Goal: Information Seeking & Learning: Learn about a topic

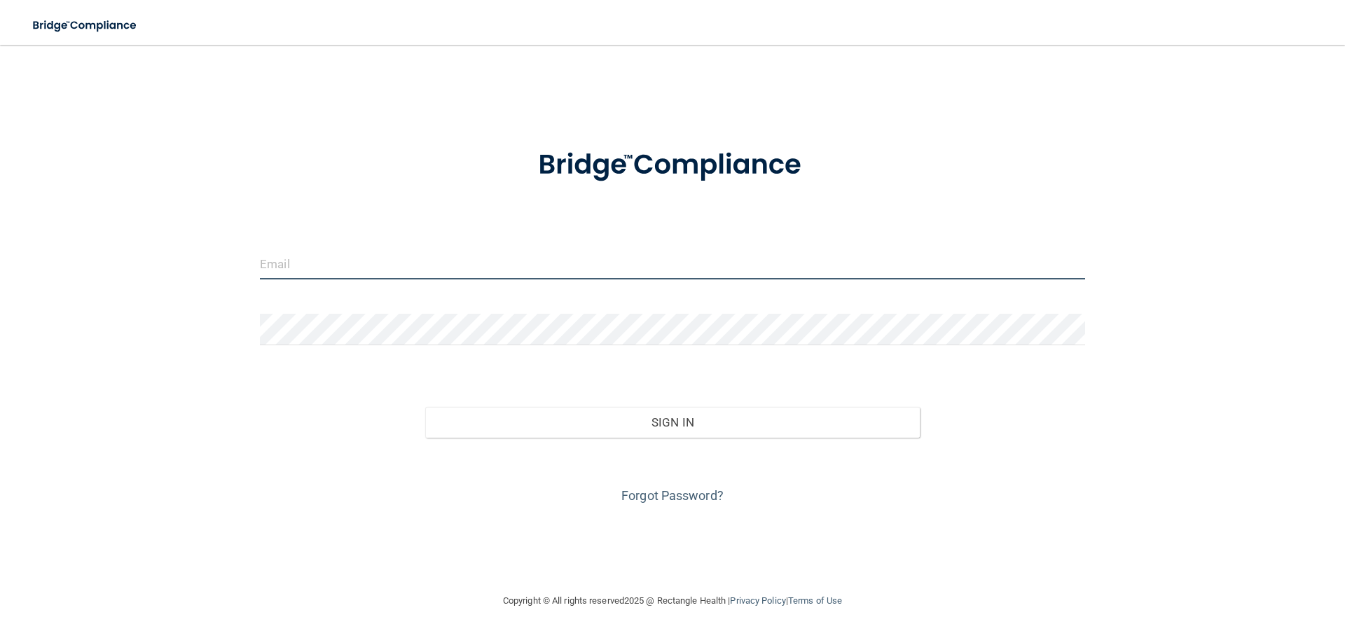
click at [312, 260] on input "email" at bounding box center [672, 264] width 825 height 32
type input "[EMAIL_ADDRESS][DOMAIN_NAME]"
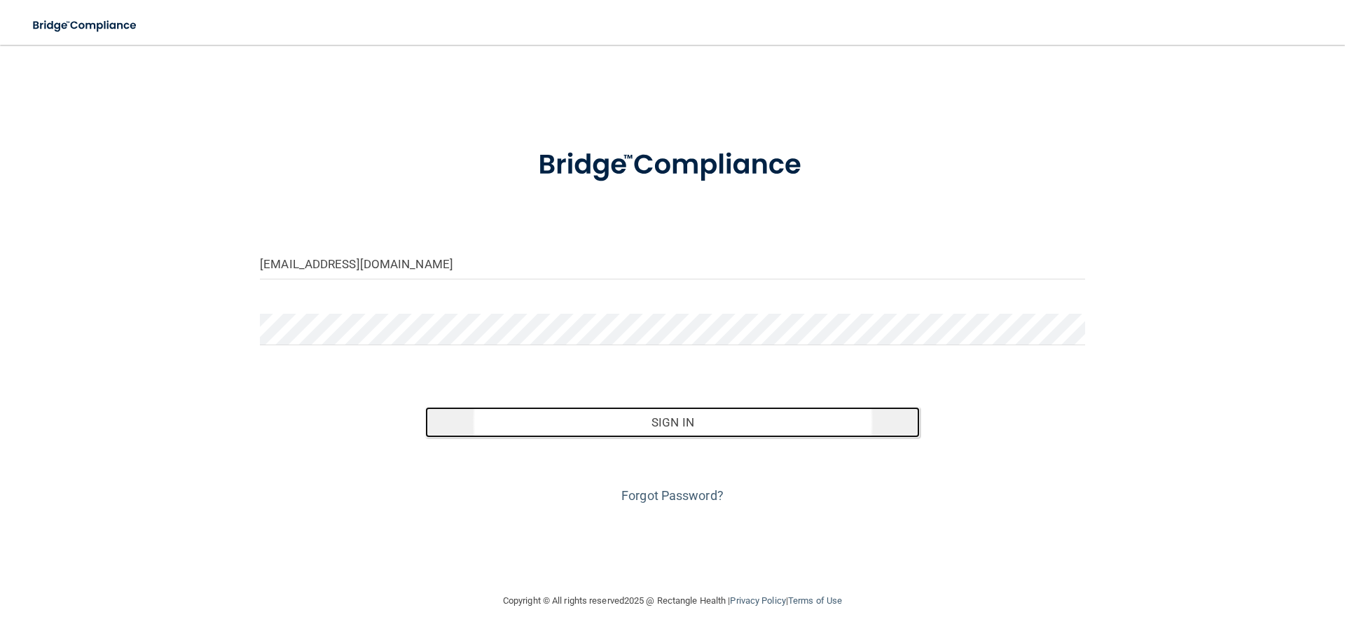
click at [661, 418] on button "Sign In" at bounding box center [672, 422] width 495 height 31
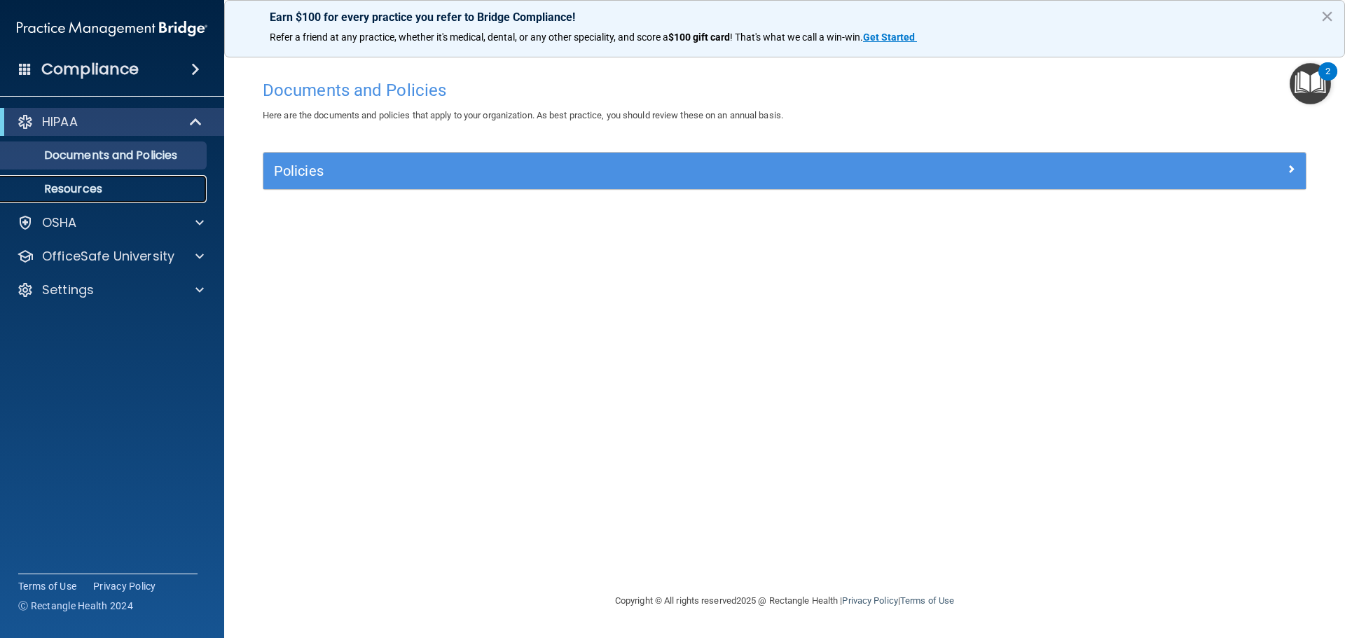
click at [78, 193] on p "Resources" at bounding box center [104, 189] width 191 height 14
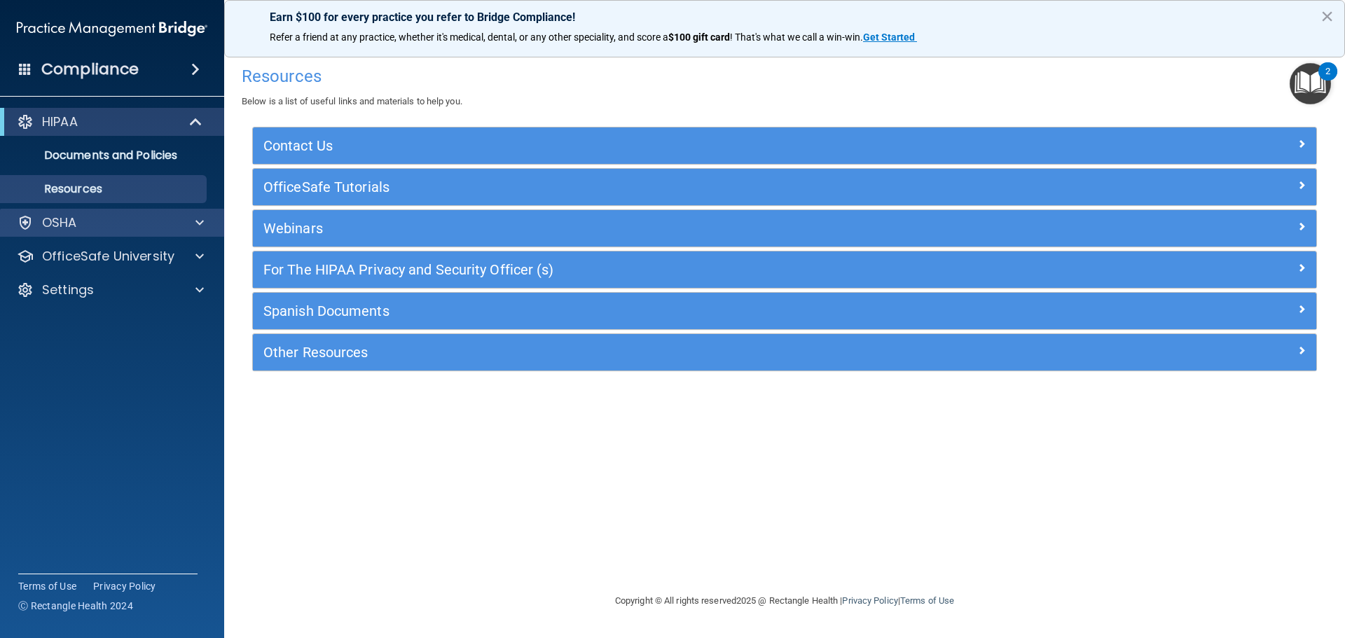
click at [83, 214] on div "OSHA" at bounding box center [112, 223] width 225 height 28
click at [198, 221] on span at bounding box center [199, 222] width 8 height 17
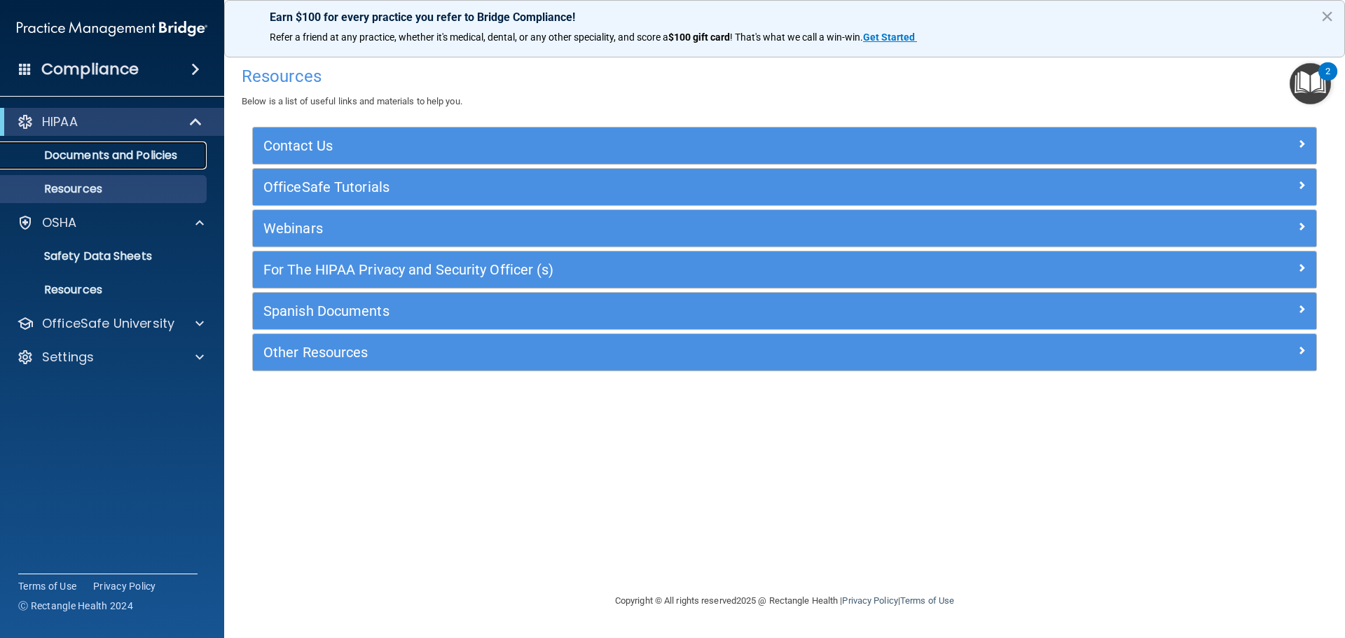
click at [94, 151] on p "Documents and Policies" at bounding box center [104, 156] width 191 height 14
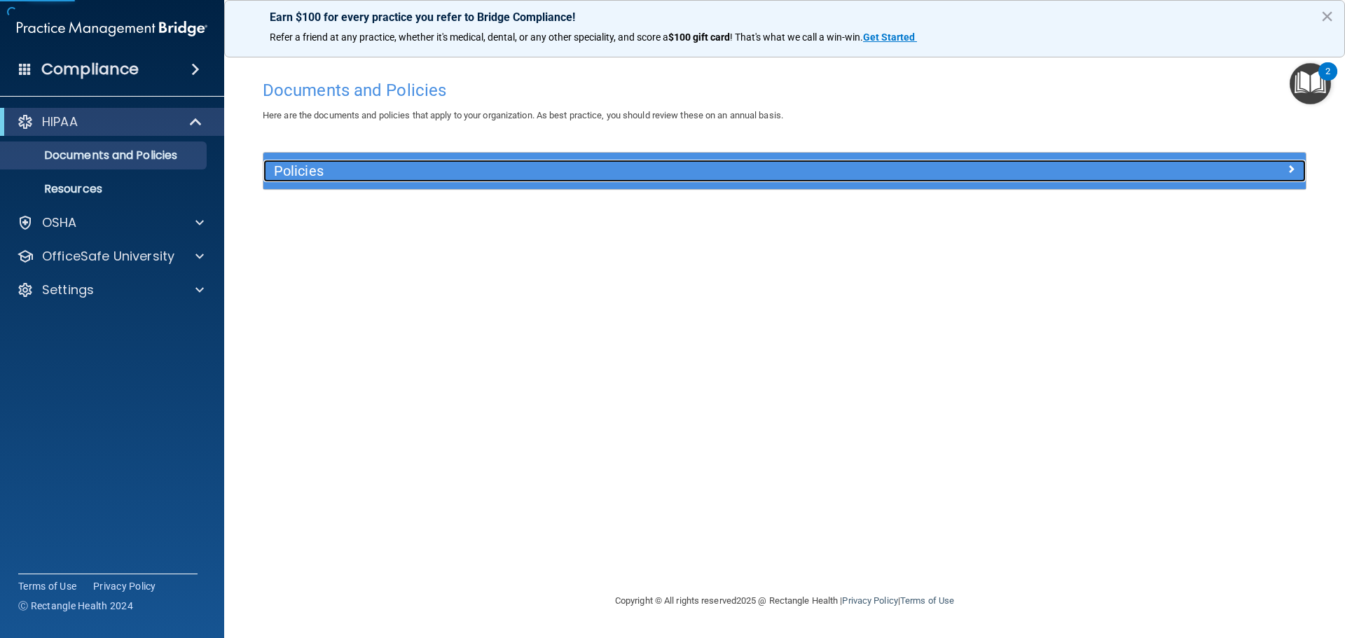
click at [330, 162] on div "Policies" at bounding box center [654, 171] width 782 height 22
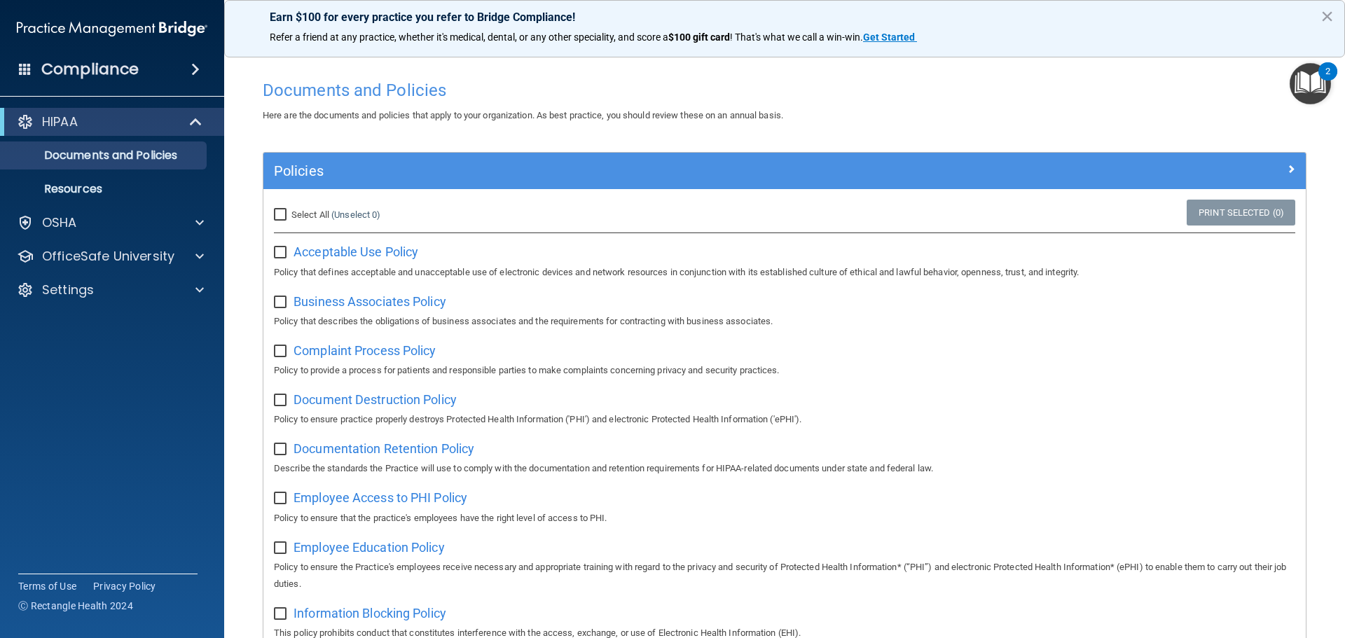
click at [281, 210] on input "Select All (Unselect 0) Unselect All" at bounding box center [282, 214] width 16 height 11
checkbox input "true"
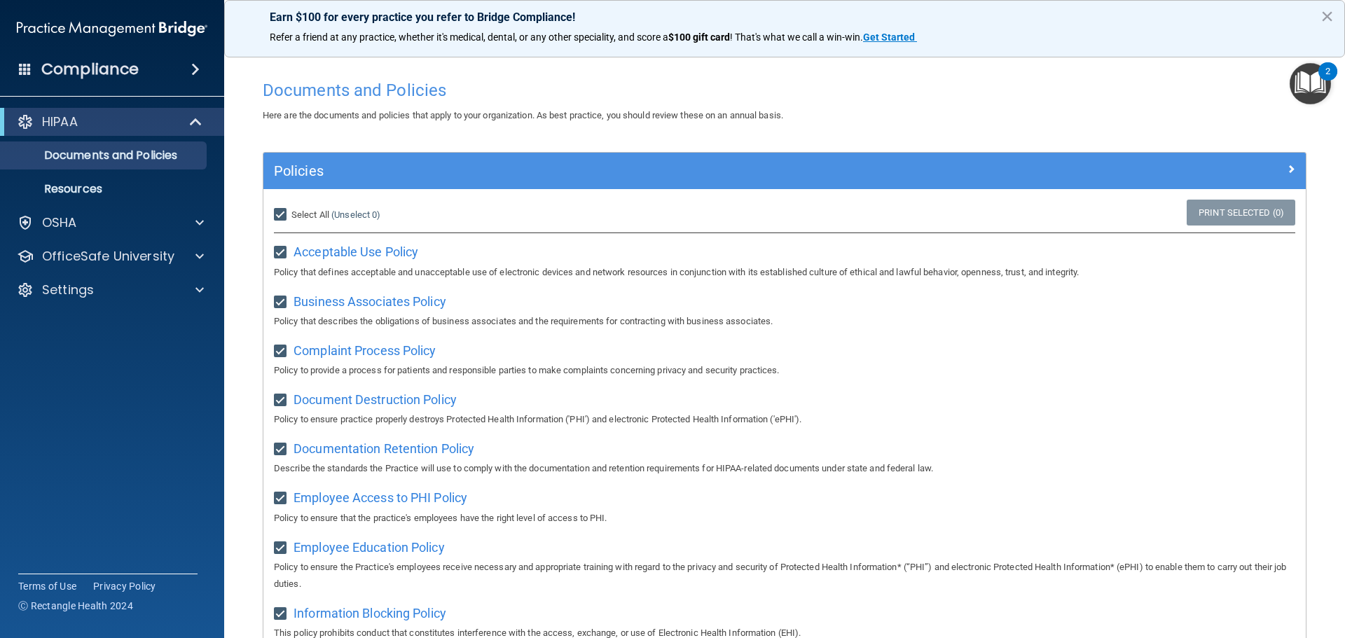
checkbox input "true"
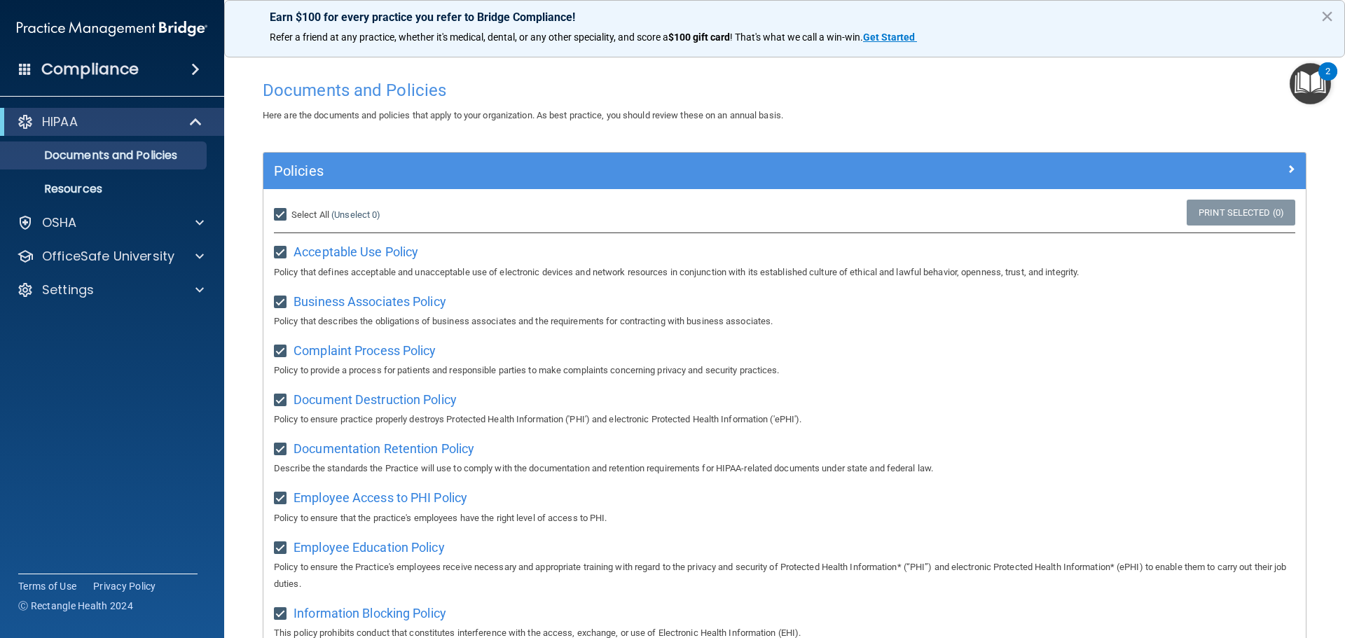
checkbox input "true"
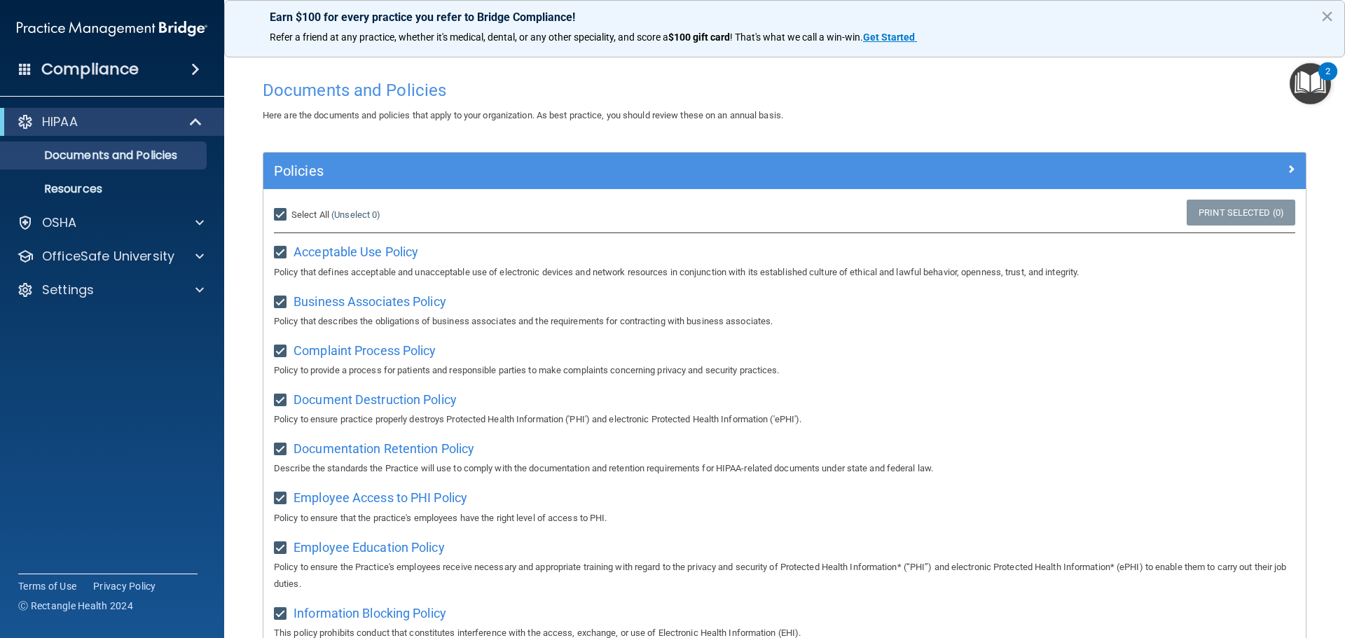
checkbox input "true"
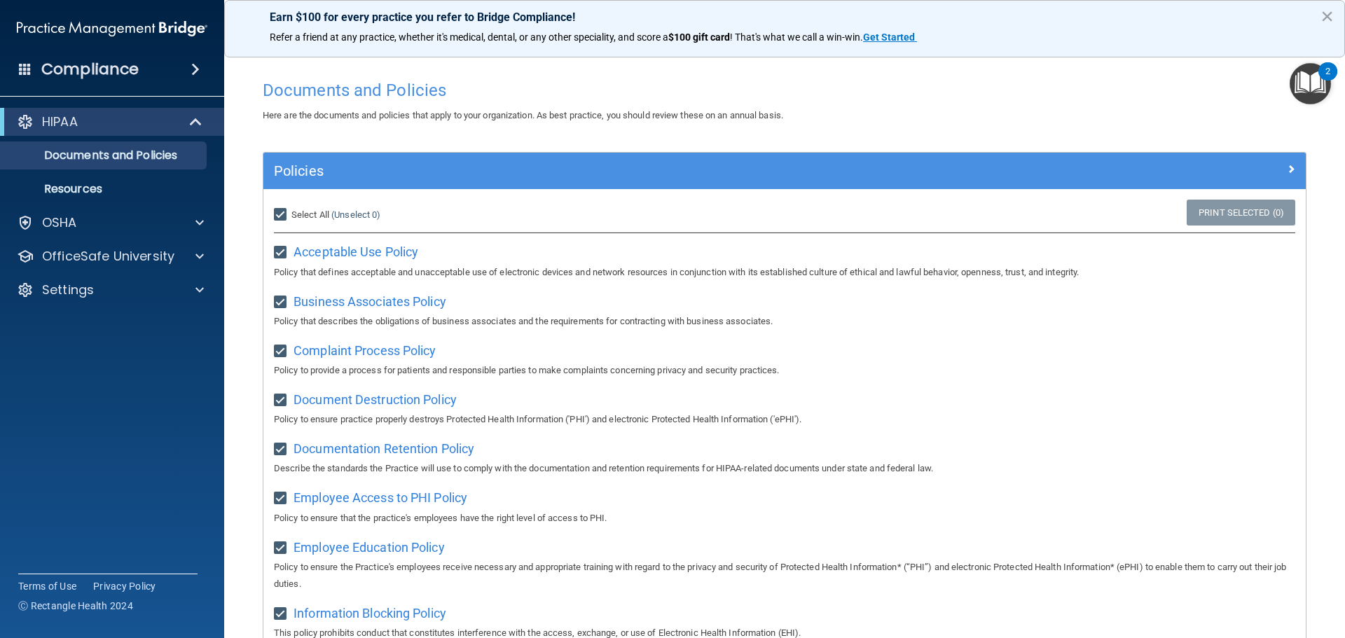
checkbox input "true"
click at [1227, 209] on link "Print Selected (21)" at bounding box center [1238, 213] width 113 height 26
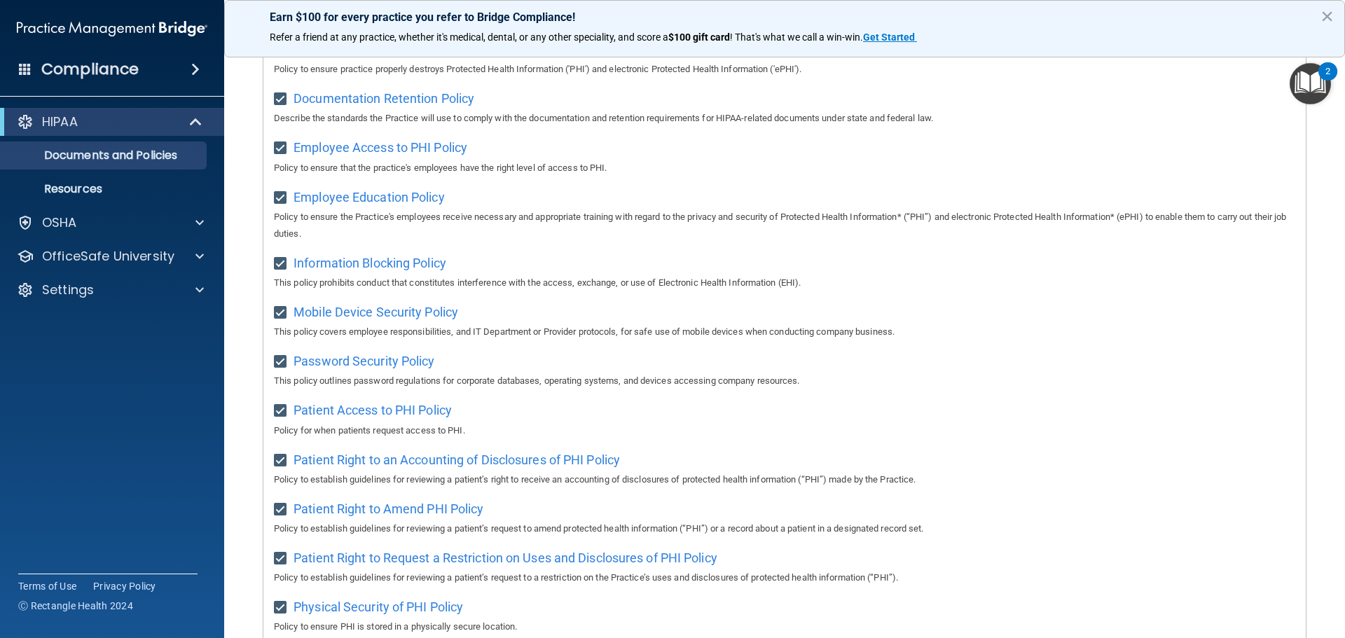
scroll to position [767, 0]
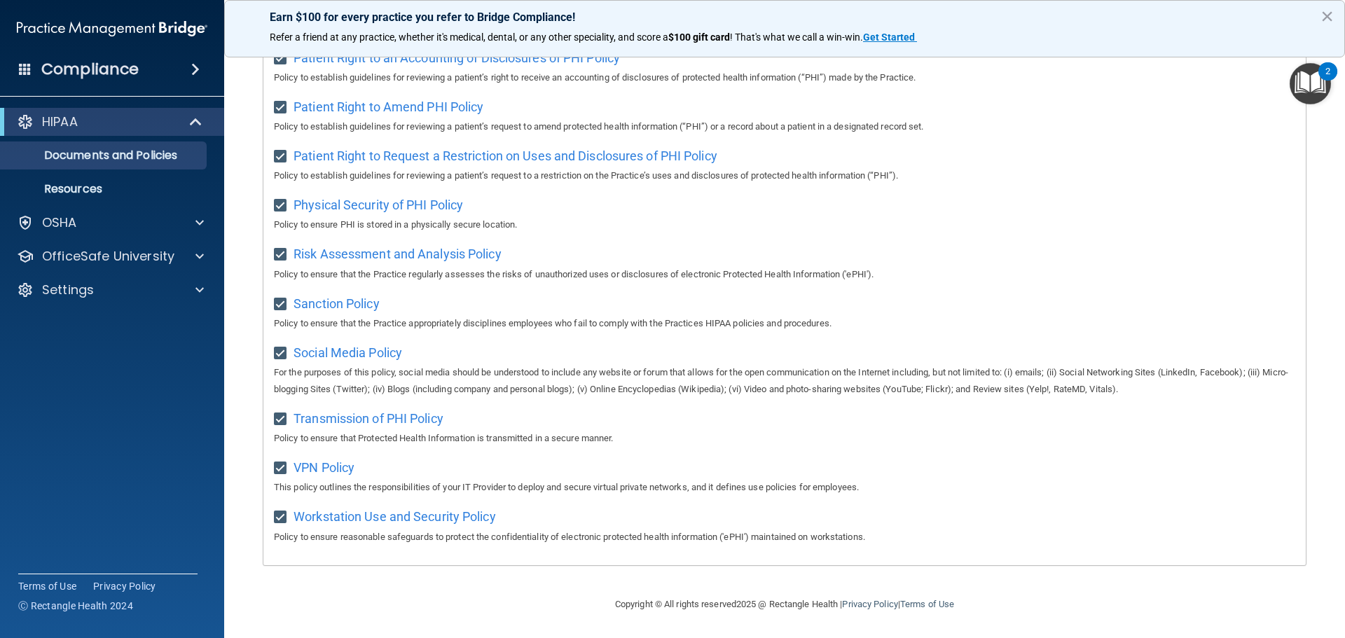
click at [156, 72] on div "Compliance" at bounding box center [112, 69] width 224 height 31
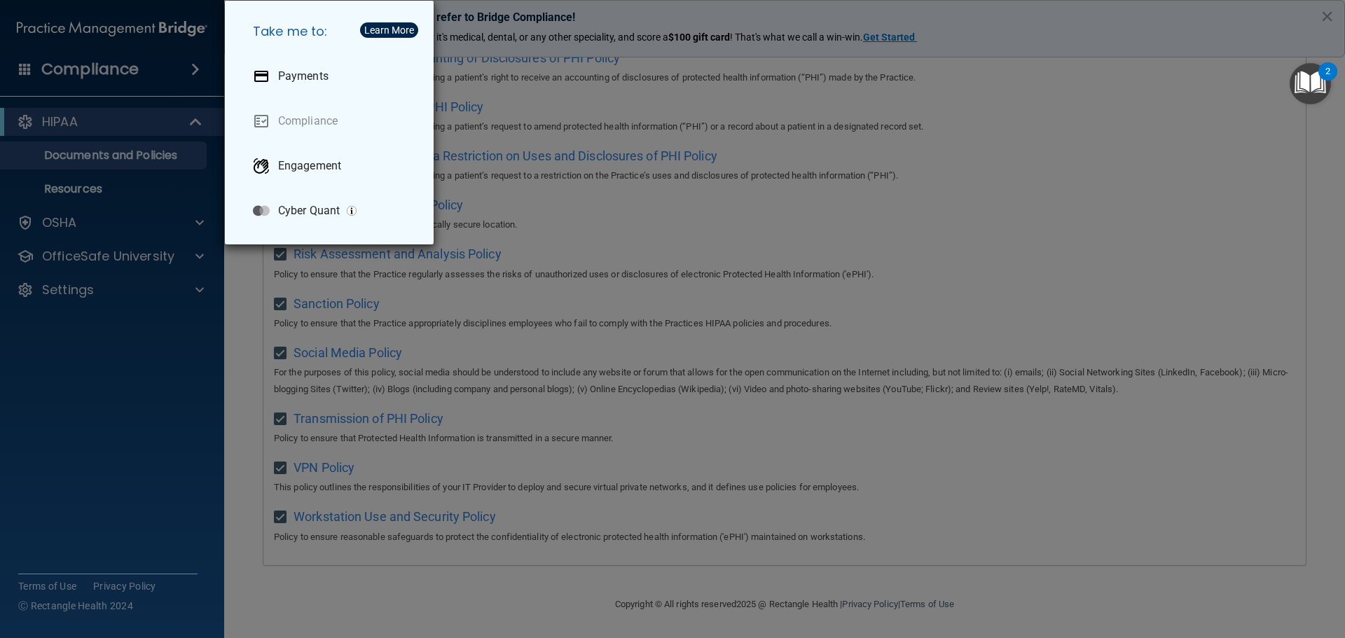
click at [225, 317] on div "Take me to: Payments Compliance Engagement Cyber Quant" at bounding box center [672, 319] width 1345 height 638
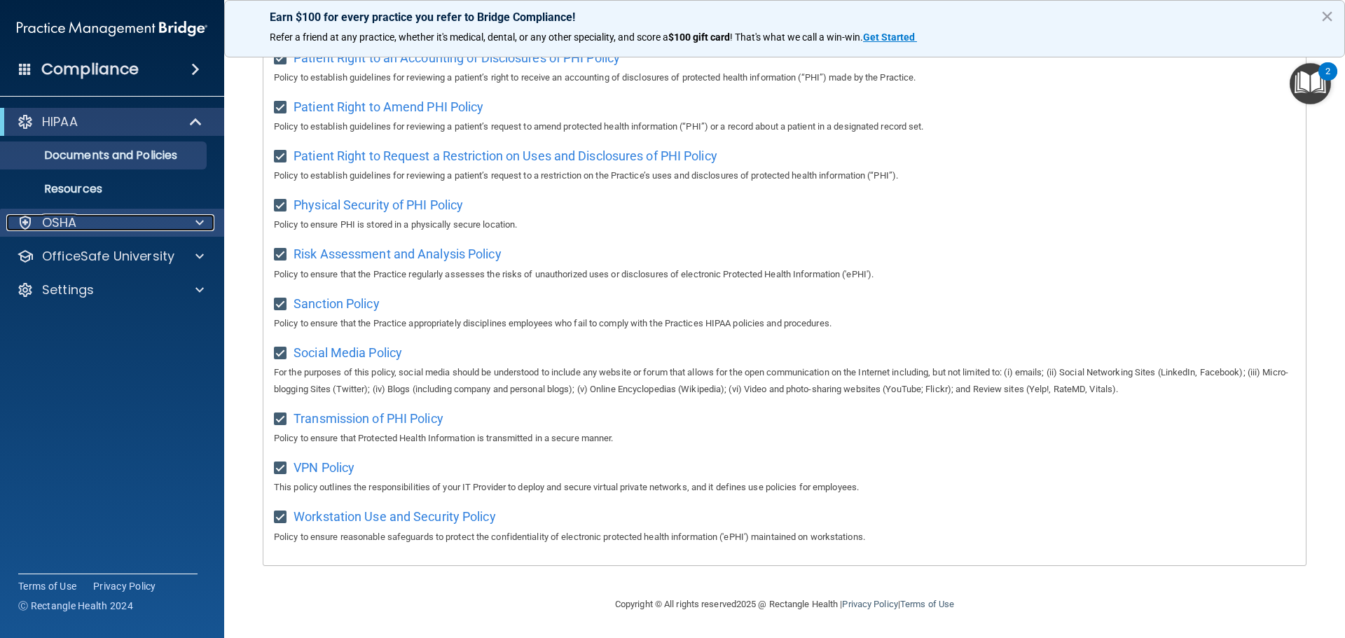
click at [195, 219] on span at bounding box center [199, 222] width 8 height 17
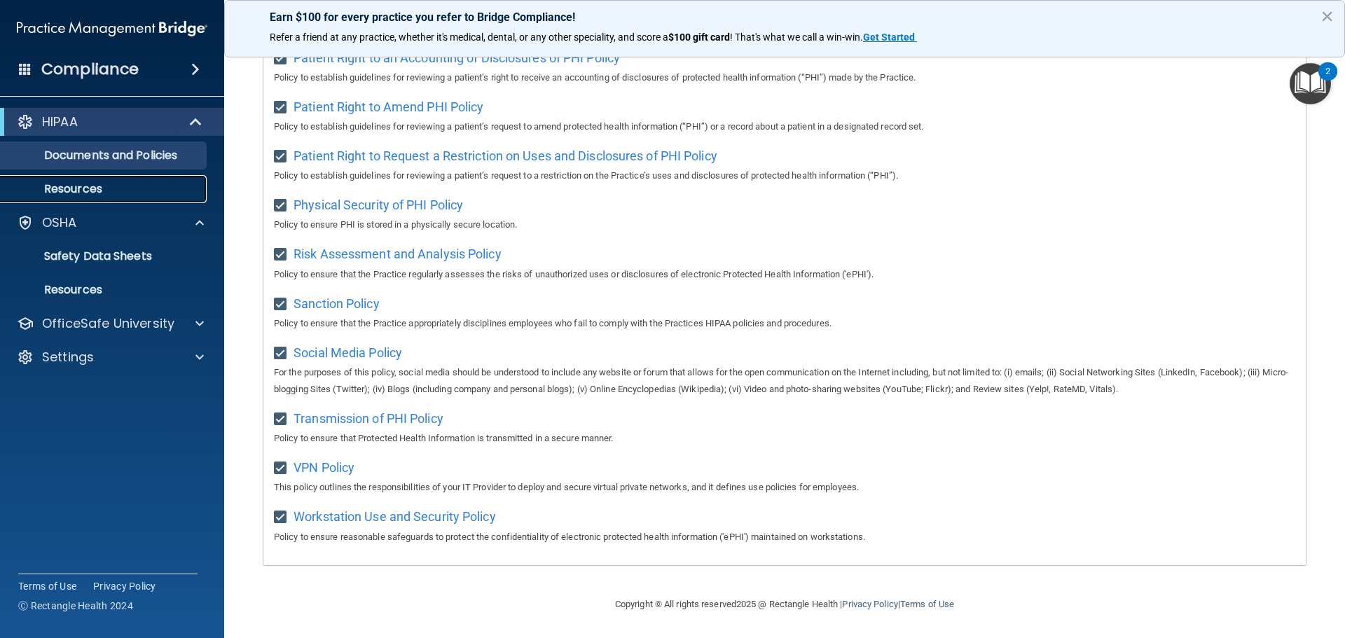
click at [78, 182] on p "Resources" at bounding box center [104, 189] width 191 height 14
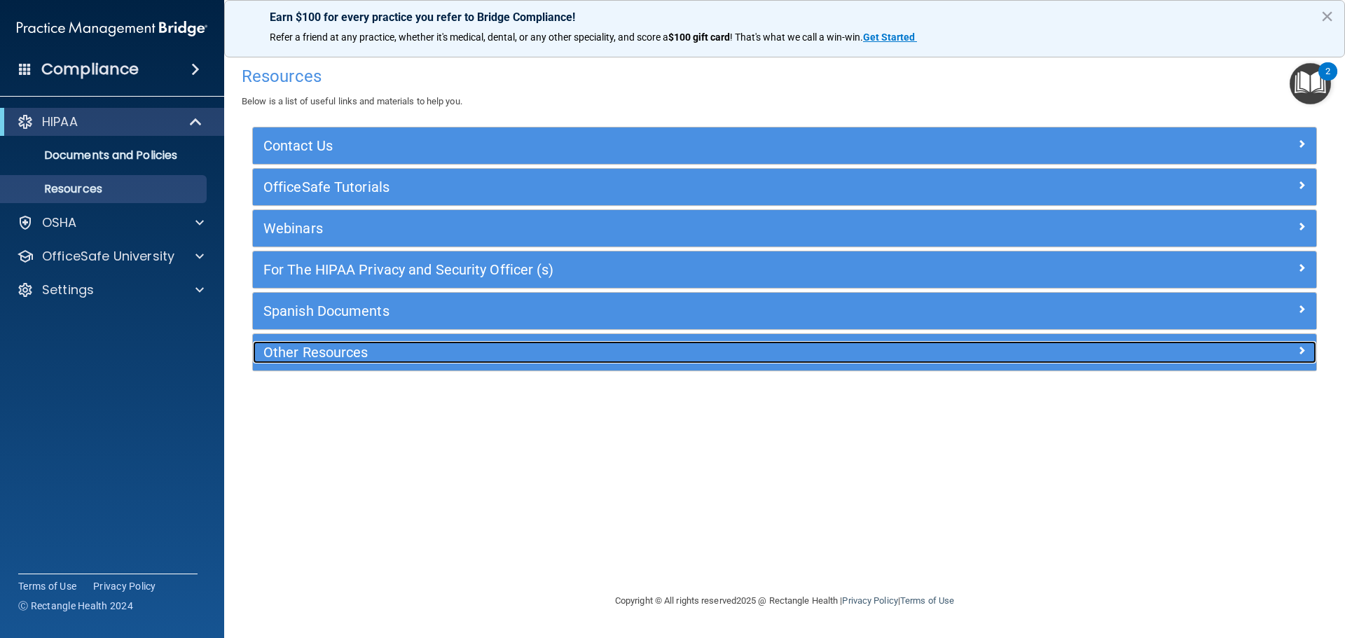
click at [325, 357] on h5 "Other Resources" at bounding box center [651, 352] width 777 height 15
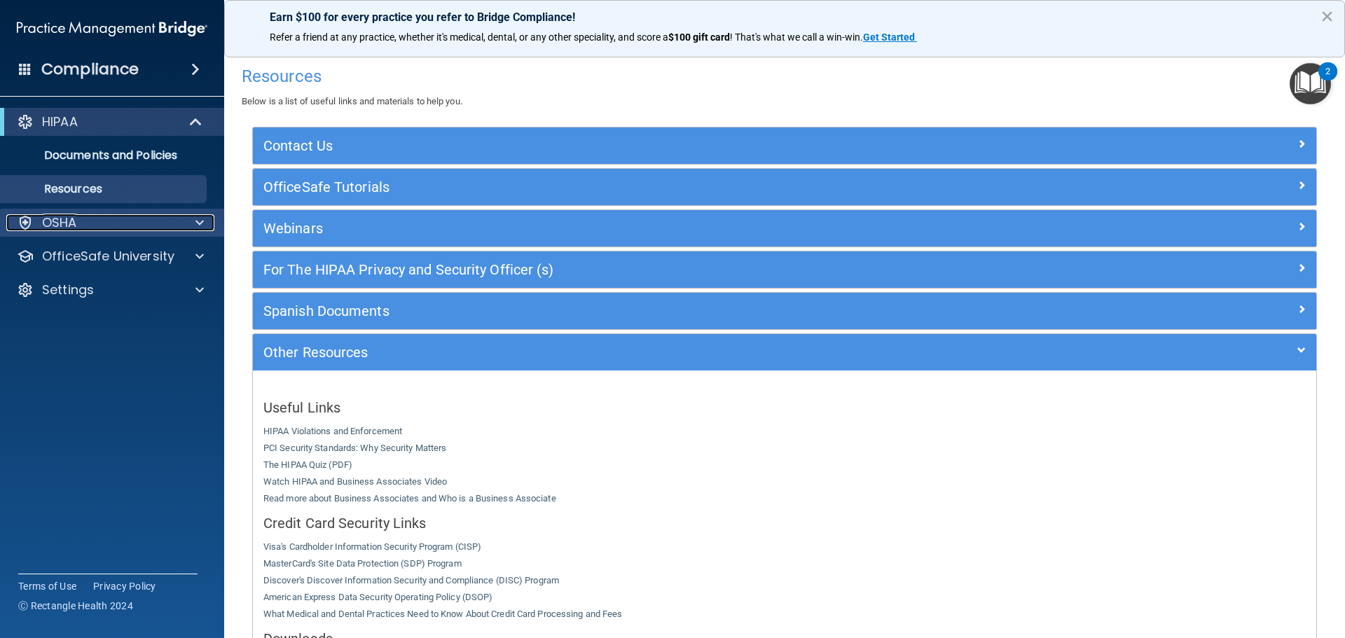
click at [81, 216] on div "OSHA" at bounding box center [93, 222] width 174 height 17
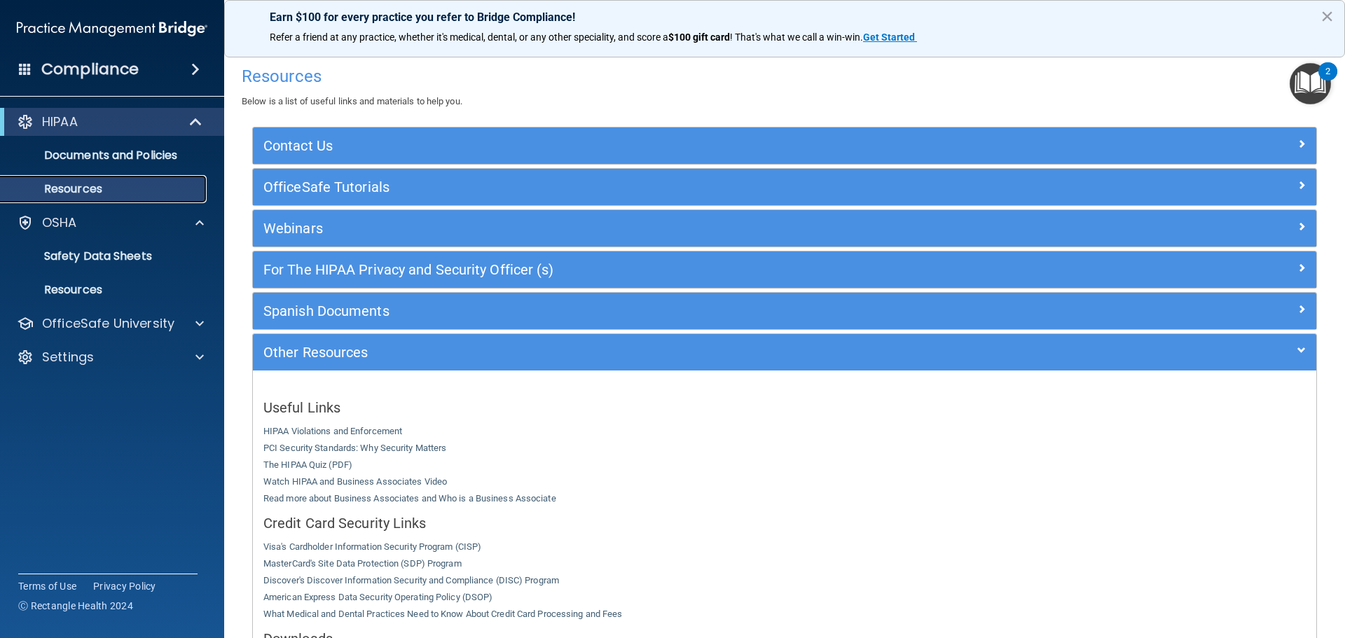
click at [67, 193] on p "Resources" at bounding box center [104, 189] width 191 height 14
click at [1313, 82] on img "Open Resource Center, 2 new notifications" at bounding box center [1310, 83] width 41 height 41
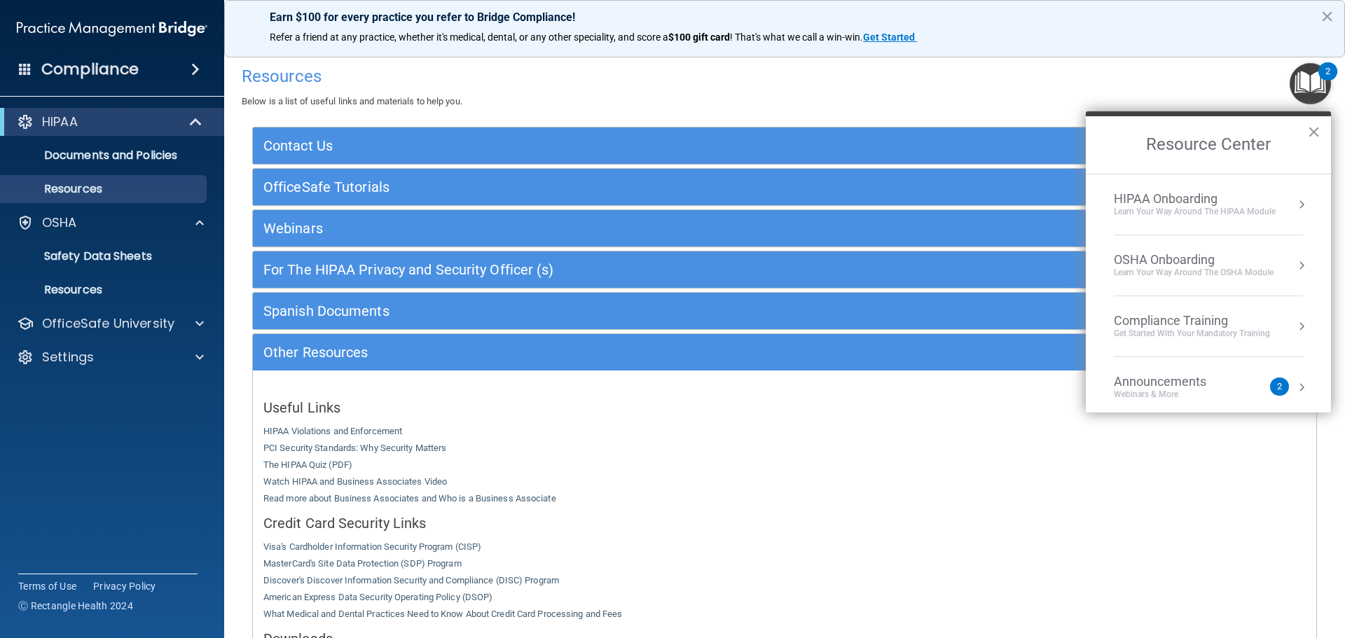
click at [1246, 331] on div "Get Started with your mandatory training" at bounding box center [1192, 334] width 156 height 12
click at [1195, 200] on div "HIPAA Training for Members" at bounding box center [1175, 197] width 156 height 13
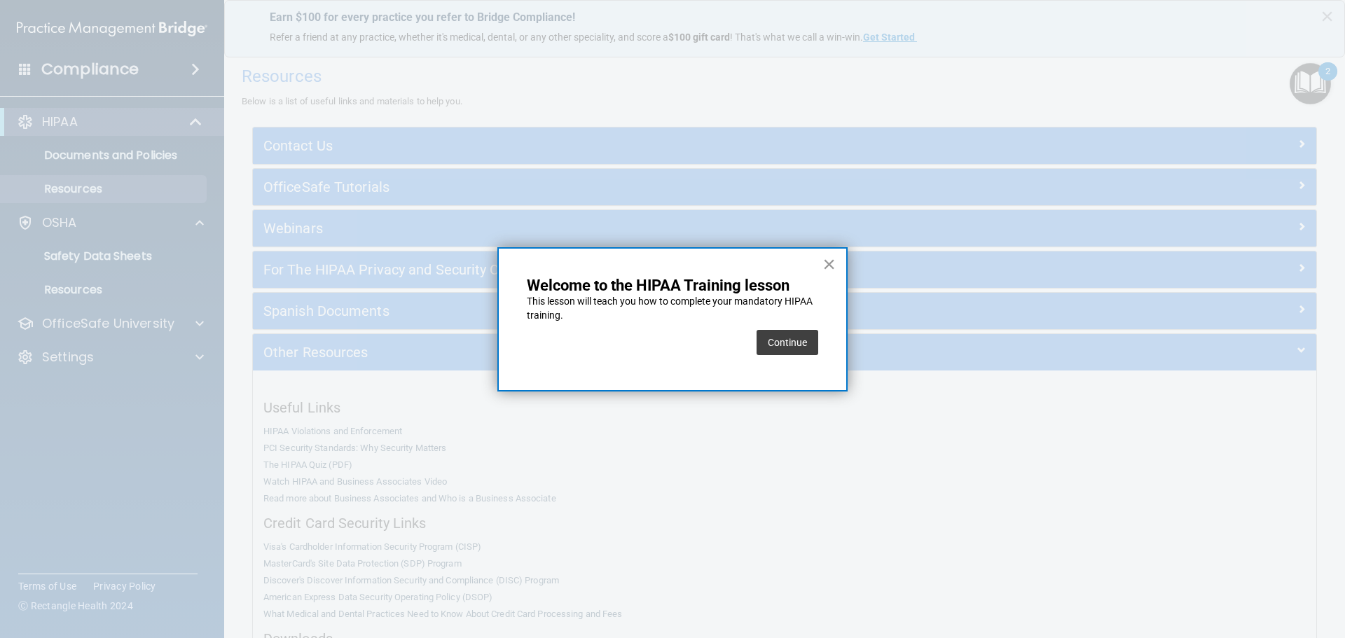
click at [828, 266] on button "×" at bounding box center [829, 264] width 13 height 22
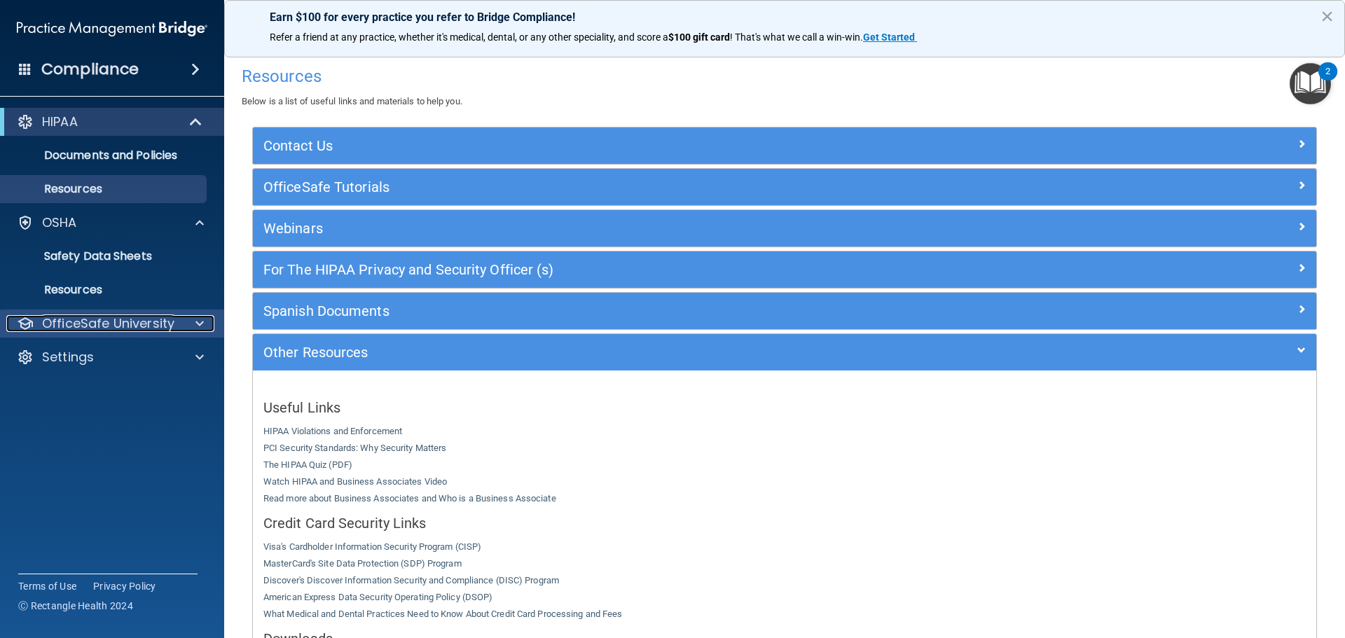
click at [107, 327] on p "OfficeSafe University" at bounding box center [108, 323] width 132 height 17
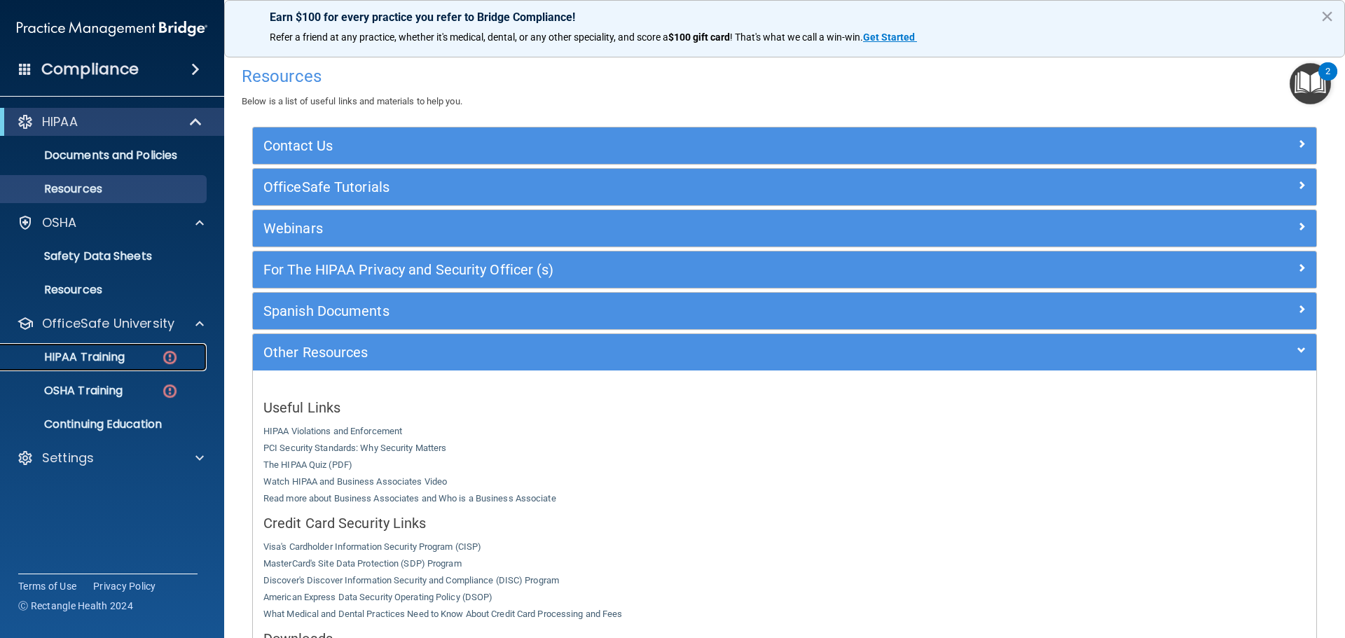
click at [122, 354] on p "HIPAA Training" at bounding box center [67, 357] width 116 height 14
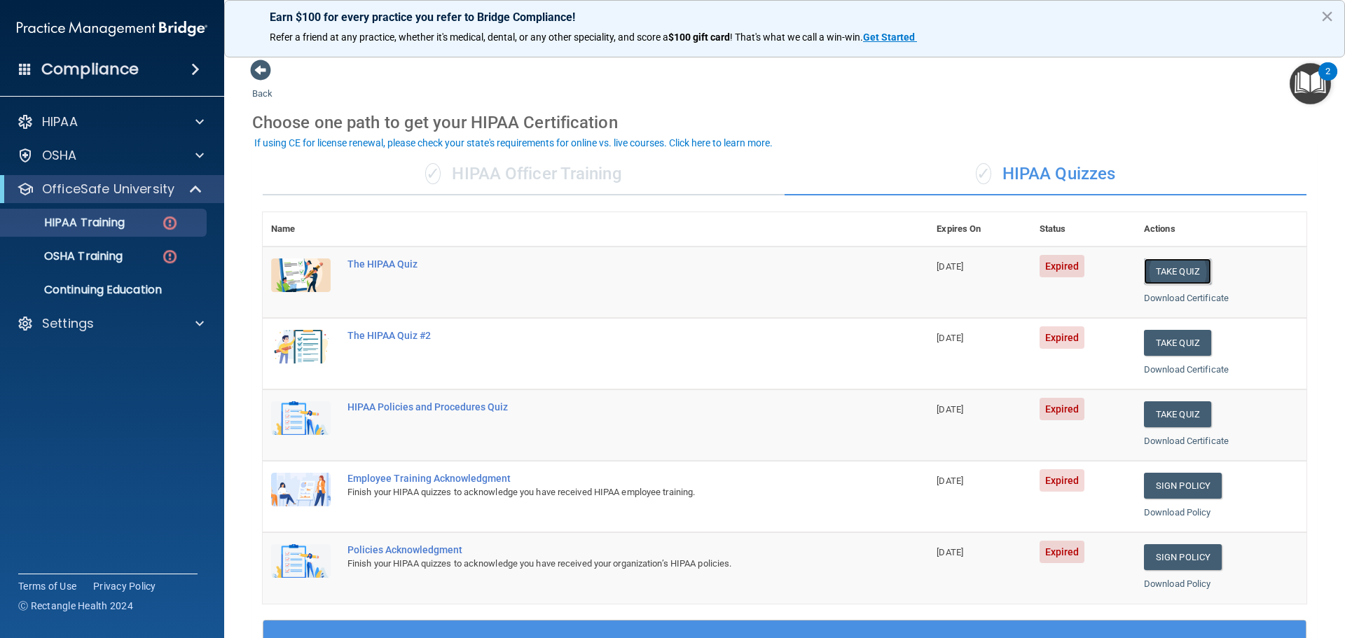
click at [1157, 275] on button "Take Quiz" at bounding box center [1177, 272] width 67 height 26
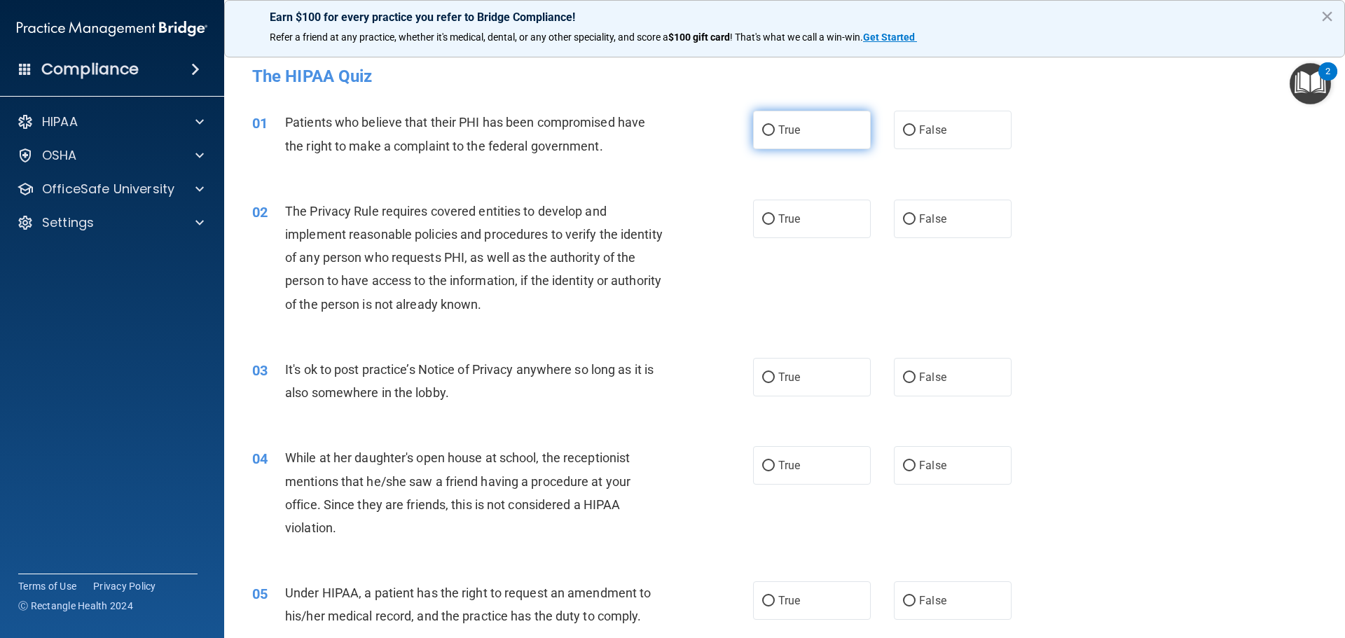
click at [767, 131] on input "True" at bounding box center [768, 130] width 13 height 11
radio input "true"
click at [766, 210] on label "True" at bounding box center [812, 219] width 118 height 39
click at [766, 214] on input "True" at bounding box center [768, 219] width 13 height 11
radio input "true"
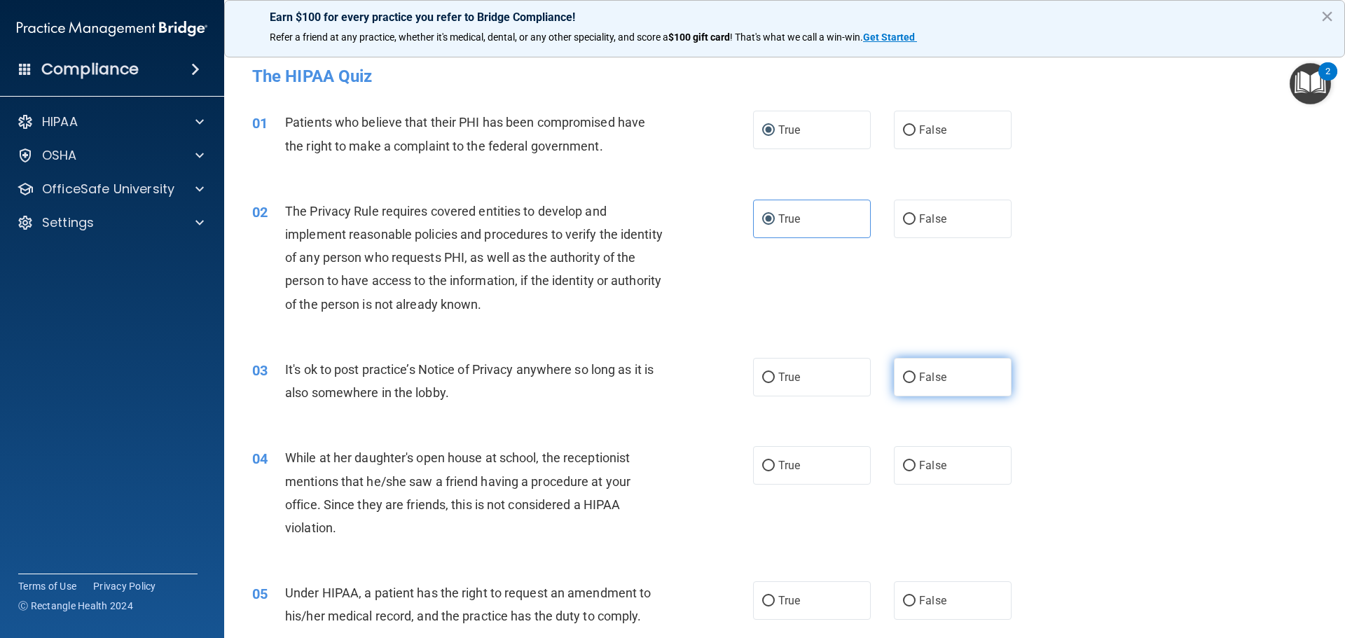
click at [903, 382] on input "False" at bounding box center [909, 378] width 13 height 11
radio input "true"
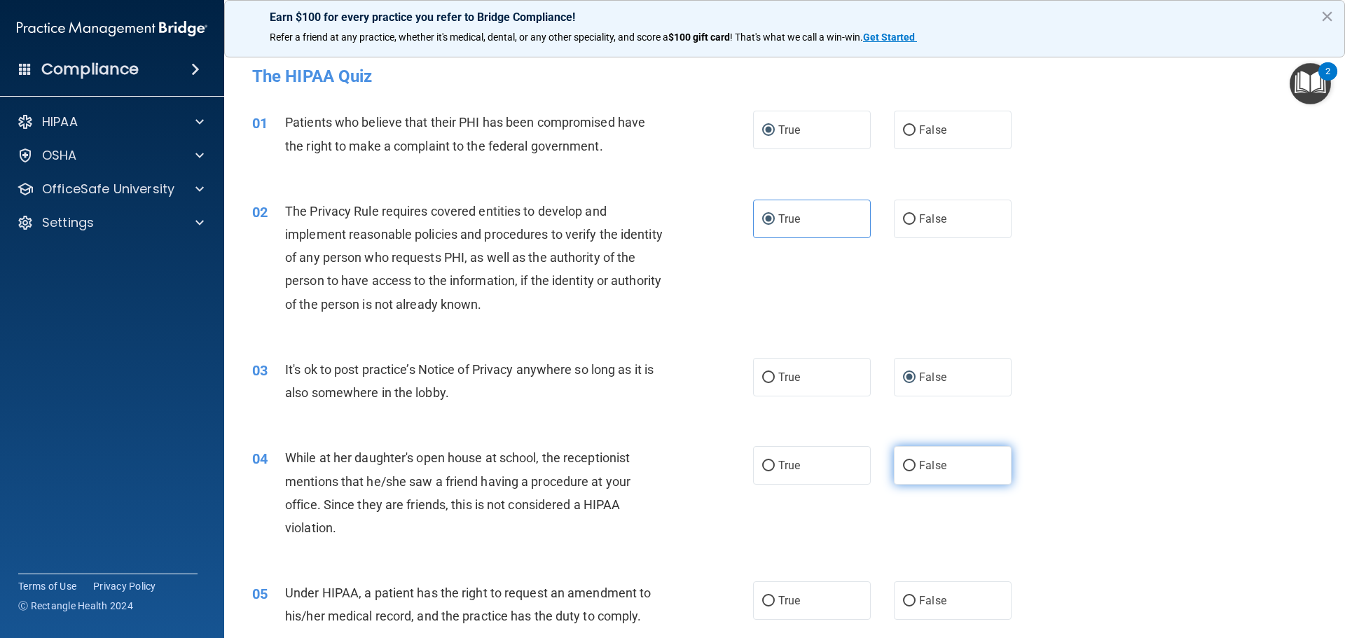
click at [903, 468] on input "False" at bounding box center [909, 466] width 13 height 11
radio input "true"
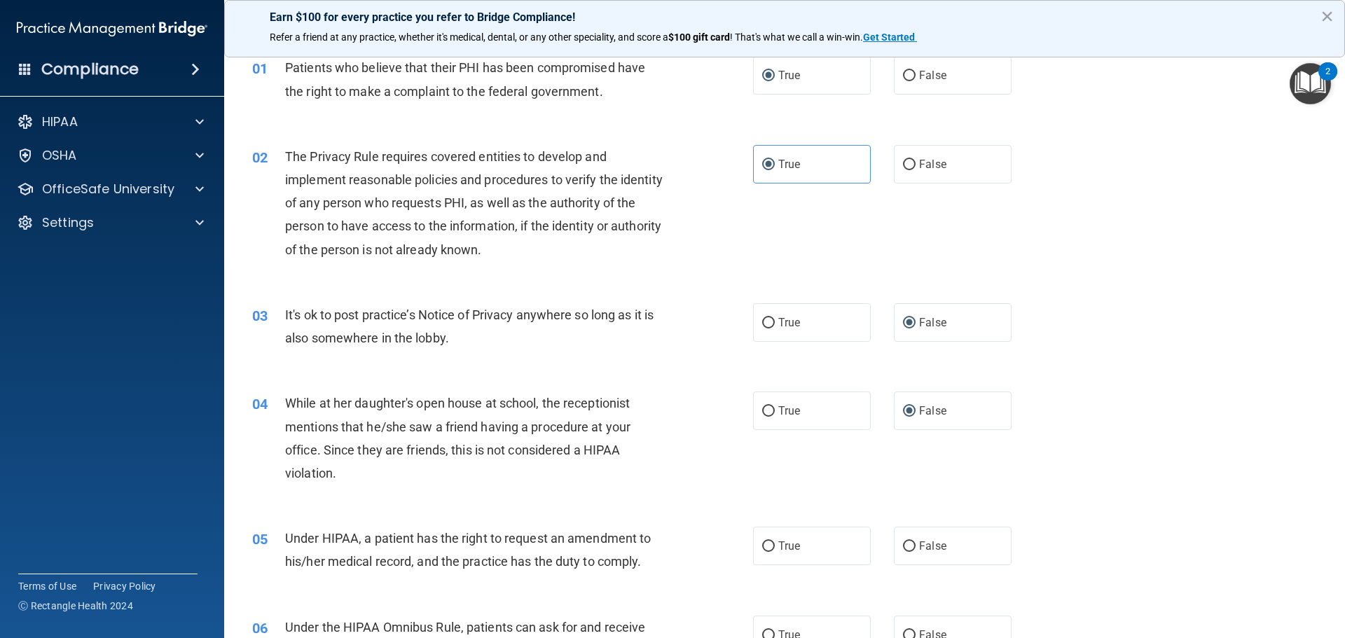
scroll to position [140, 0]
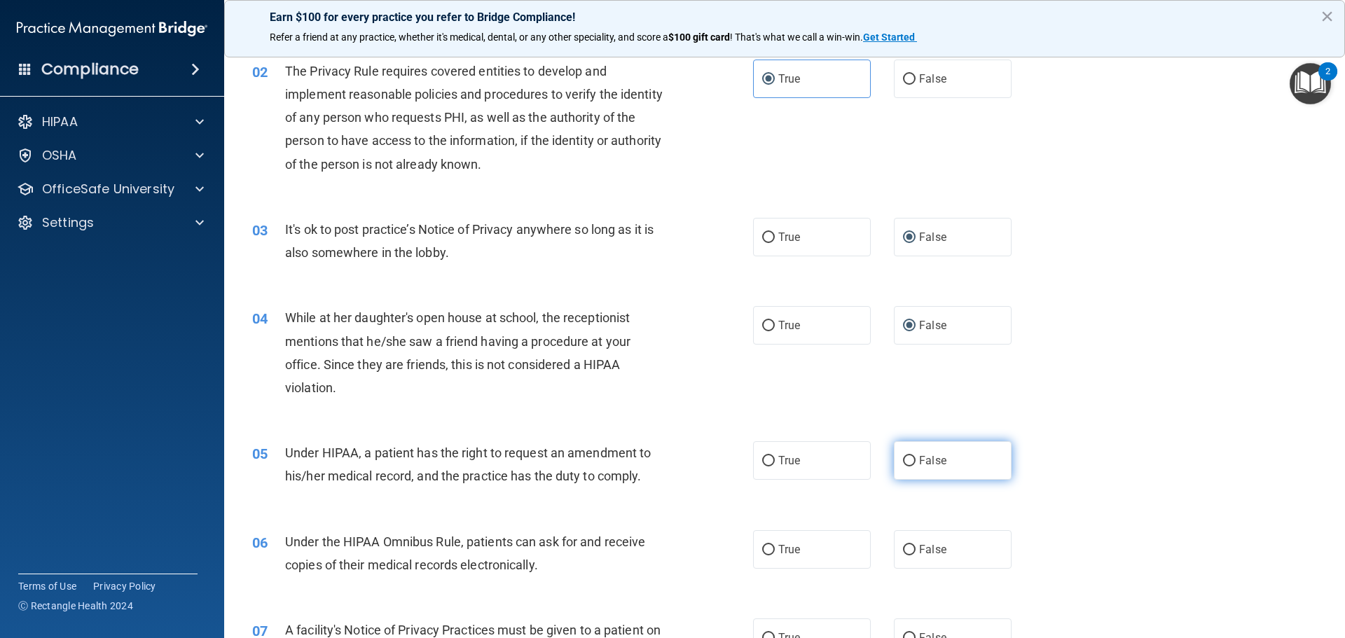
click at [901, 467] on label "False" at bounding box center [953, 460] width 118 height 39
click at [903, 467] on input "False" at bounding box center [909, 461] width 13 height 11
radio input "true"
click at [763, 545] on input "True" at bounding box center [768, 550] width 13 height 11
radio input "true"
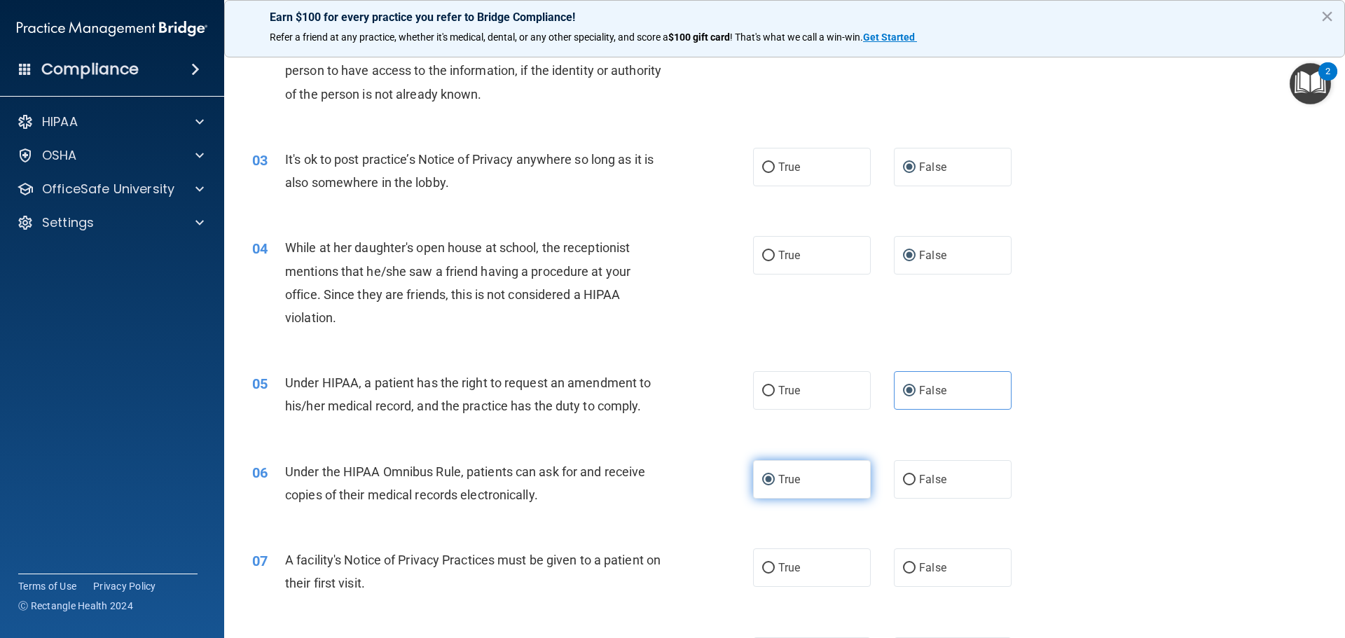
scroll to position [280, 0]
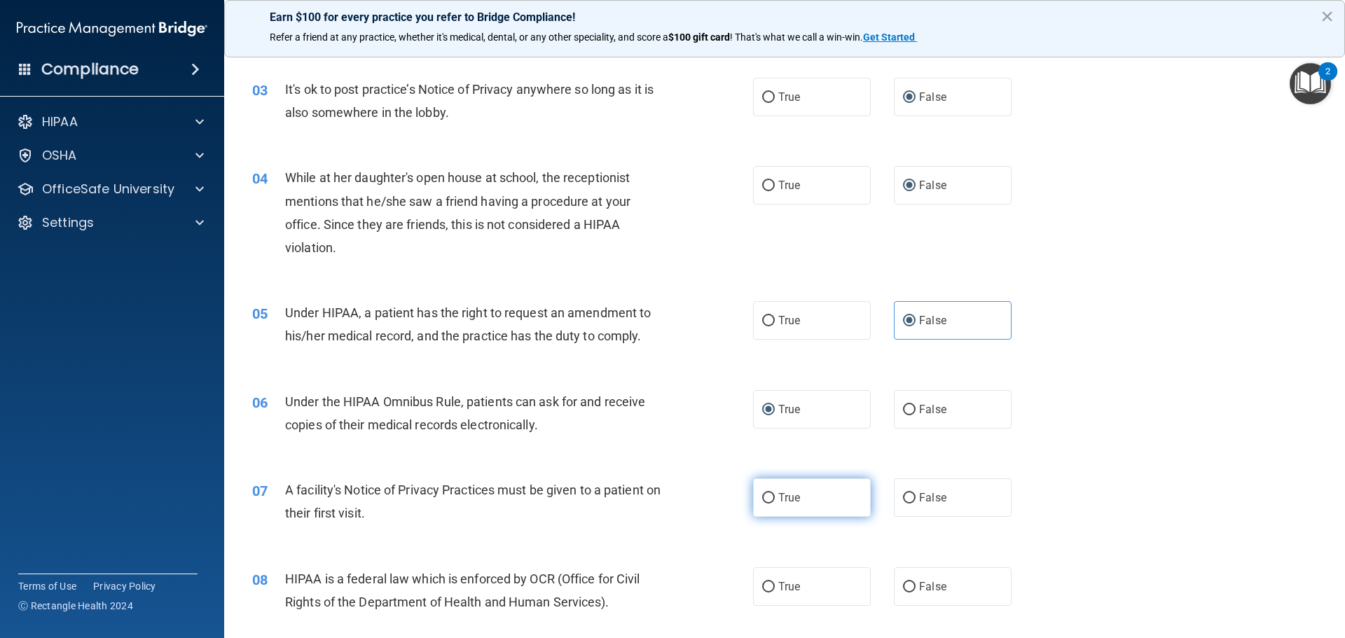
click at [764, 499] on input "True" at bounding box center [768, 498] width 13 height 11
radio input "true"
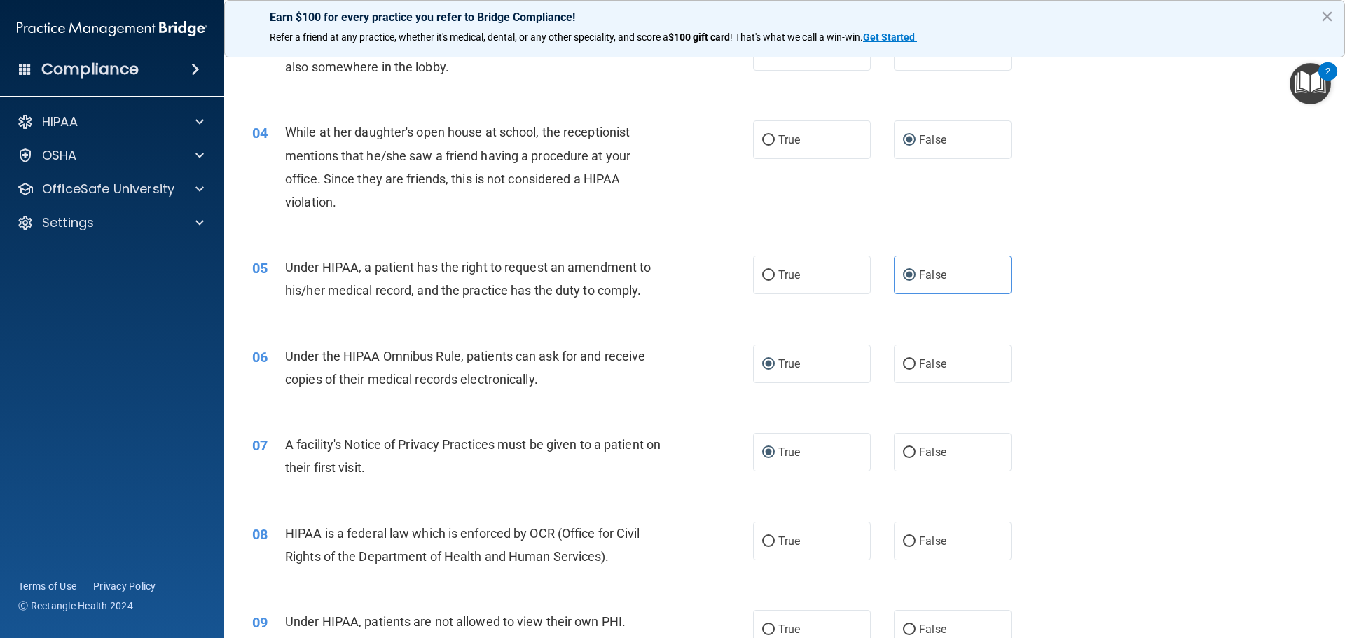
scroll to position [350, 0]
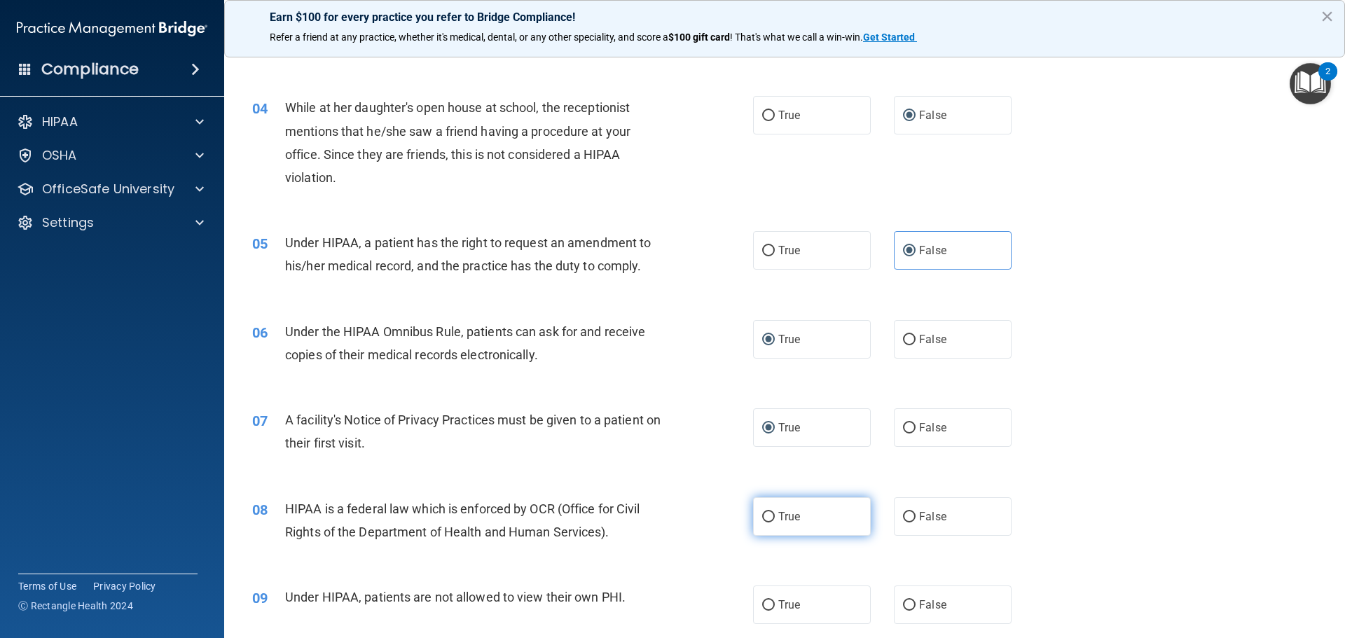
click at [765, 514] on input "True" at bounding box center [768, 517] width 13 height 11
radio input "true"
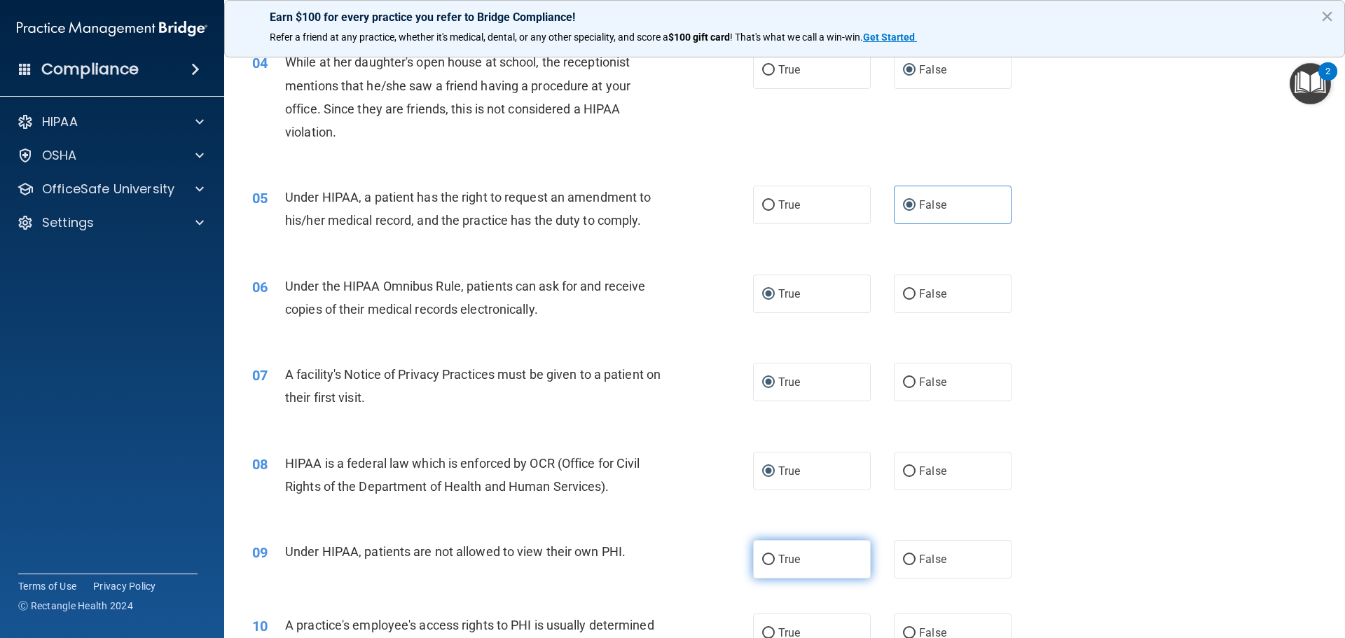
scroll to position [420, 0]
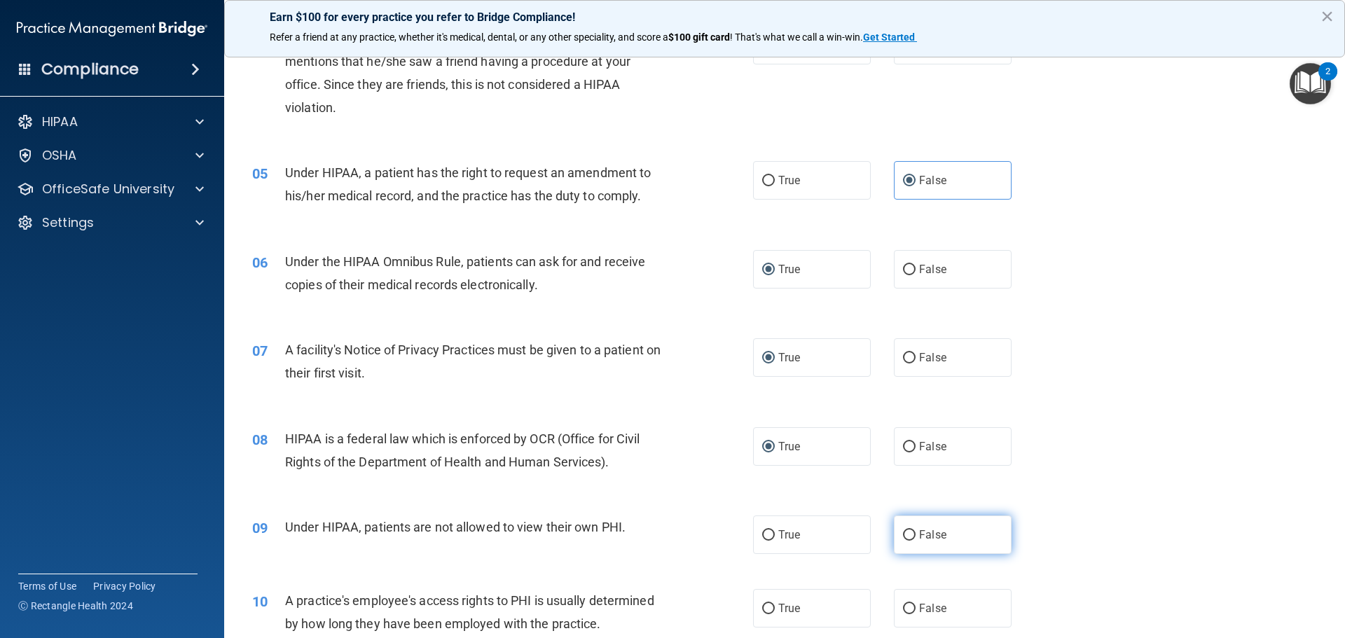
click at [904, 534] on input "False" at bounding box center [909, 535] width 13 height 11
radio input "true"
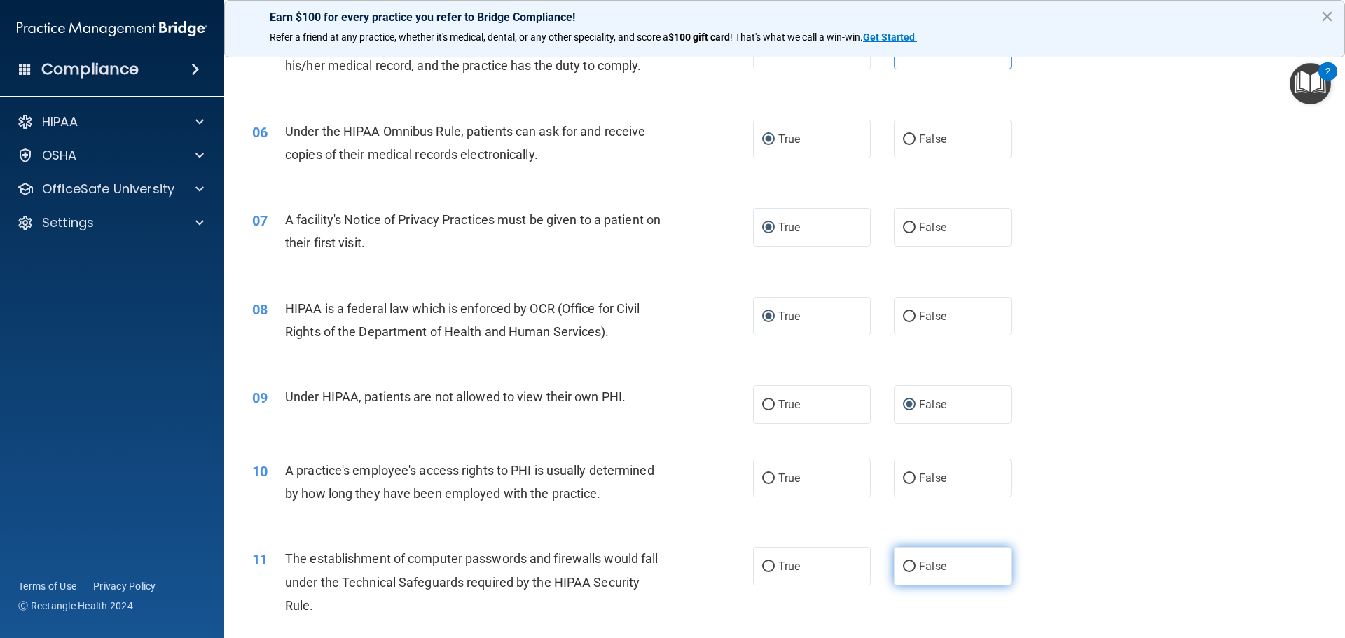
scroll to position [560, 0]
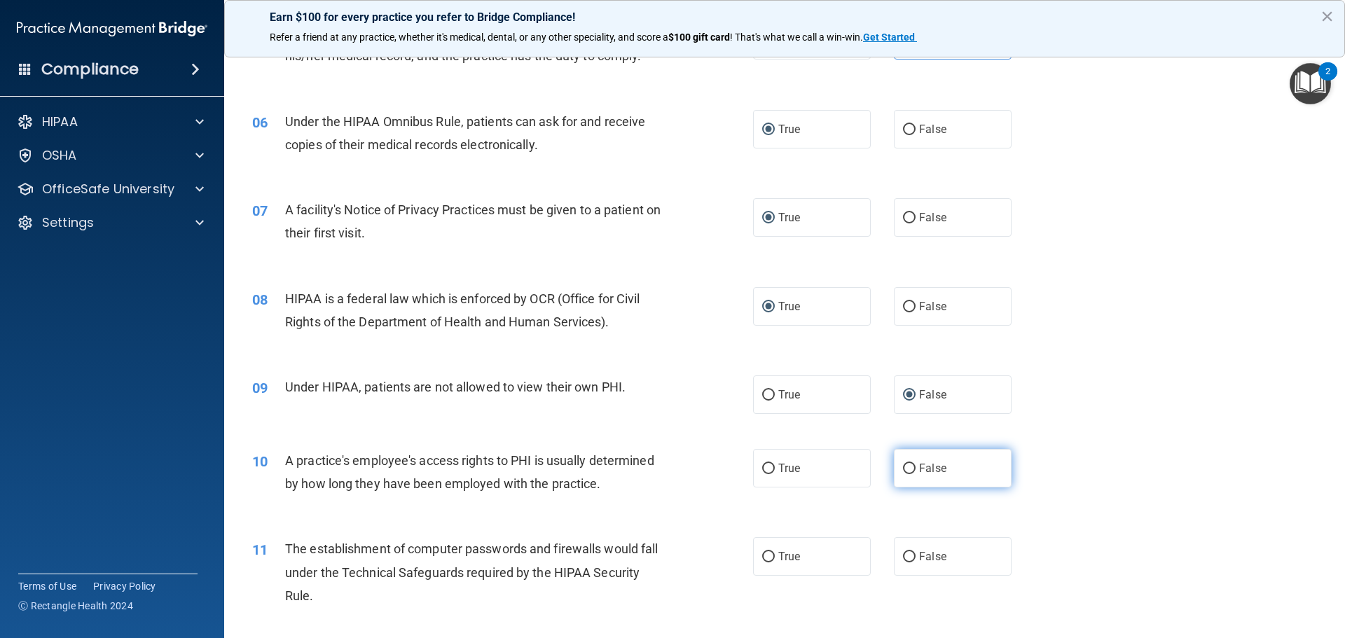
click at [903, 470] on input "False" at bounding box center [909, 469] width 13 height 11
radio input "true"
click at [762, 560] on input "True" at bounding box center [768, 557] width 13 height 11
radio input "true"
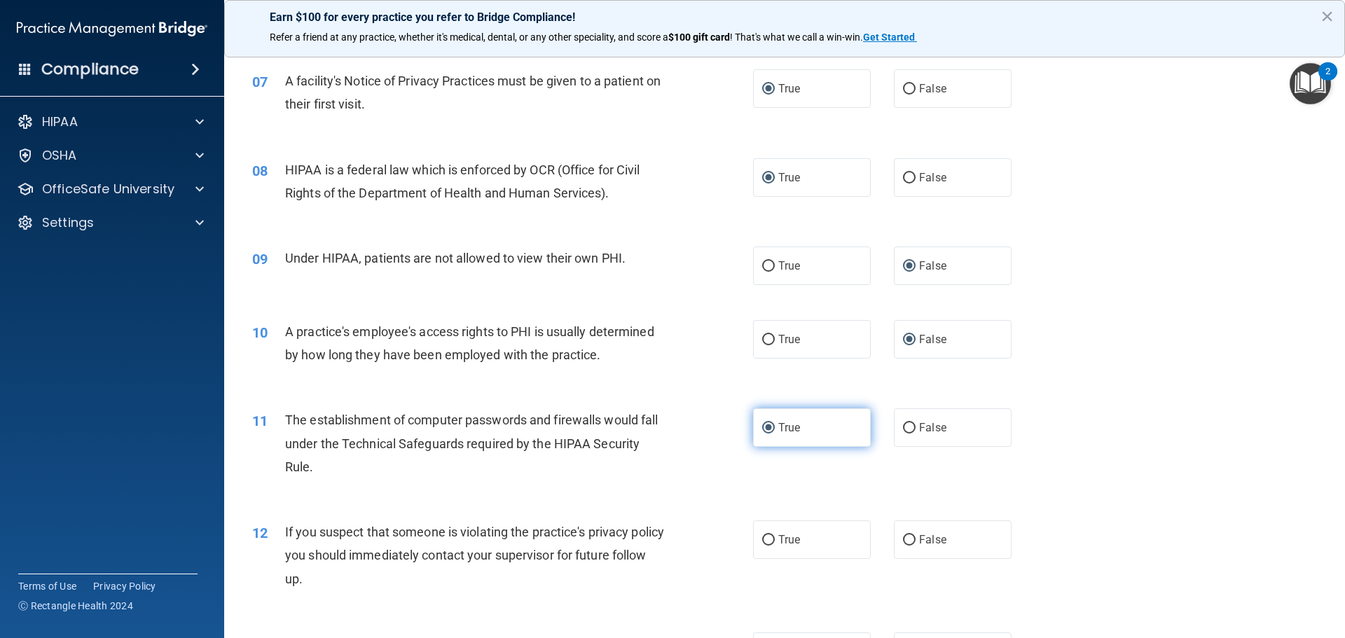
scroll to position [701, 0]
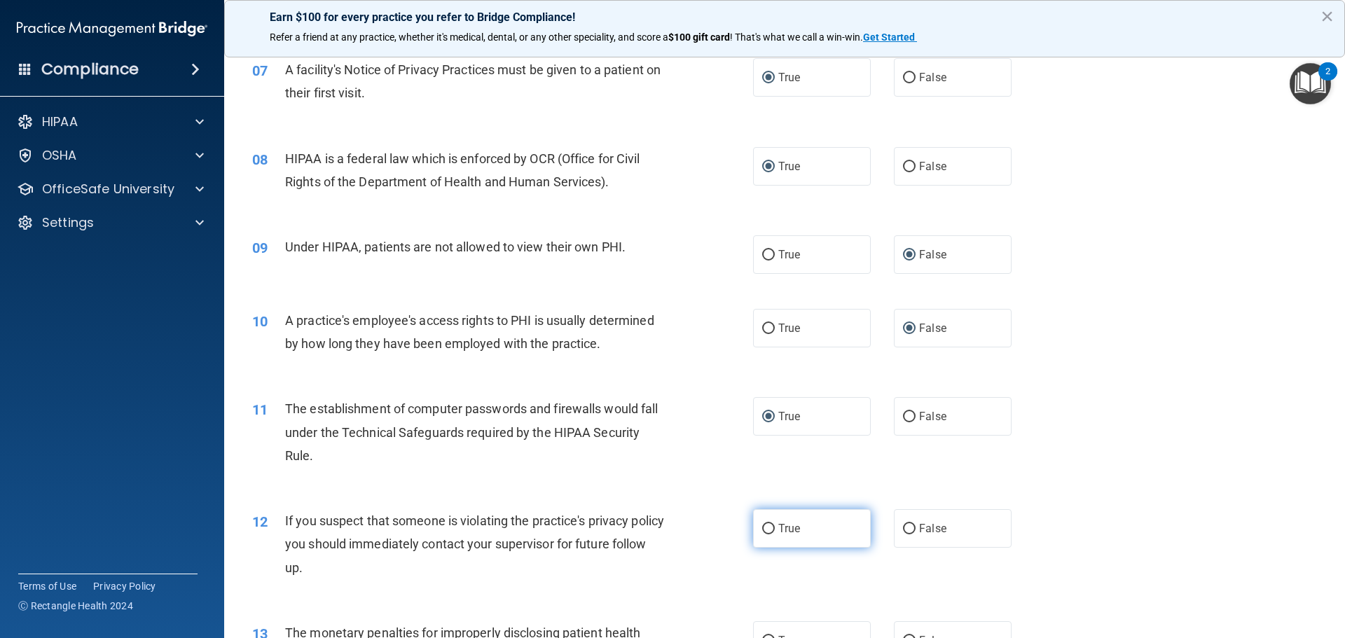
click at [766, 531] on input "True" at bounding box center [768, 529] width 13 height 11
radio input "true"
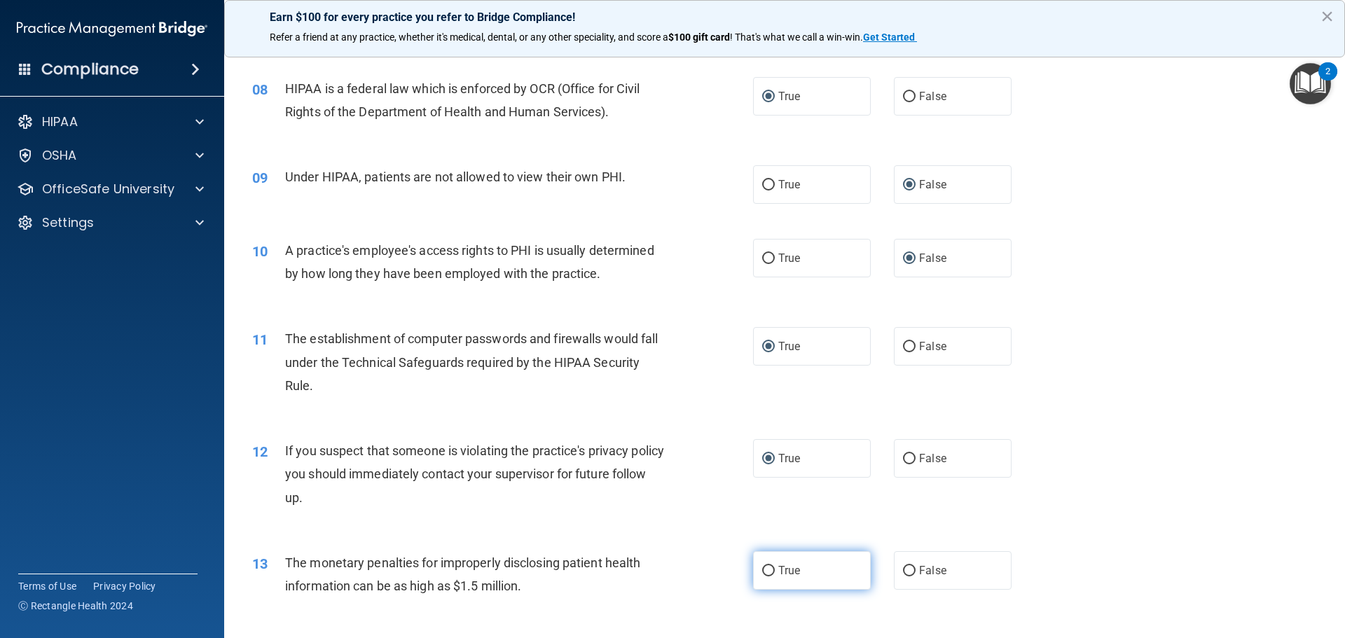
click at [764, 571] on input "True" at bounding box center [768, 571] width 13 height 11
radio input "true"
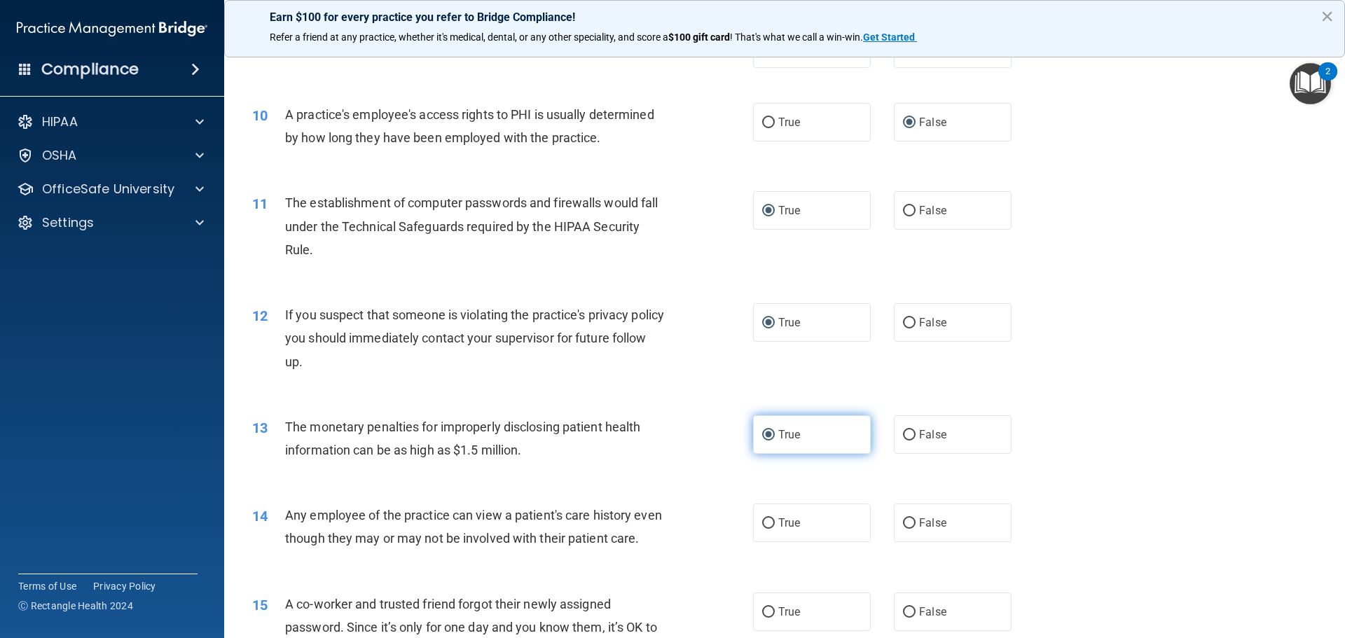
scroll to position [911, 0]
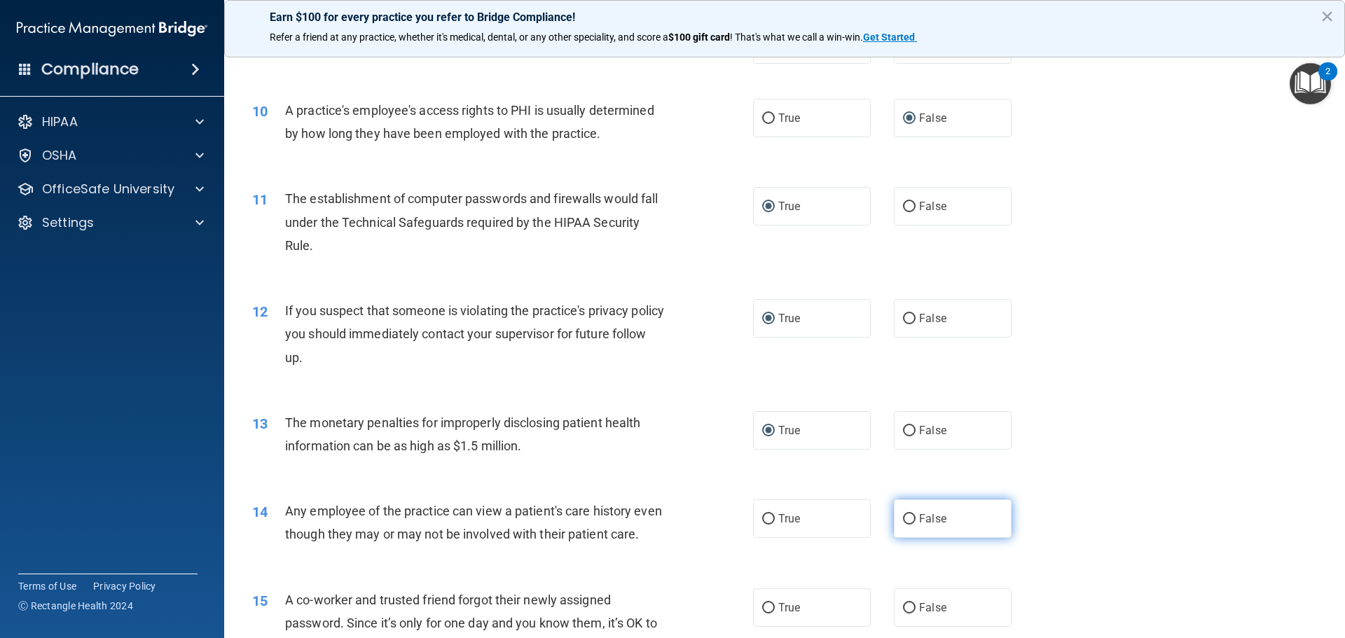
click at [903, 516] on input "False" at bounding box center [909, 519] width 13 height 11
radio input "true"
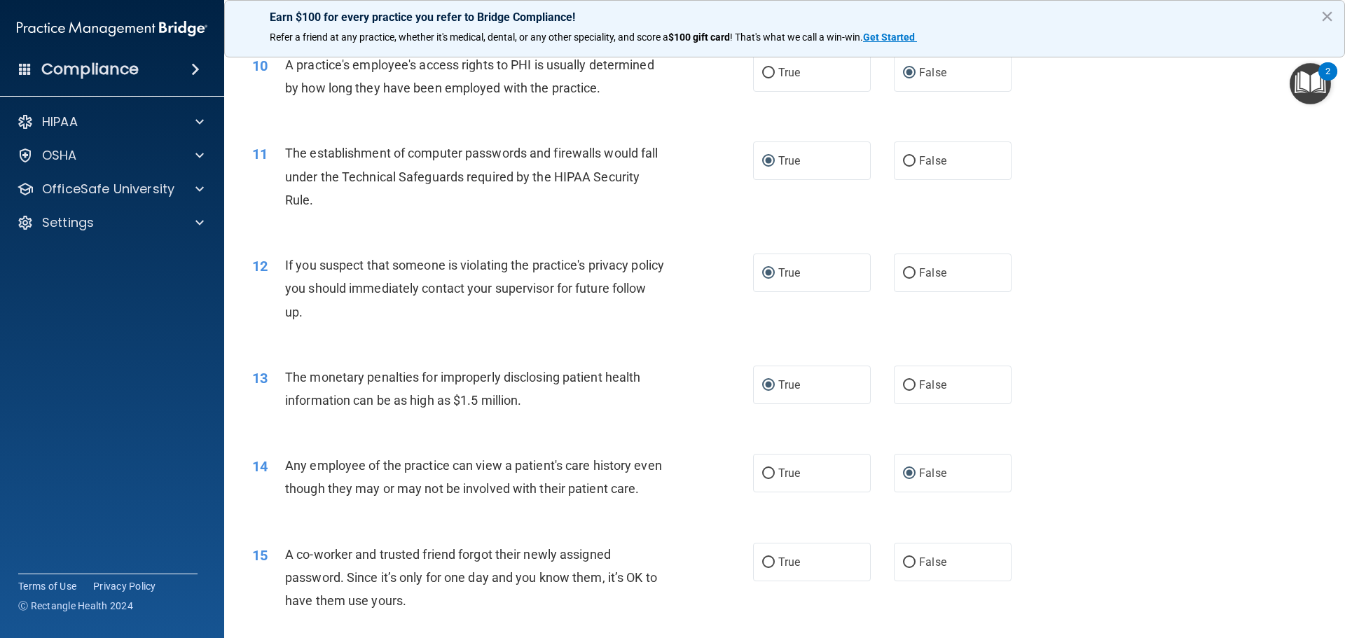
scroll to position [981, 0]
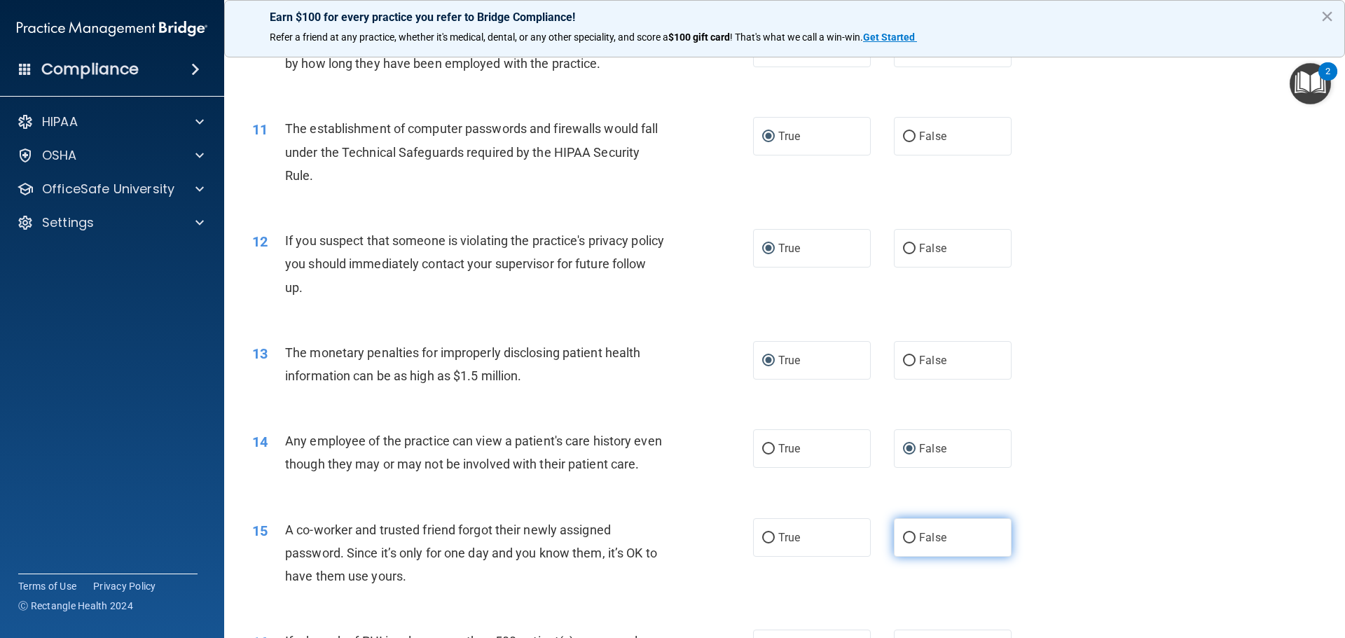
click at [903, 544] on input "False" at bounding box center [909, 538] width 13 height 11
radio input "true"
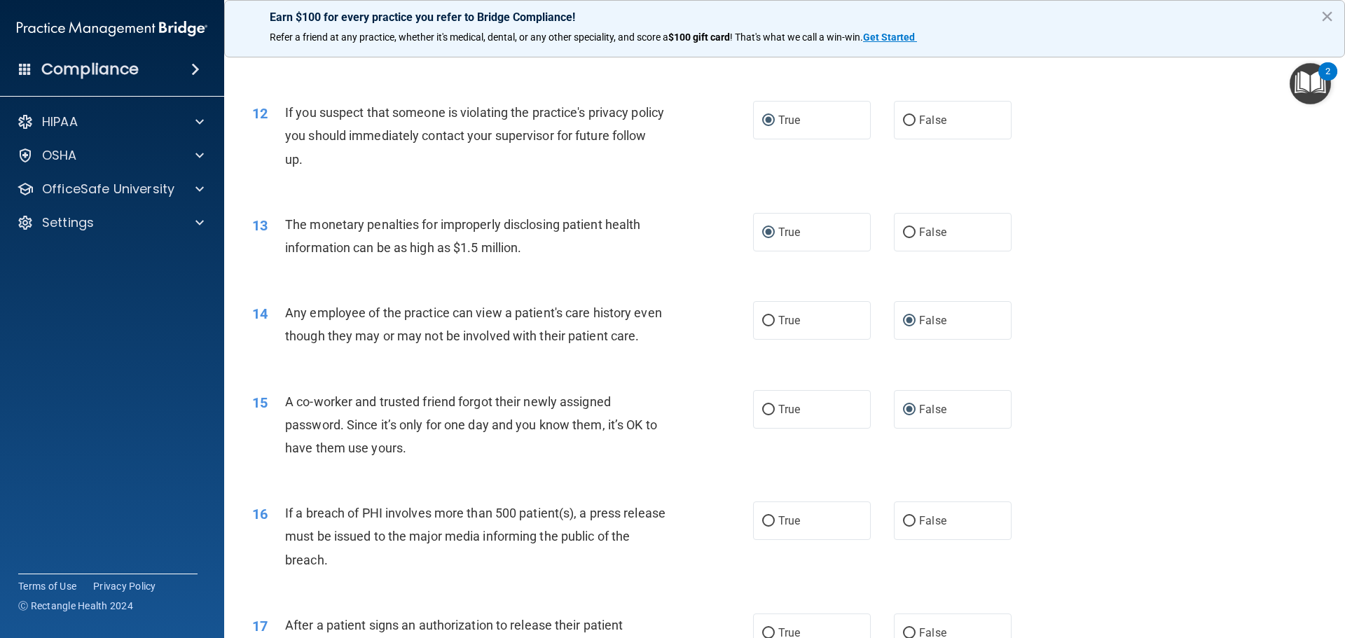
scroll to position [1121, 0]
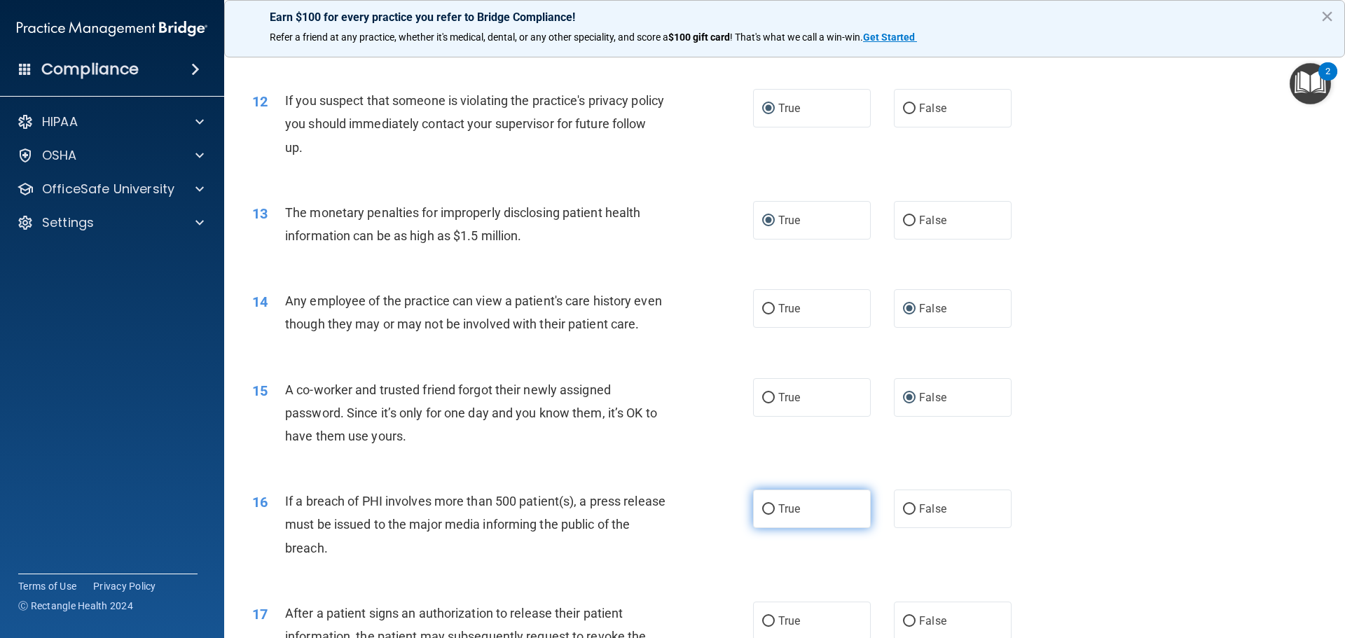
click at [761, 525] on label "True" at bounding box center [812, 509] width 118 height 39
click at [762, 515] on input "True" at bounding box center [768, 509] width 13 height 11
radio input "true"
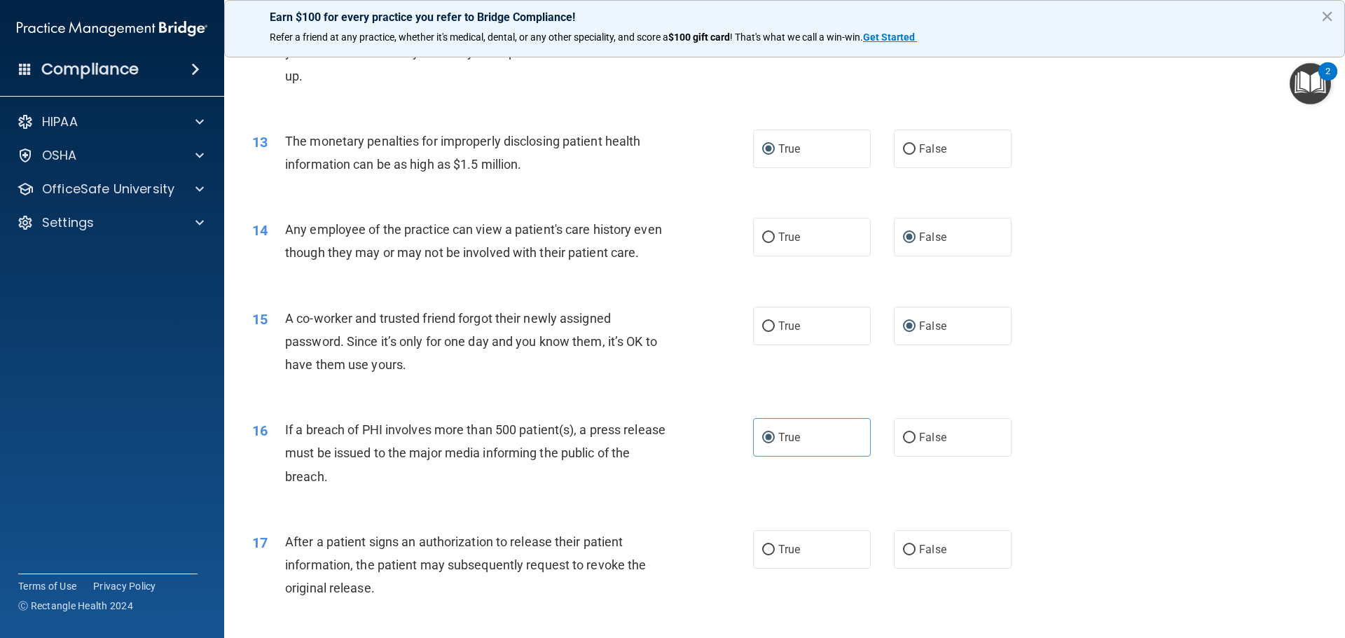
scroll to position [1261, 0]
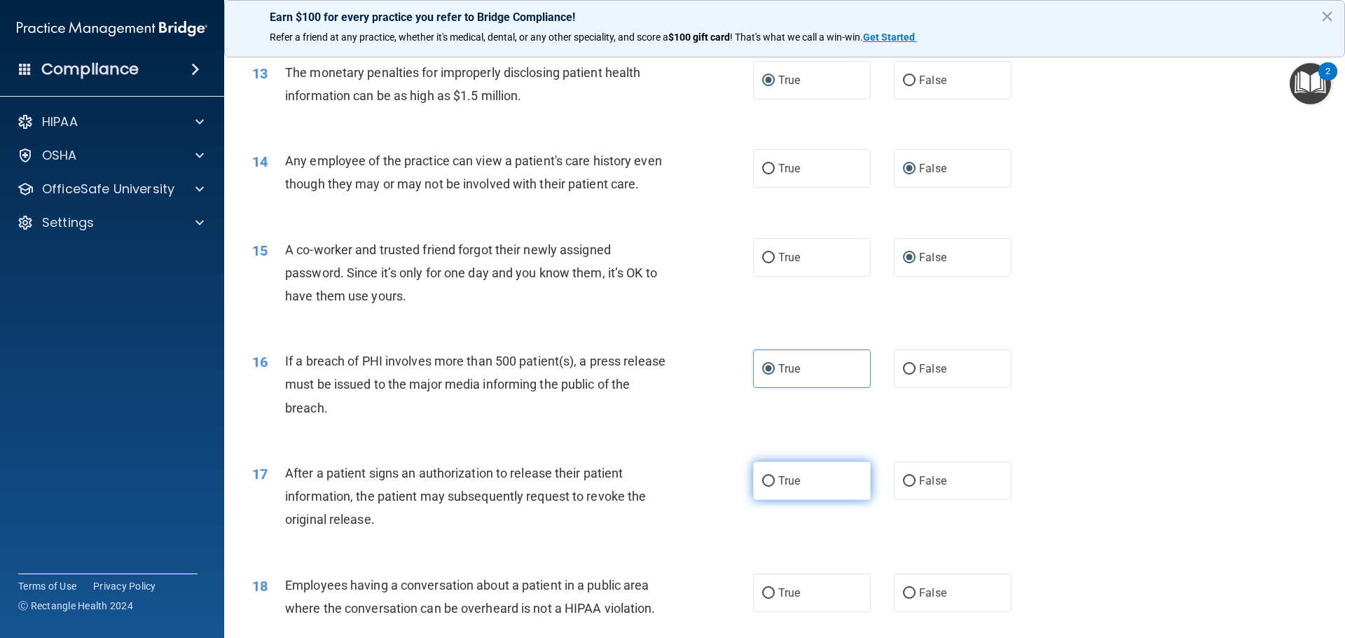
click at [754, 500] on label "True" at bounding box center [812, 481] width 118 height 39
click at [762, 487] on input "True" at bounding box center [768, 481] width 13 height 11
radio input "true"
click at [764, 599] on input "True" at bounding box center [768, 594] width 13 height 11
radio input "true"
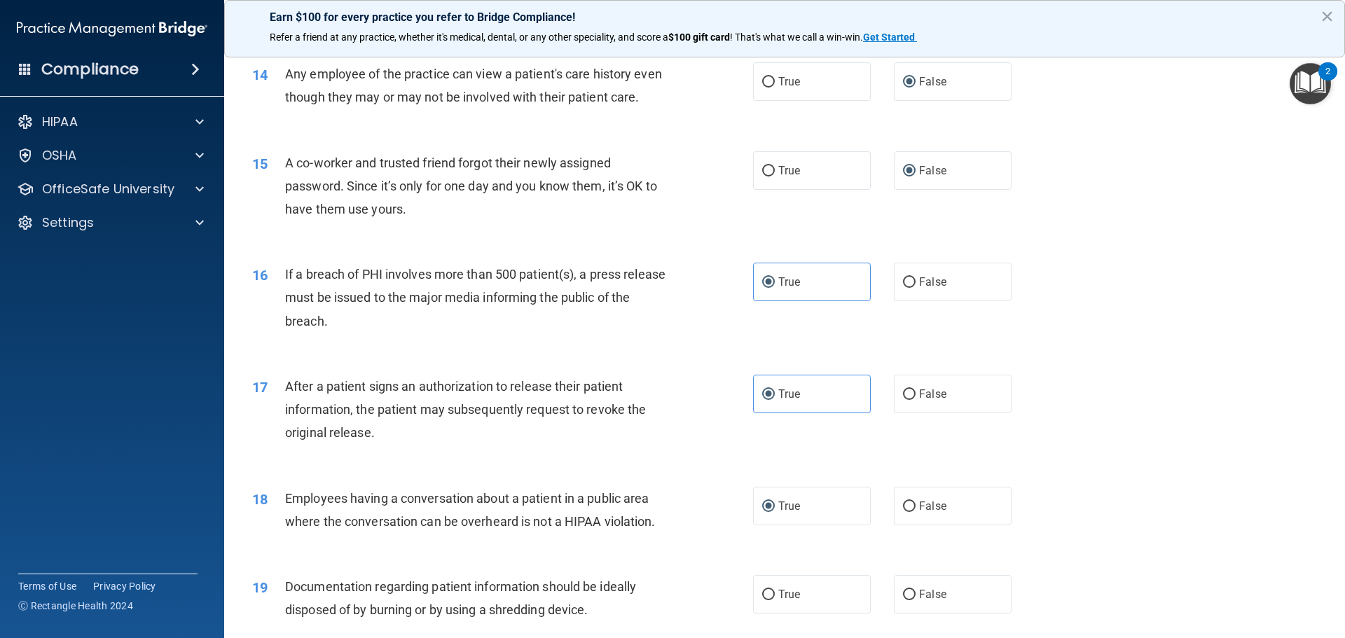
scroll to position [1471, 0]
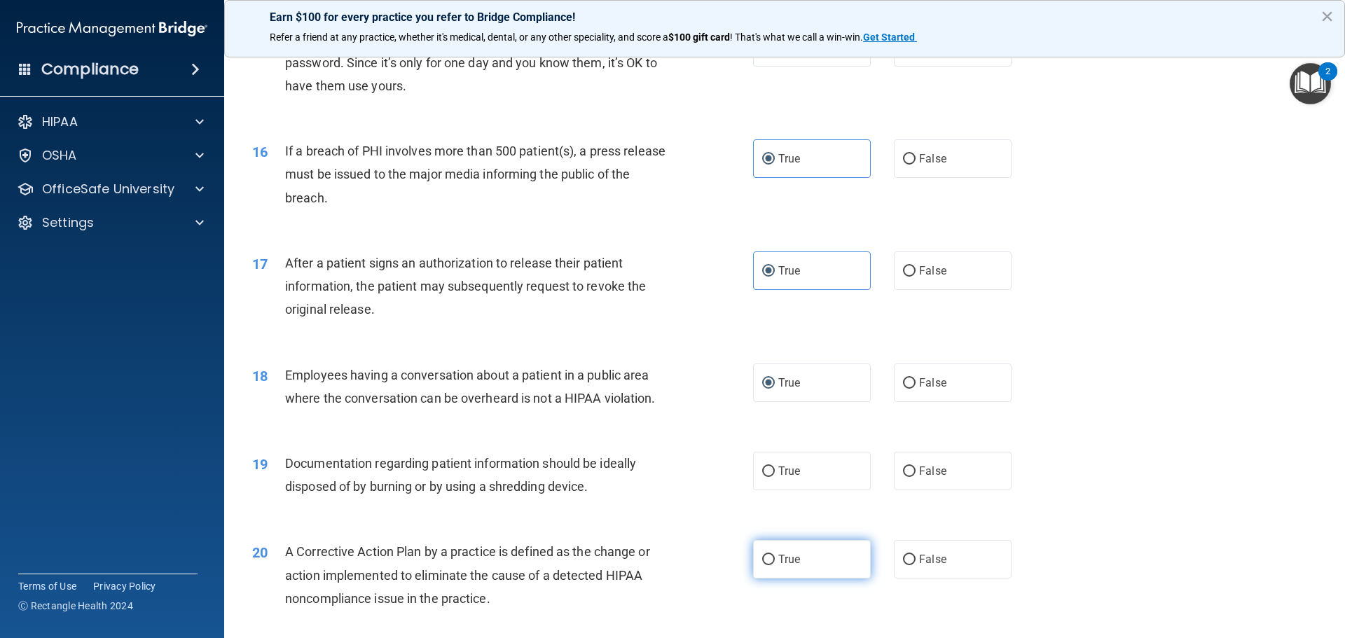
click at [762, 565] on input "True" at bounding box center [768, 560] width 13 height 11
radio input "true"
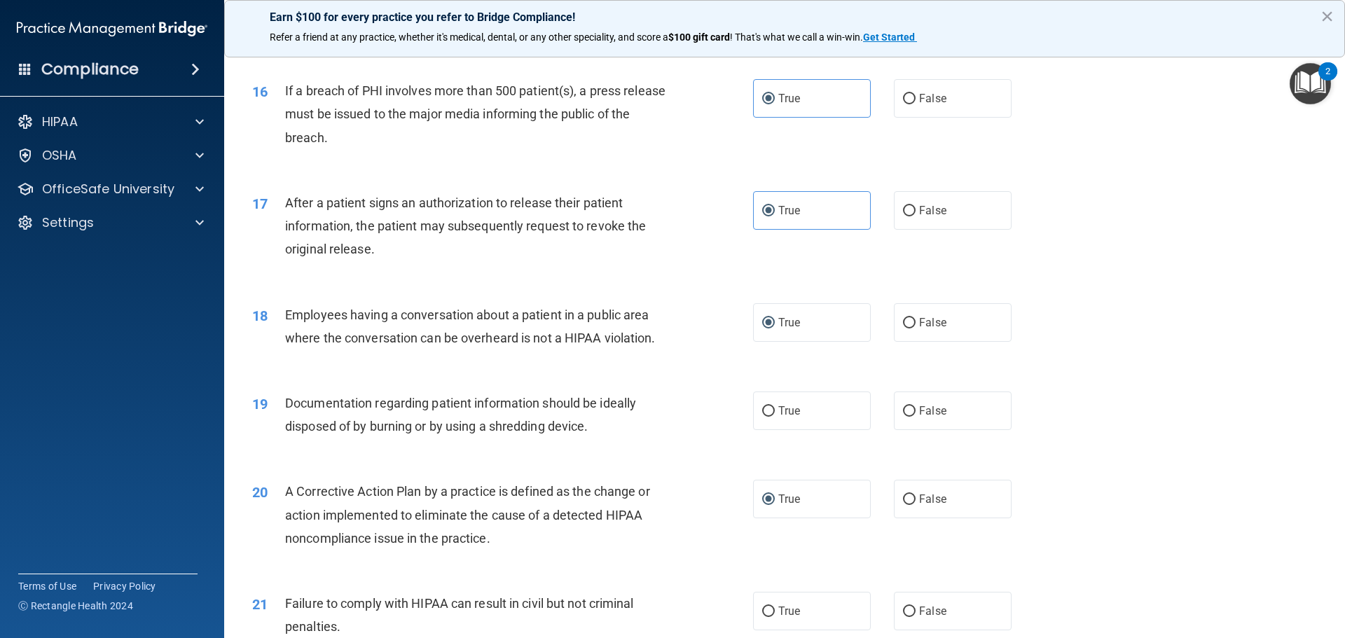
scroll to position [1611, 0]
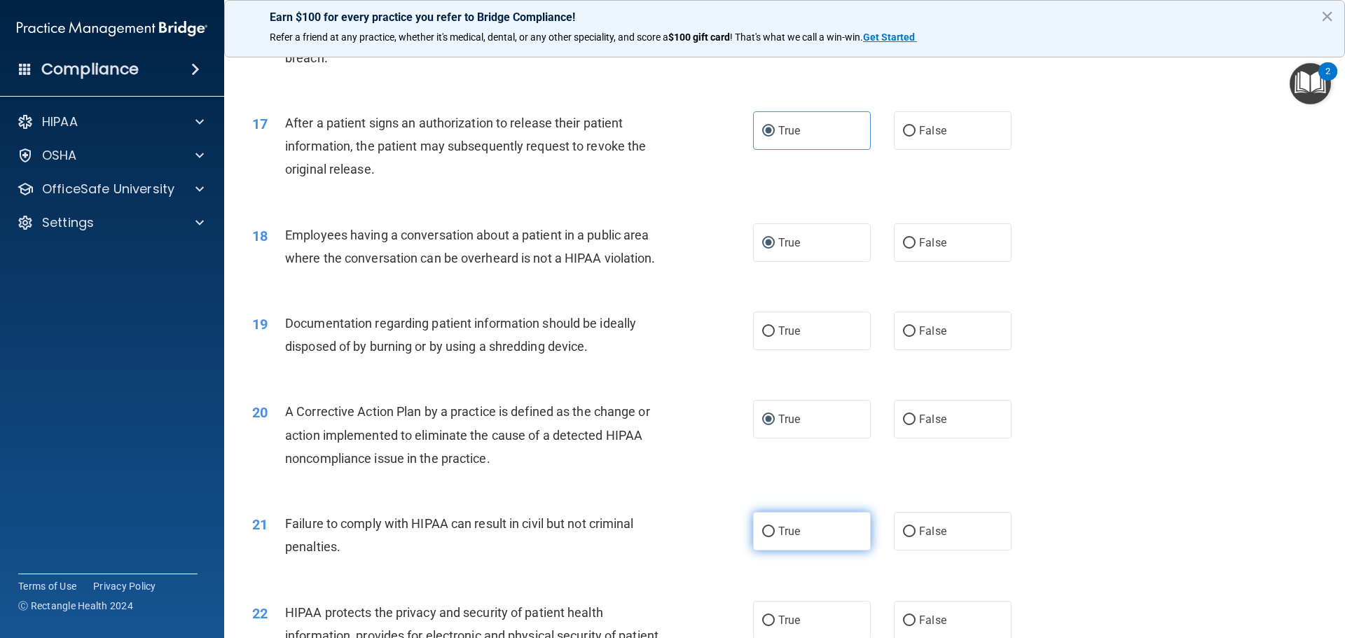
click at [764, 537] on input "True" at bounding box center [768, 532] width 13 height 11
radio input "true"
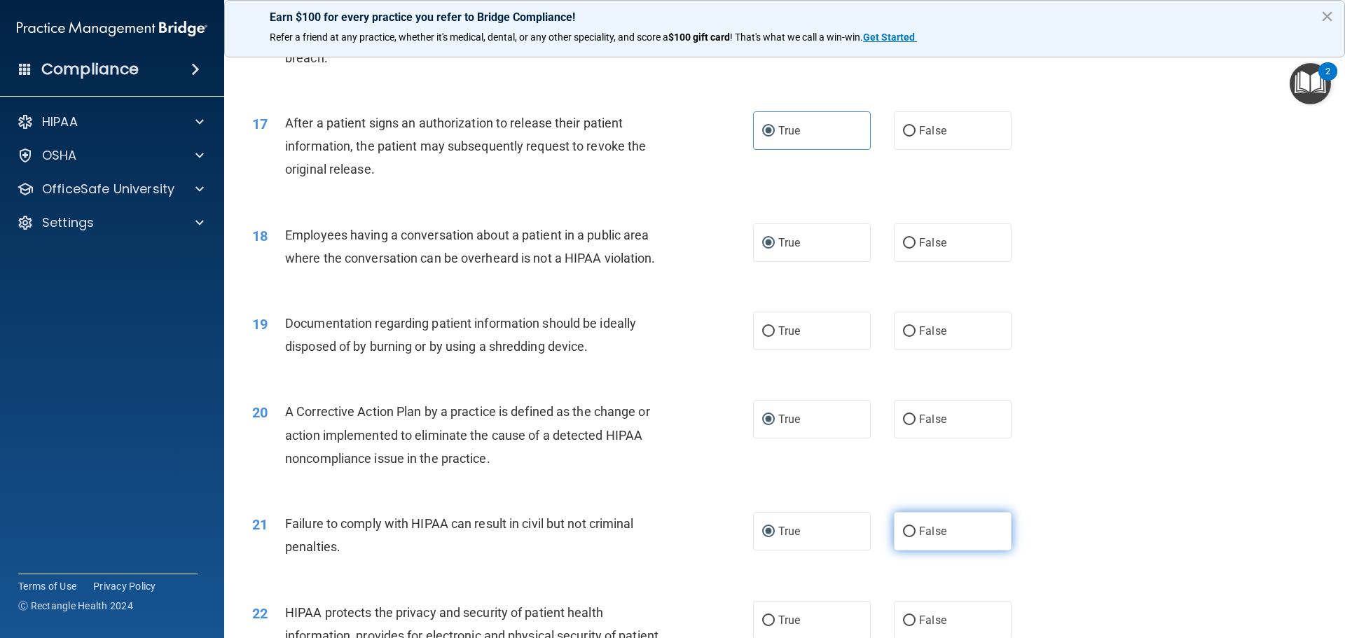
click at [903, 537] on input "False" at bounding box center [909, 532] width 13 height 11
radio input "true"
radio input "false"
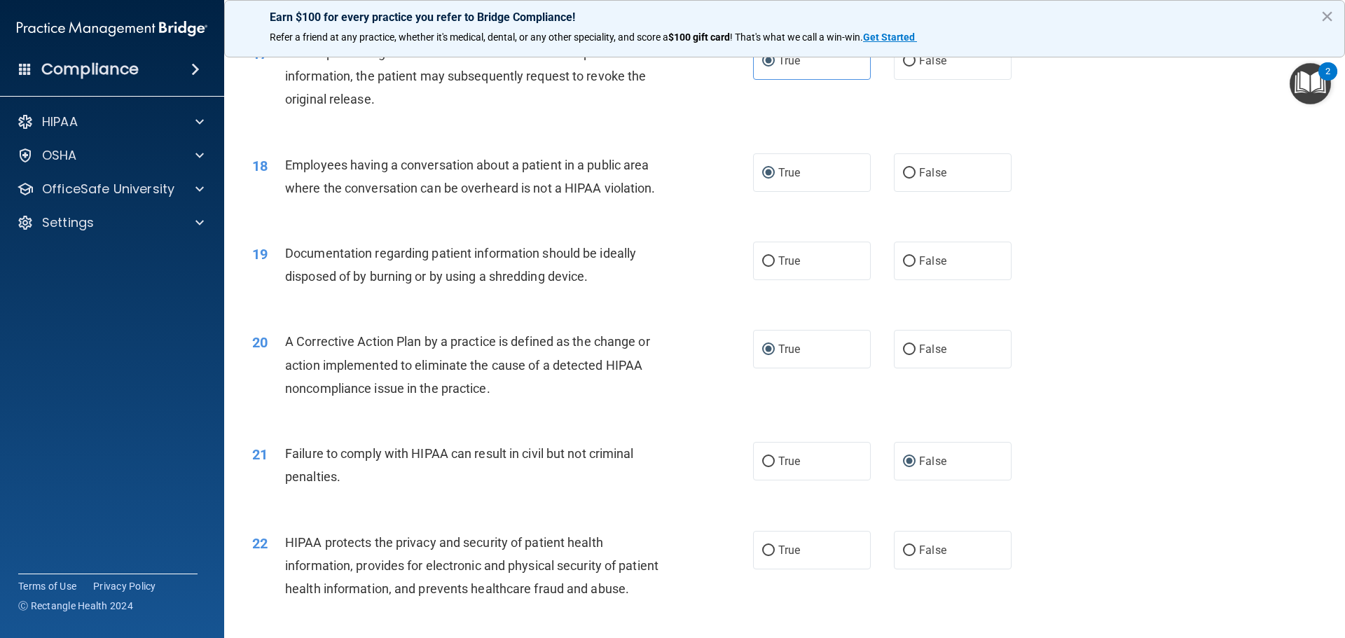
scroll to position [1752, 0]
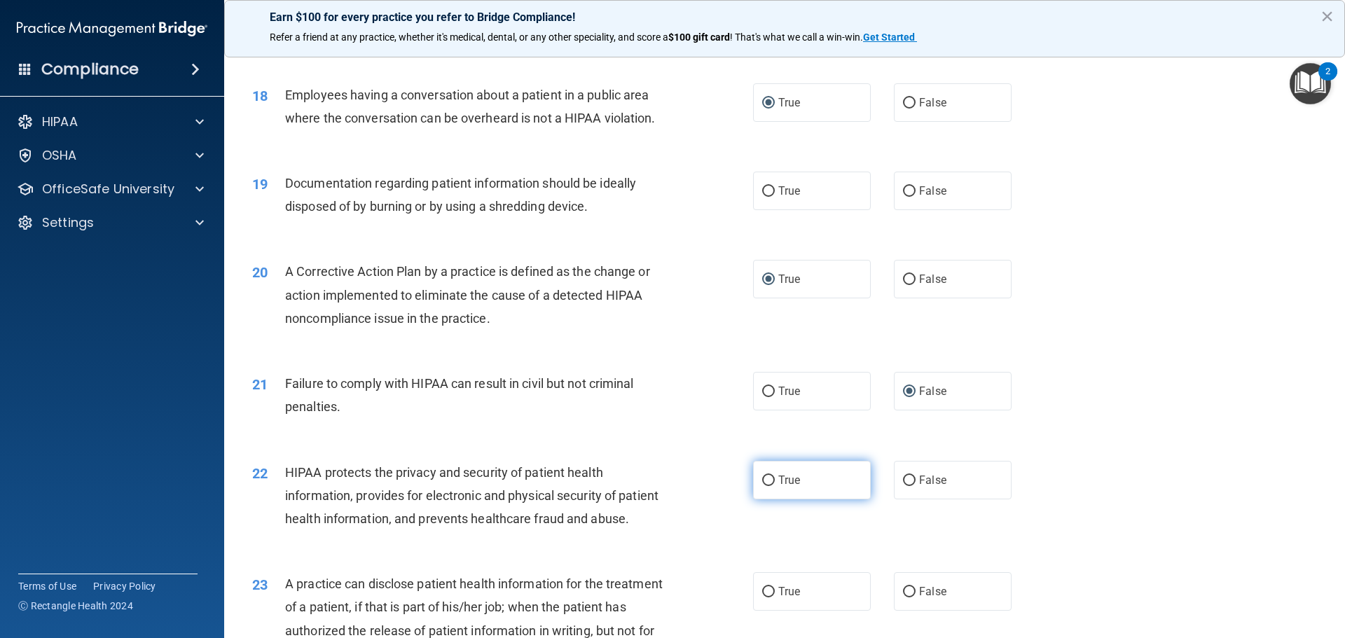
click at [767, 486] on input "True" at bounding box center [768, 481] width 13 height 11
radio input "true"
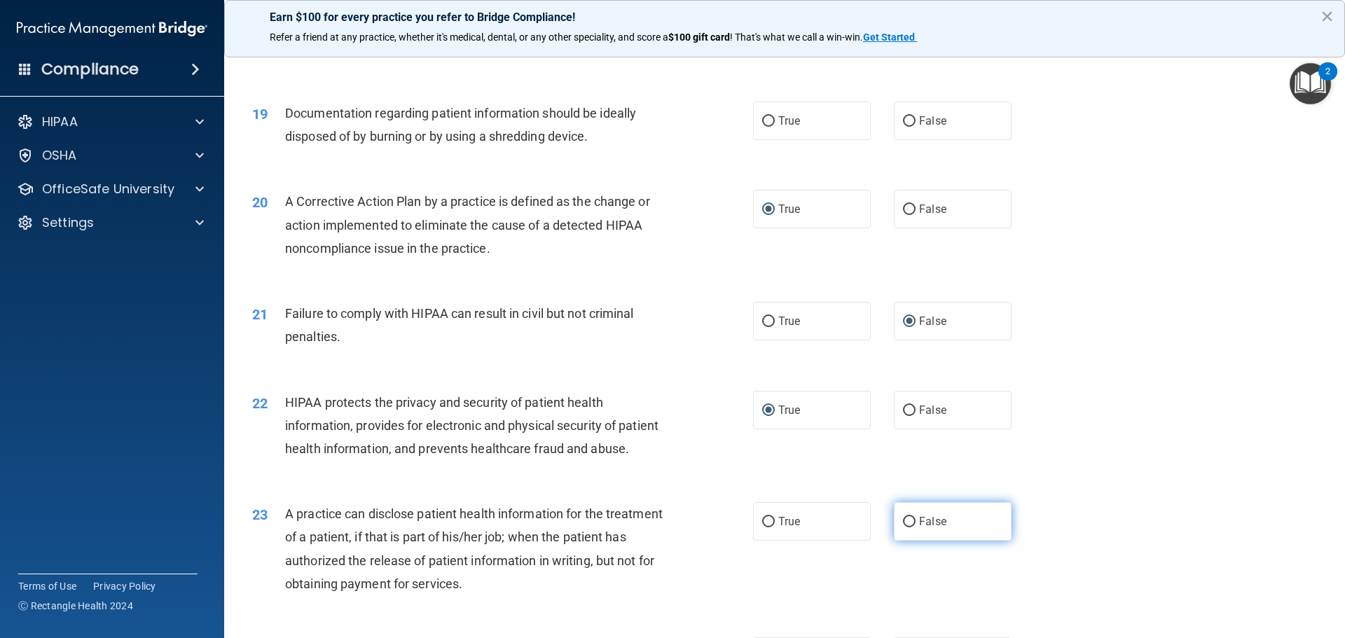
click at [903, 528] on input "False" at bounding box center [909, 522] width 13 height 11
radio input "true"
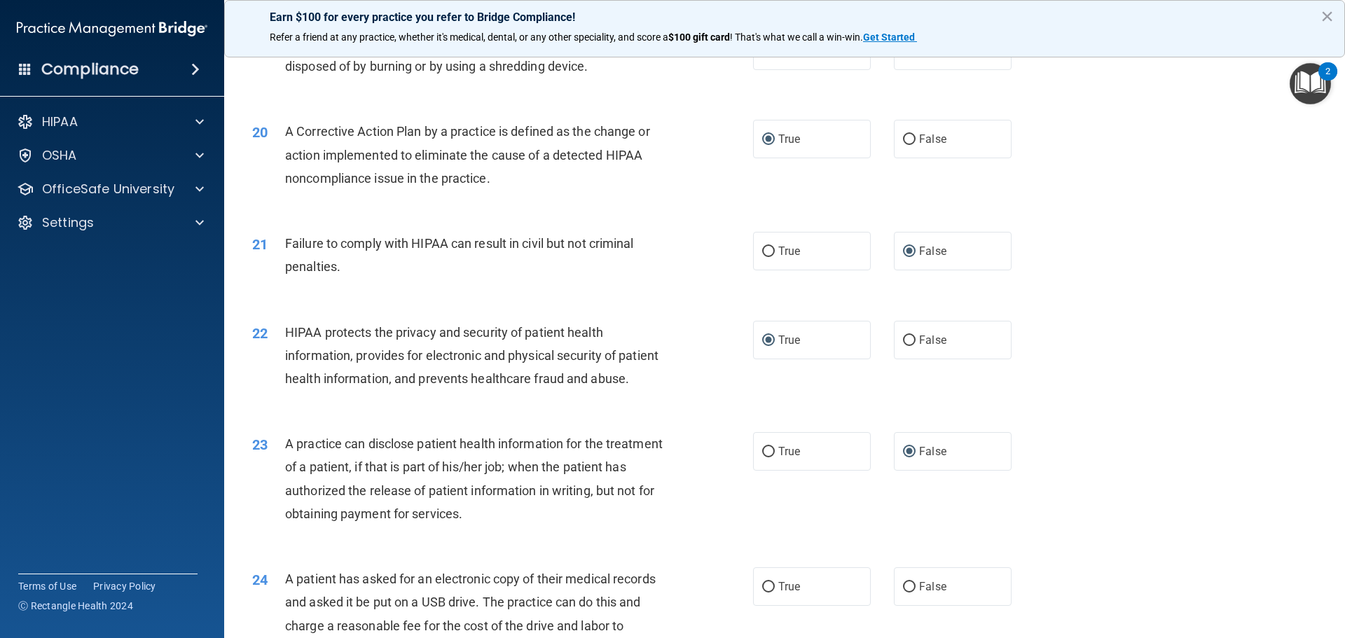
scroll to position [1962, 0]
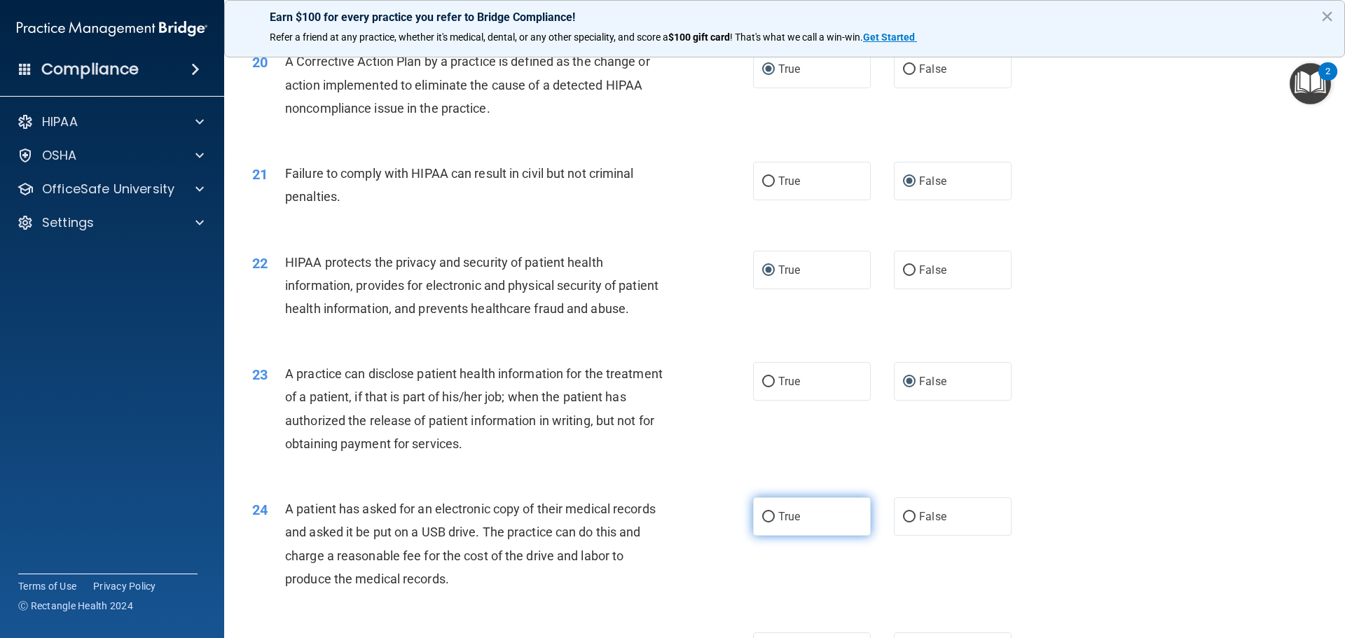
click at [765, 523] on input "True" at bounding box center [768, 517] width 13 height 11
radio input "true"
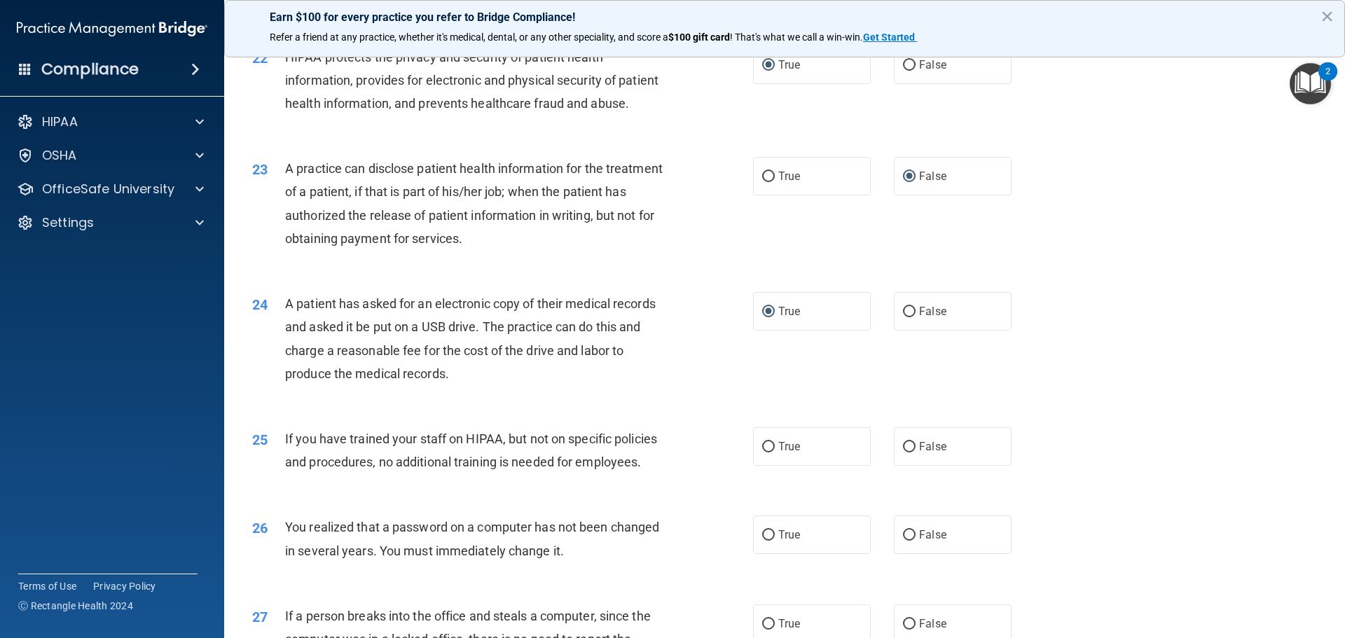
scroll to position [2172, 0]
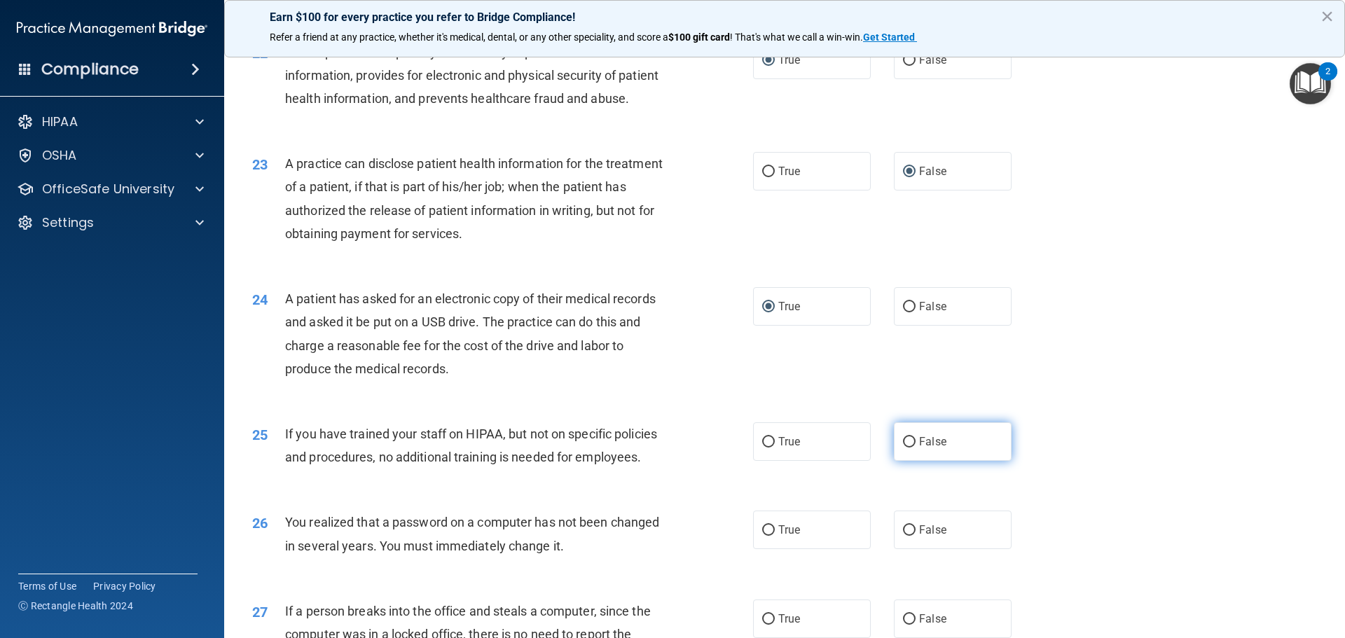
click at [903, 448] on input "False" at bounding box center [909, 442] width 13 height 11
radio input "true"
click at [764, 536] on input "True" at bounding box center [768, 530] width 13 height 11
radio input "true"
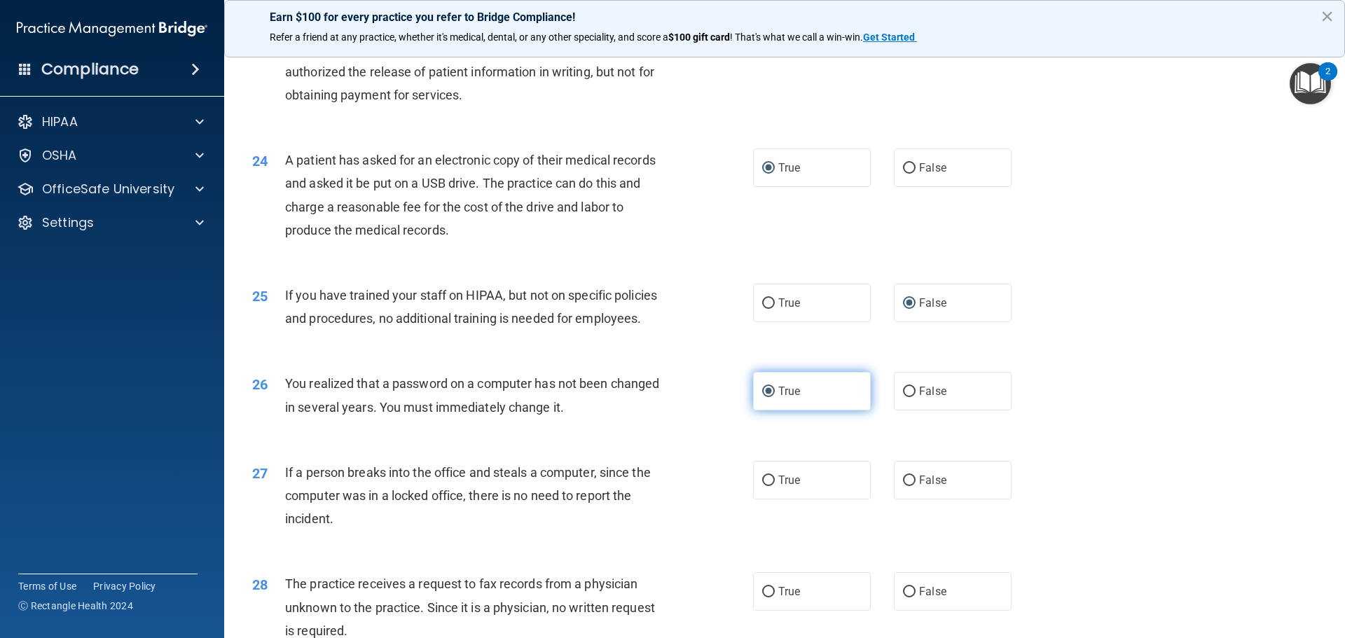
scroll to position [2312, 0]
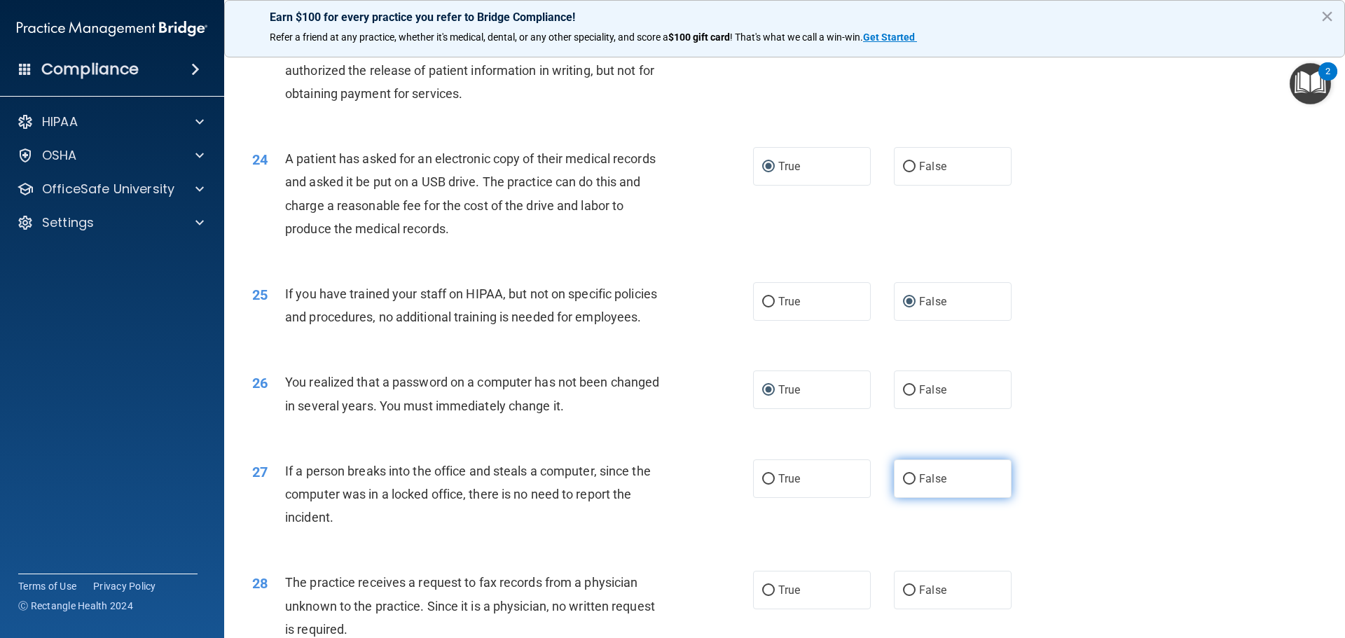
click at [908, 485] on input "False" at bounding box center [909, 479] width 13 height 11
radio input "true"
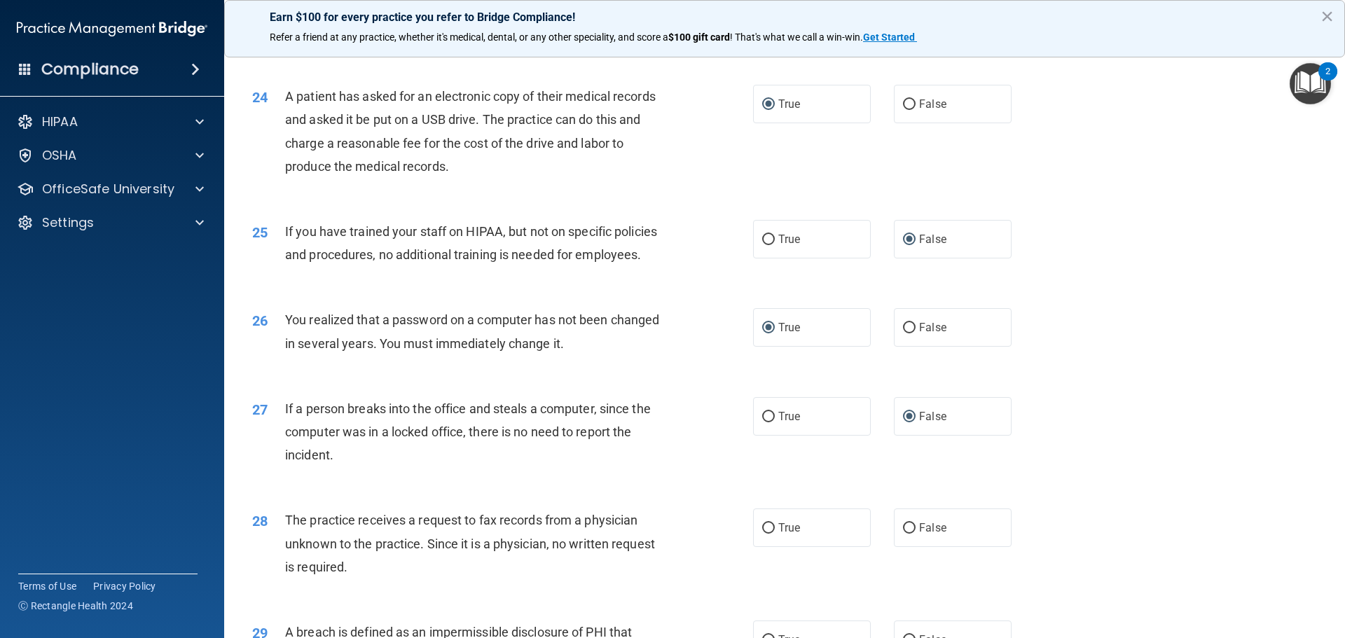
scroll to position [2452, 0]
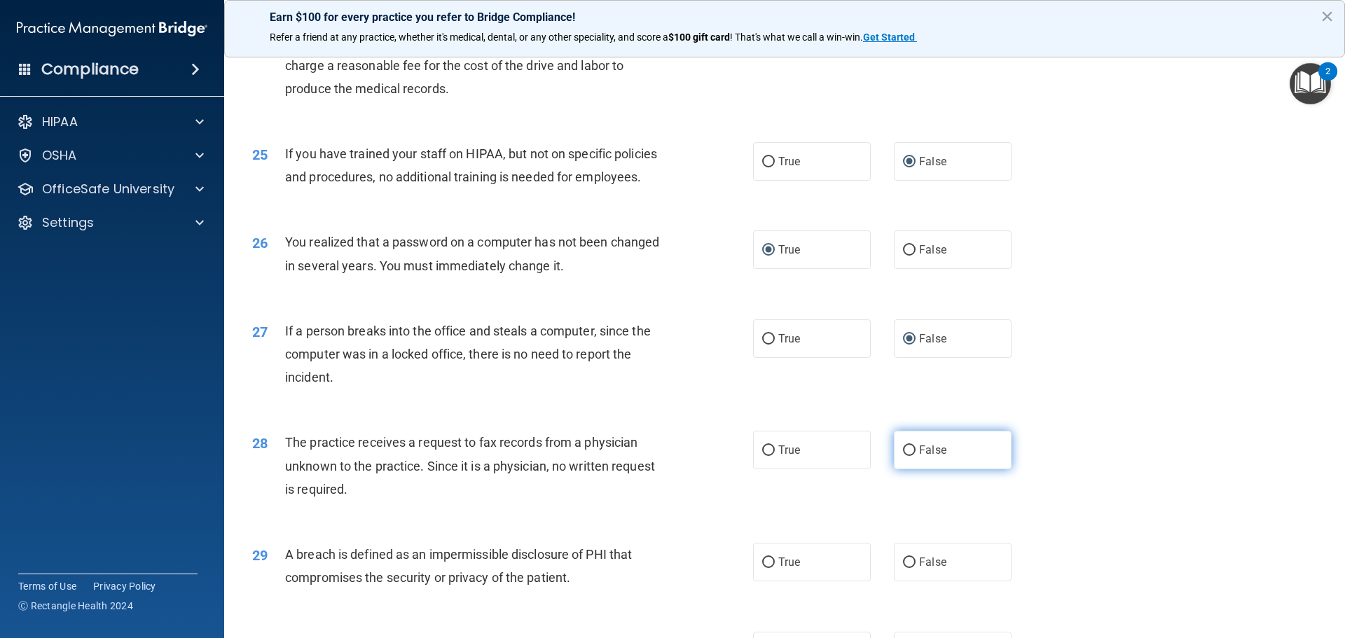
click at [903, 456] on input "False" at bounding box center [909, 451] width 13 height 11
radio input "true"
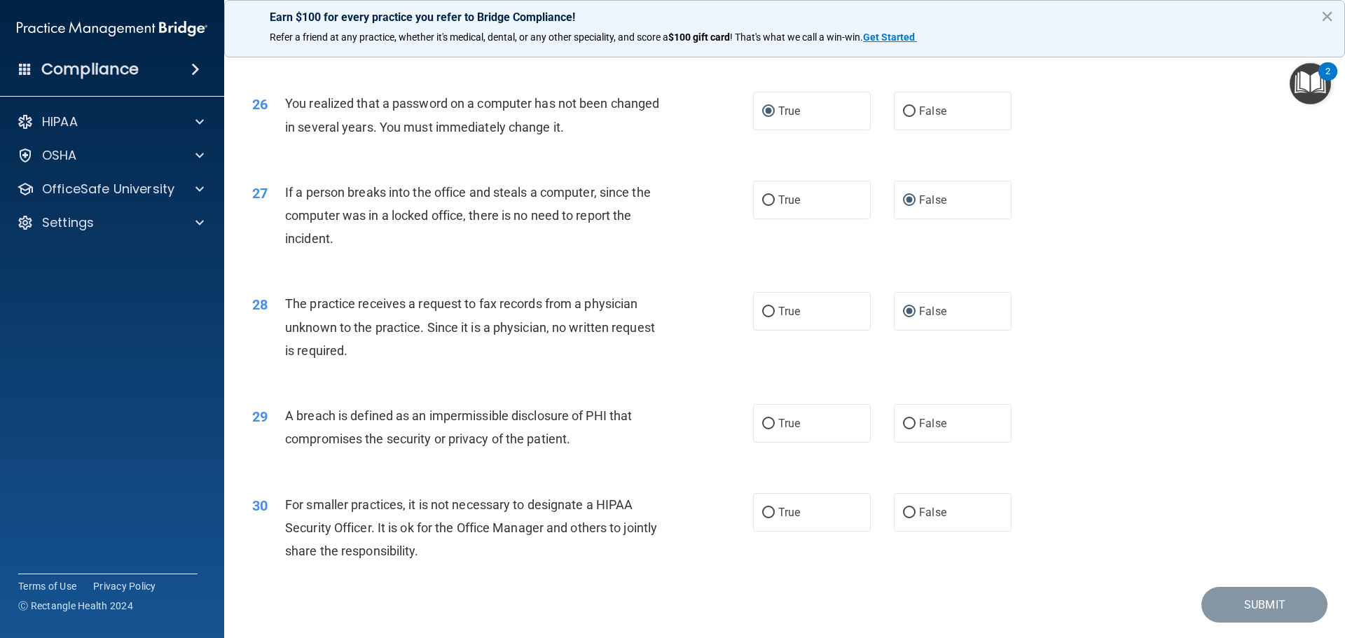
scroll to position [2592, 0]
click at [756, 441] on label "True" at bounding box center [812, 422] width 118 height 39
click at [762, 428] on input "True" at bounding box center [768, 423] width 13 height 11
radio input "true"
click at [903, 517] on input "False" at bounding box center [909, 512] width 13 height 11
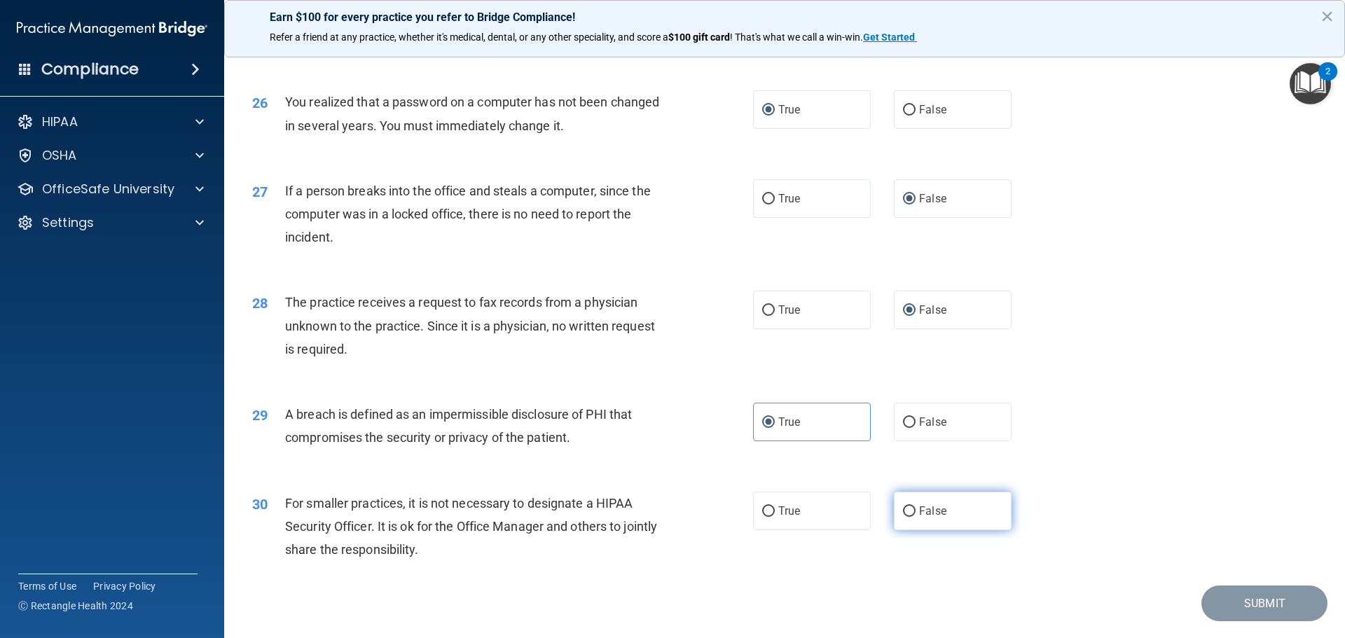
radio input "true"
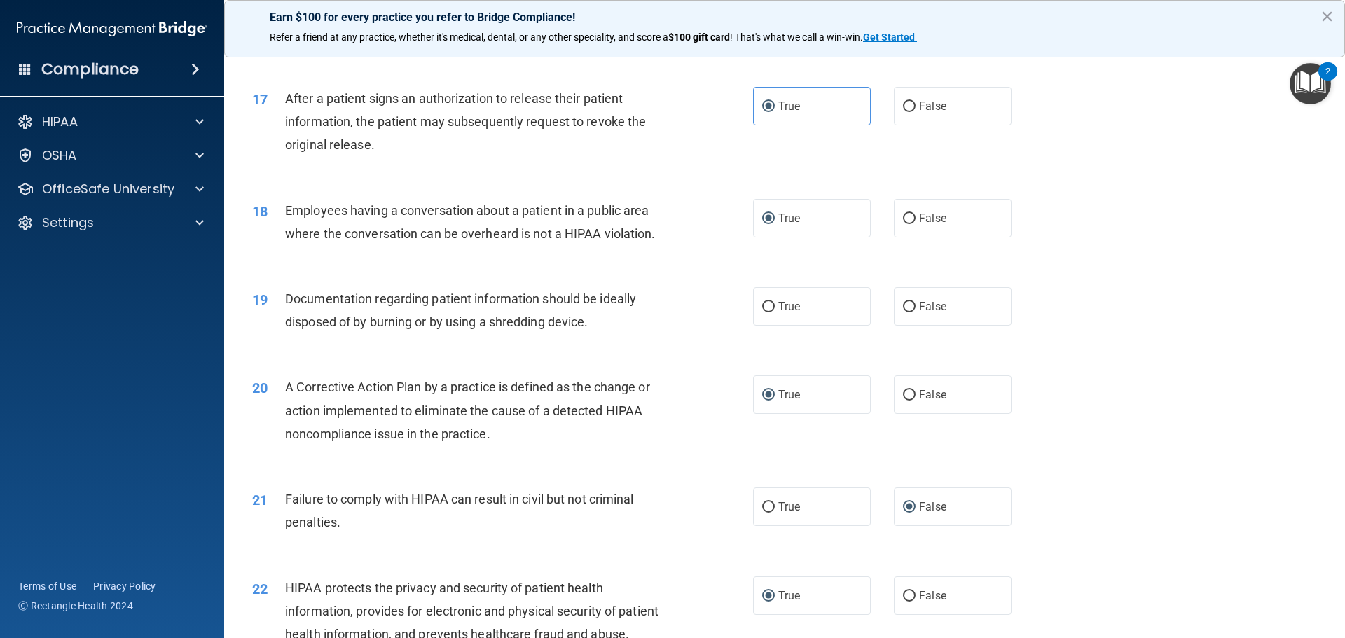
scroll to position [1627, 0]
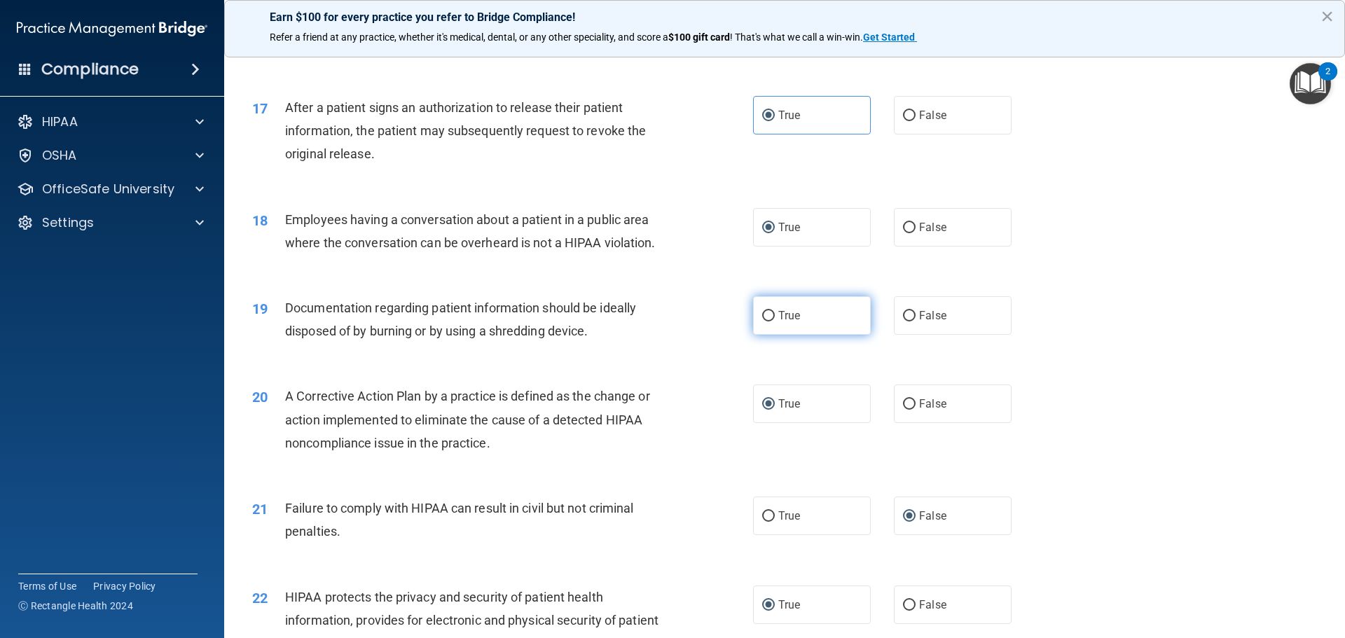
click at [762, 322] on input "True" at bounding box center [768, 316] width 13 height 11
radio input "true"
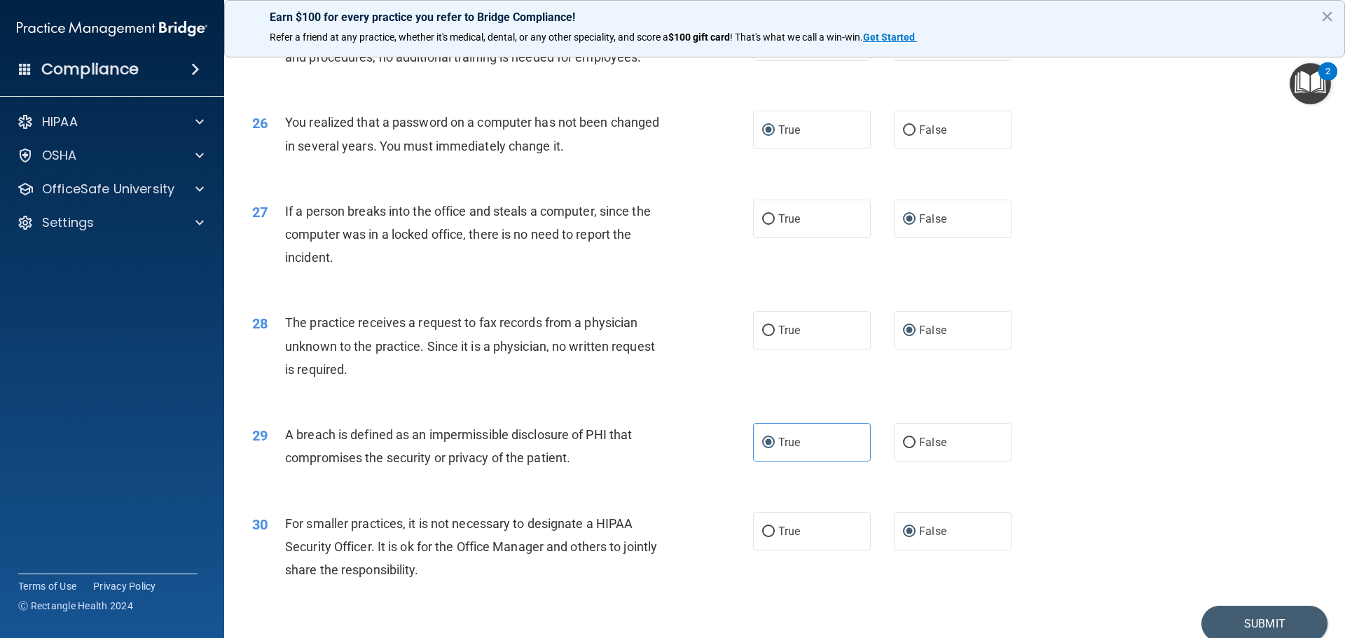
scroll to position [2678, 0]
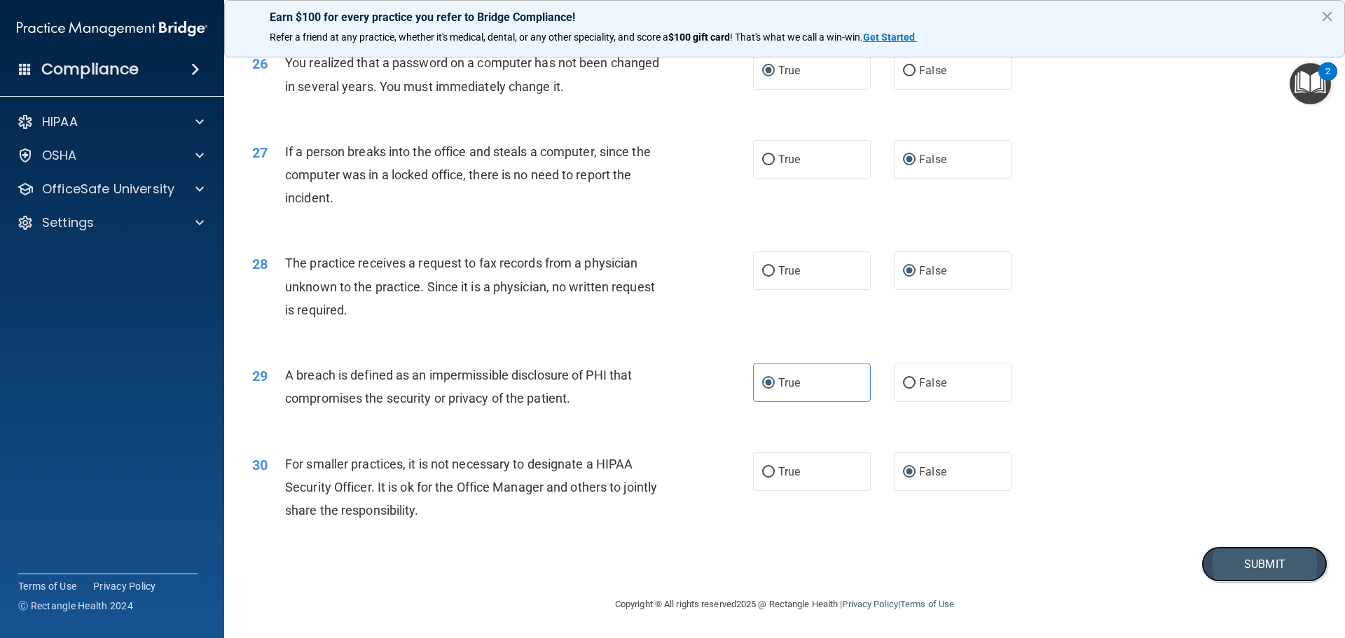
click at [1246, 567] on button "Submit" at bounding box center [1265, 564] width 126 height 36
click at [1252, 560] on button "Submit" at bounding box center [1265, 564] width 126 height 36
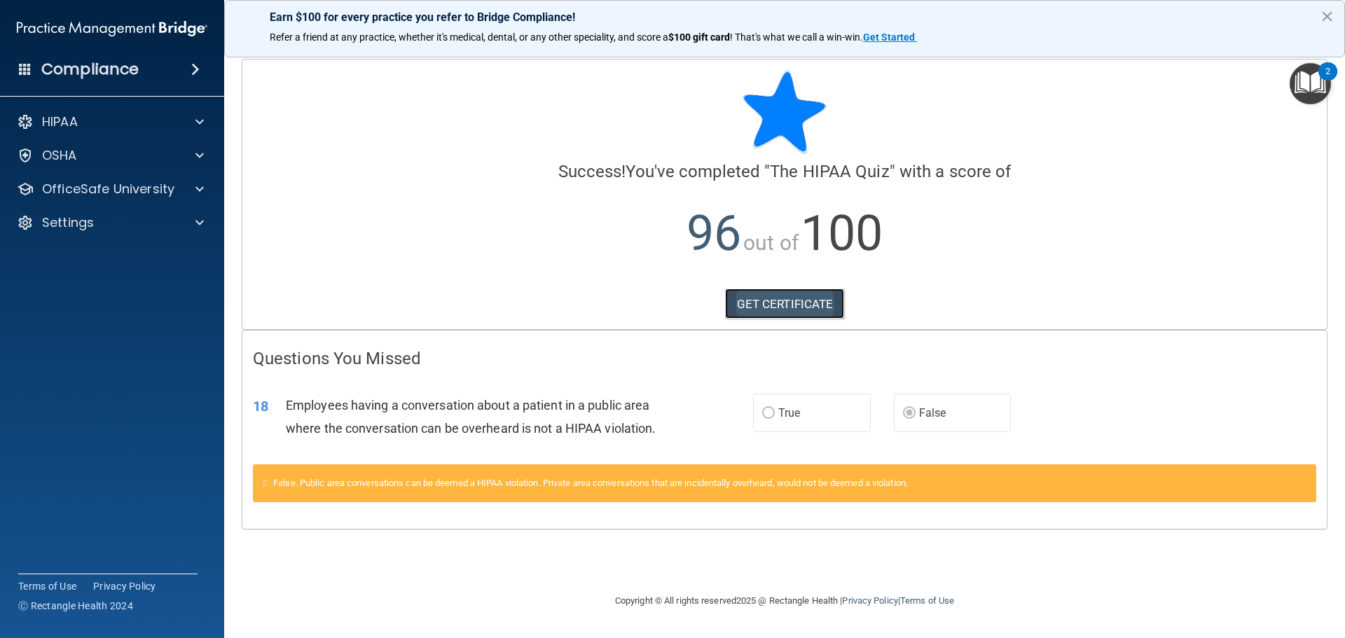
click at [784, 303] on link "GET CERTIFICATE" at bounding box center [785, 304] width 120 height 31
click at [183, 192] on div at bounding box center [197, 189] width 35 height 17
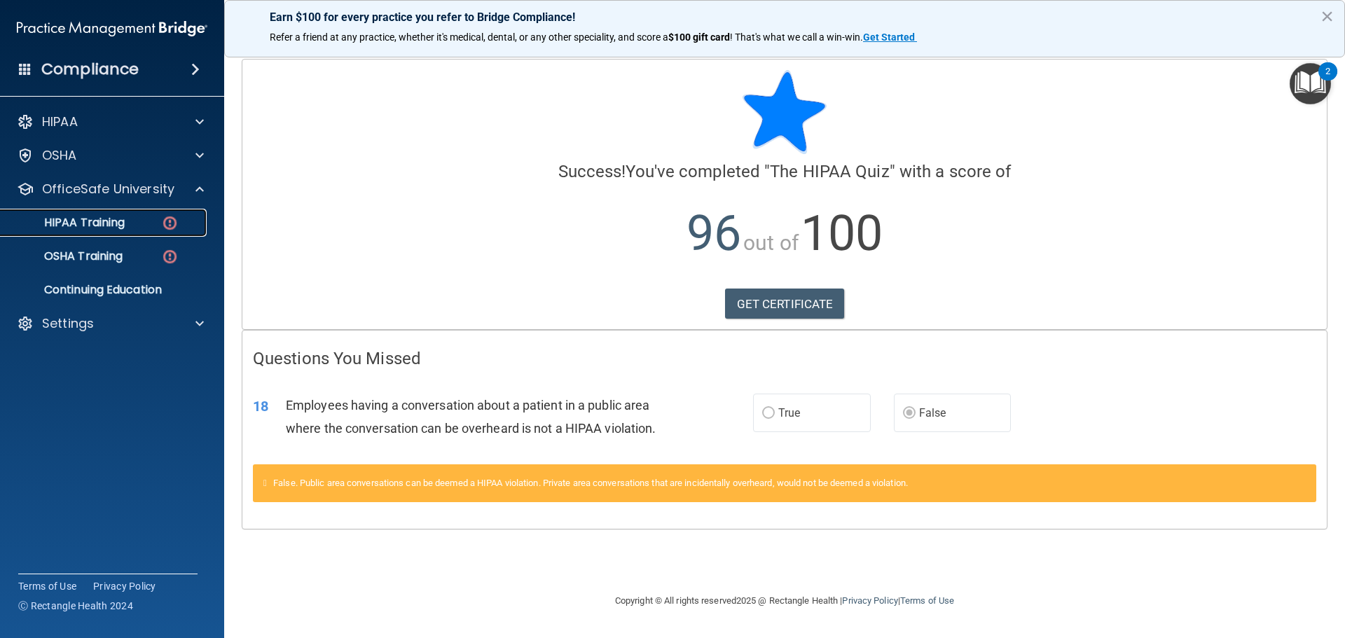
click at [171, 224] on img at bounding box center [170, 223] width 18 height 18
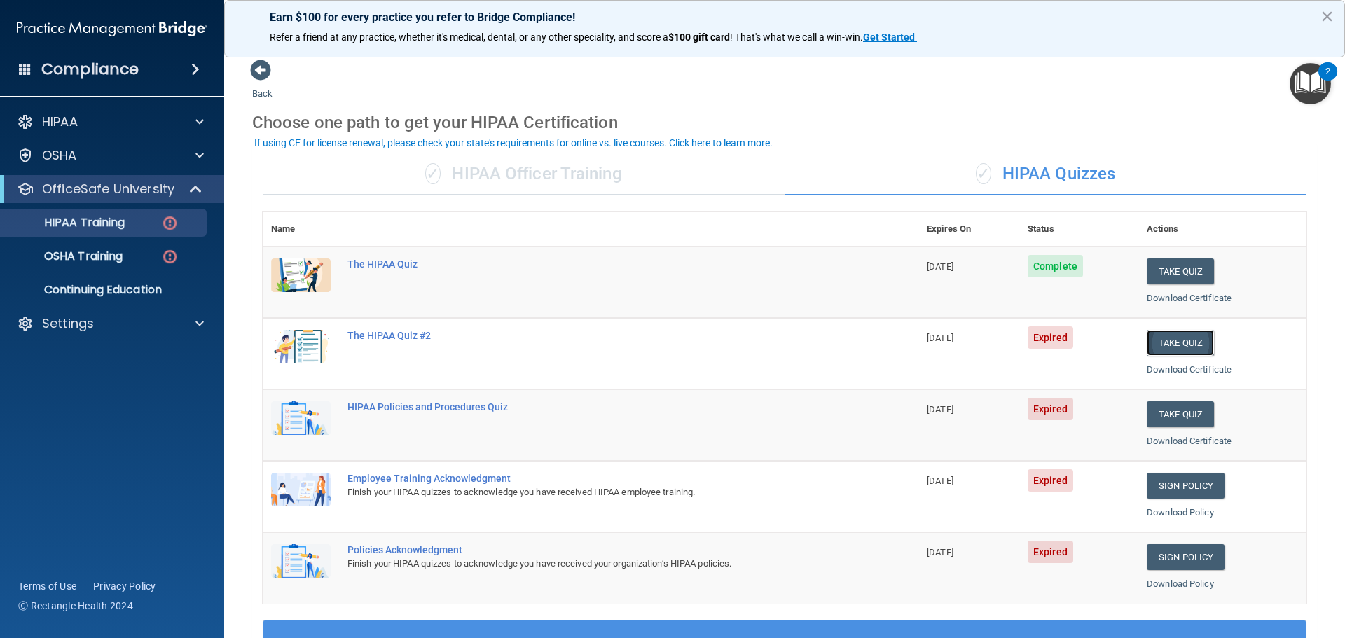
click at [1167, 343] on button "Take Quiz" at bounding box center [1180, 343] width 67 height 26
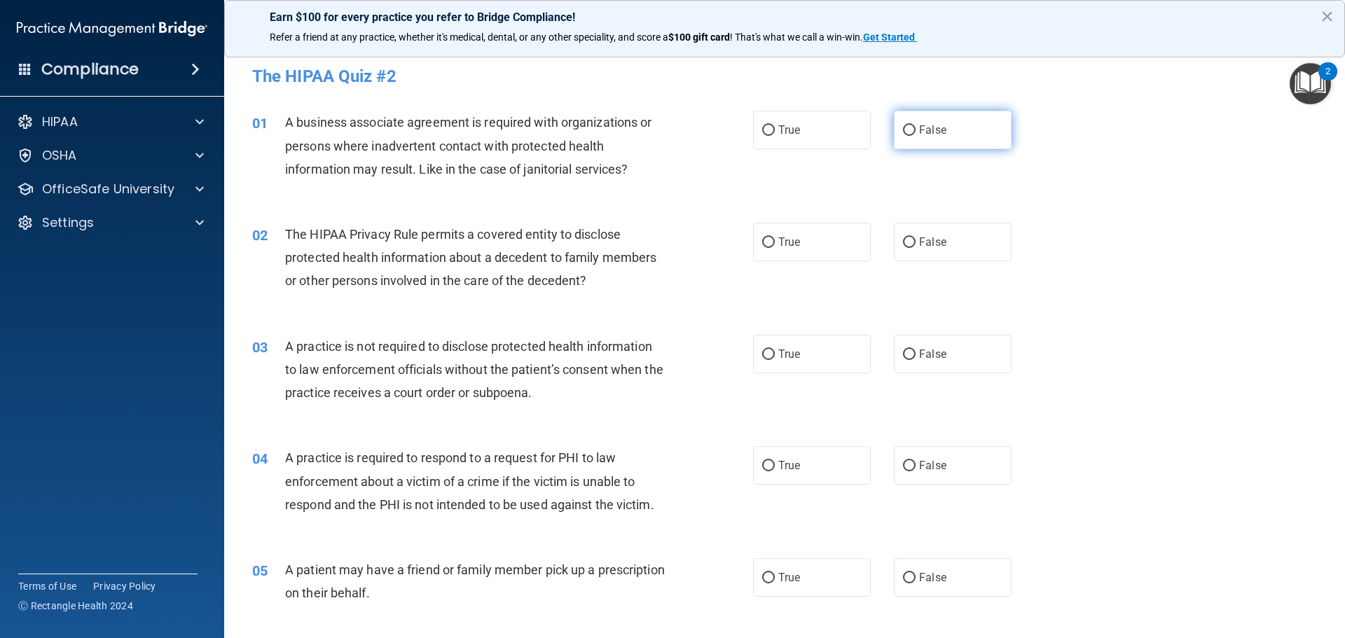
click at [903, 127] on input "False" at bounding box center [909, 130] width 13 height 11
radio input "true"
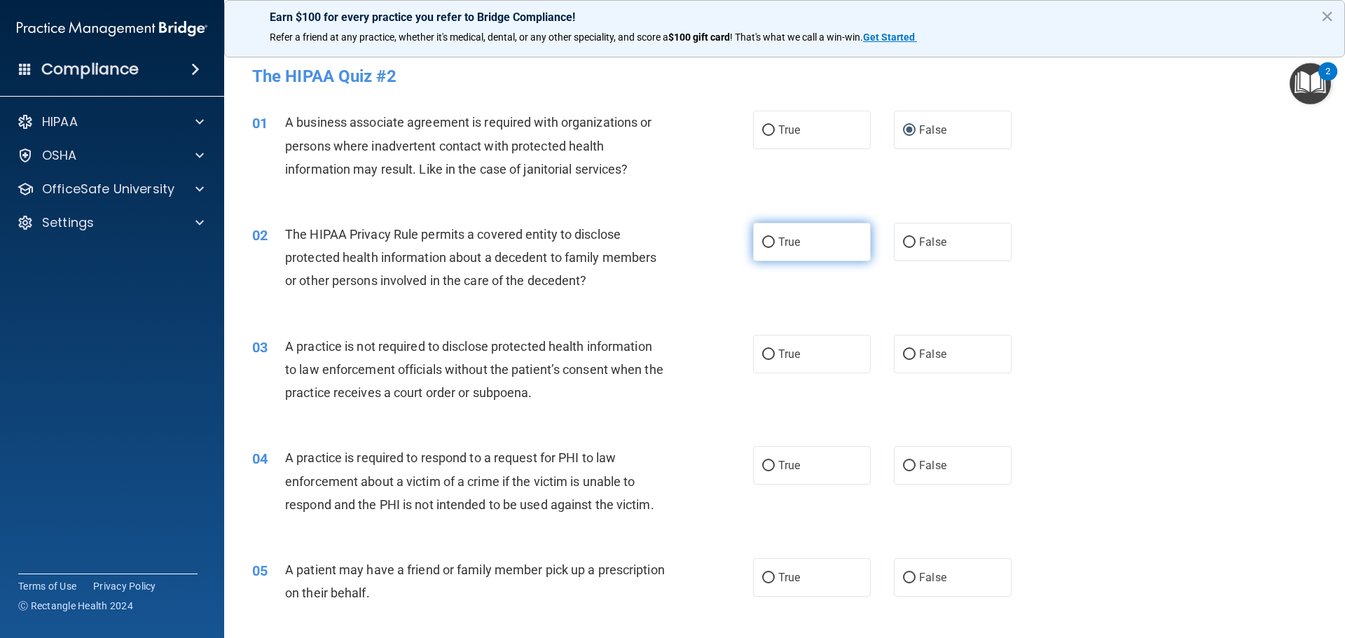
click at [762, 242] on input "True" at bounding box center [768, 243] width 13 height 11
radio input "true"
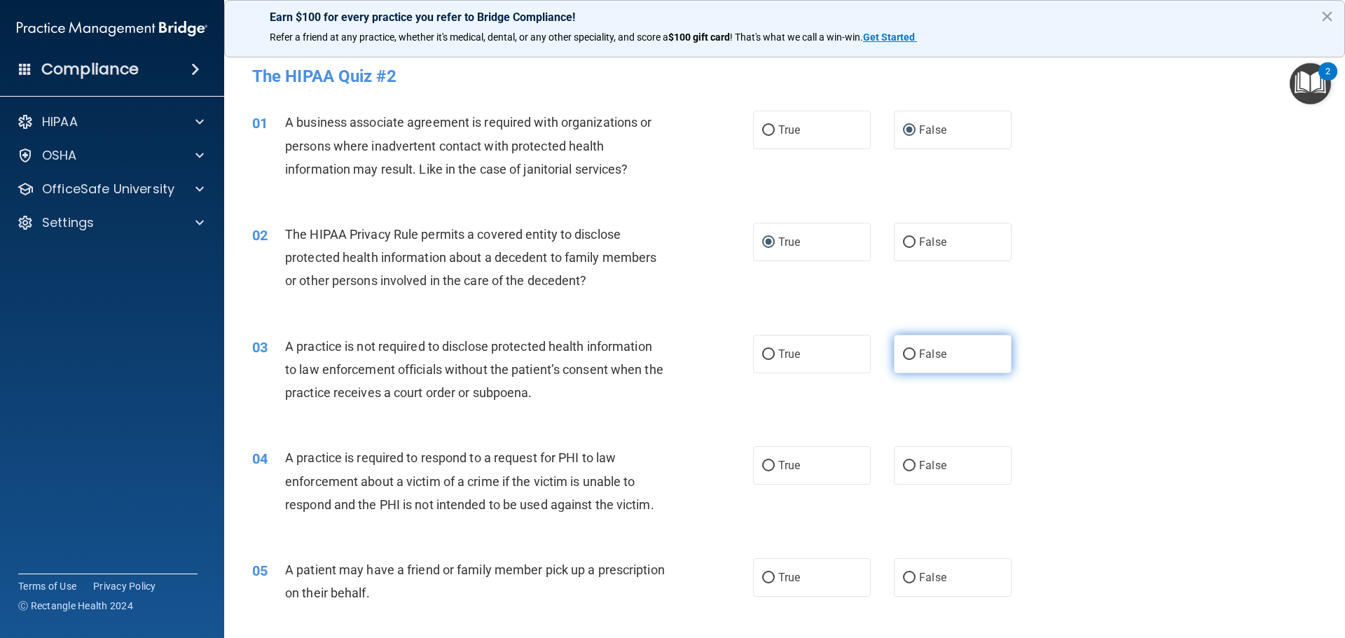
click at [903, 352] on input "False" at bounding box center [909, 355] width 13 height 11
radio input "true"
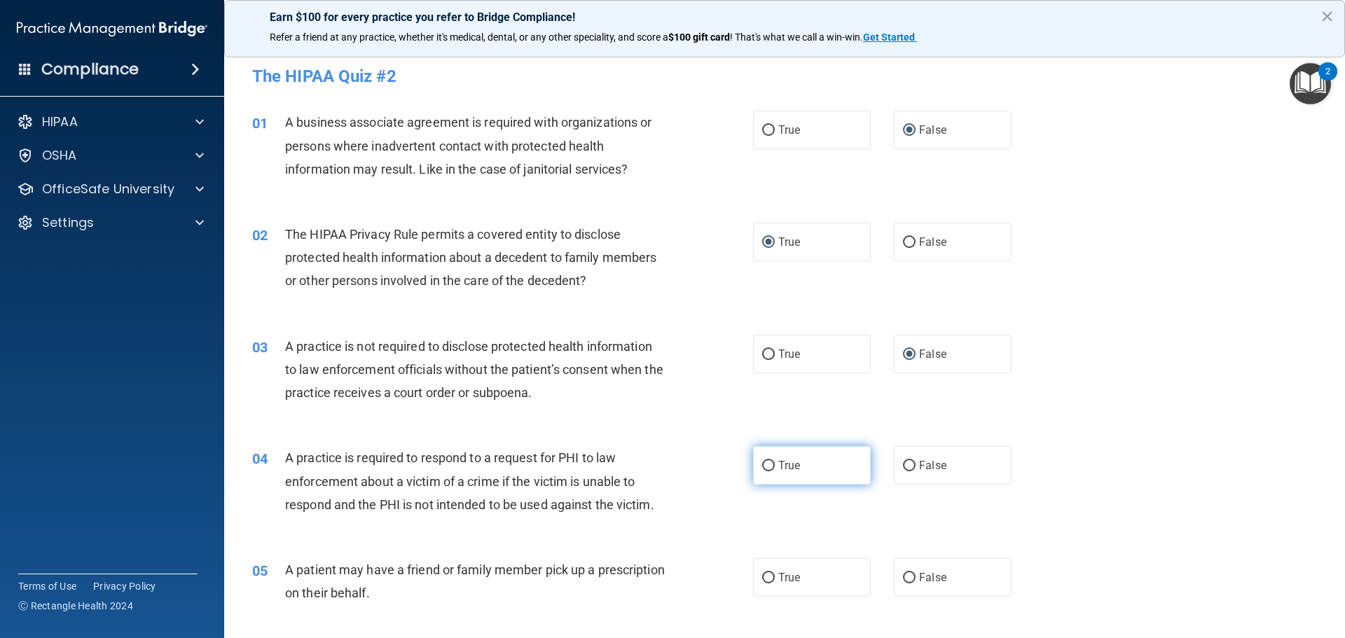
click at [762, 461] on input "True" at bounding box center [768, 466] width 13 height 11
radio input "true"
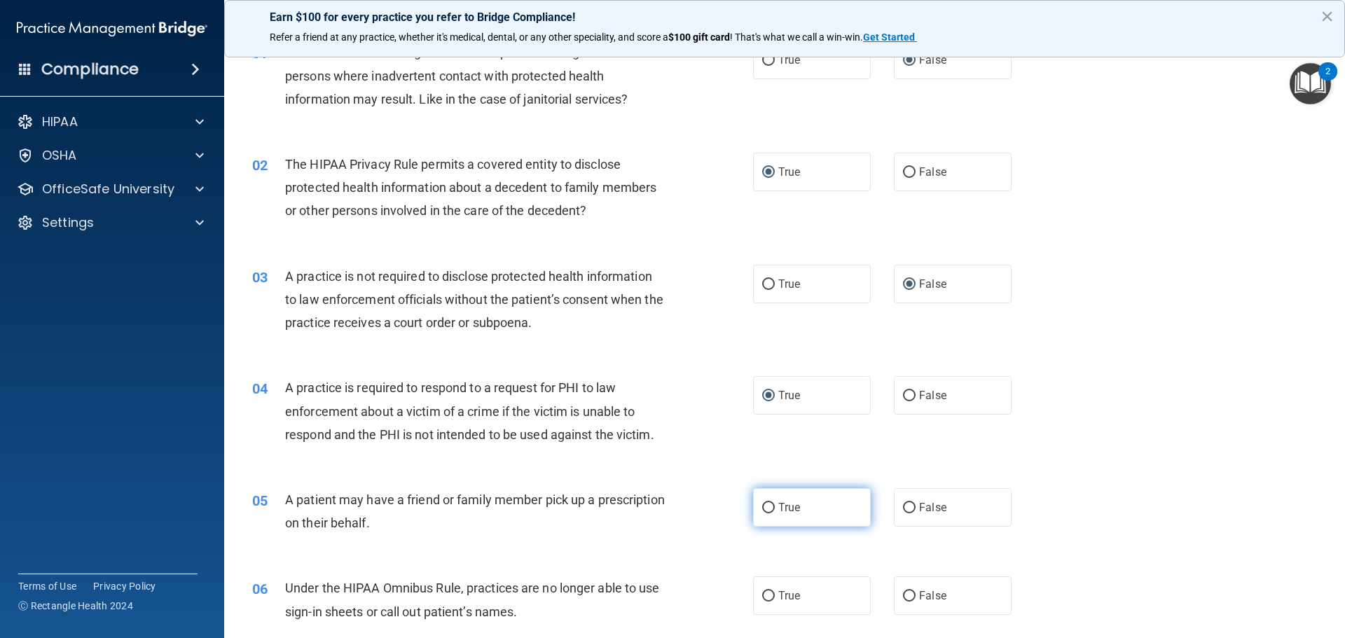
click at [766, 509] on input "True" at bounding box center [768, 508] width 13 height 11
radio input "true"
click at [903, 595] on input "False" at bounding box center [909, 596] width 13 height 11
radio input "true"
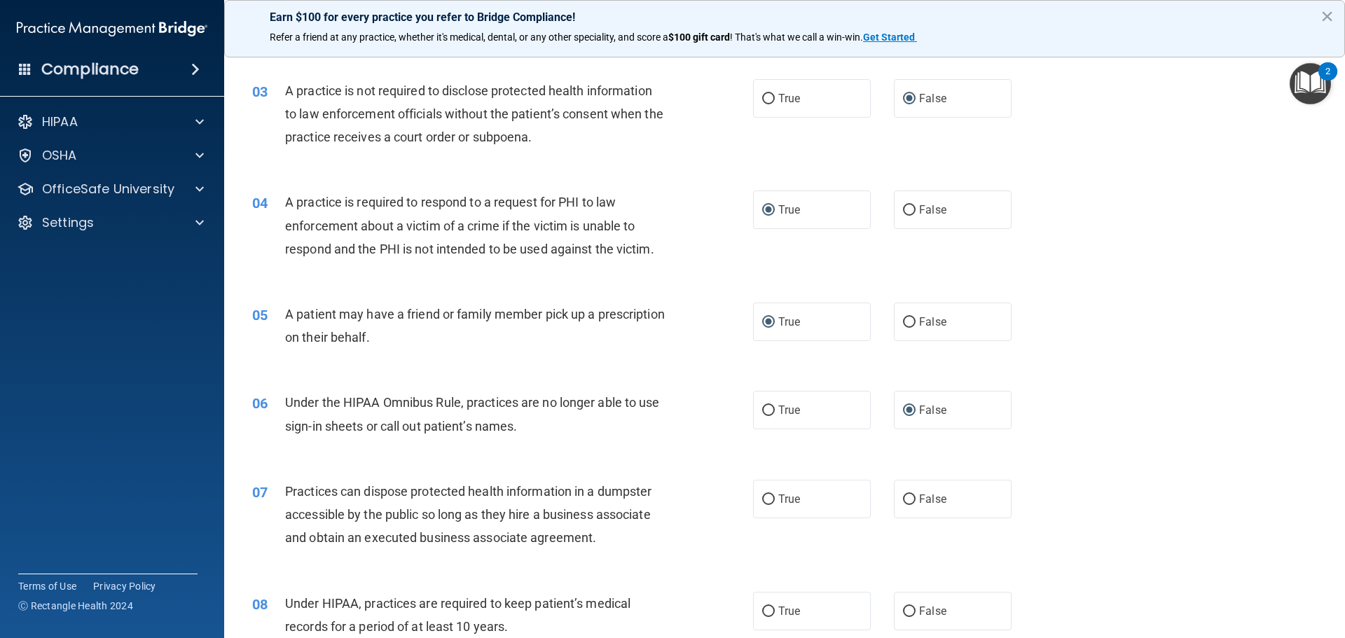
scroll to position [280, 0]
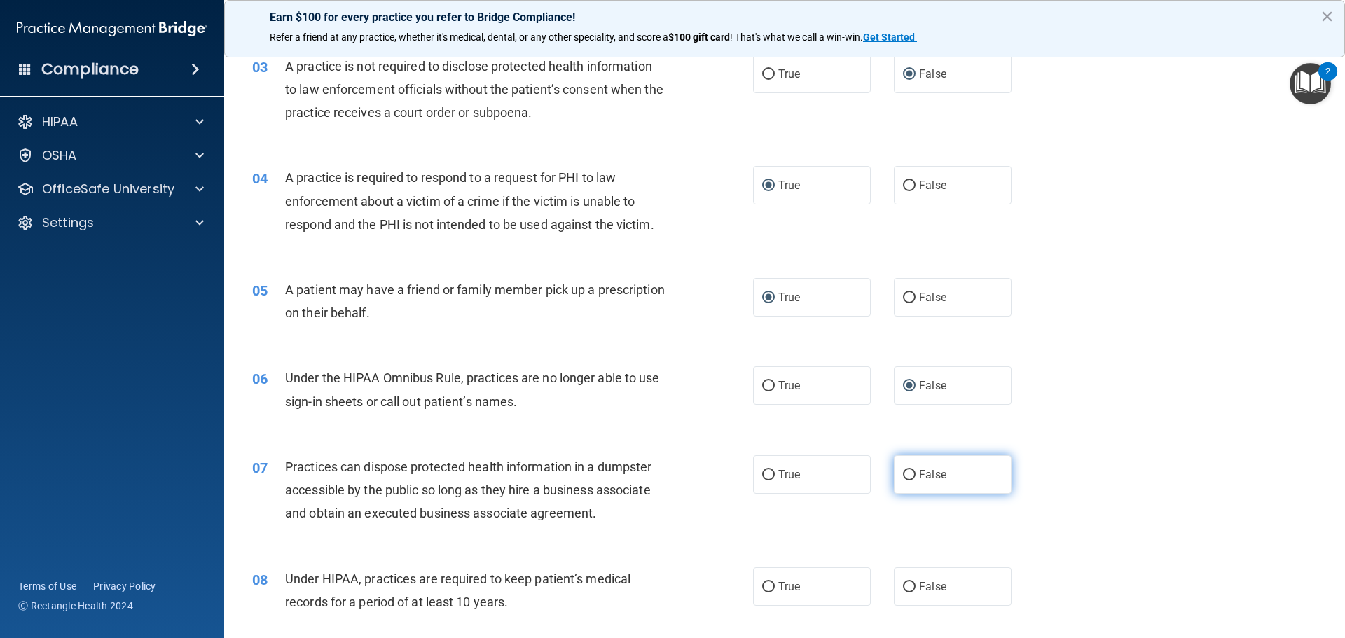
click at [903, 474] on input "False" at bounding box center [909, 475] width 13 height 11
radio input "true"
click at [903, 586] on input "False" at bounding box center [909, 587] width 13 height 11
radio input "true"
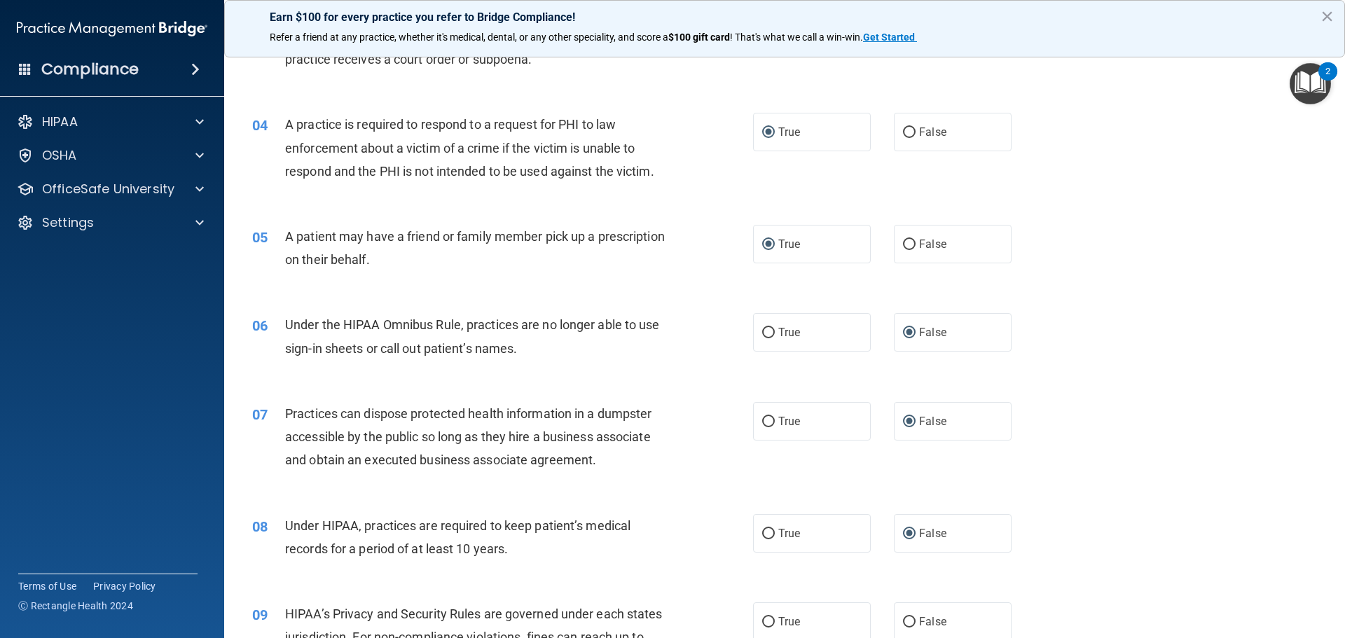
scroll to position [420, 0]
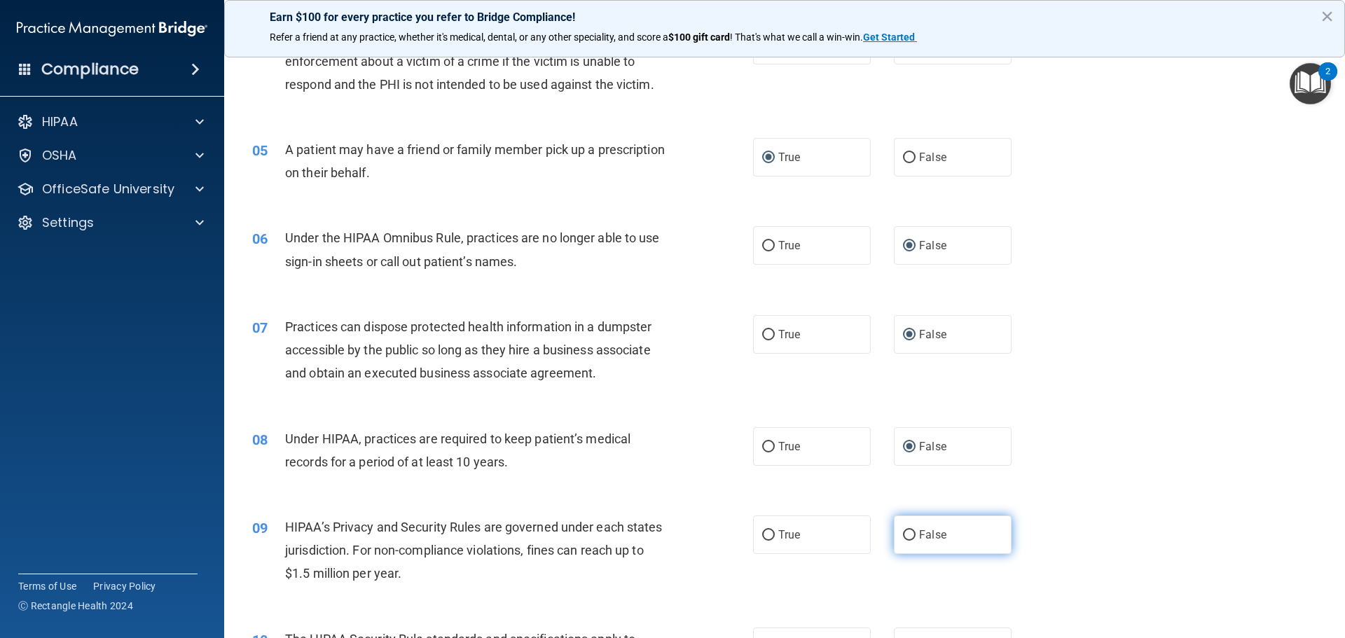
click at [903, 536] on input "False" at bounding box center [909, 535] width 13 height 11
radio input "true"
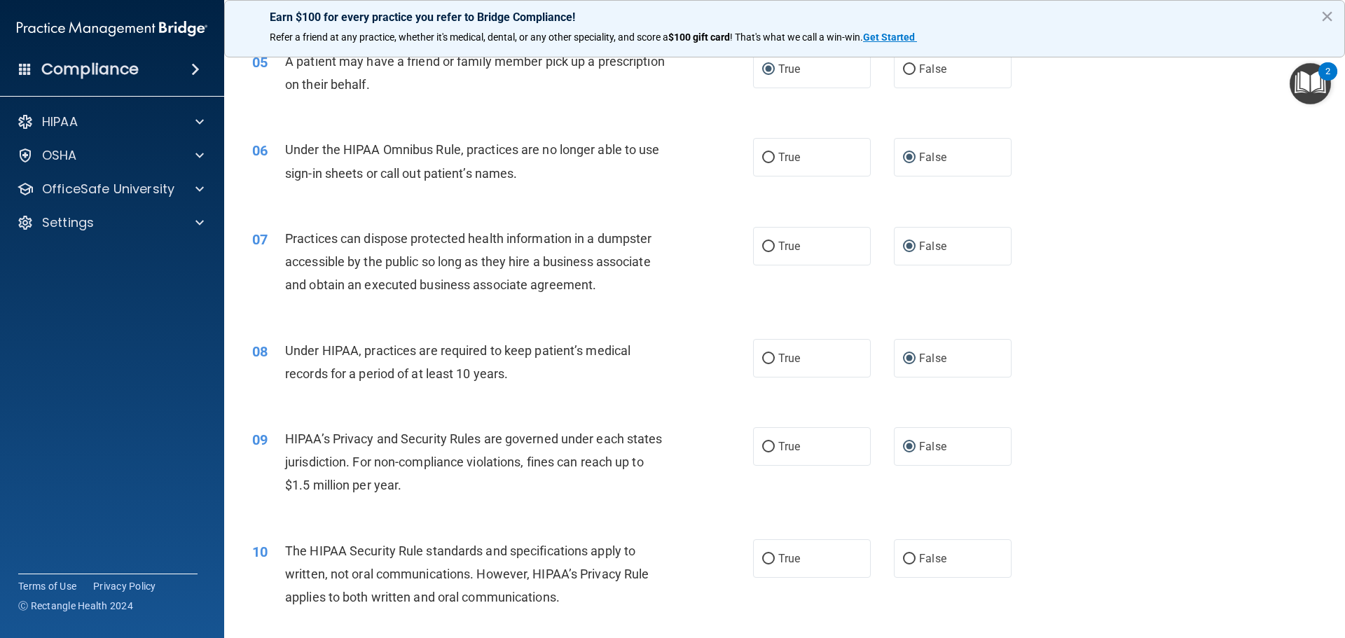
scroll to position [560, 0]
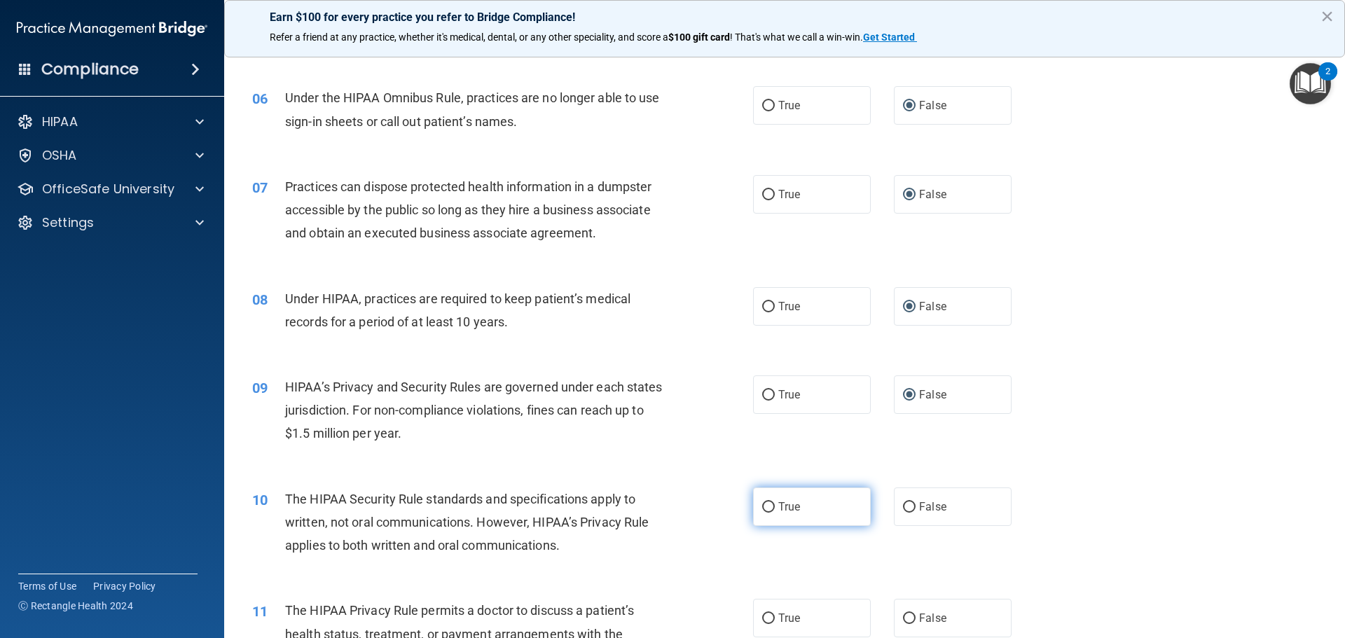
click at [762, 504] on input "True" at bounding box center [768, 507] width 13 height 11
radio input "true"
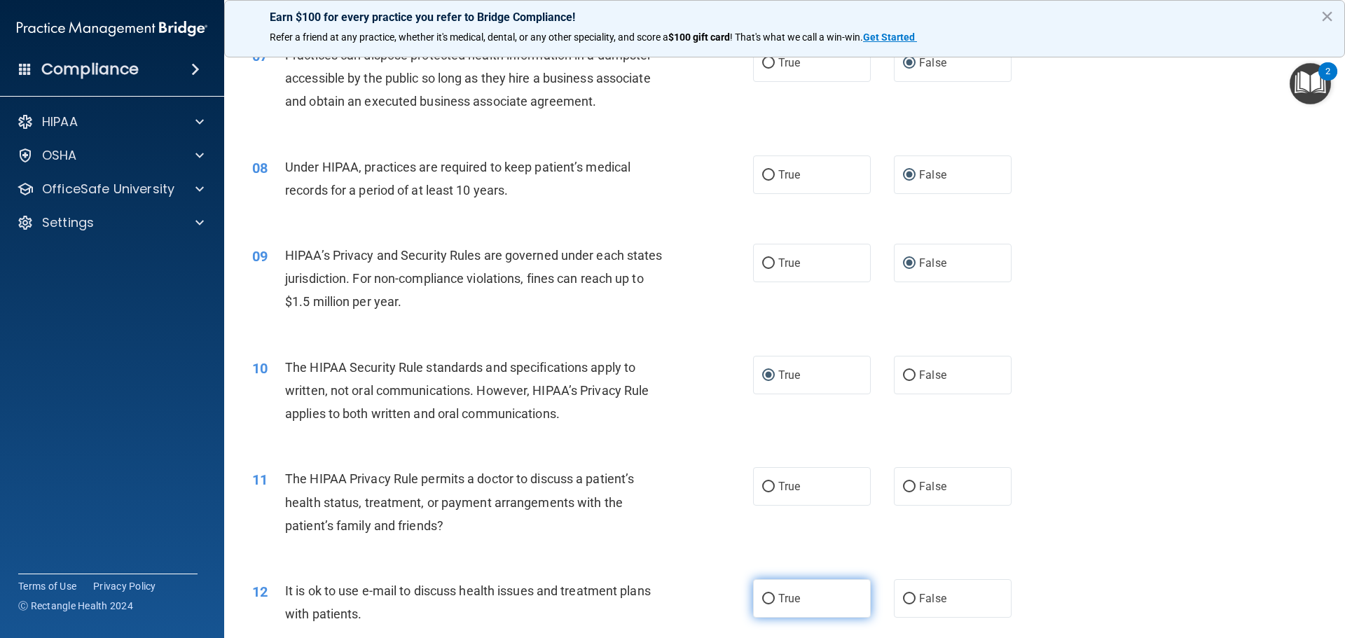
scroll to position [701, 0]
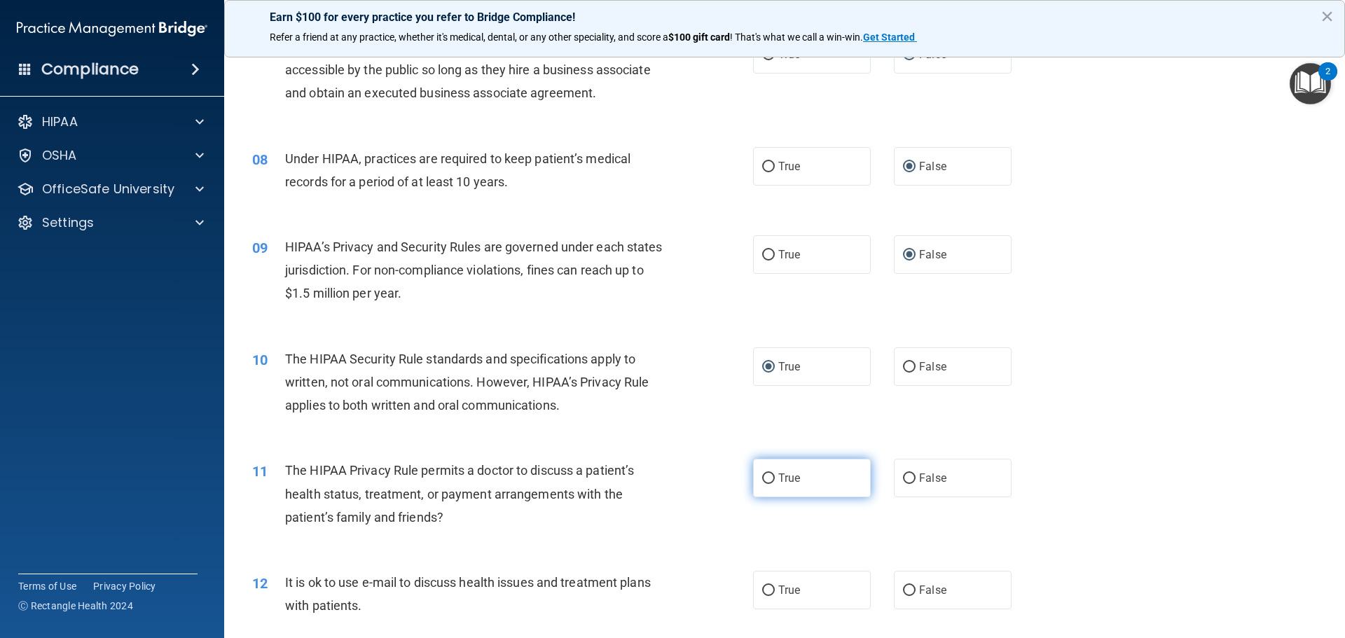
click at [766, 478] on input "True" at bounding box center [768, 479] width 13 height 11
radio input "true"
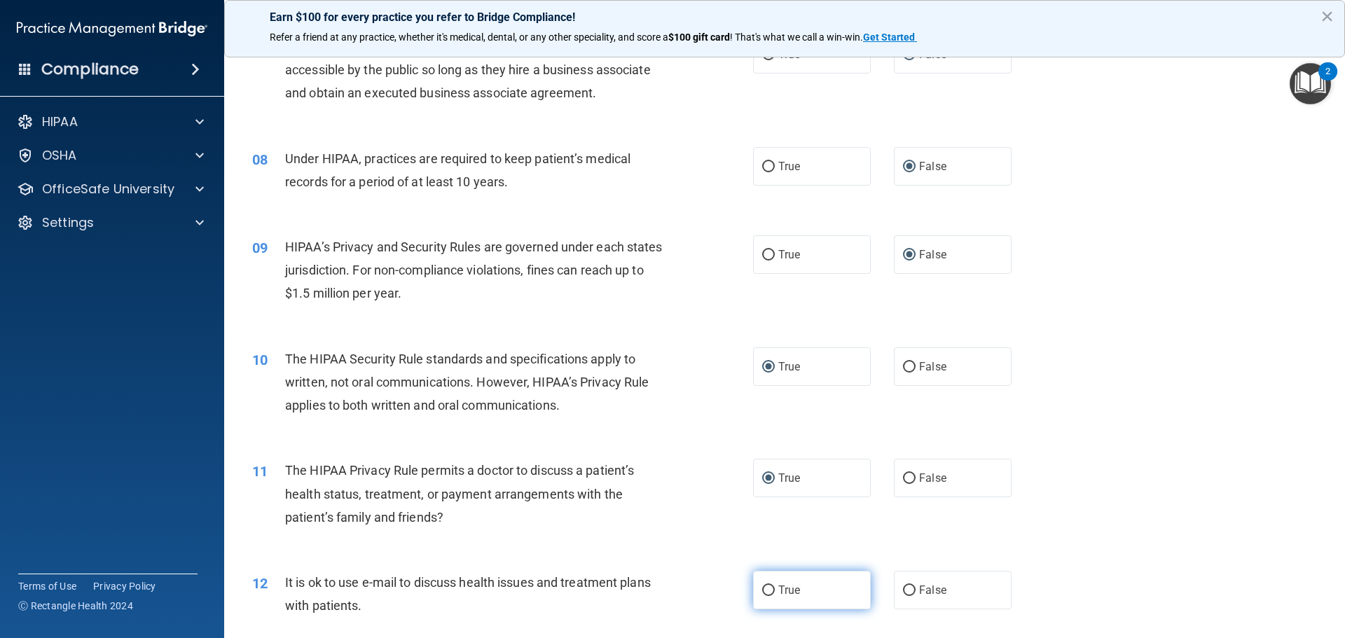
click at [766, 589] on input "True" at bounding box center [768, 591] width 13 height 11
radio input "true"
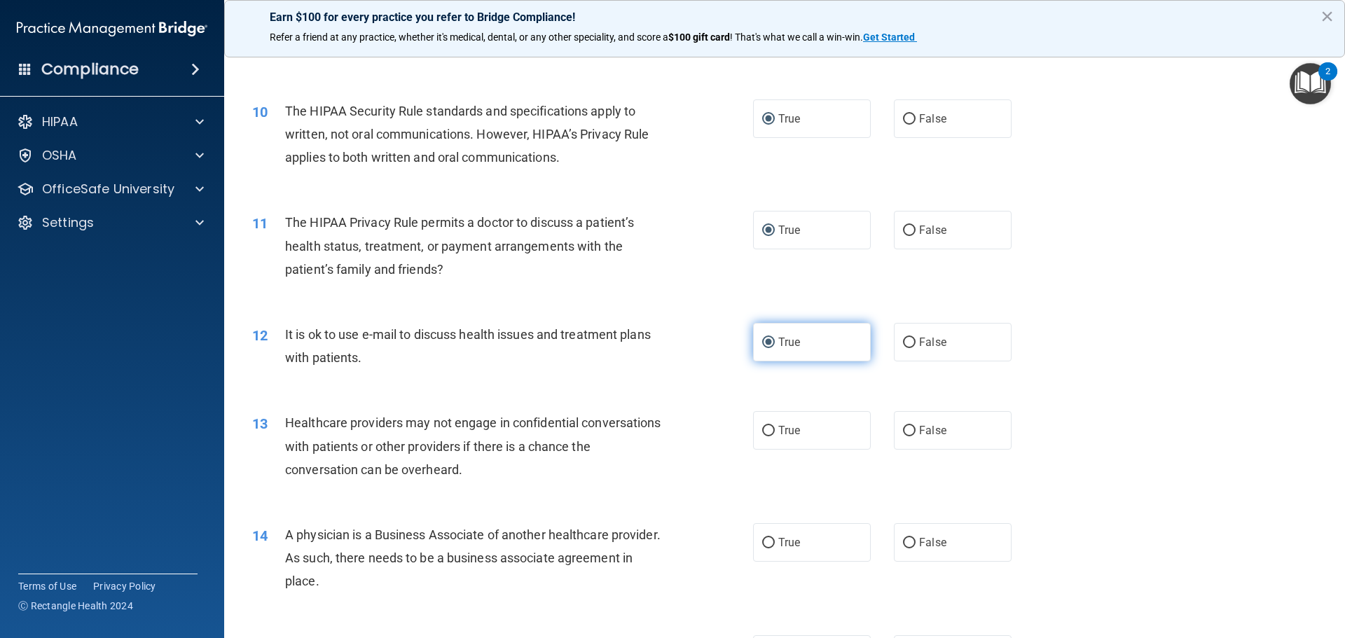
scroll to position [981, 0]
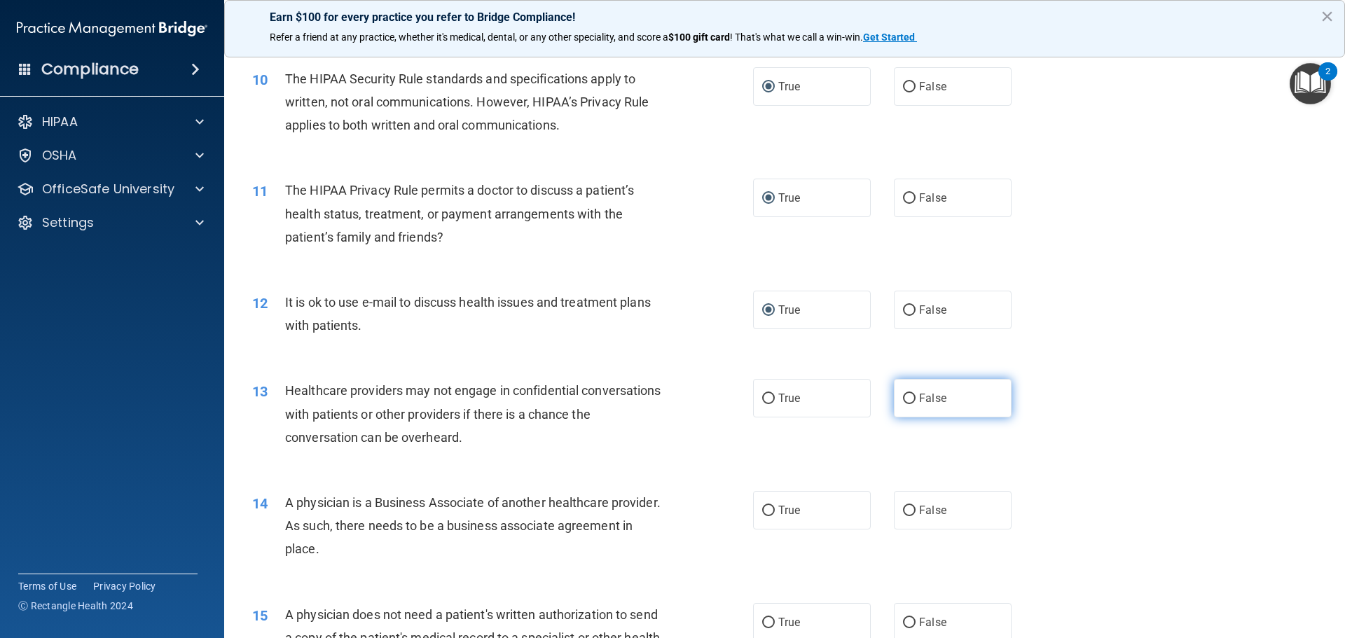
click at [903, 400] on input "False" at bounding box center [909, 399] width 13 height 11
radio input "true"
click at [903, 513] on input "False" at bounding box center [909, 511] width 13 height 11
radio input "true"
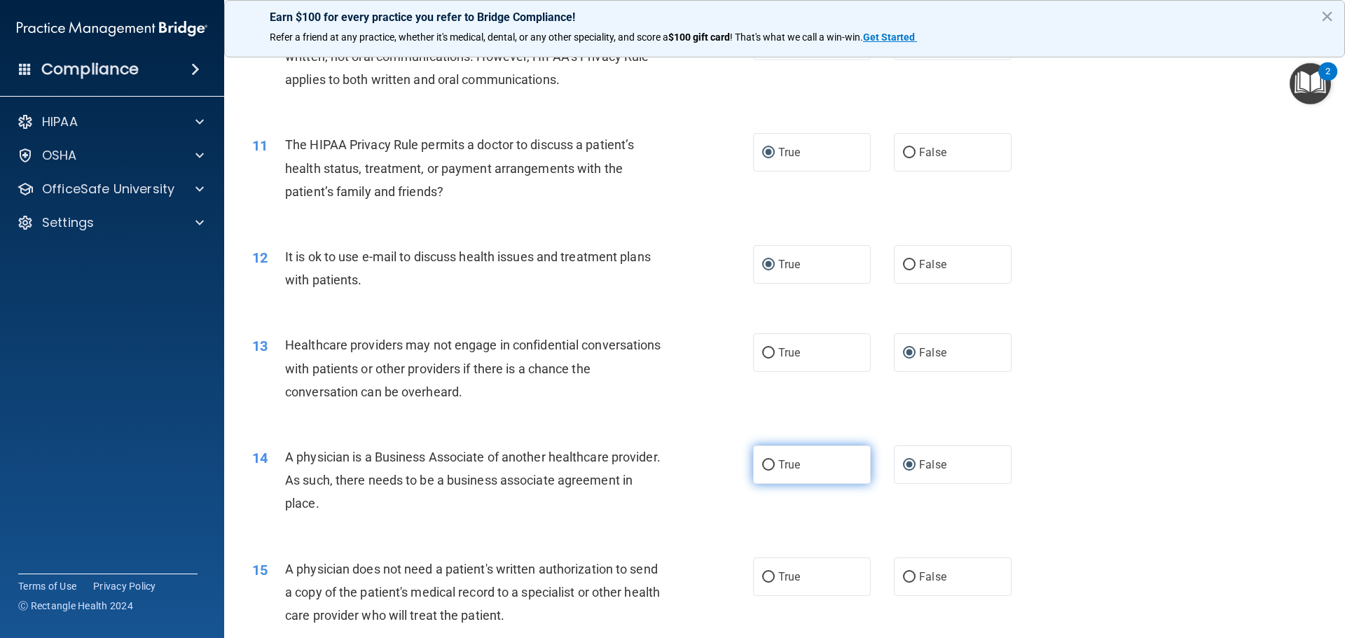
scroll to position [1051, 0]
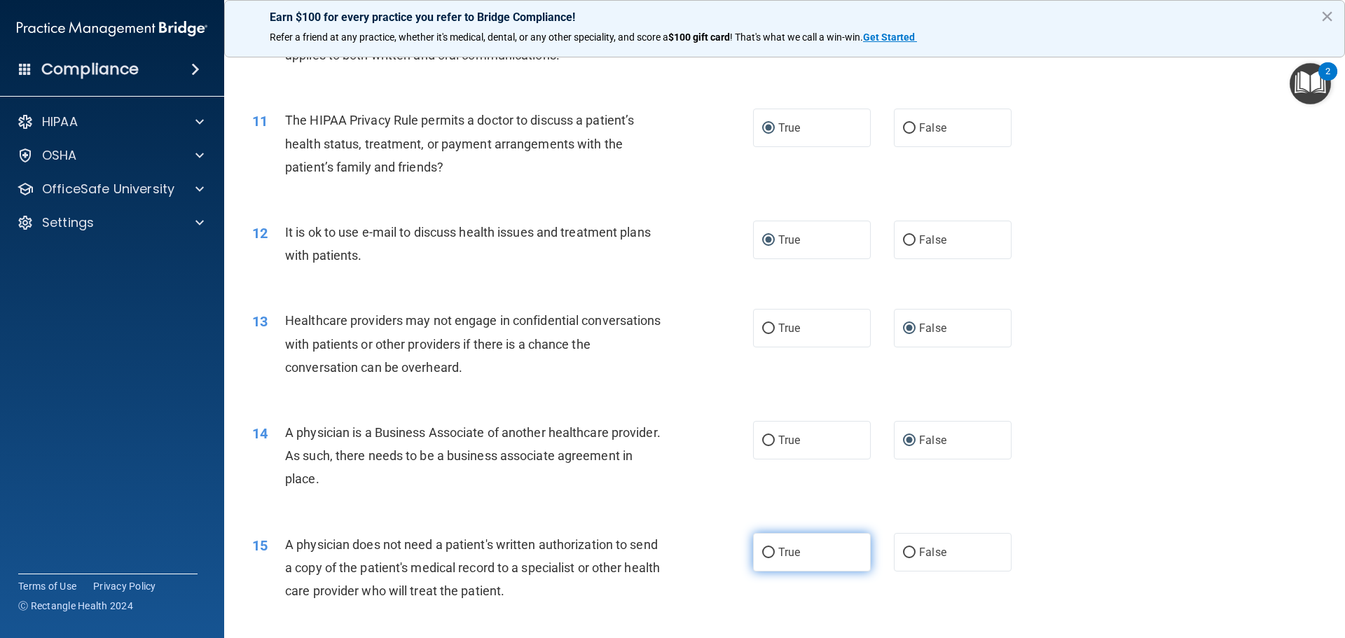
click at [762, 553] on input "True" at bounding box center [768, 553] width 13 height 11
radio input "true"
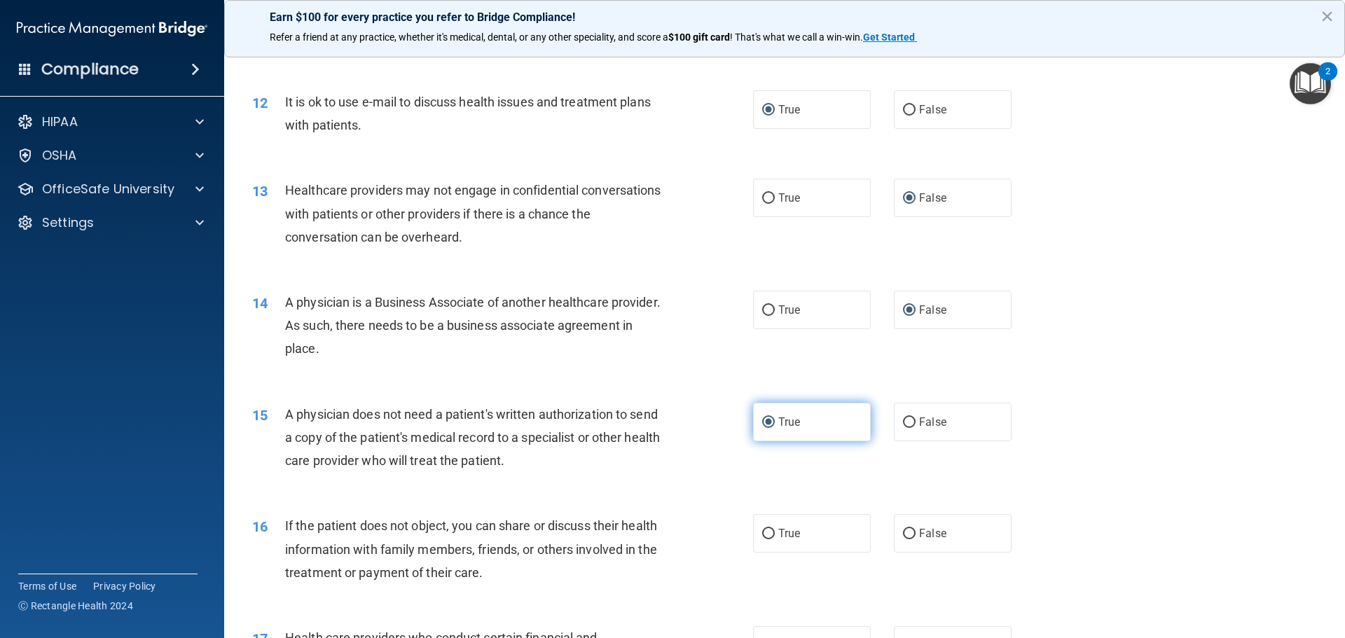
scroll to position [1191, 0]
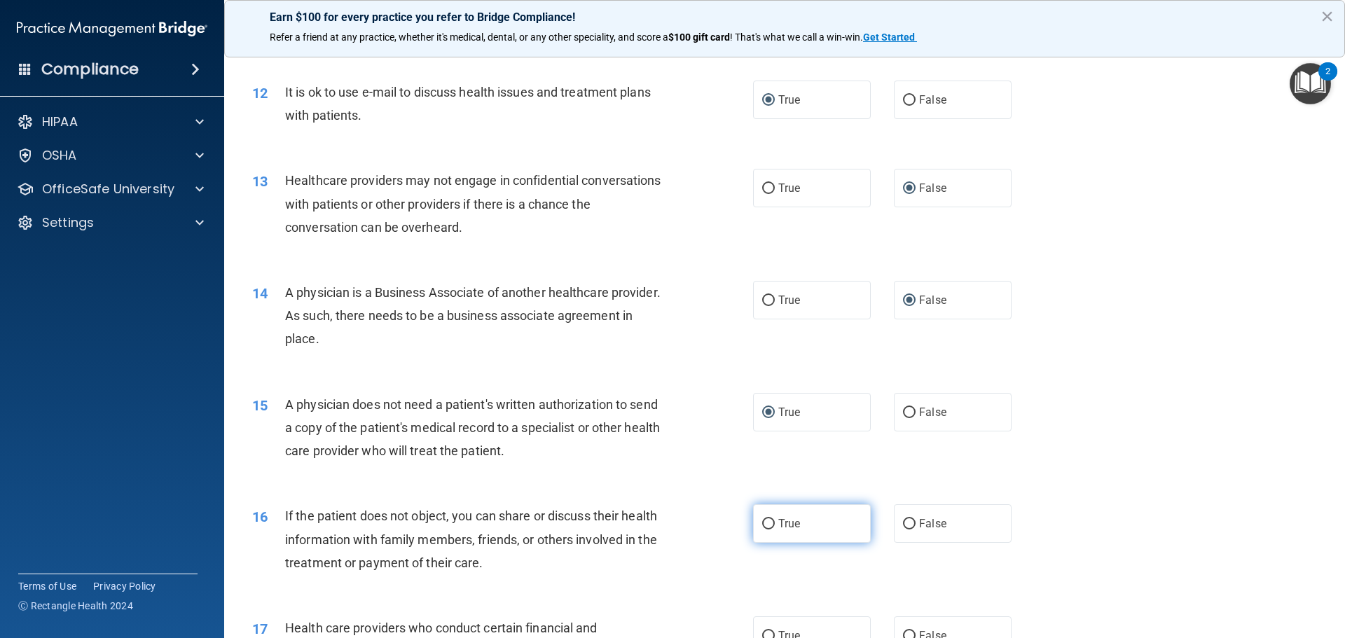
click at [762, 519] on input "True" at bounding box center [768, 524] width 13 height 11
radio input "true"
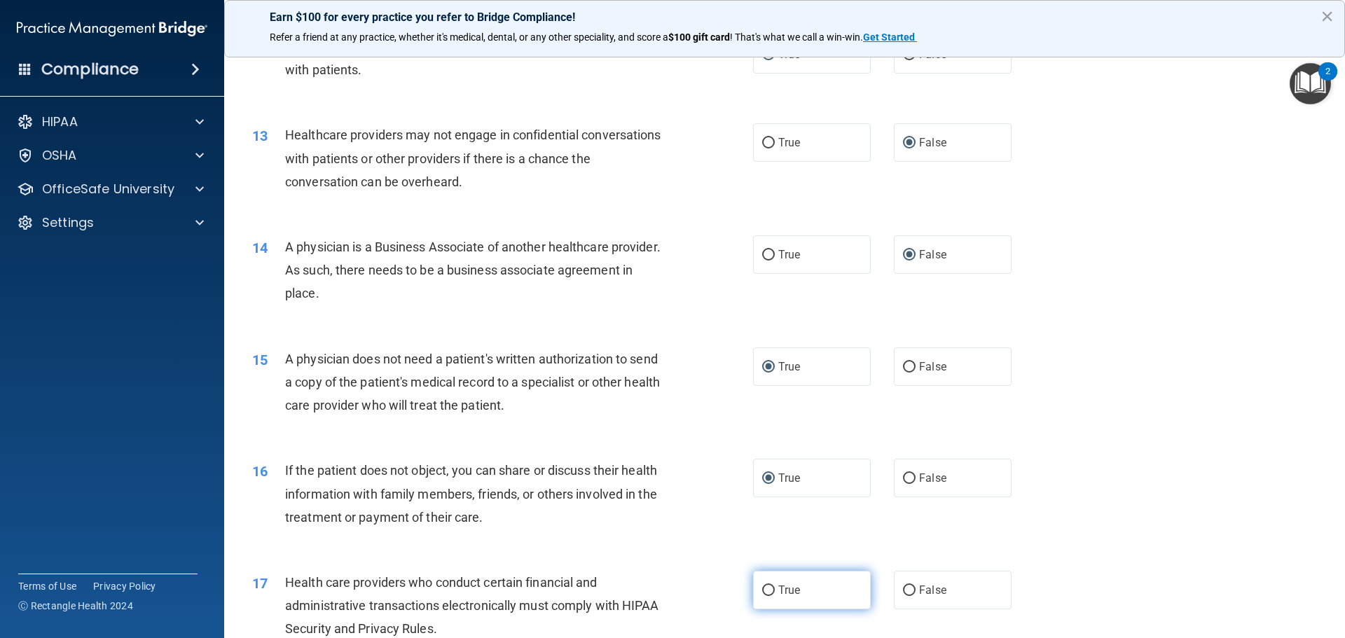
scroll to position [1261, 0]
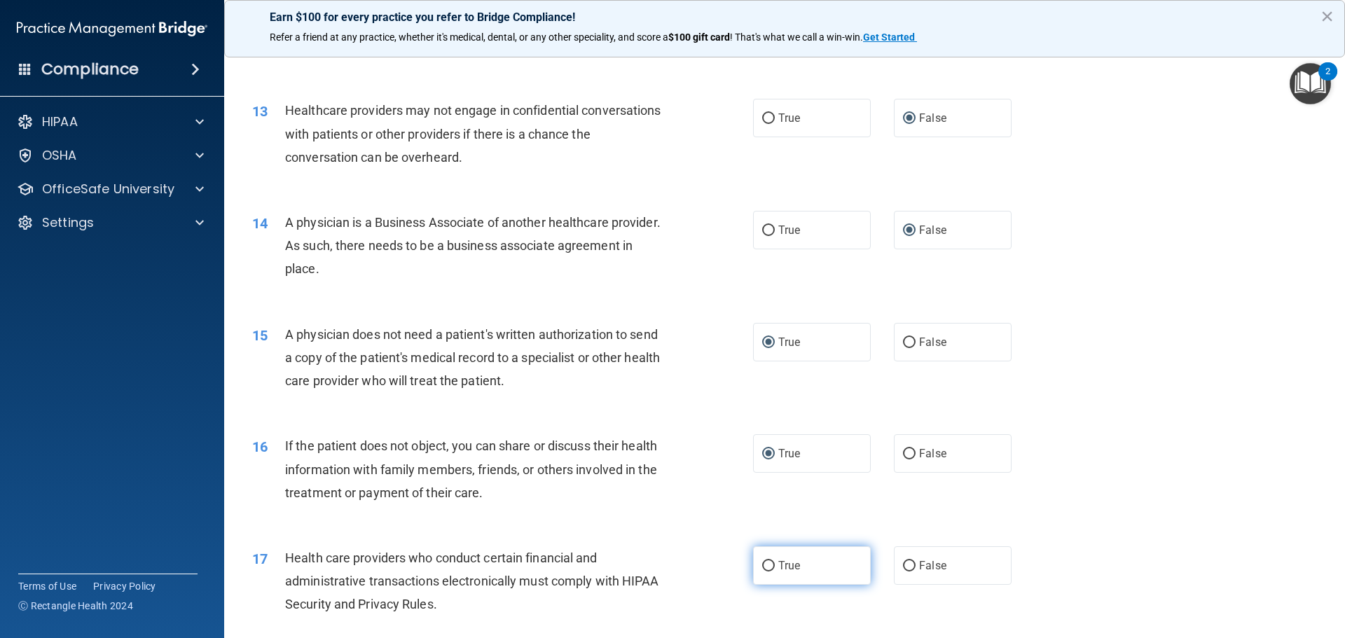
click at [762, 564] on input "True" at bounding box center [768, 566] width 13 height 11
radio input "true"
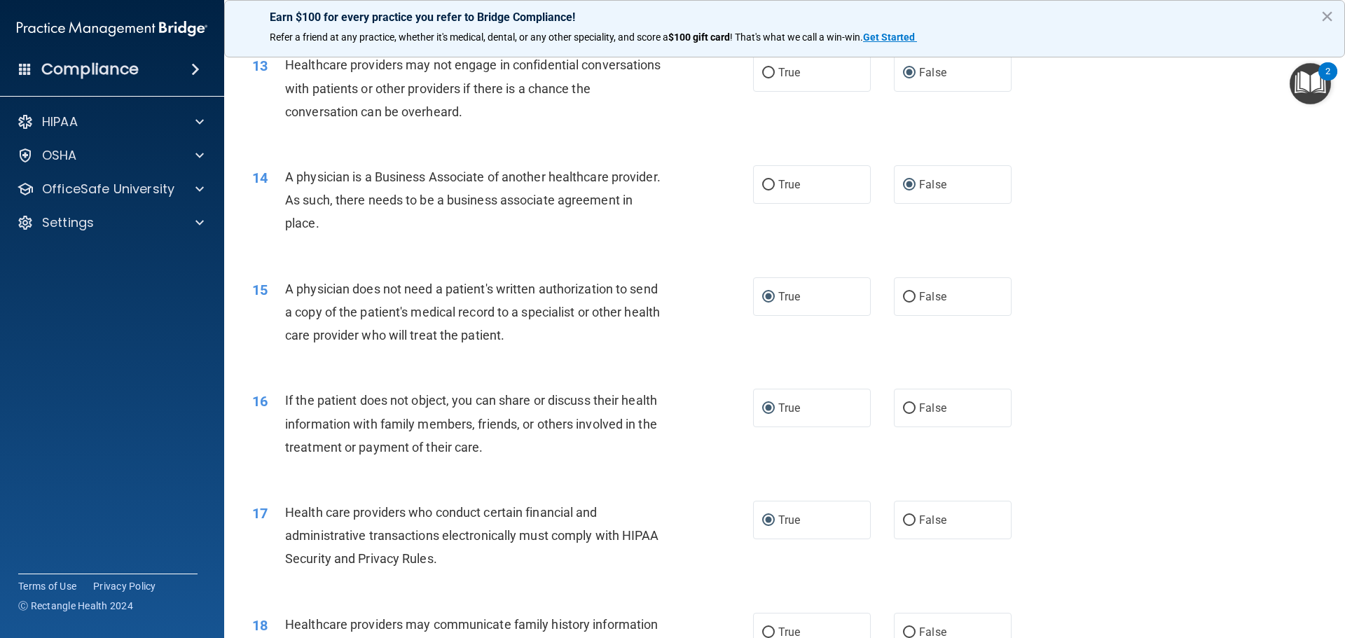
scroll to position [1331, 0]
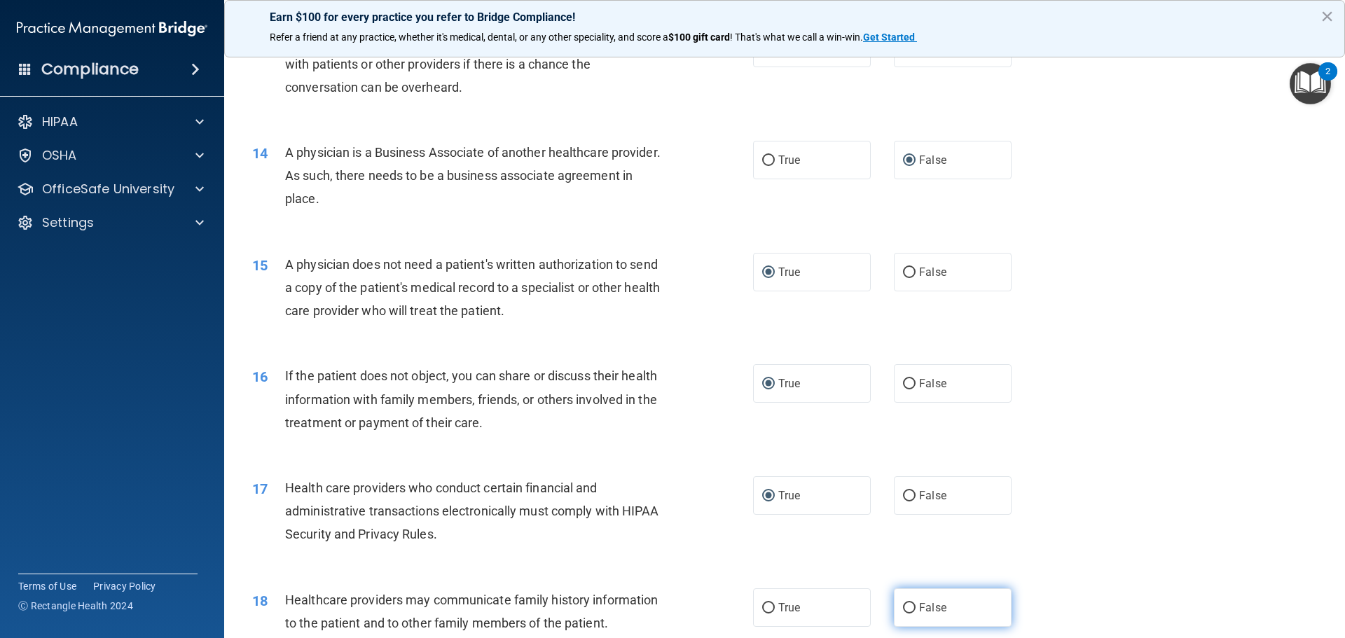
click at [904, 609] on input "False" at bounding box center [909, 608] width 13 height 11
radio input "true"
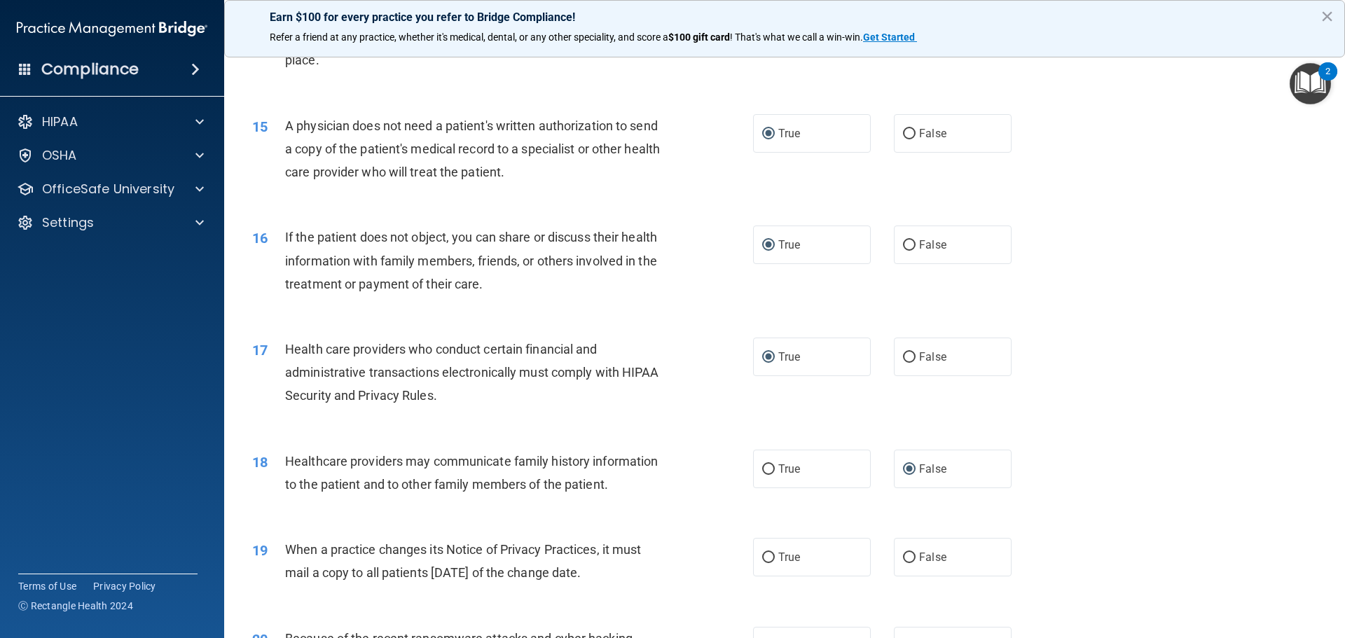
scroll to position [1471, 0]
click at [903, 556] on input "False" at bounding box center [909, 556] width 13 height 11
radio input "true"
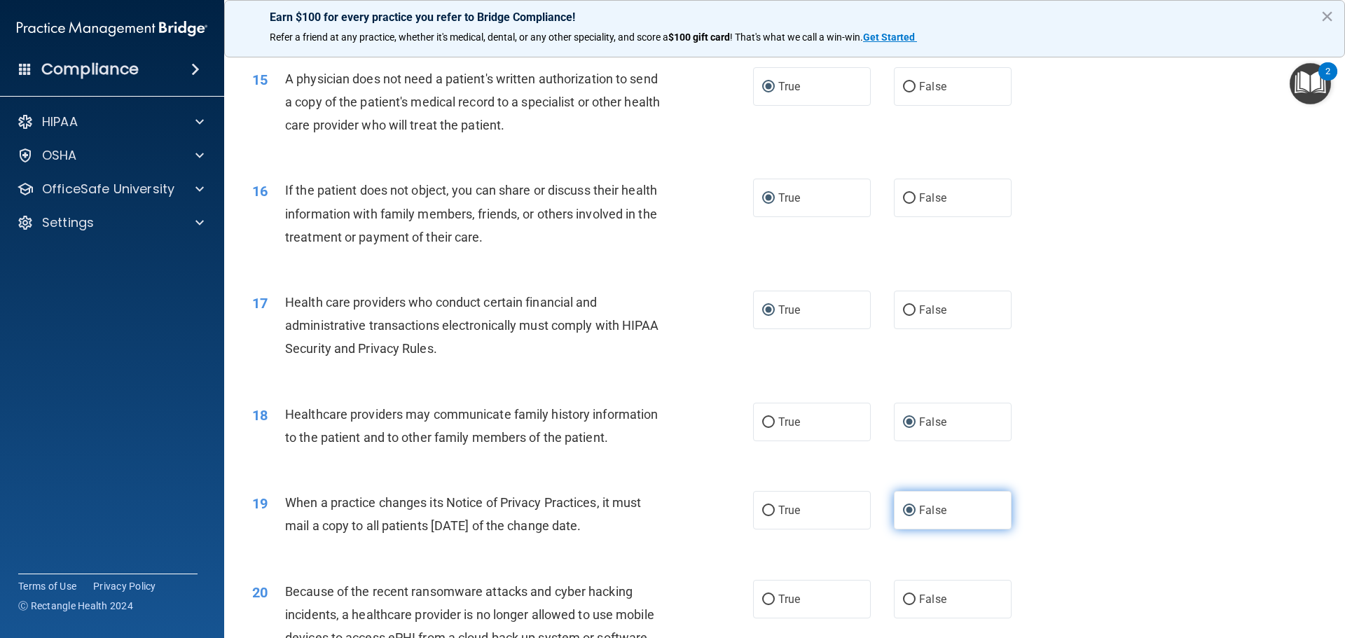
scroll to position [1541, 0]
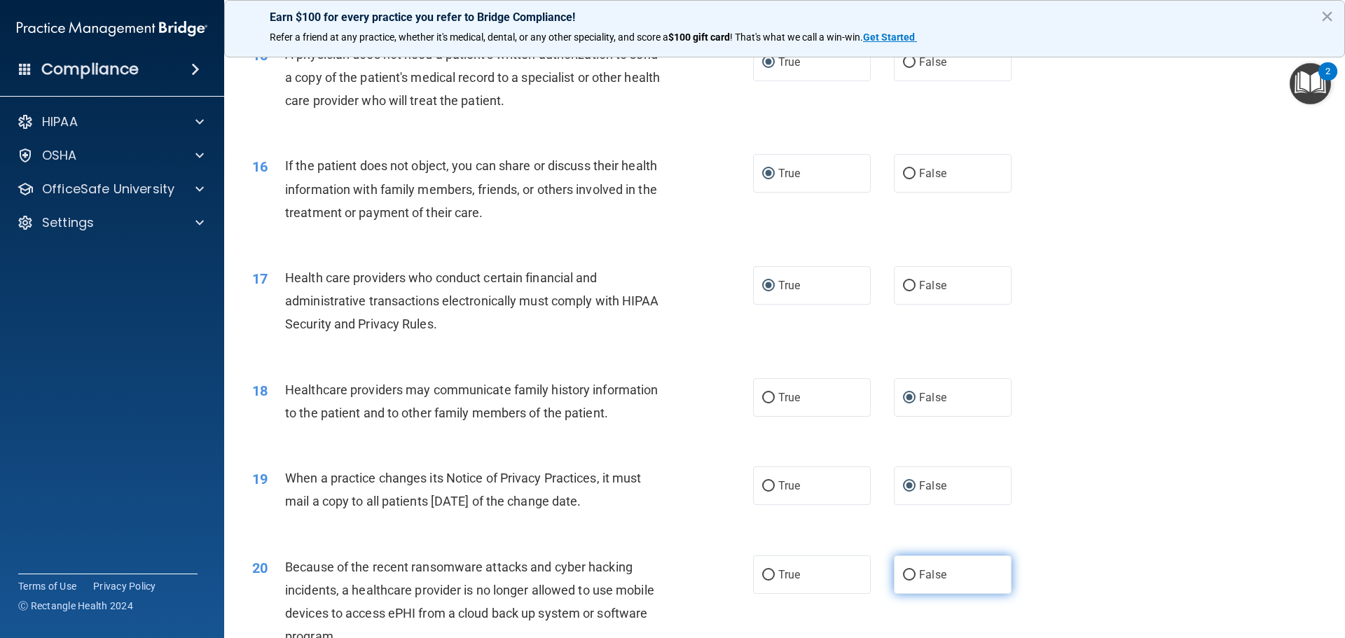
click at [903, 574] on input "False" at bounding box center [909, 575] width 13 height 11
radio input "true"
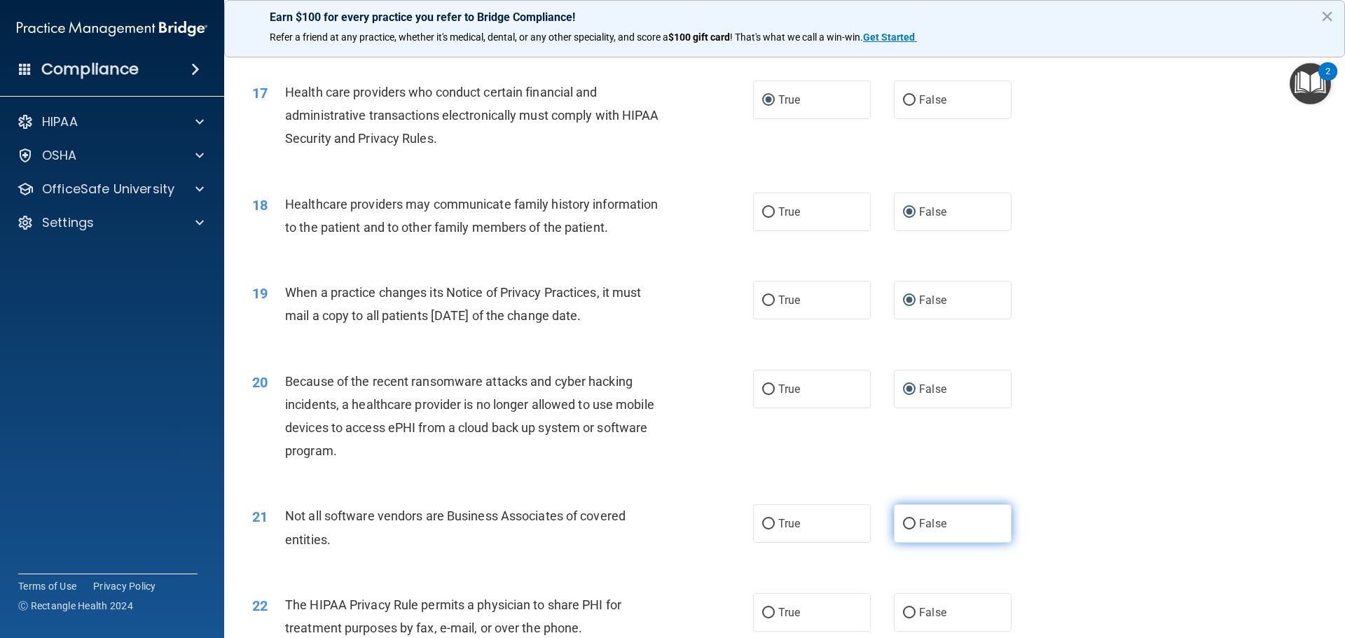
scroll to position [1752, 0]
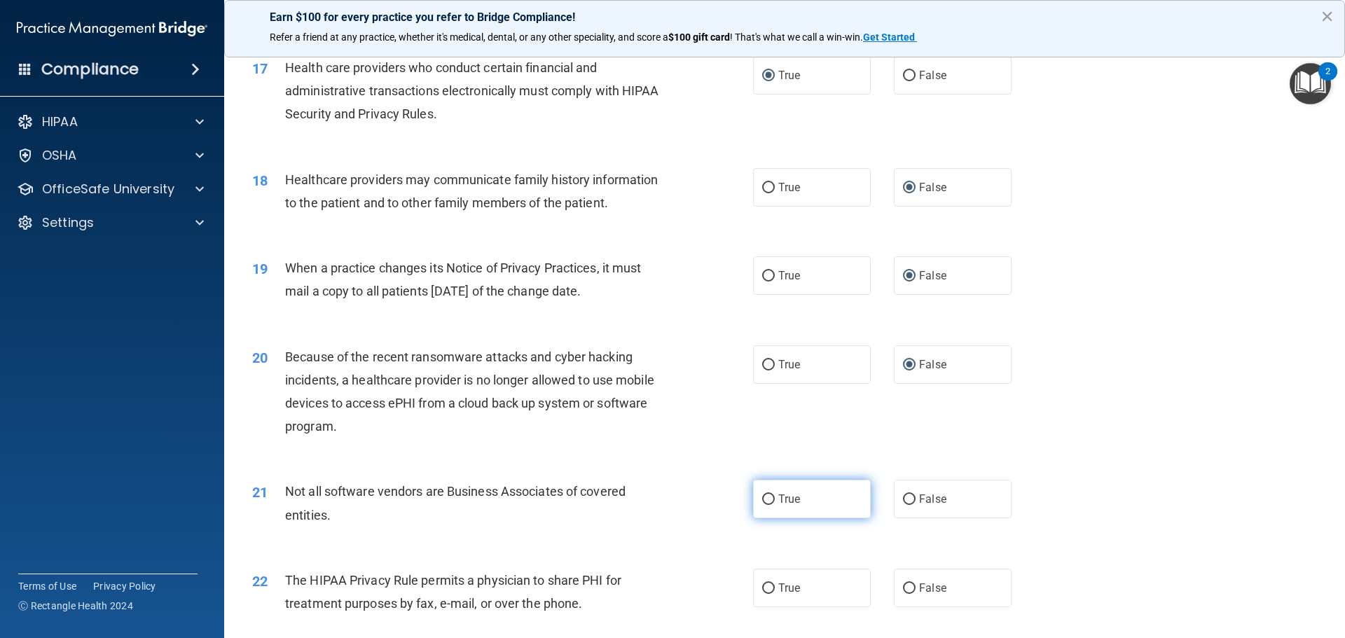
click at [767, 497] on input "True" at bounding box center [768, 500] width 13 height 11
radio input "true"
click at [764, 588] on input "True" at bounding box center [768, 589] width 13 height 11
radio input "true"
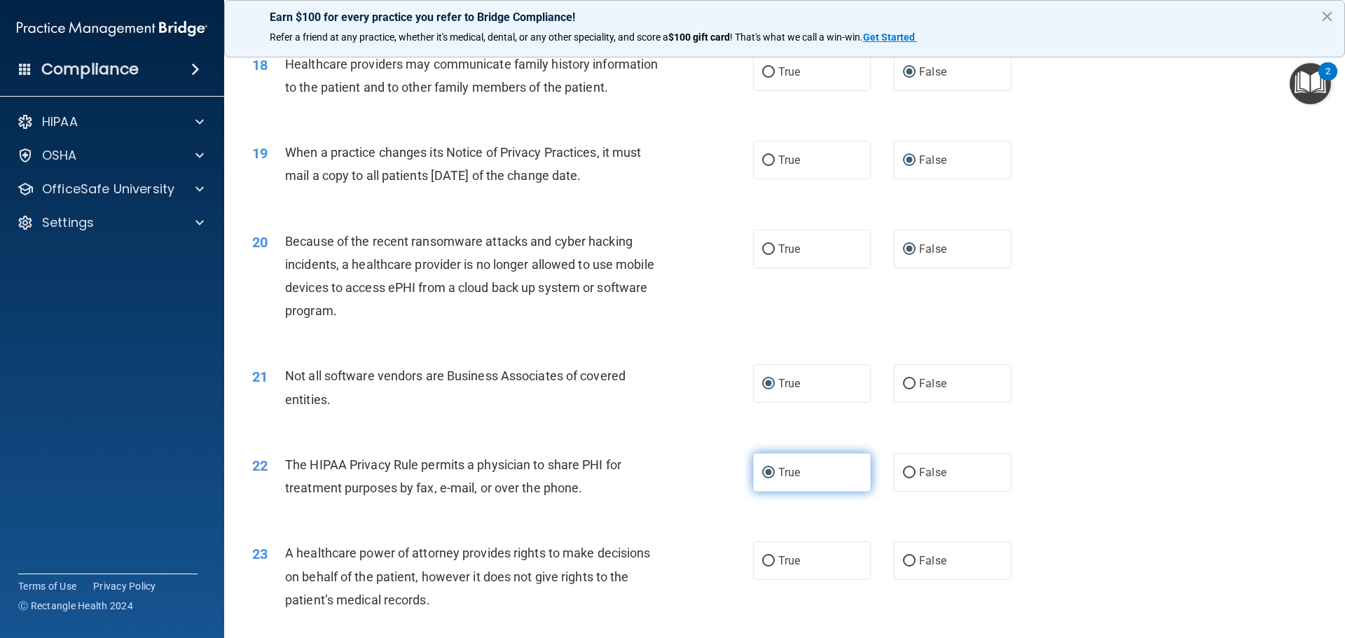
scroll to position [1892, 0]
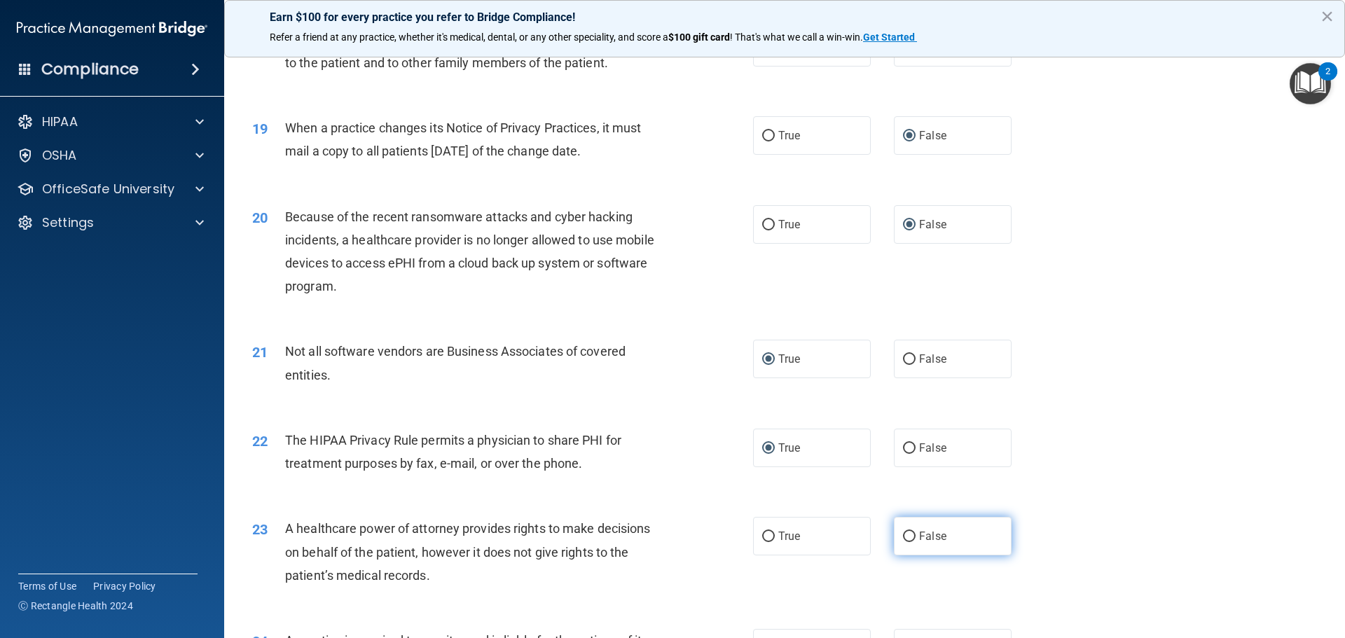
click at [904, 538] on input "False" at bounding box center [909, 537] width 13 height 11
radio input "true"
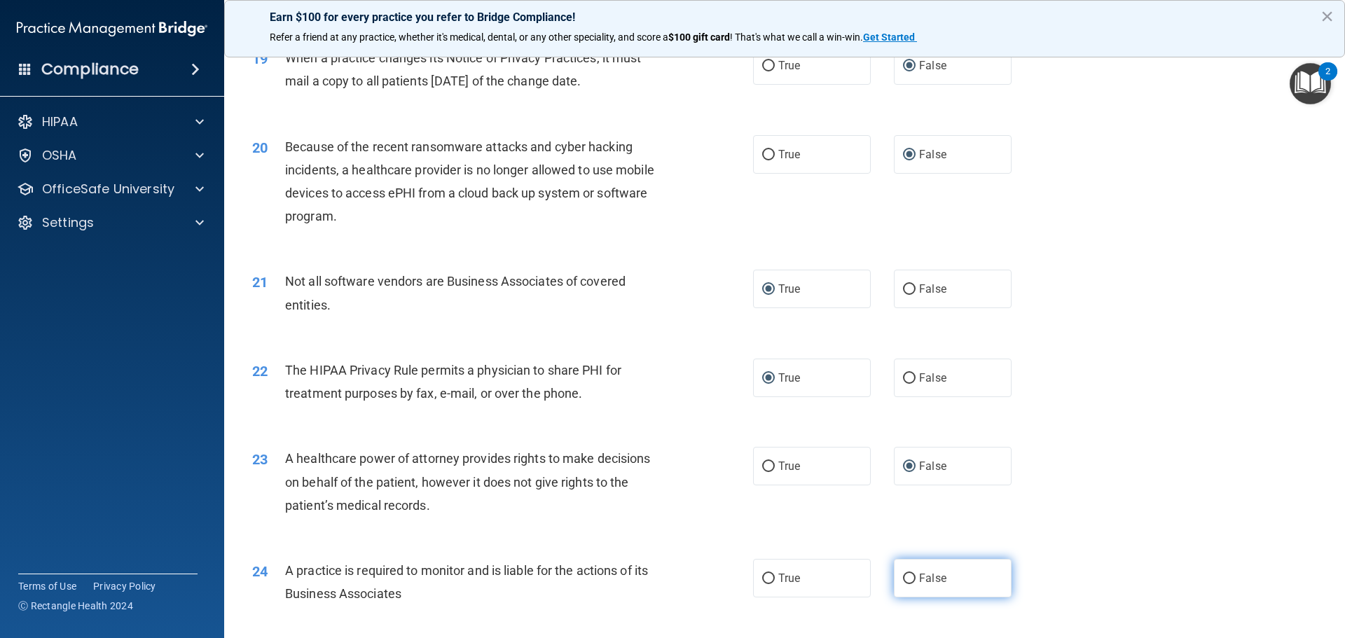
click at [903, 576] on input "False" at bounding box center [909, 579] width 13 height 11
radio input "true"
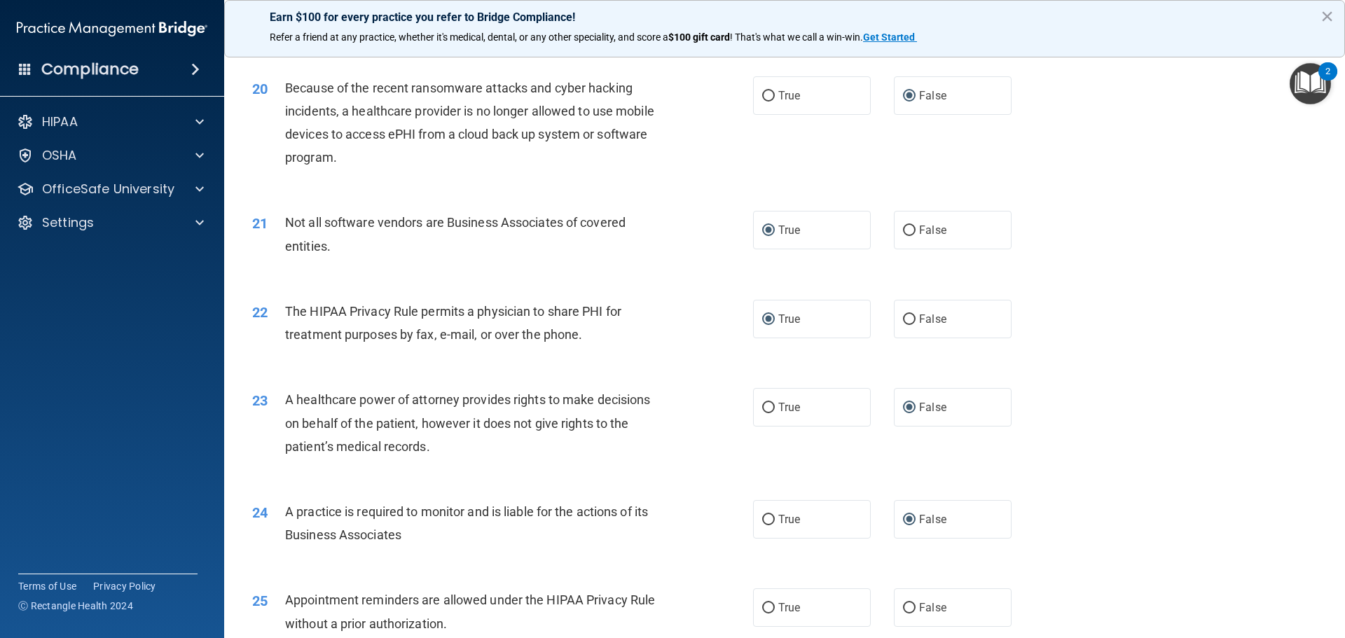
scroll to position [2102, 0]
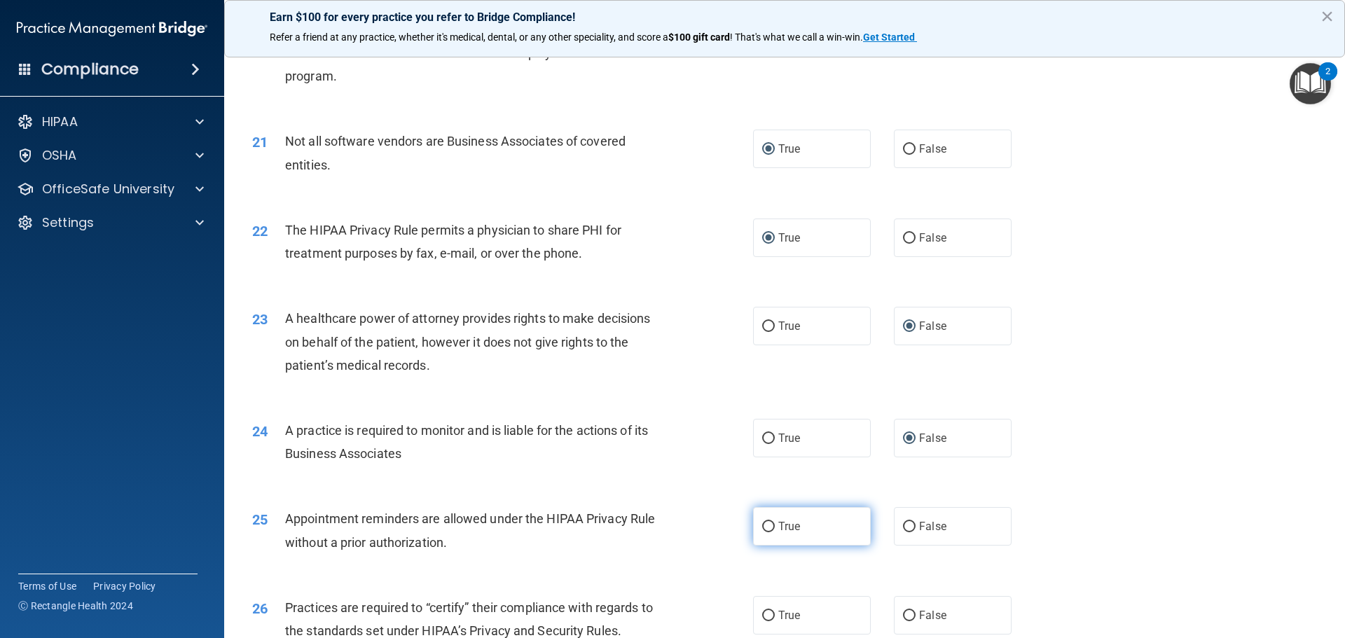
click at [762, 525] on input "True" at bounding box center [768, 527] width 13 height 11
radio input "true"
click at [907, 614] on input "False" at bounding box center [909, 616] width 13 height 11
radio input "true"
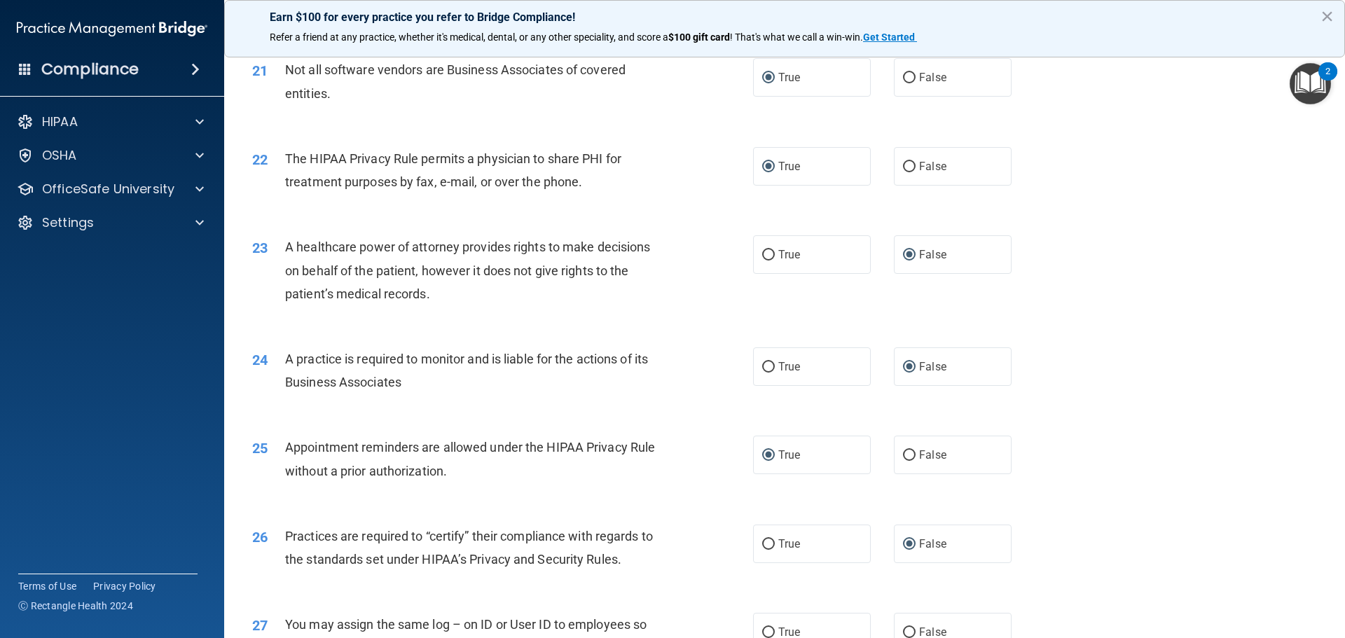
scroll to position [2242, 0]
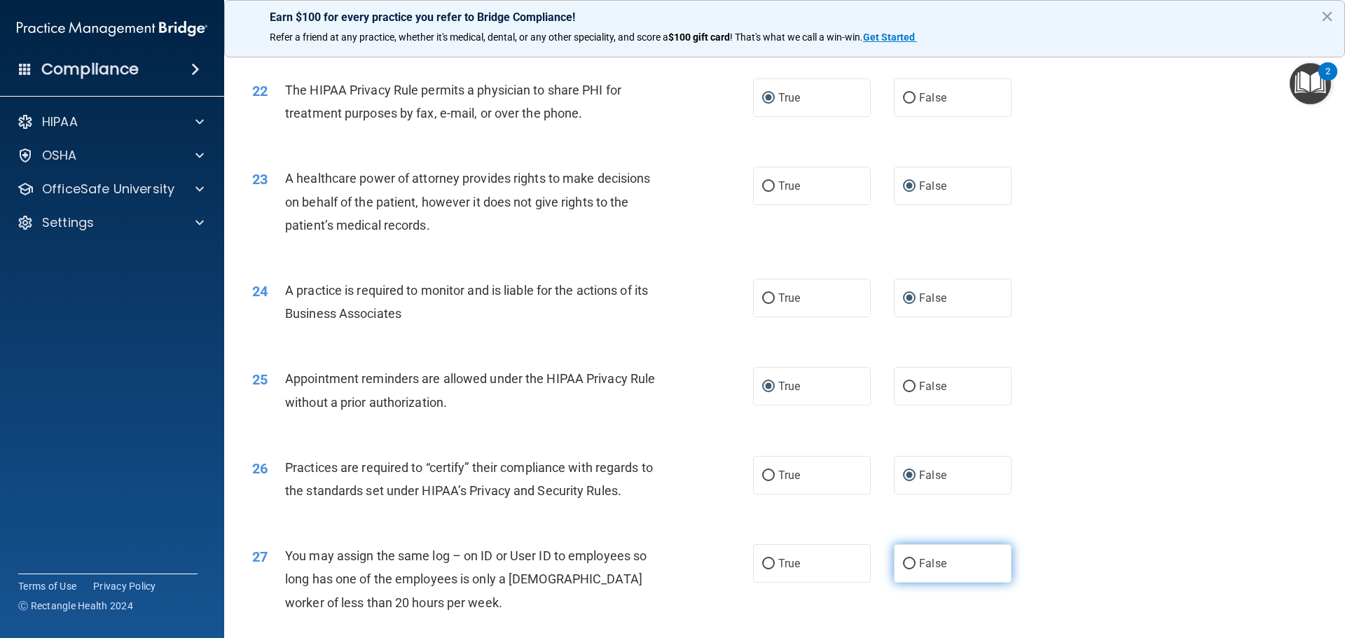
click at [903, 565] on input "False" at bounding box center [909, 564] width 13 height 11
radio input "true"
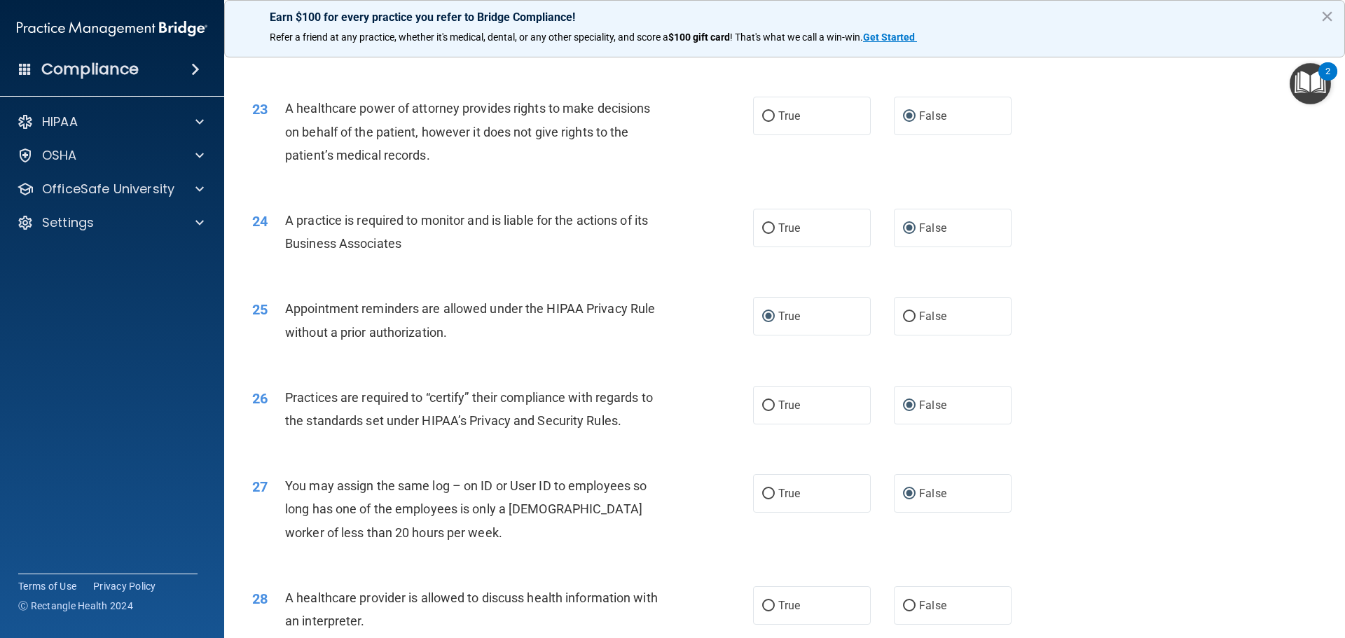
scroll to position [2382, 0]
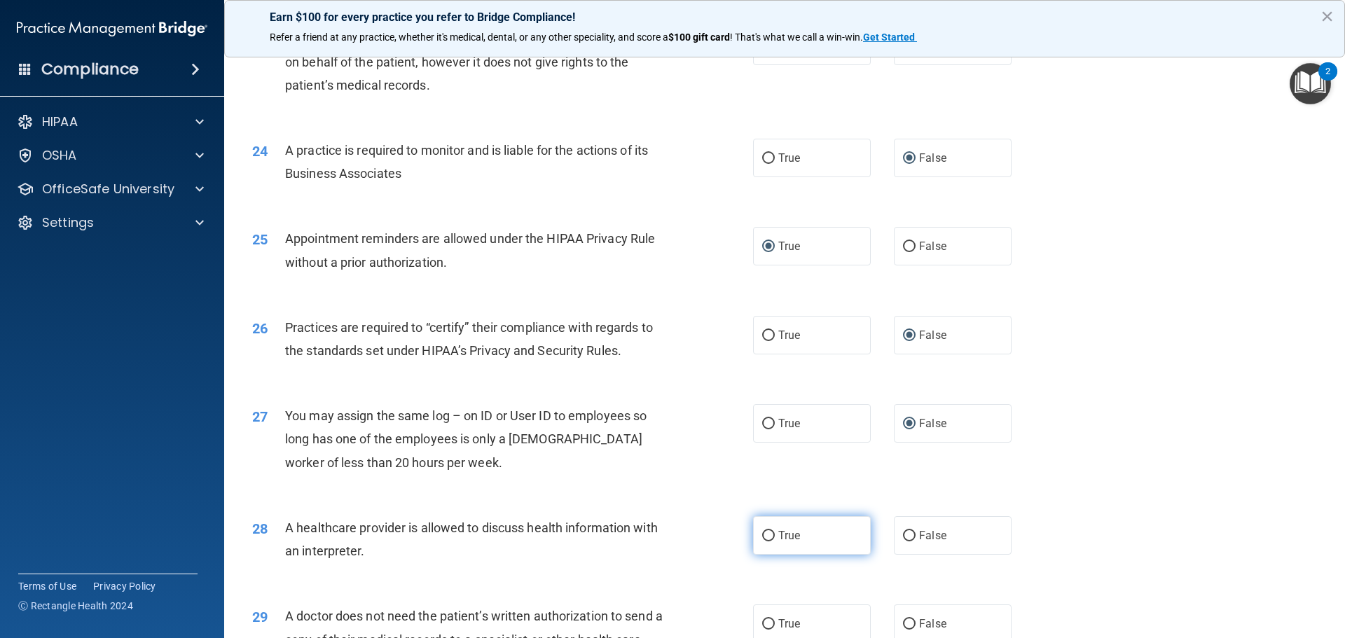
click at [764, 537] on input "True" at bounding box center [768, 536] width 13 height 11
radio input "true"
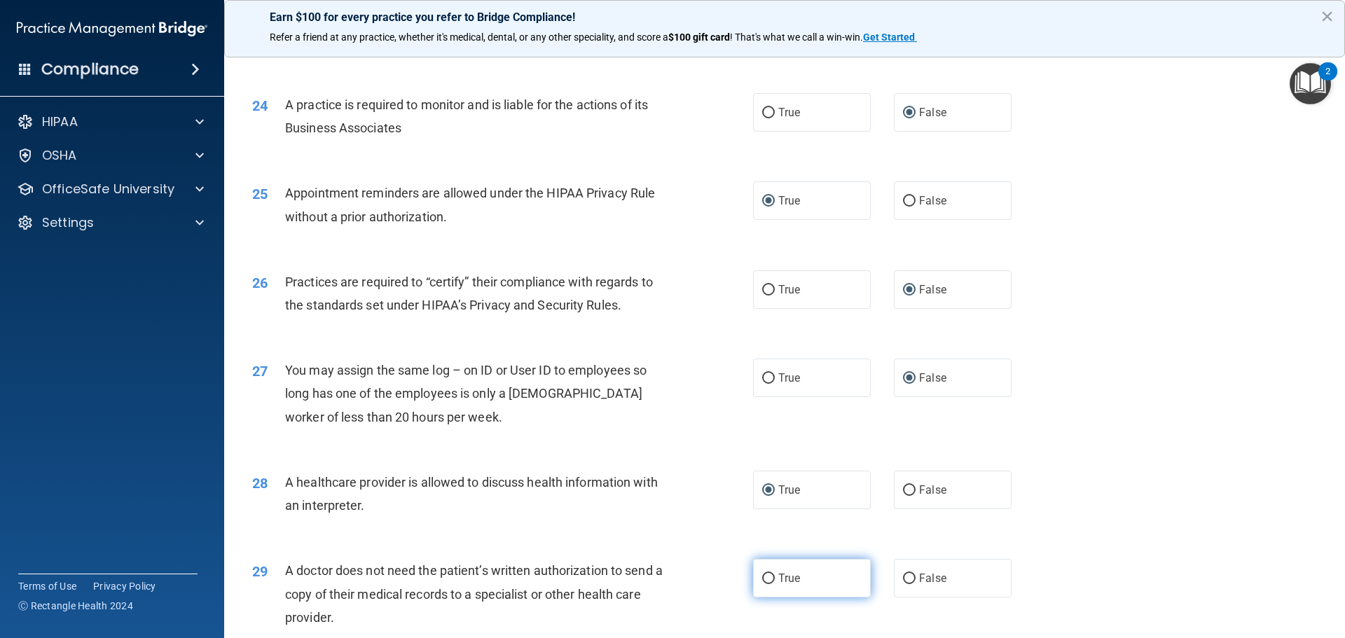
scroll to position [2452, 0]
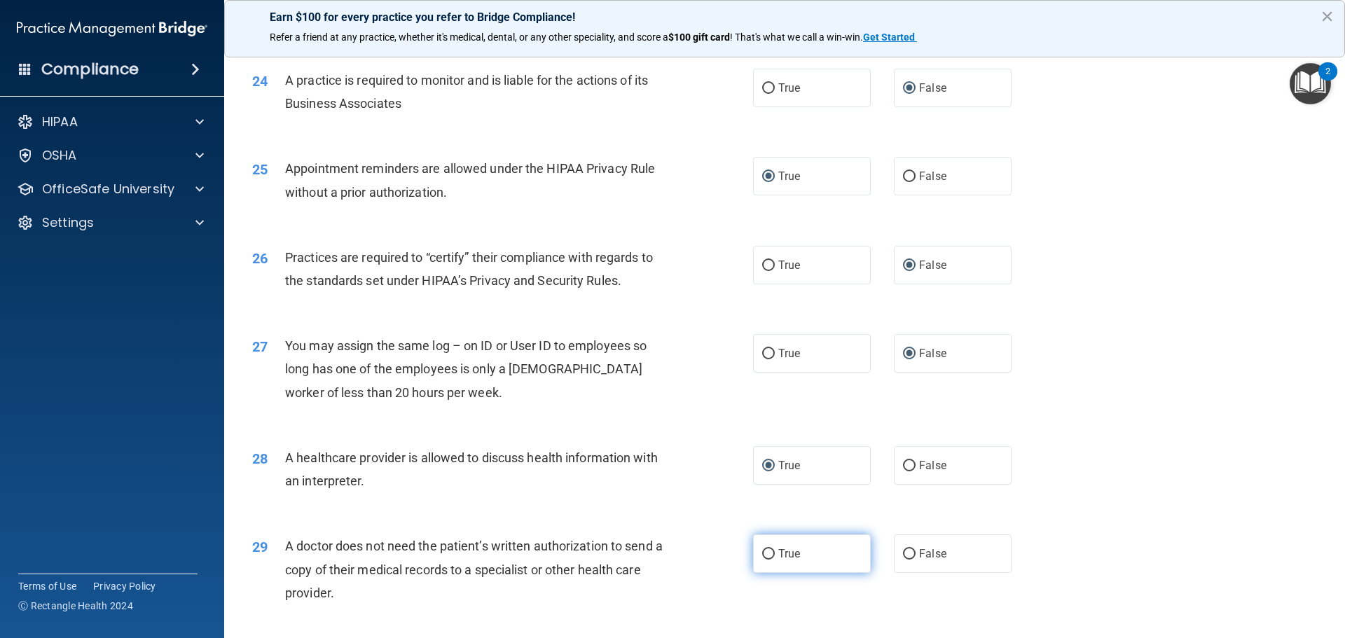
click at [766, 557] on input "True" at bounding box center [768, 554] width 13 height 11
radio input "true"
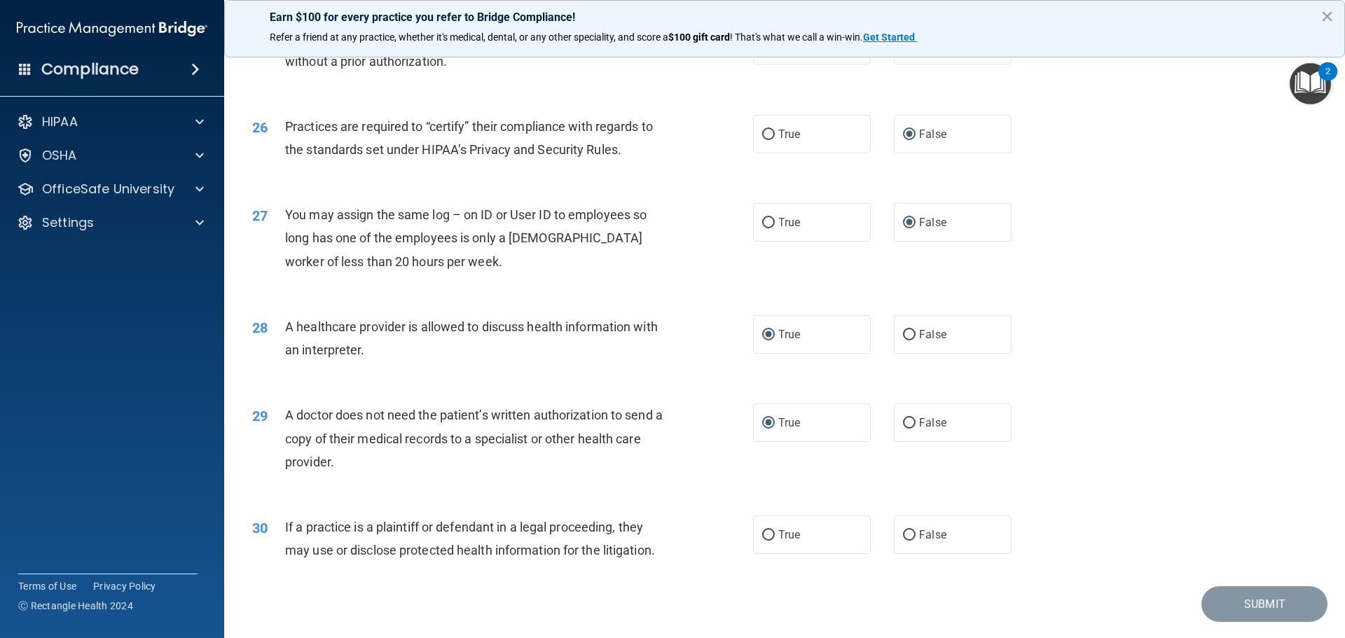
scroll to position [2592, 0]
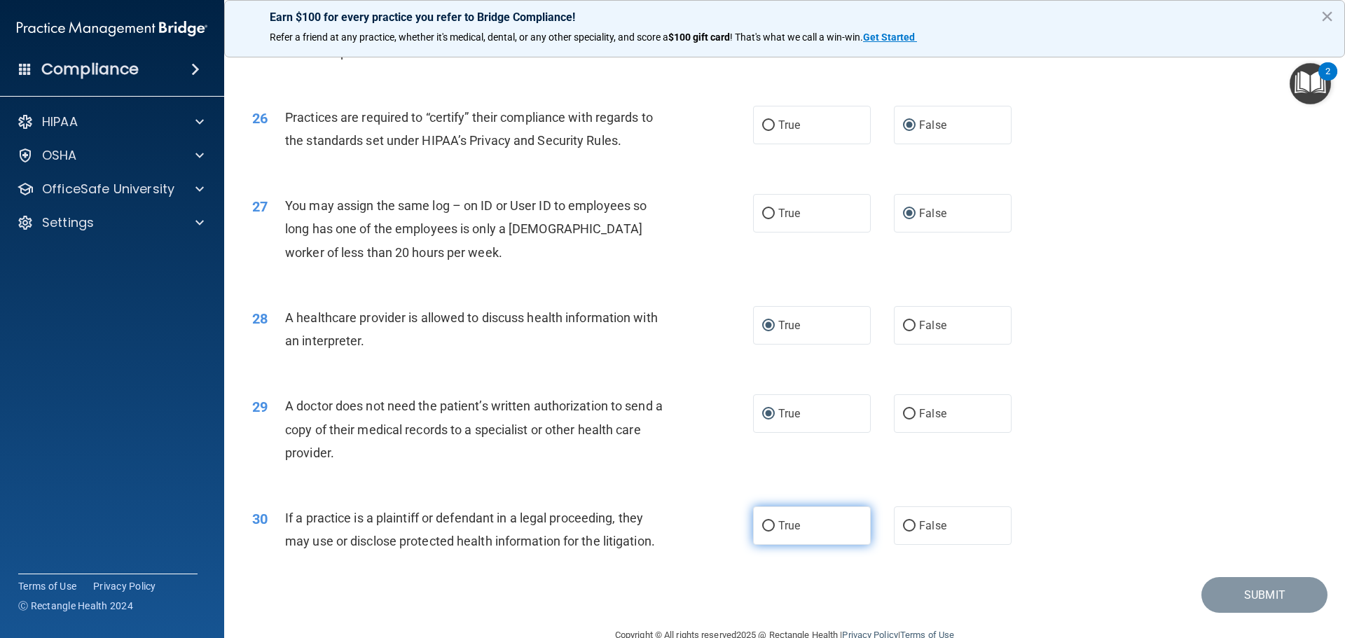
click at [762, 527] on input "True" at bounding box center [768, 526] width 13 height 11
radio input "true"
click at [1254, 589] on button "Submit" at bounding box center [1265, 595] width 126 height 36
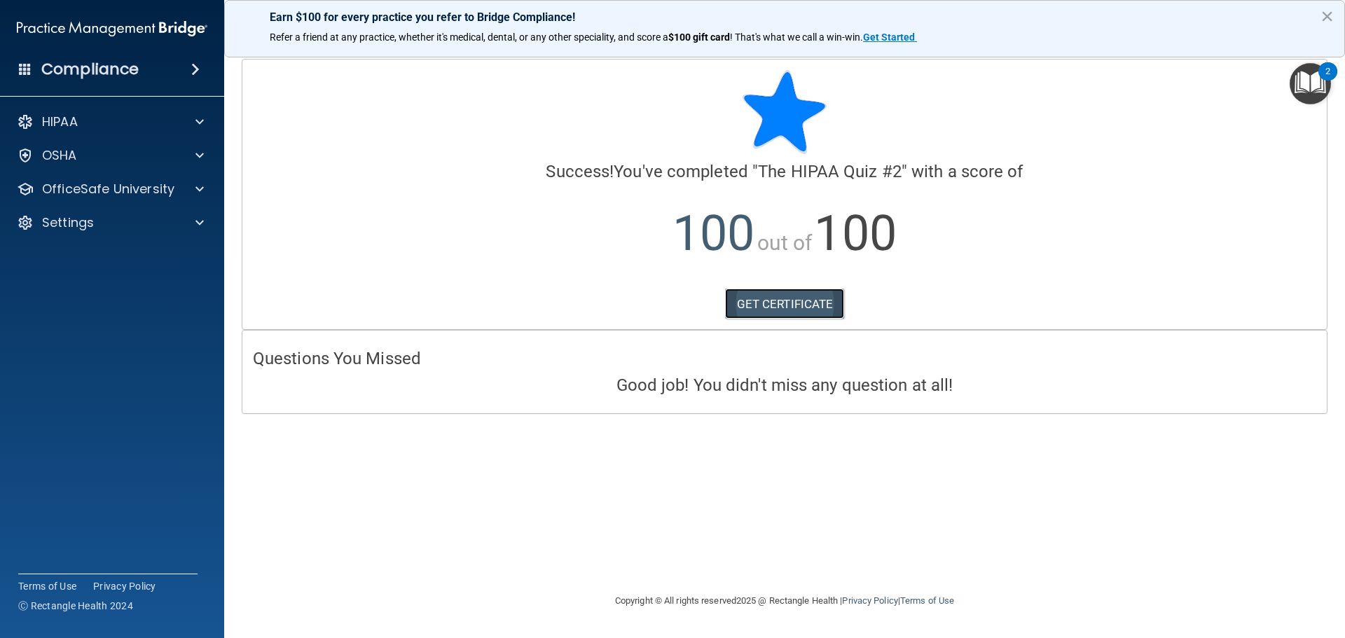
click at [799, 305] on link "GET CERTIFICATE" at bounding box center [785, 304] width 120 height 31
click at [90, 193] on p "OfficeSafe University" at bounding box center [108, 189] width 132 height 17
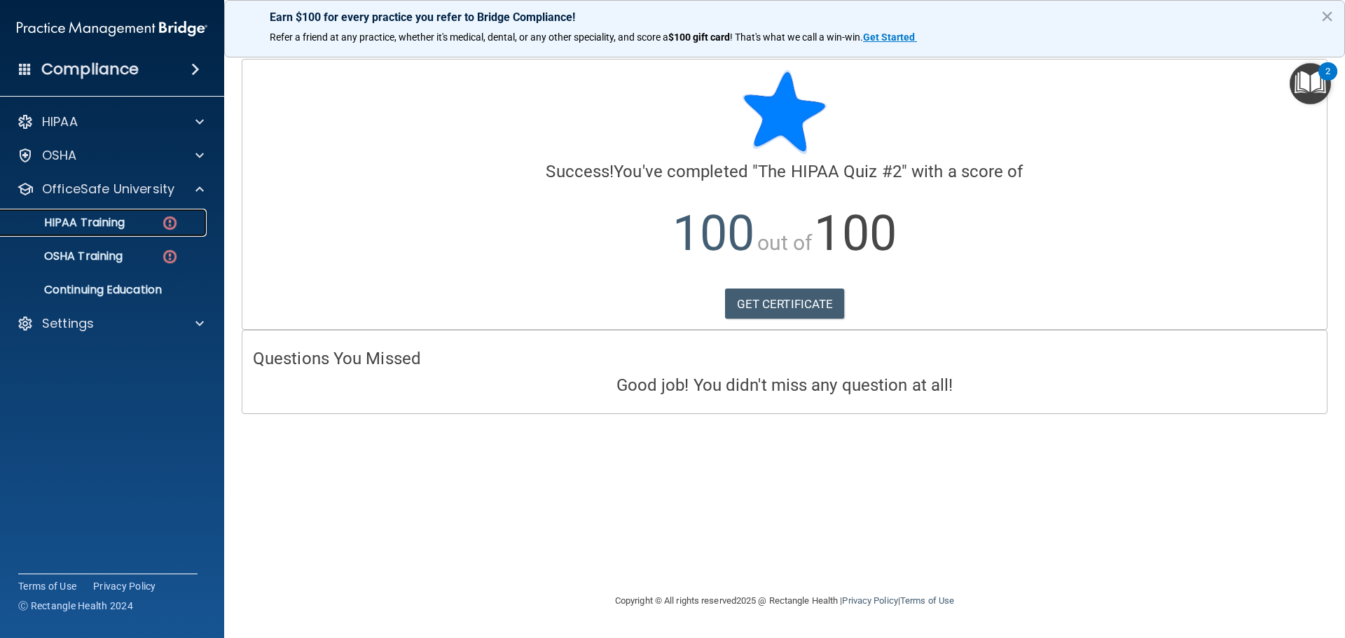
click at [144, 219] on div "HIPAA Training" at bounding box center [104, 223] width 191 height 14
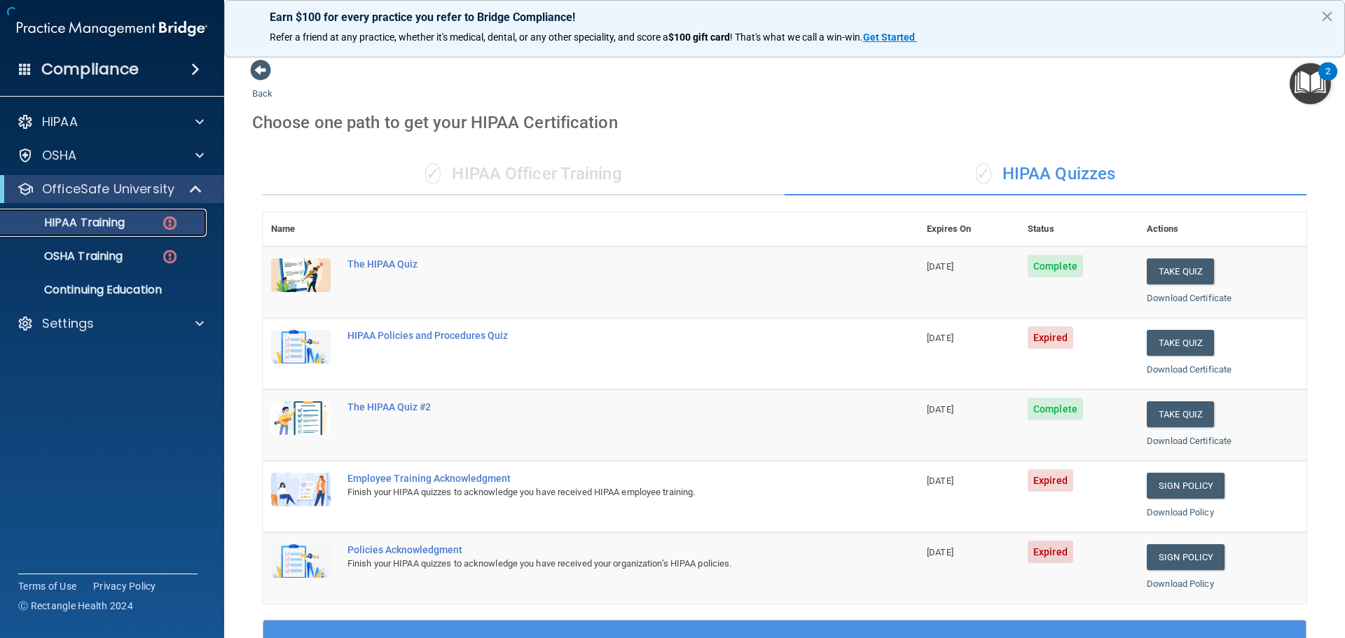
click at [171, 218] on img at bounding box center [170, 223] width 18 height 18
click at [1154, 341] on button "Take Quiz" at bounding box center [1180, 343] width 67 height 26
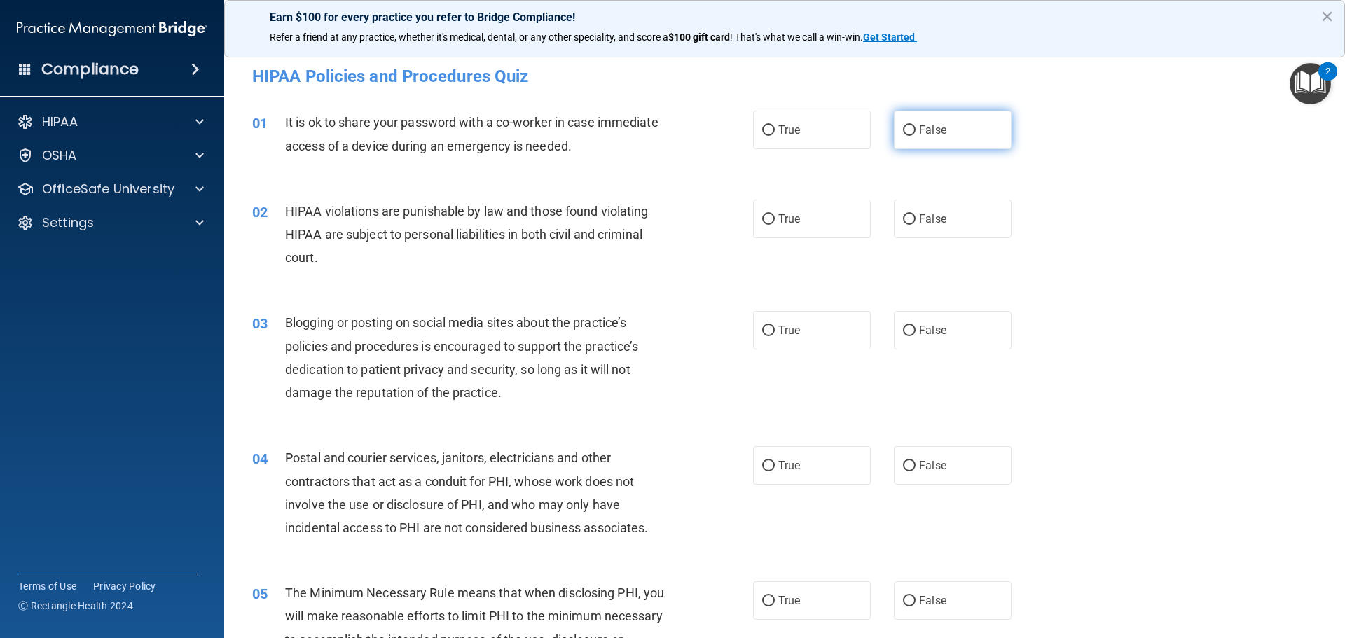
click at [903, 130] on input "False" at bounding box center [909, 130] width 13 height 11
radio input "true"
click at [762, 222] on input "True" at bounding box center [768, 219] width 13 height 11
radio input "true"
click at [903, 329] on input "False" at bounding box center [909, 331] width 13 height 11
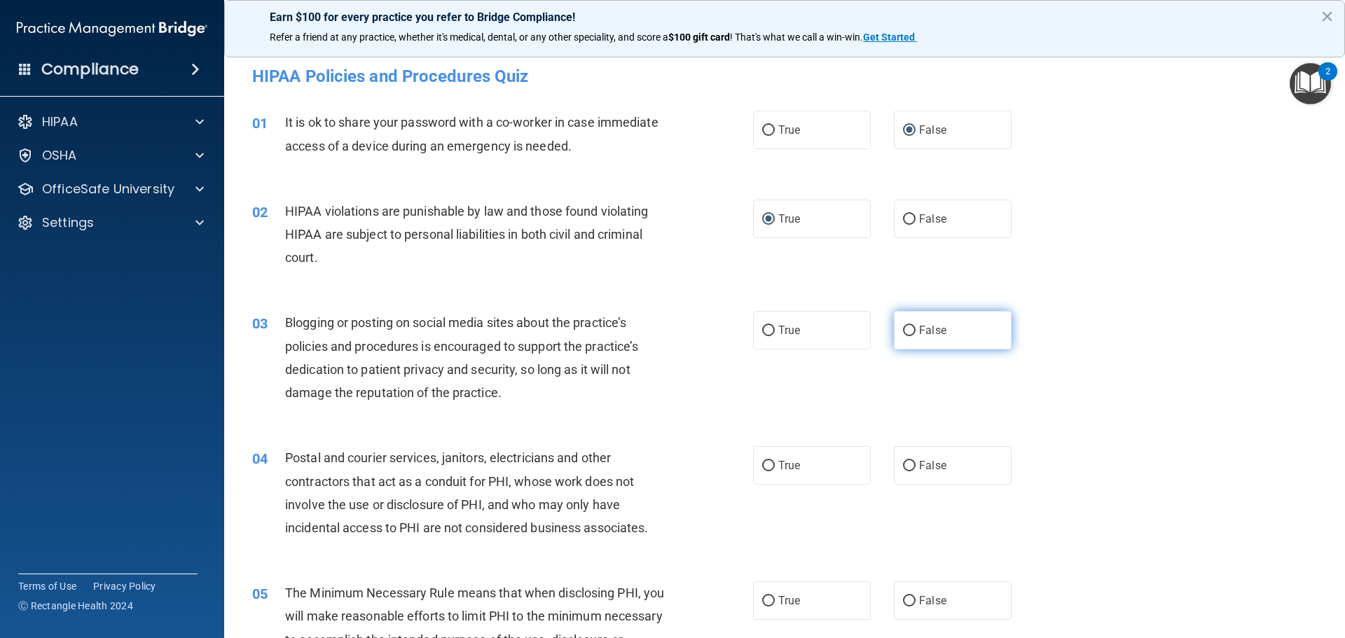
radio input "true"
click at [769, 472] on input "True" at bounding box center [768, 466] width 13 height 11
radio input "true"
click at [762, 600] on input "True" at bounding box center [768, 601] width 13 height 11
radio input "true"
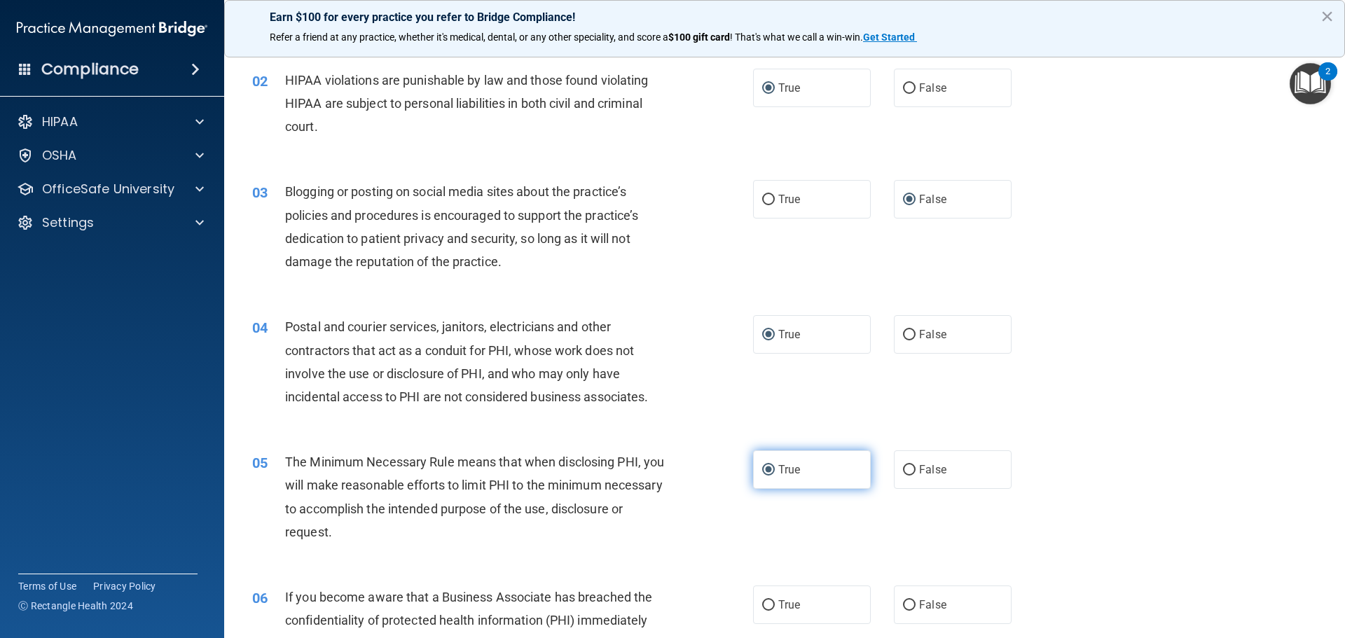
scroll to position [210, 0]
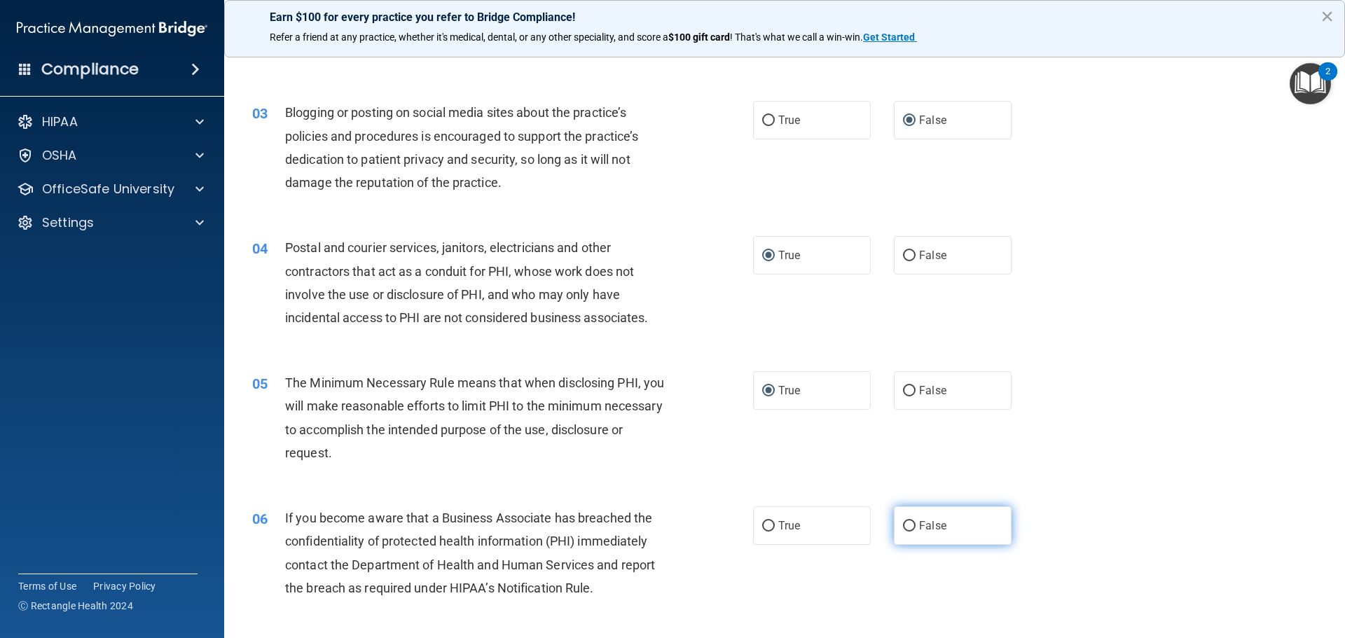
click at [903, 528] on input "False" at bounding box center [909, 526] width 13 height 11
radio input "true"
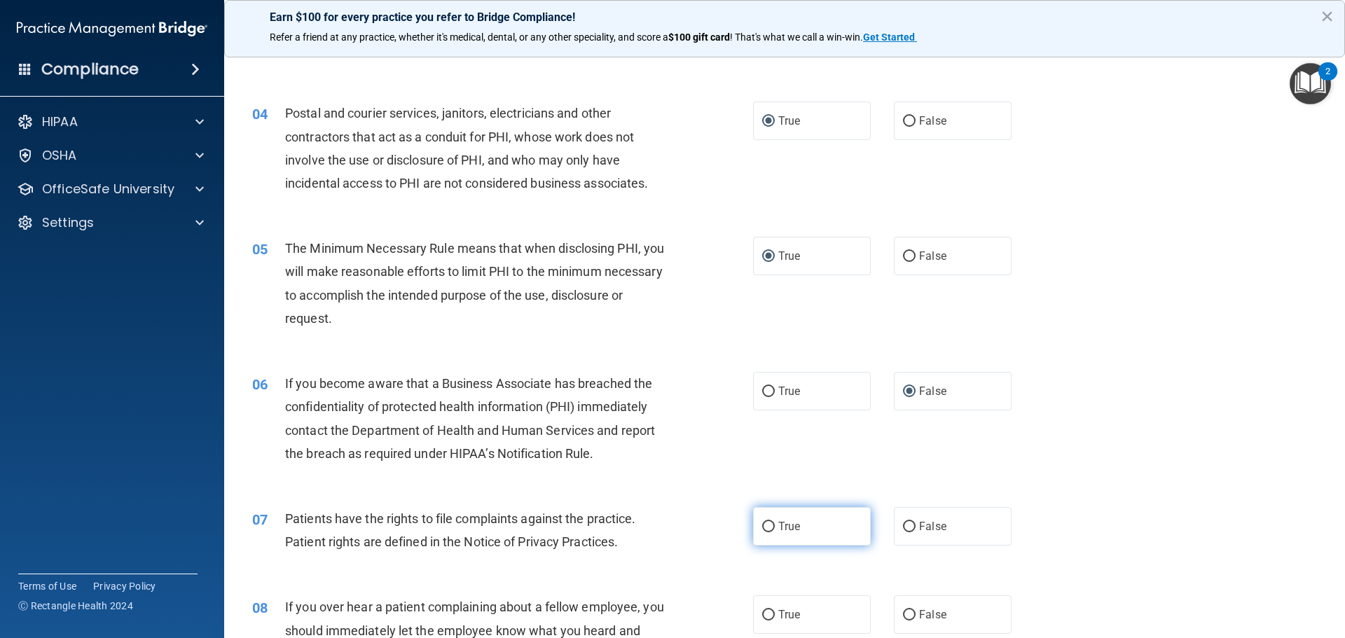
scroll to position [350, 0]
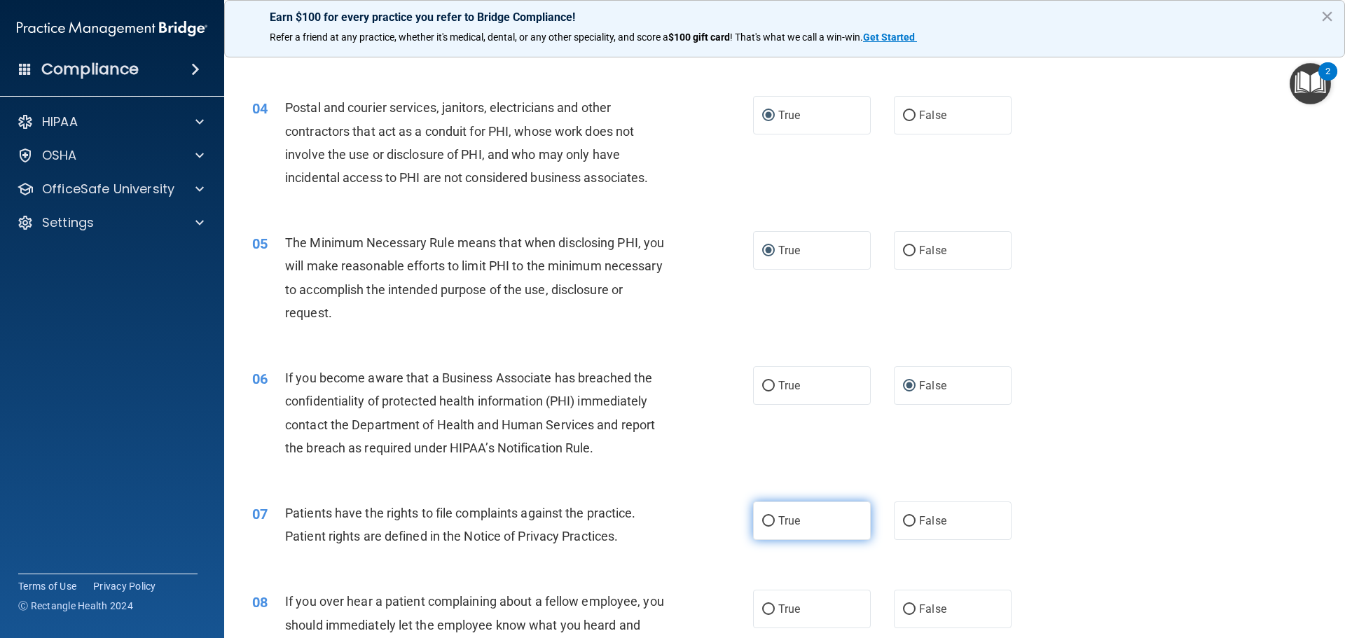
click at [764, 521] on input "True" at bounding box center [768, 521] width 13 height 11
radio input "true"
click at [905, 611] on input "False" at bounding box center [909, 610] width 13 height 11
radio input "true"
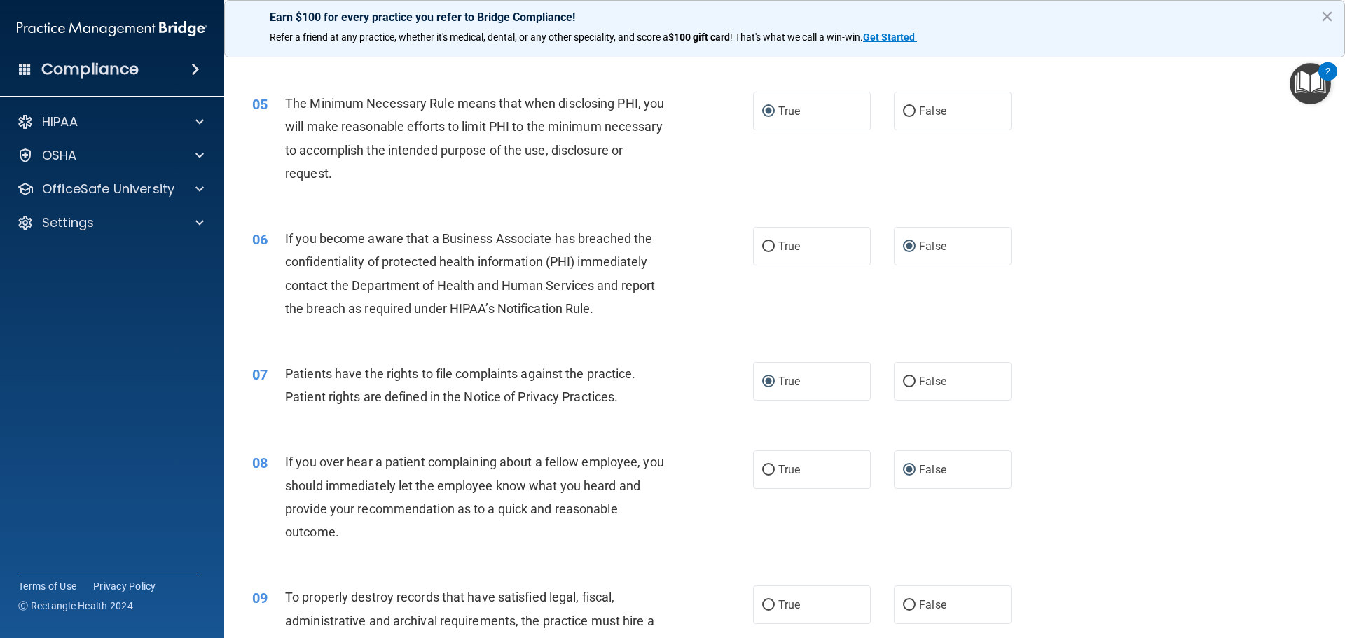
scroll to position [490, 0]
click at [904, 603] on input "False" at bounding box center [909, 605] width 13 height 11
radio input "true"
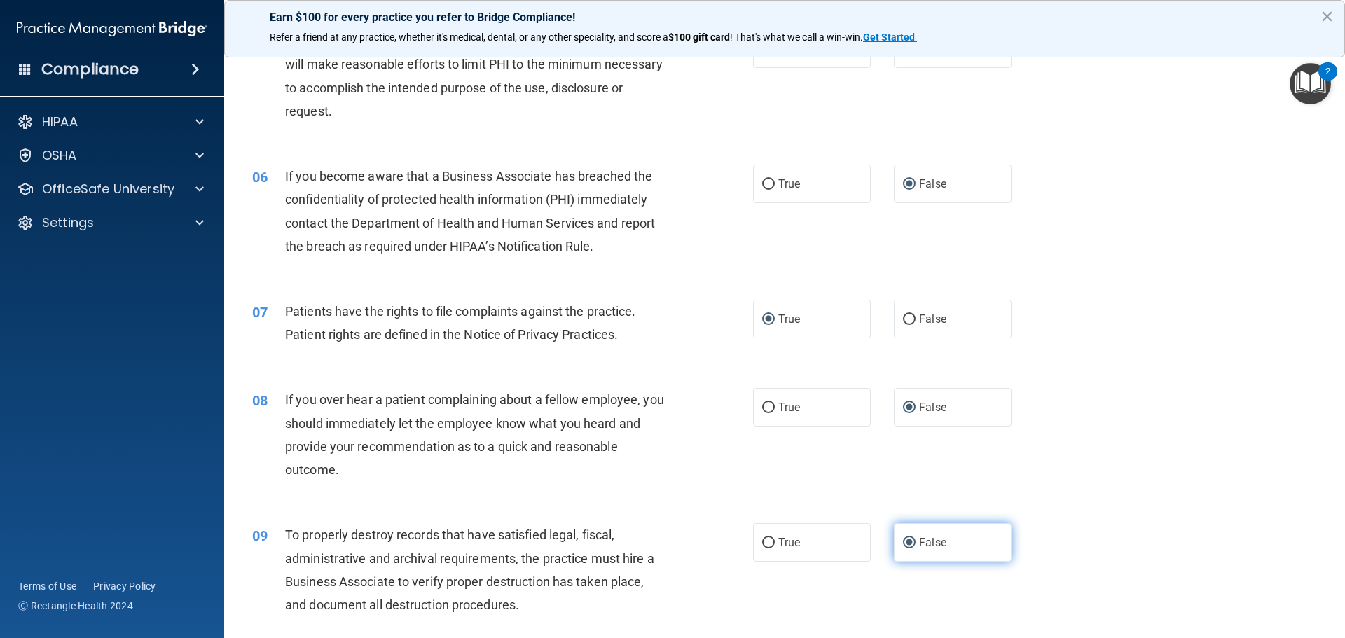
scroll to position [631, 0]
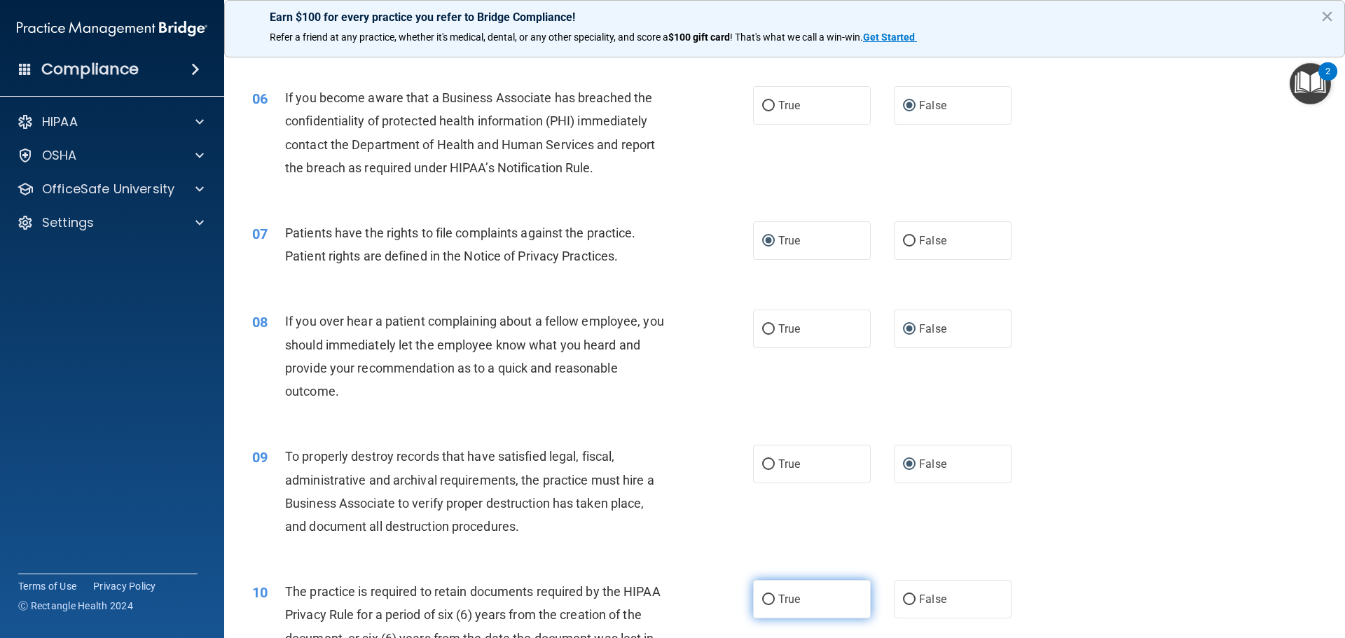
click at [765, 592] on label "True" at bounding box center [812, 599] width 118 height 39
click at [765, 595] on input "True" at bounding box center [768, 600] width 13 height 11
radio input "true"
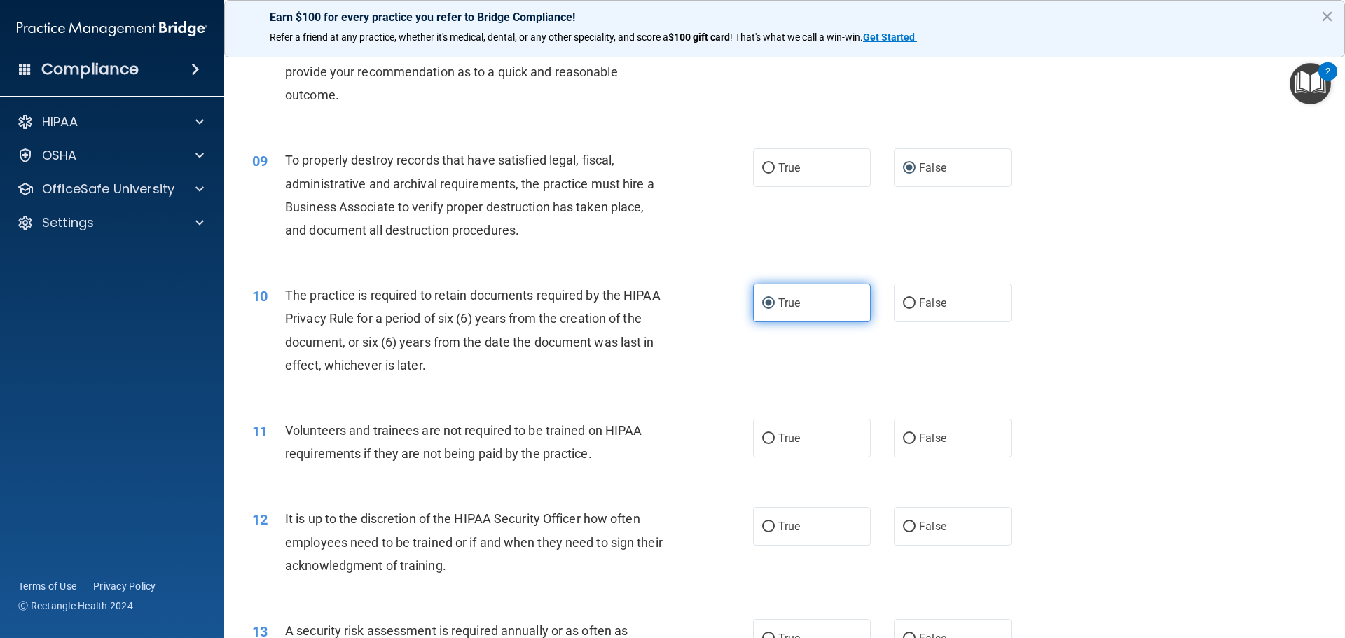
scroll to position [981, 0]
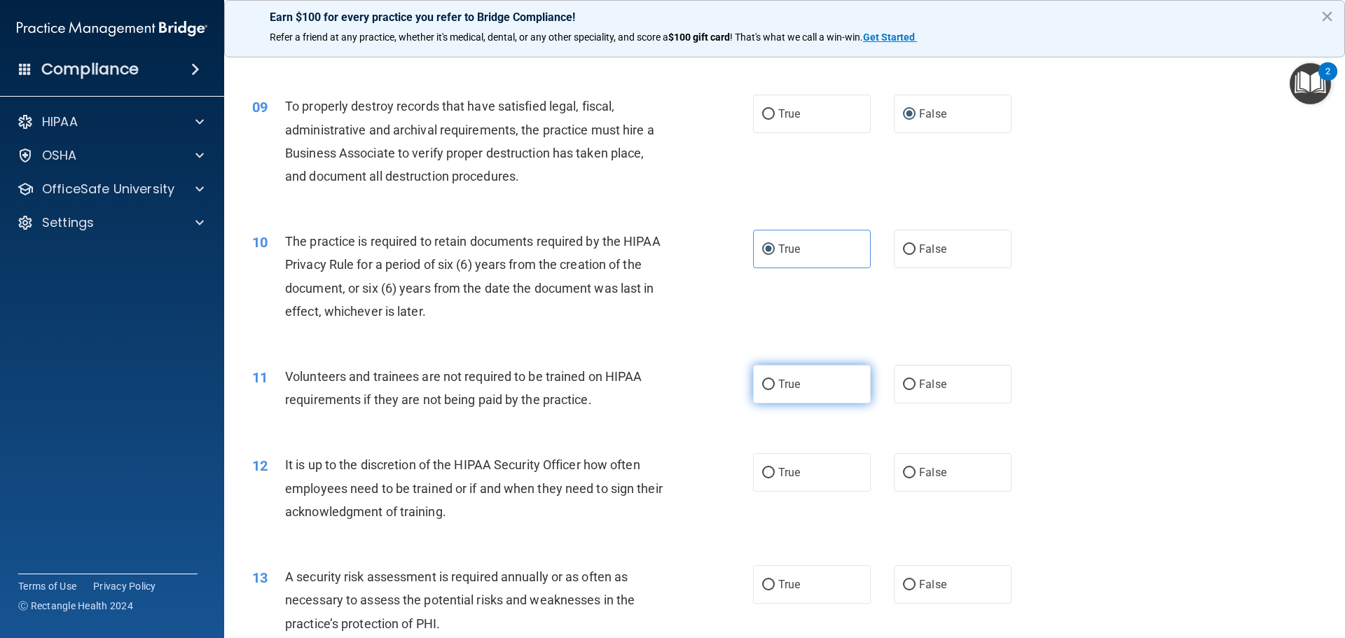
click at [764, 387] on input "True" at bounding box center [768, 385] width 13 height 11
radio input "true"
click at [903, 384] on input "False" at bounding box center [909, 385] width 13 height 11
radio input "true"
radio input "false"
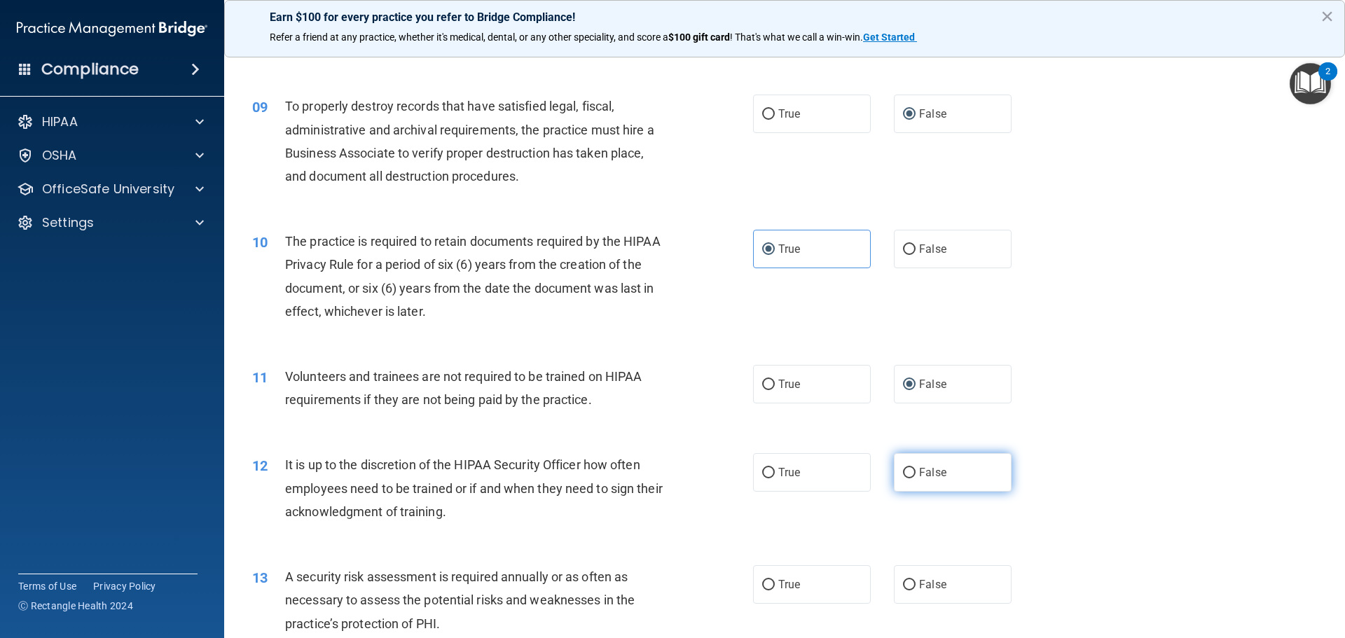
click at [903, 470] on input "False" at bounding box center [909, 473] width 13 height 11
radio input "true"
click at [763, 582] on input "True" at bounding box center [768, 585] width 13 height 11
radio input "true"
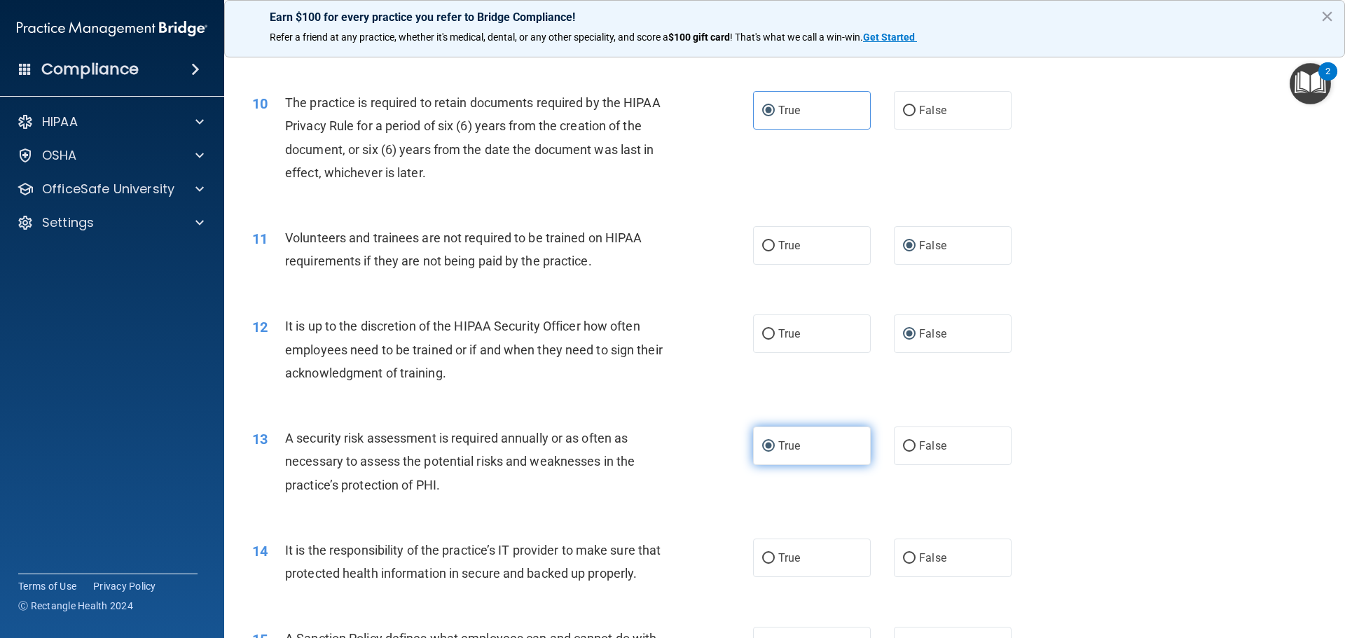
scroll to position [1121, 0]
click at [903, 553] on input "False" at bounding box center [909, 557] width 13 height 11
radio input "true"
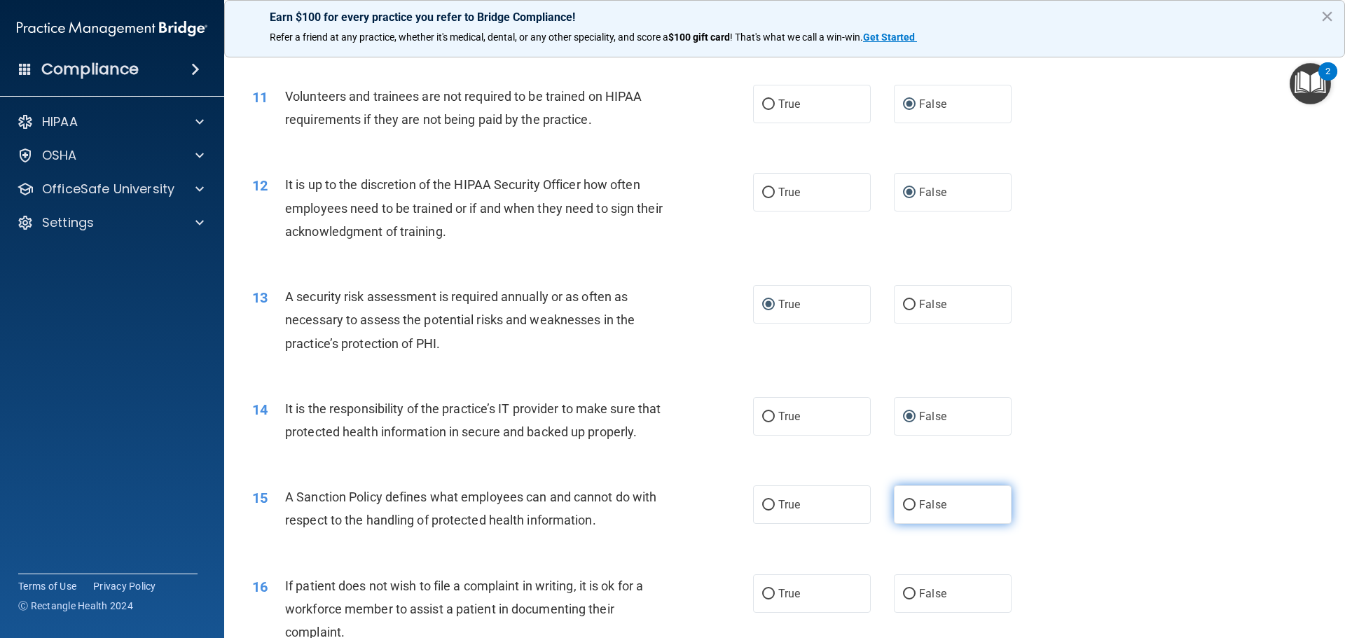
click at [903, 511] on input "False" at bounding box center [909, 505] width 13 height 11
radio input "true"
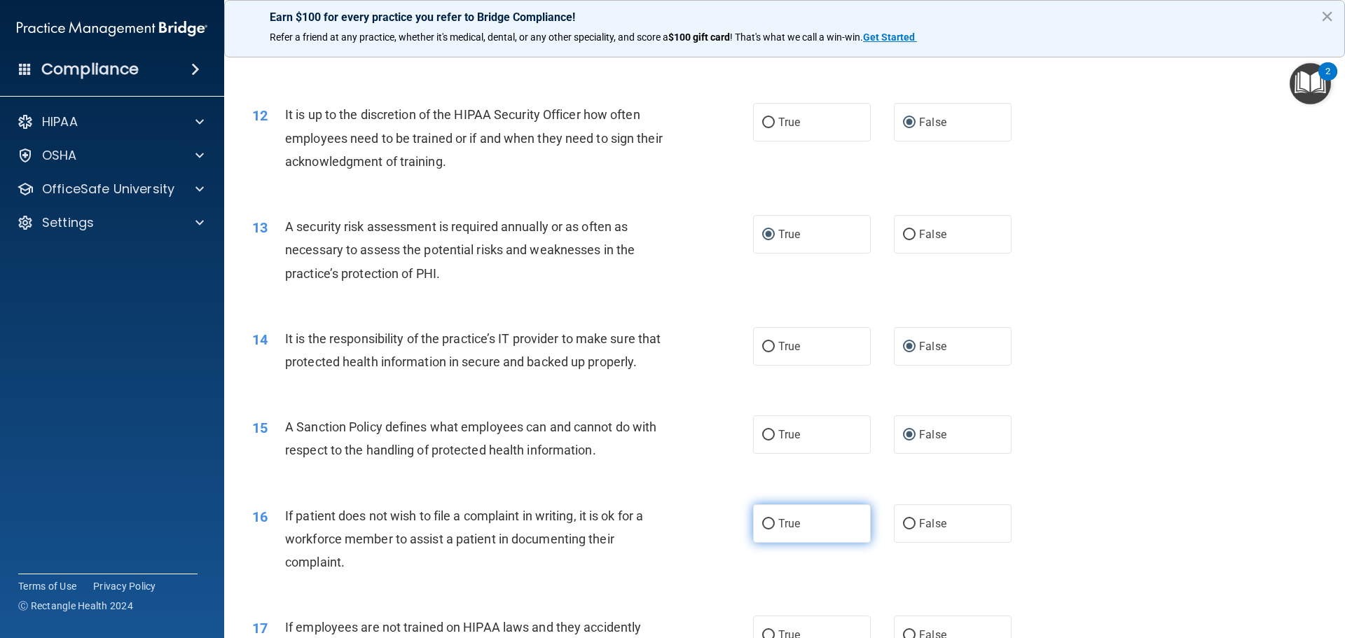
click at [762, 530] on input "True" at bounding box center [768, 524] width 13 height 11
radio input "true"
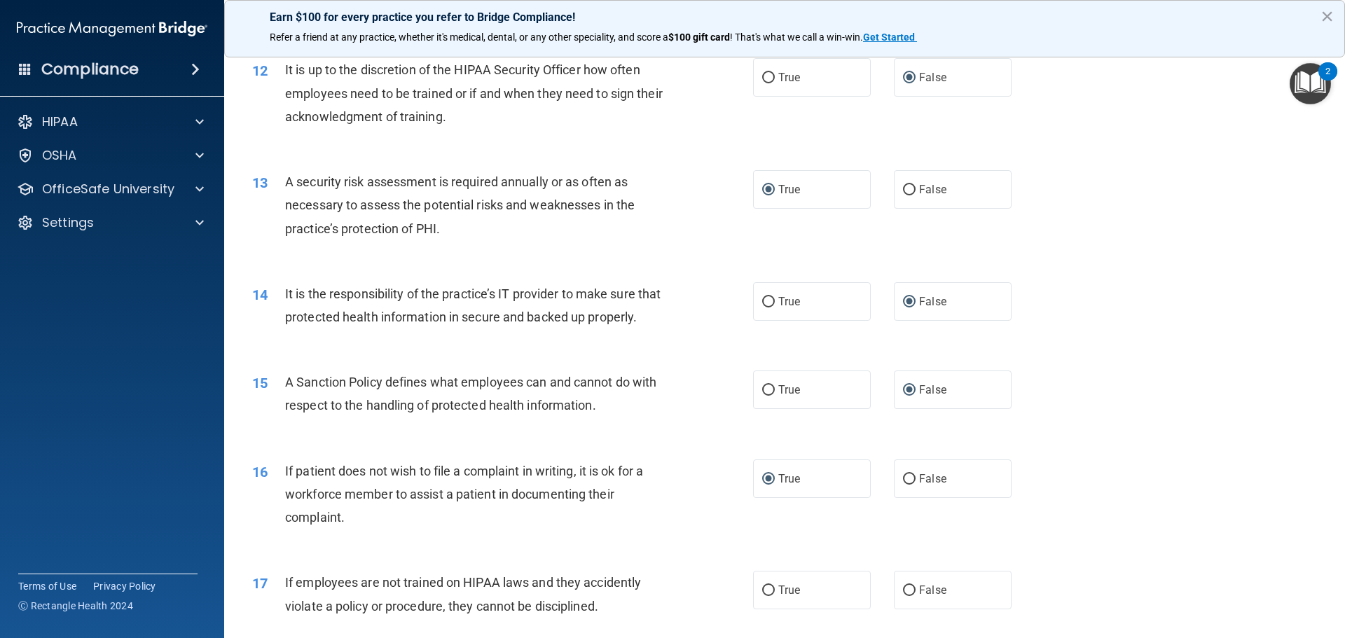
scroll to position [1401, 0]
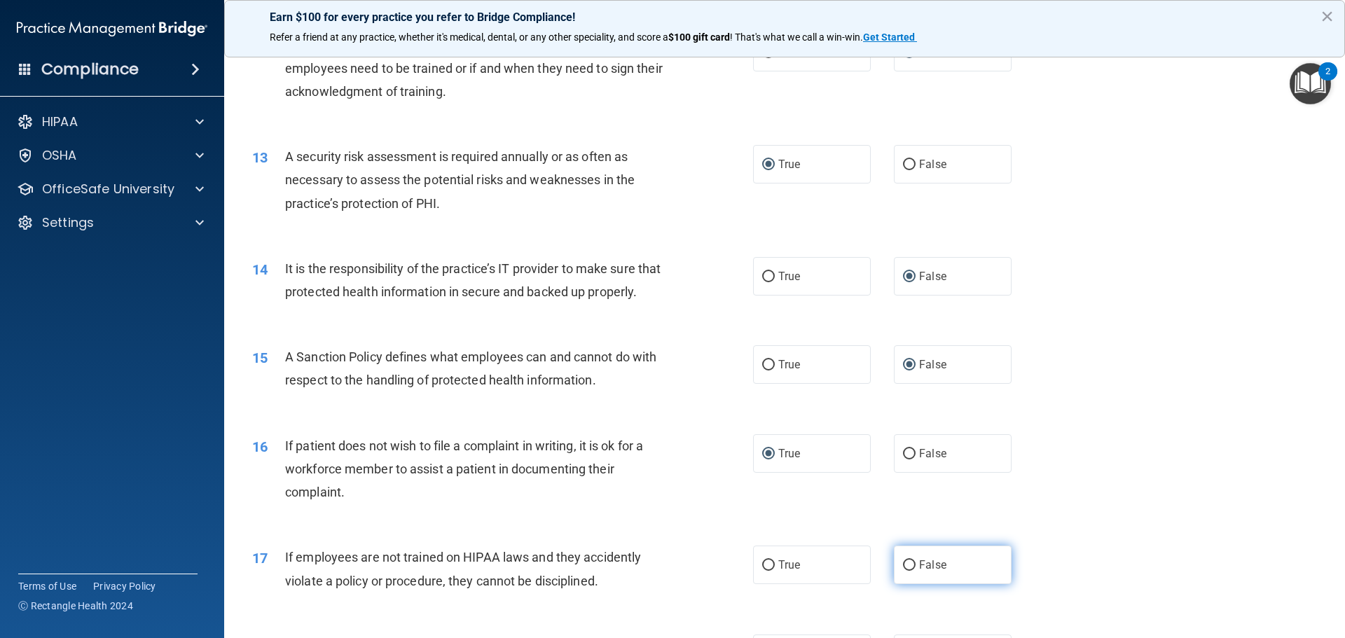
click at [904, 571] on input "False" at bounding box center [909, 565] width 13 height 11
radio input "true"
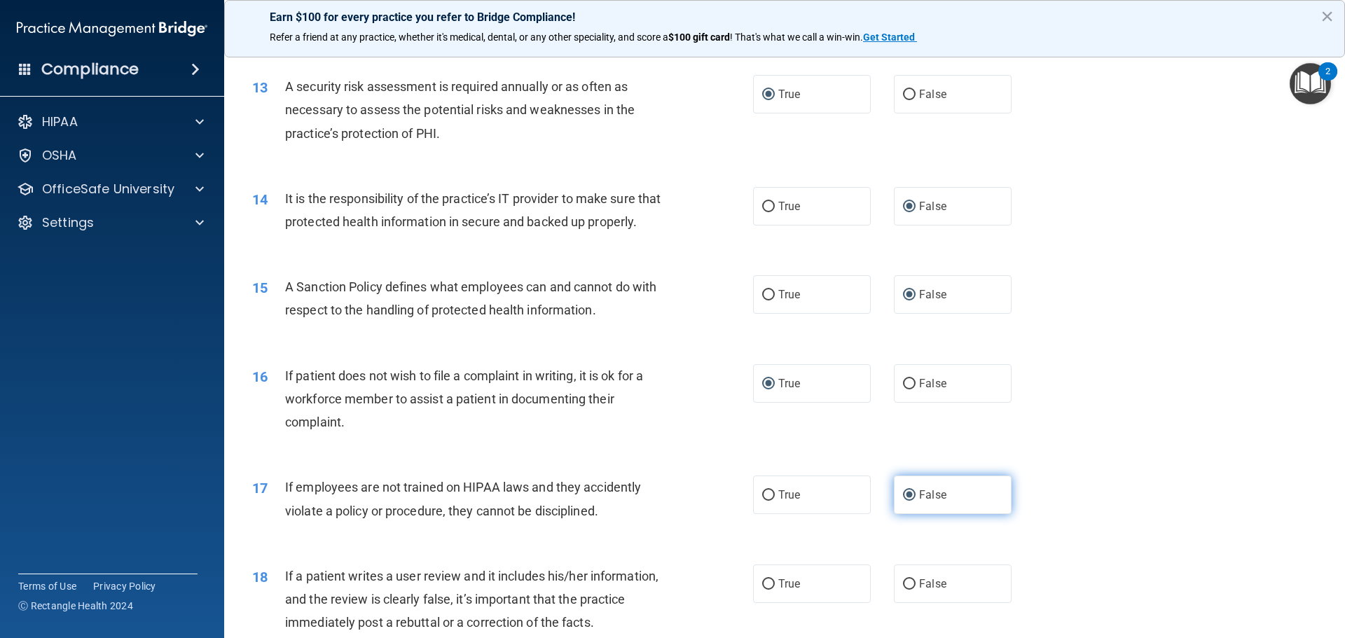
scroll to position [1541, 0]
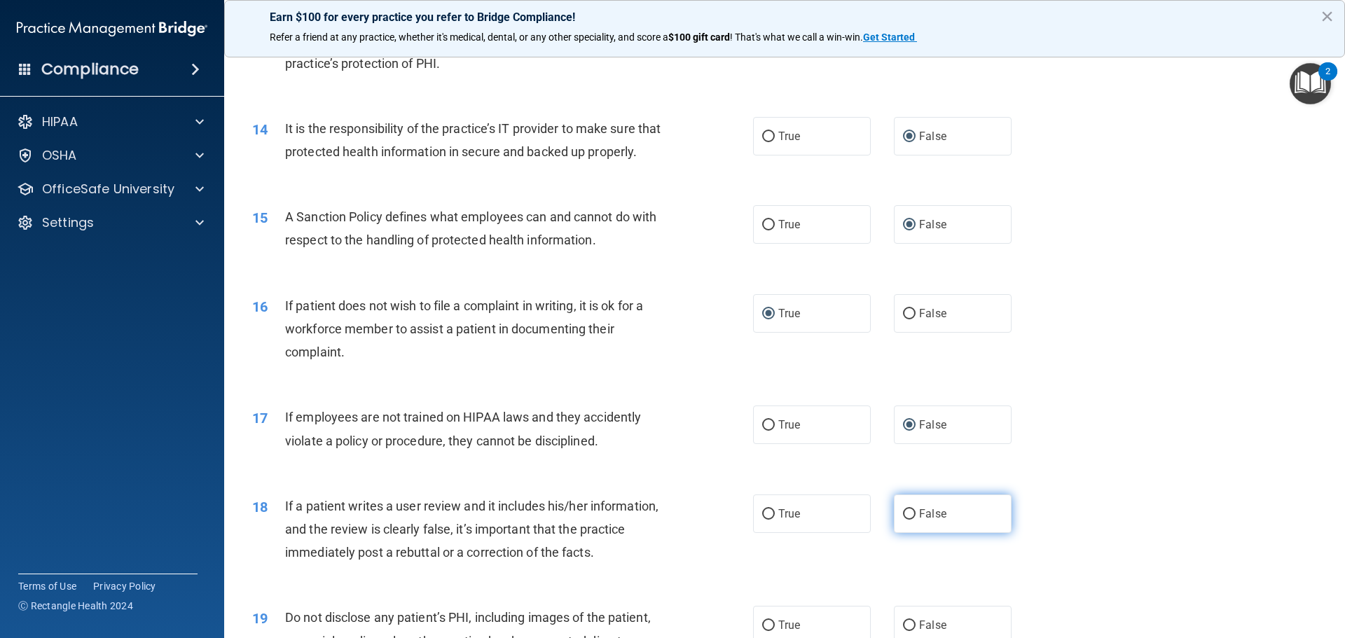
click at [906, 520] on input "False" at bounding box center [909, 514] width 13 height 11
radio input "true"
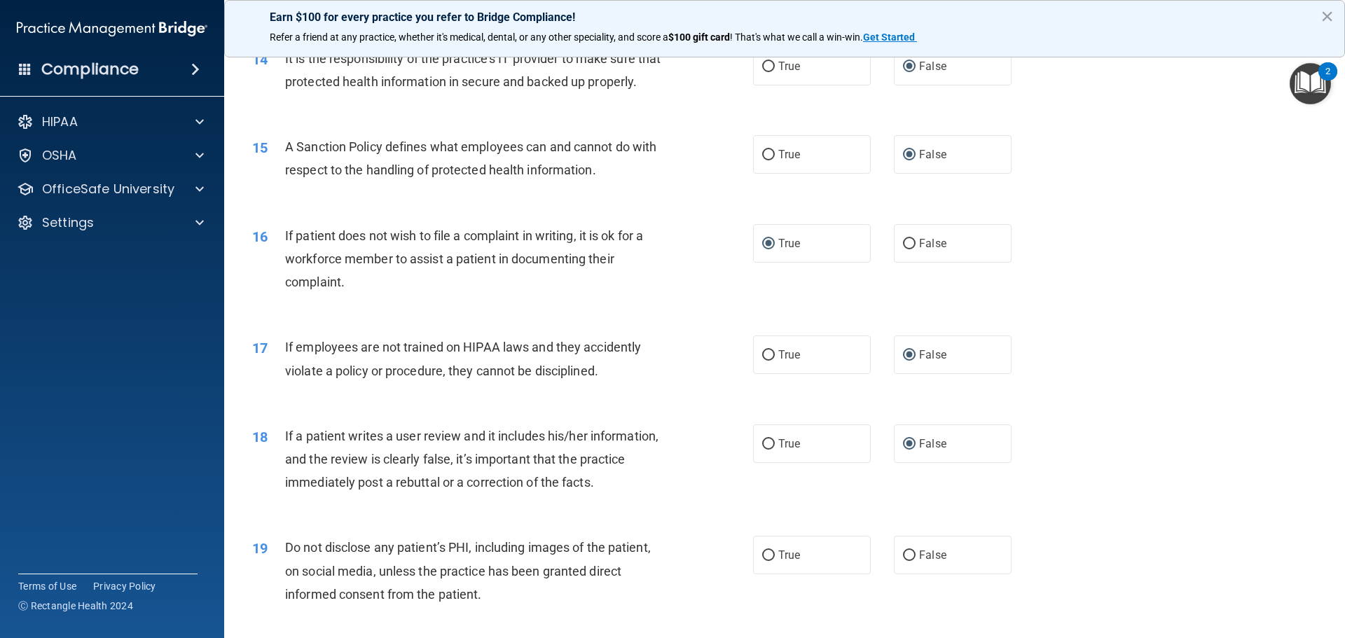
scroll to position [1681, 0]
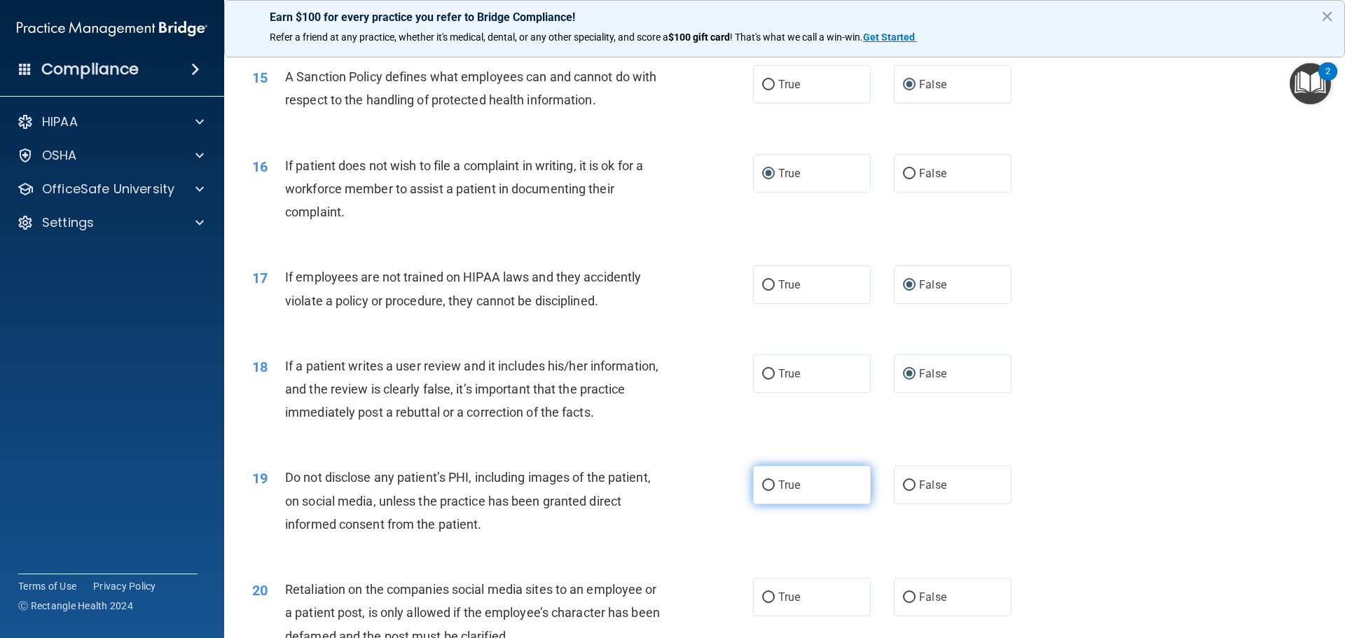
click at [762, 491] on input "True" at bounding box center [768, 486] width 13 height 11
radio input "true"
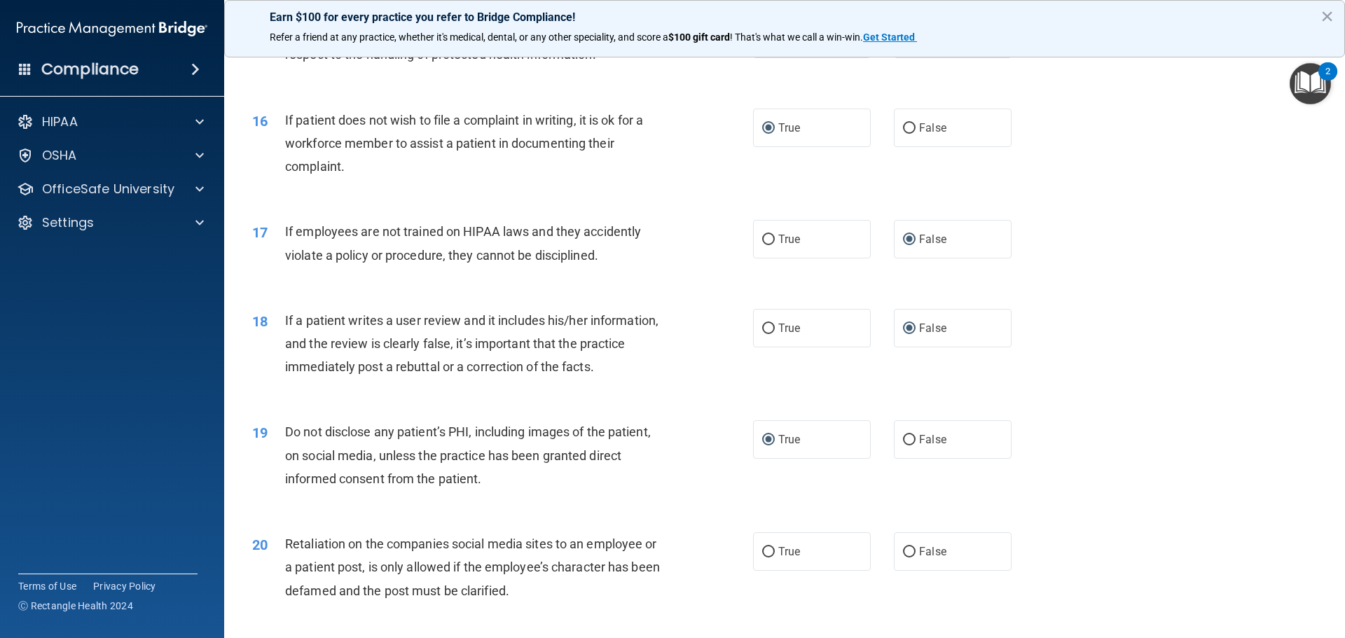
scroll to position [1752, 0]
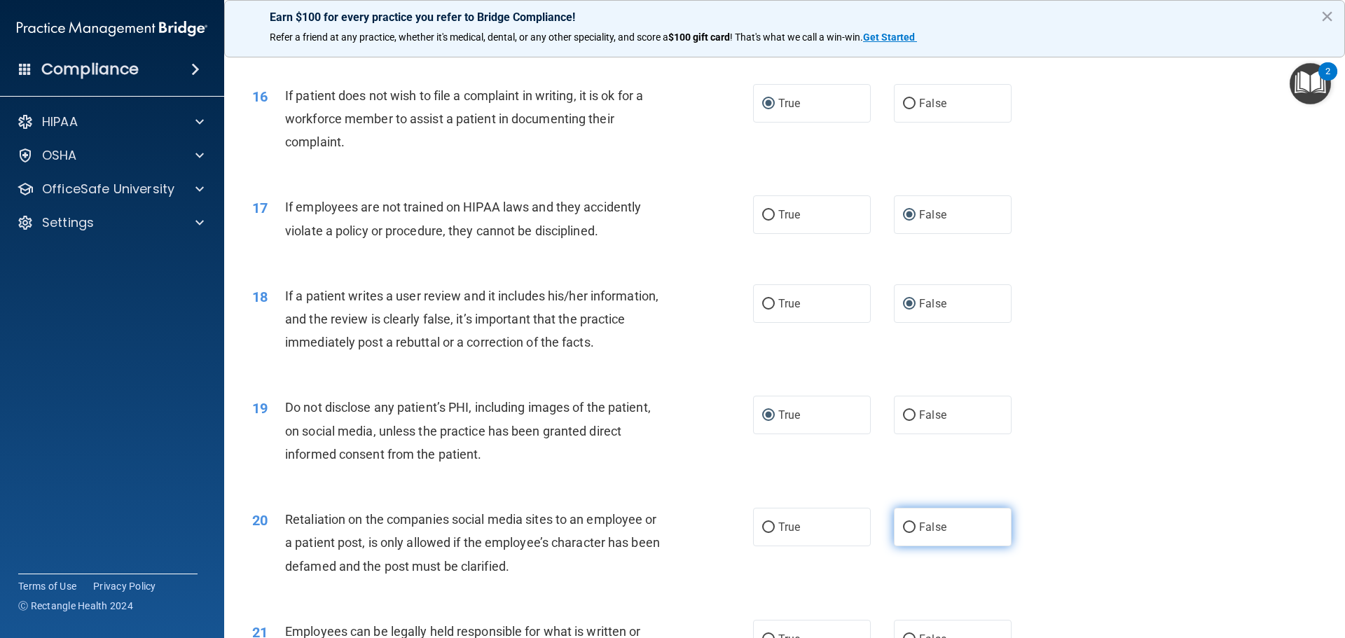
click at [903, 533] on input "False" at bounding box center [909, 528] width 13 height 11
radio input "true"
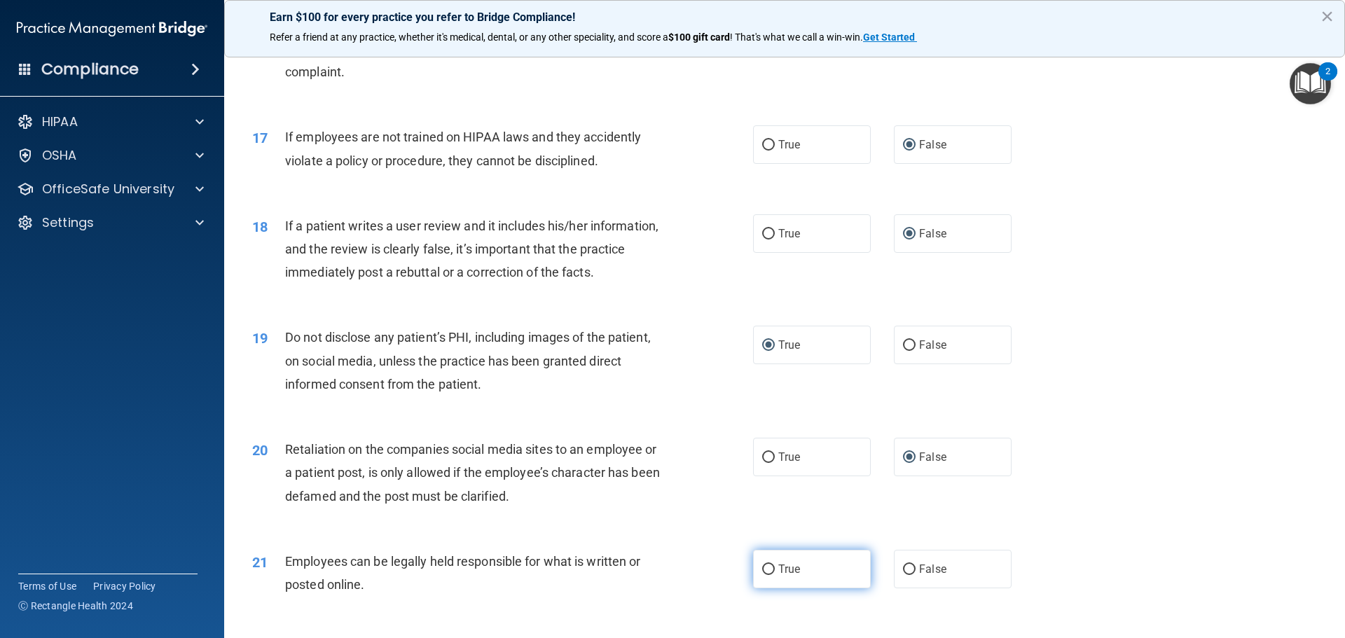
click at [762, 575] on input "True" at bounding box center [768, 570] width 13 height 11
radio input "true"
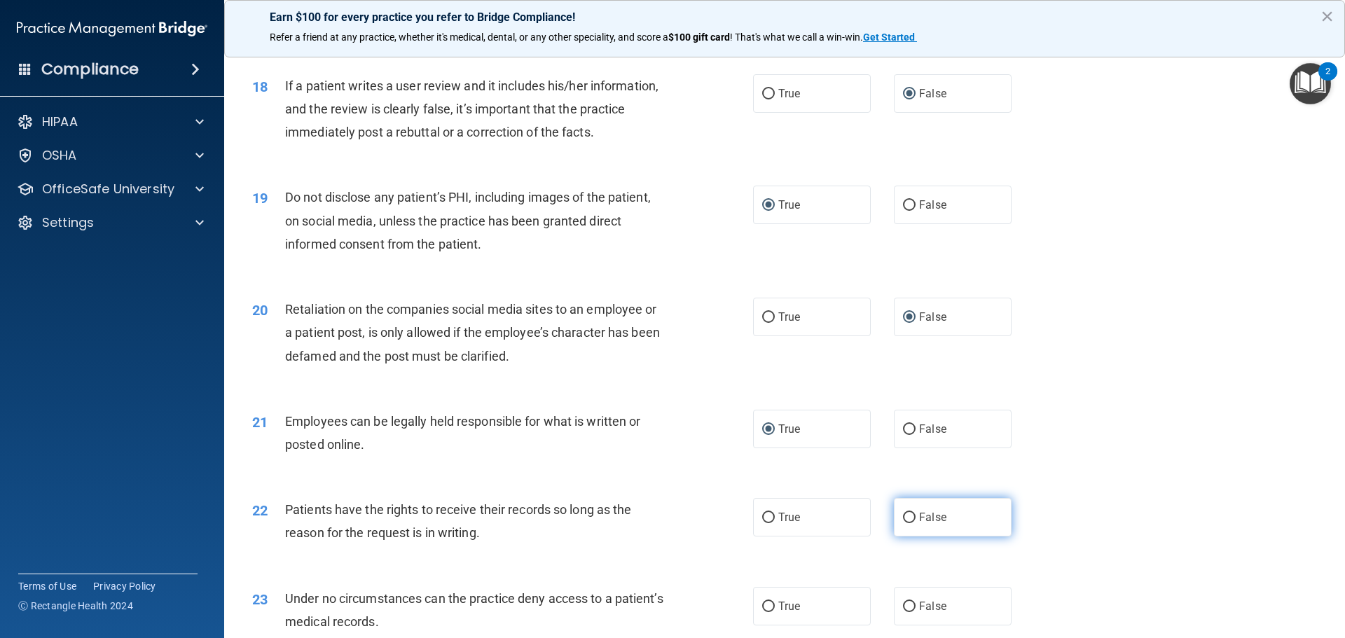
click at [911, 537] on label "False" at bounding box center [953, 517] width 118 height 39
click at [911, 523] on input "False" at bounding box center [909, 518] width 13 height 11
radio input "true"
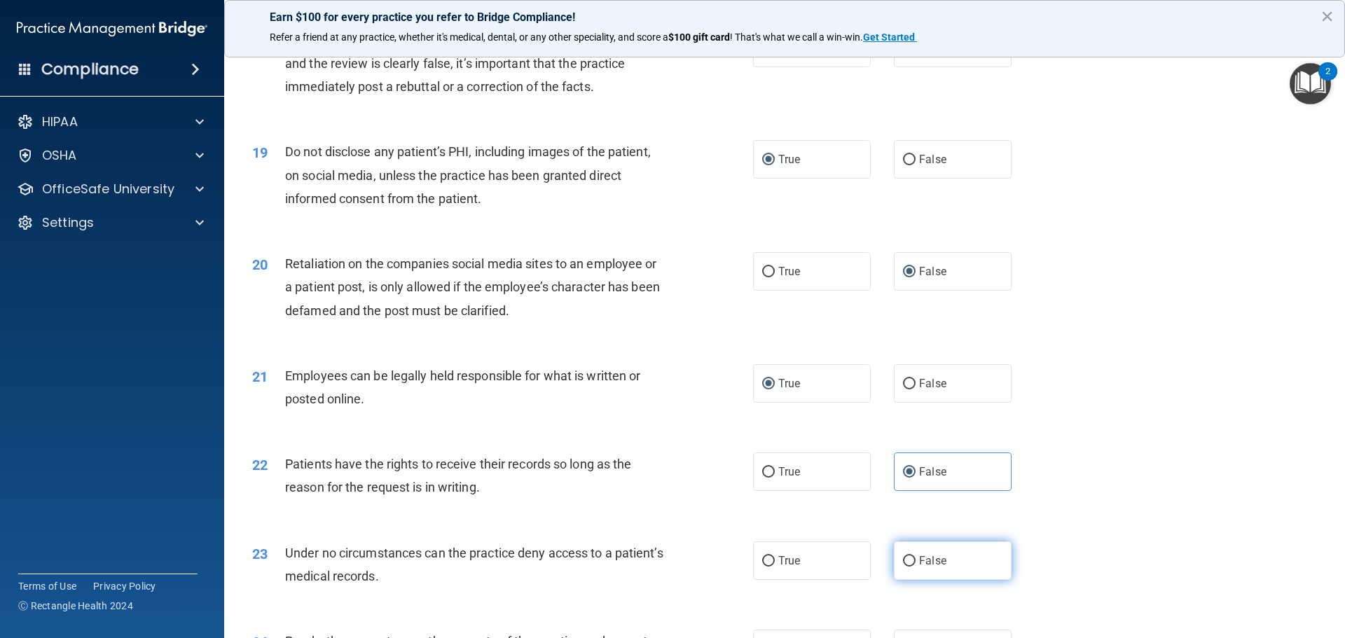
scroll to position [2032, 0]
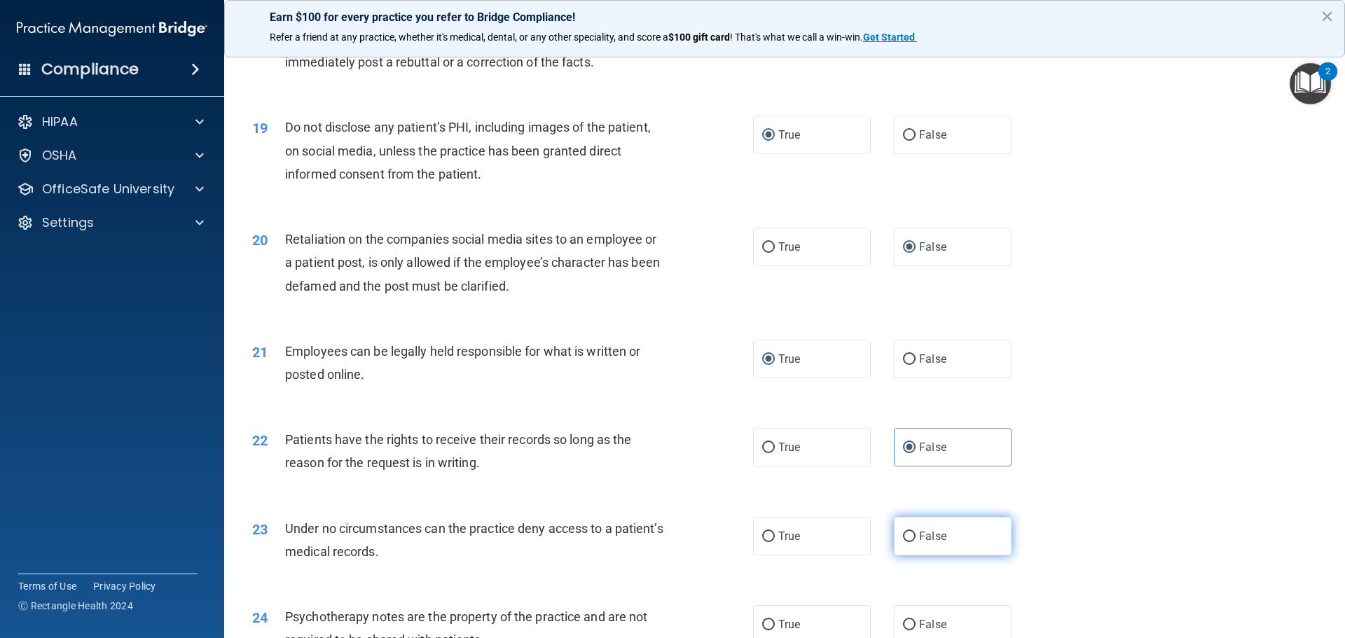
click at [905, 542] on input "False" at bounding box center [909, 537] width 13 height 11
radio input "true"
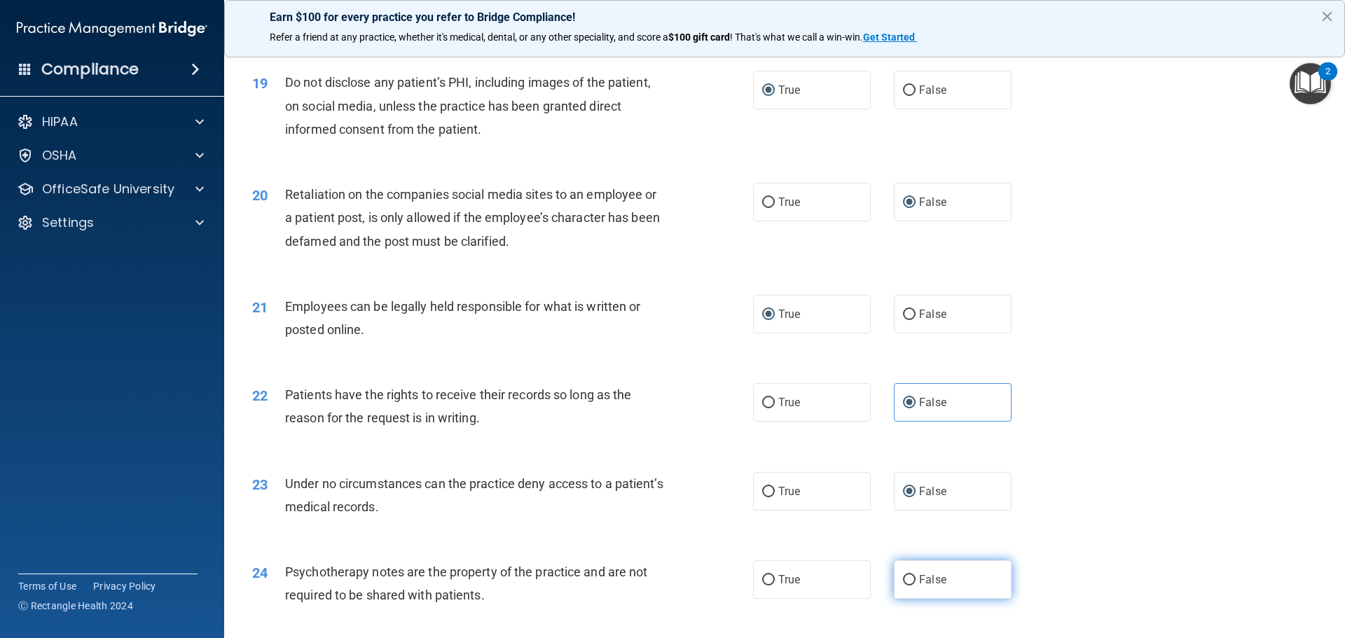
scroll to position [2102, 0]
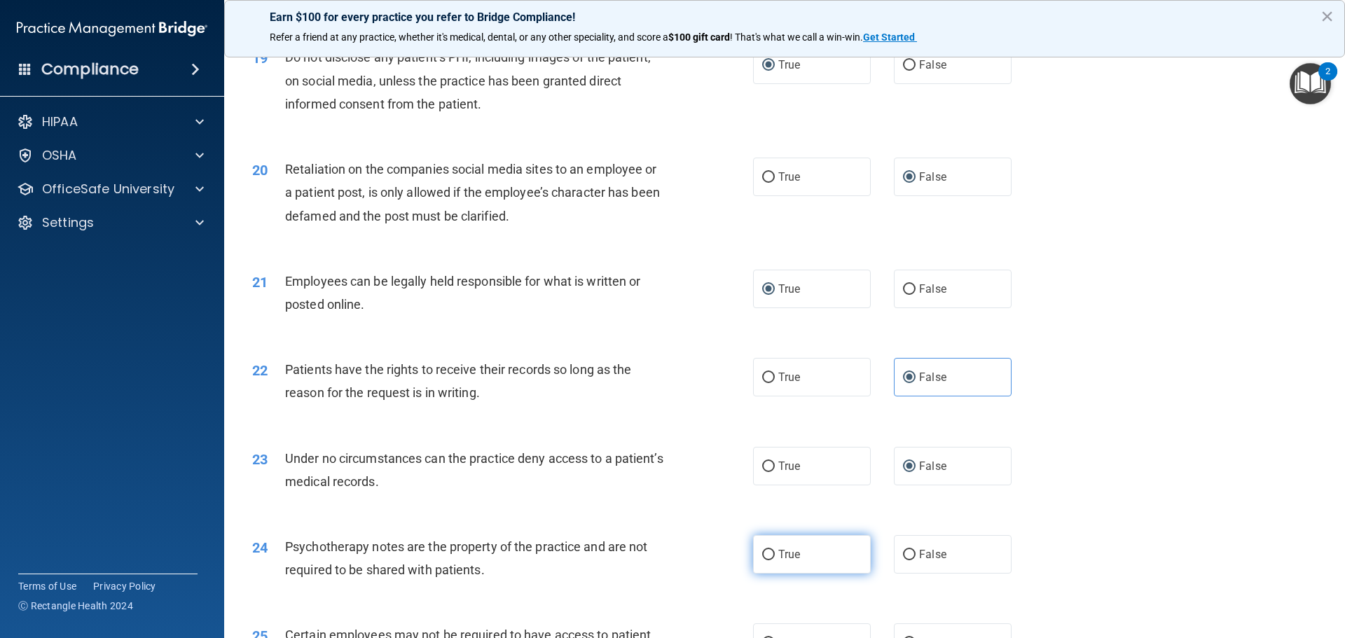
click at [764, 560] on input "True" at bounding box center [768, 555] width 13 height 11
radio input "true"
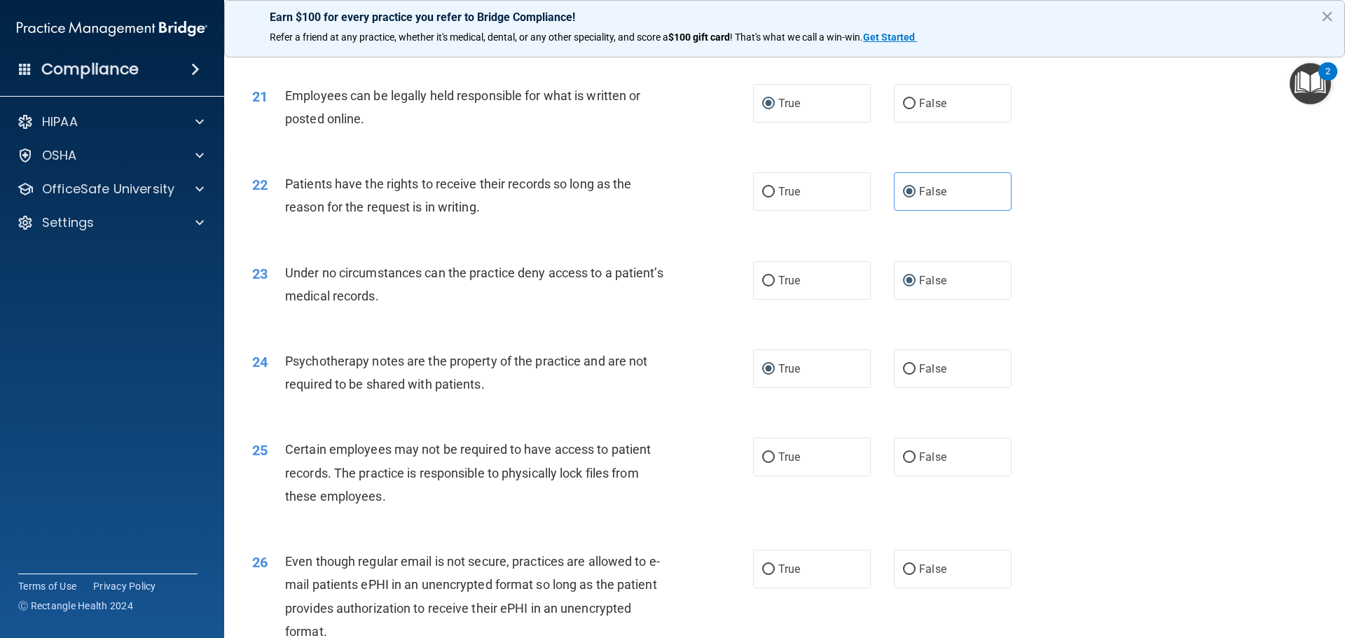
scroll to position [2312, 0]
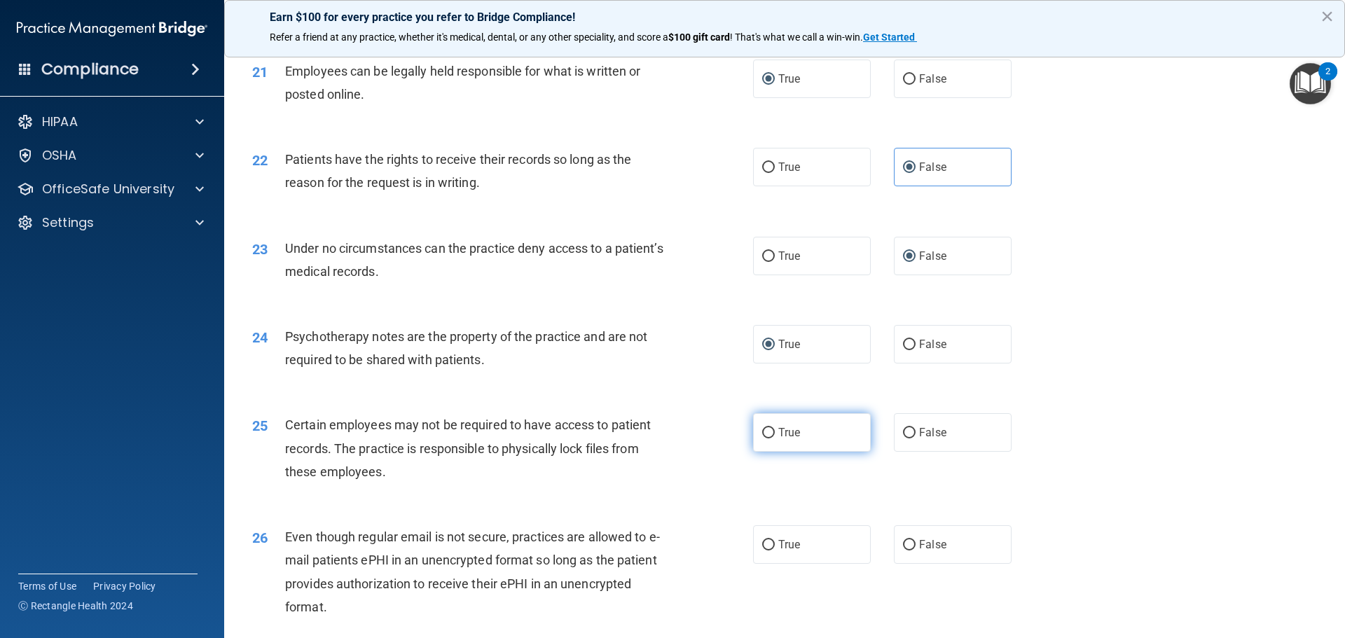
click at [762, 439] on input "True" at bounding box center [768, 433] width 13 height 11
radio input "true"
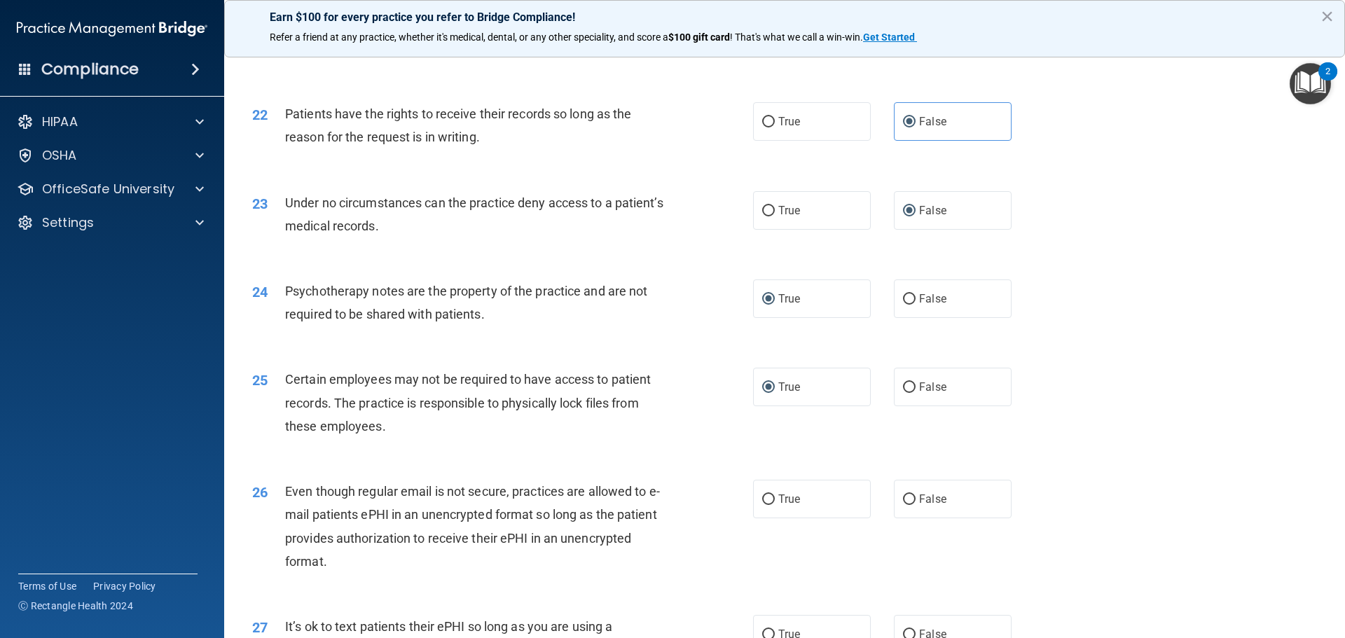
scroll to position [2382, 0]
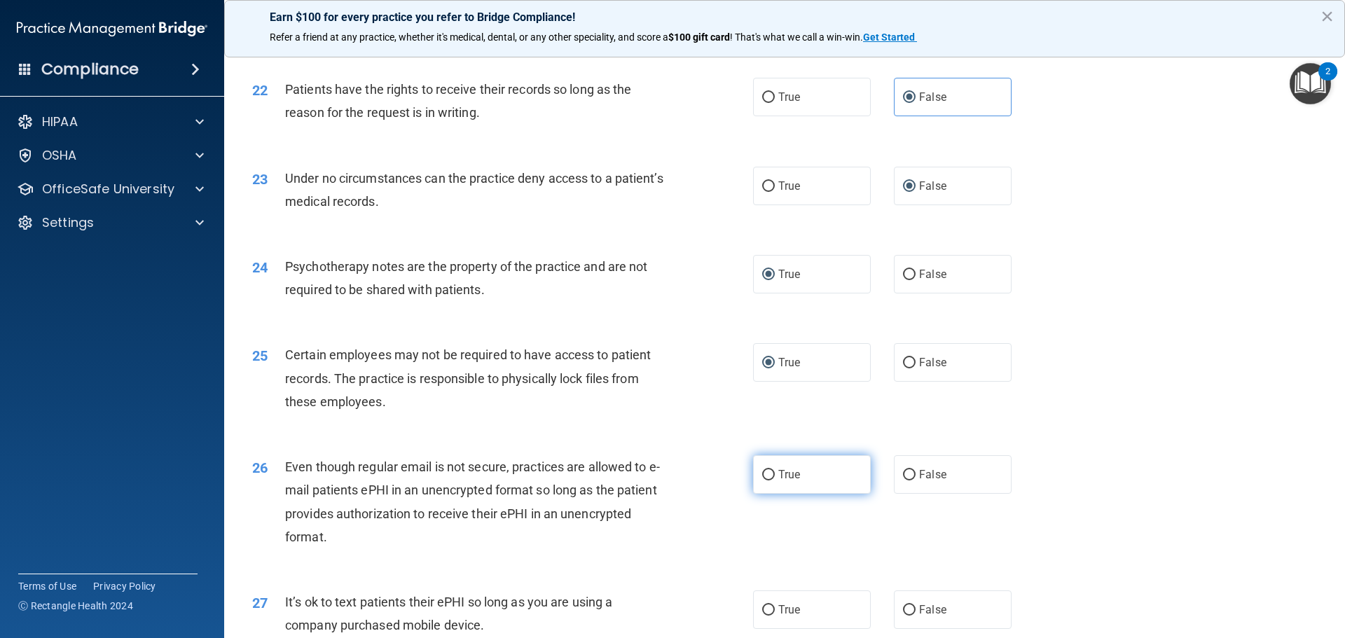
click at [767, 481] on input "True" at bounding box center [768, 475] width 13 height 11
radio input "true"
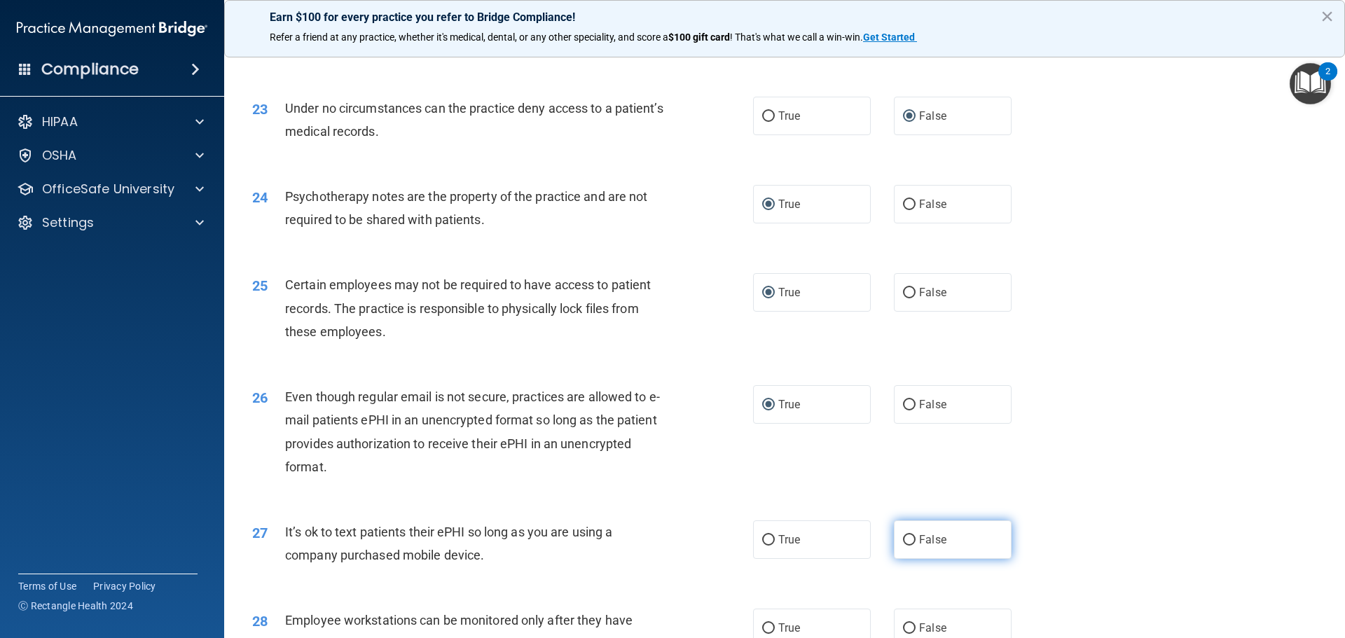
click at [903, 546] on input "False" at bounding box center [909, 540] width 13 height 11
radio input "true"
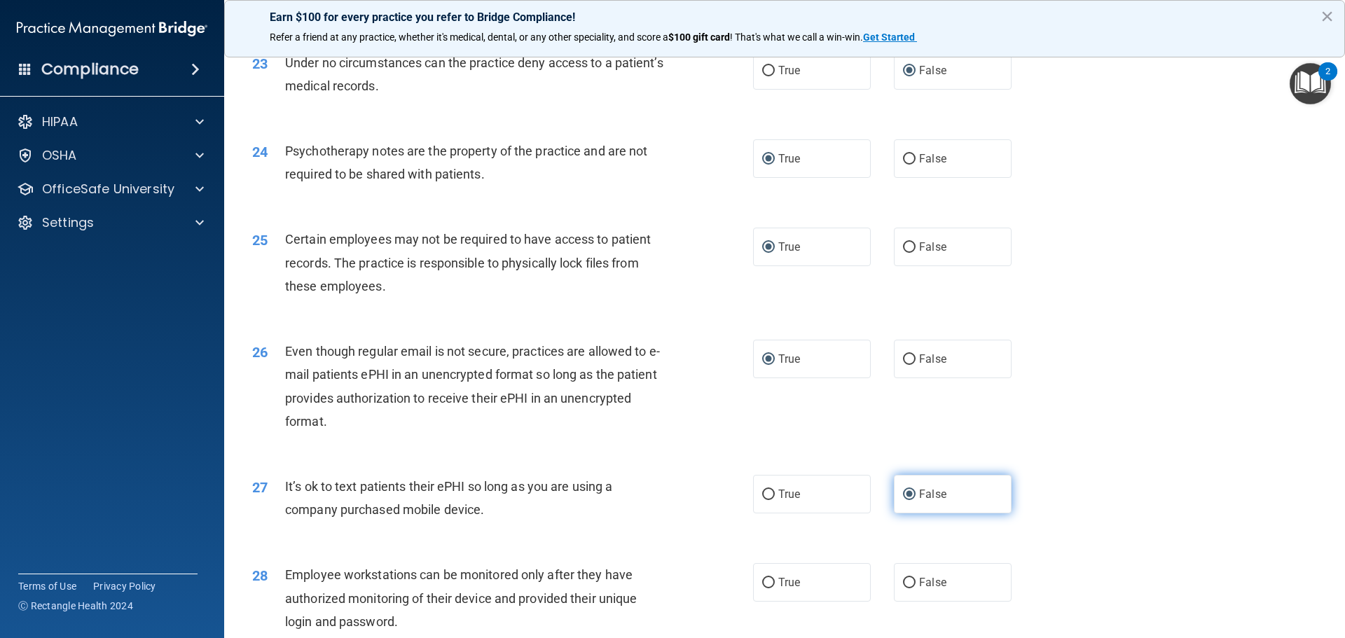
scroll to position [2522, 0]
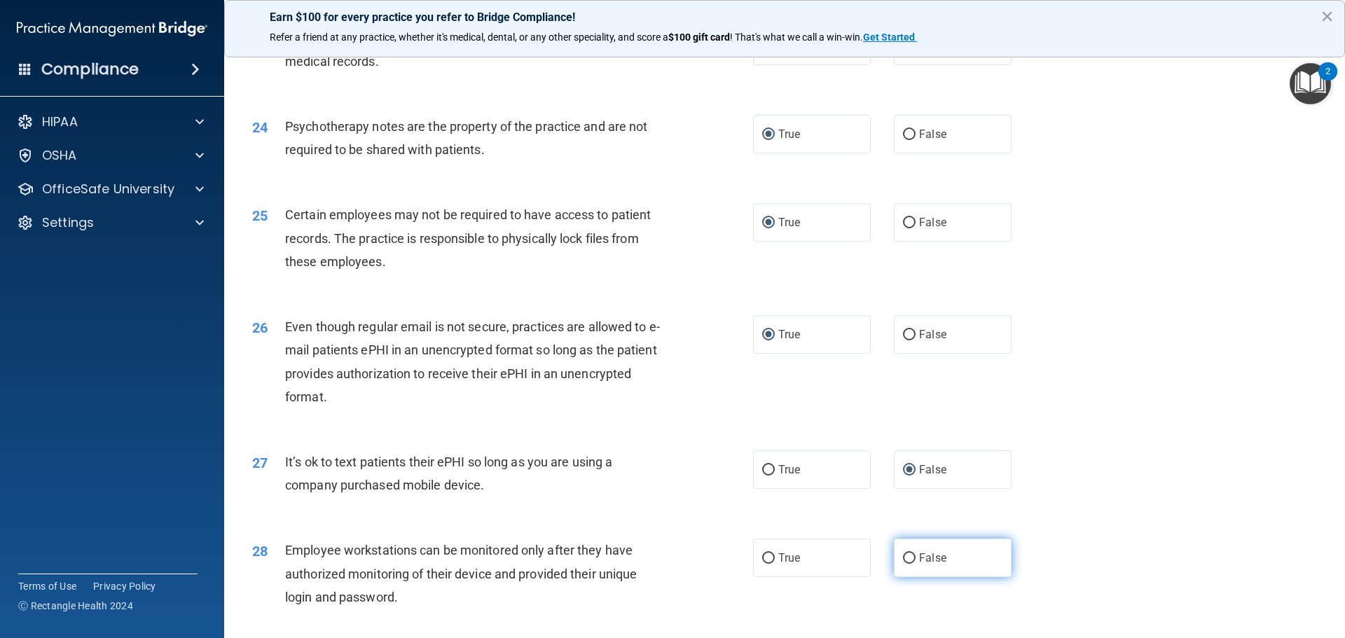
click at [904, 564] on input "False" at bounding box center [909, 558] width 13 height 11
radio input "true"
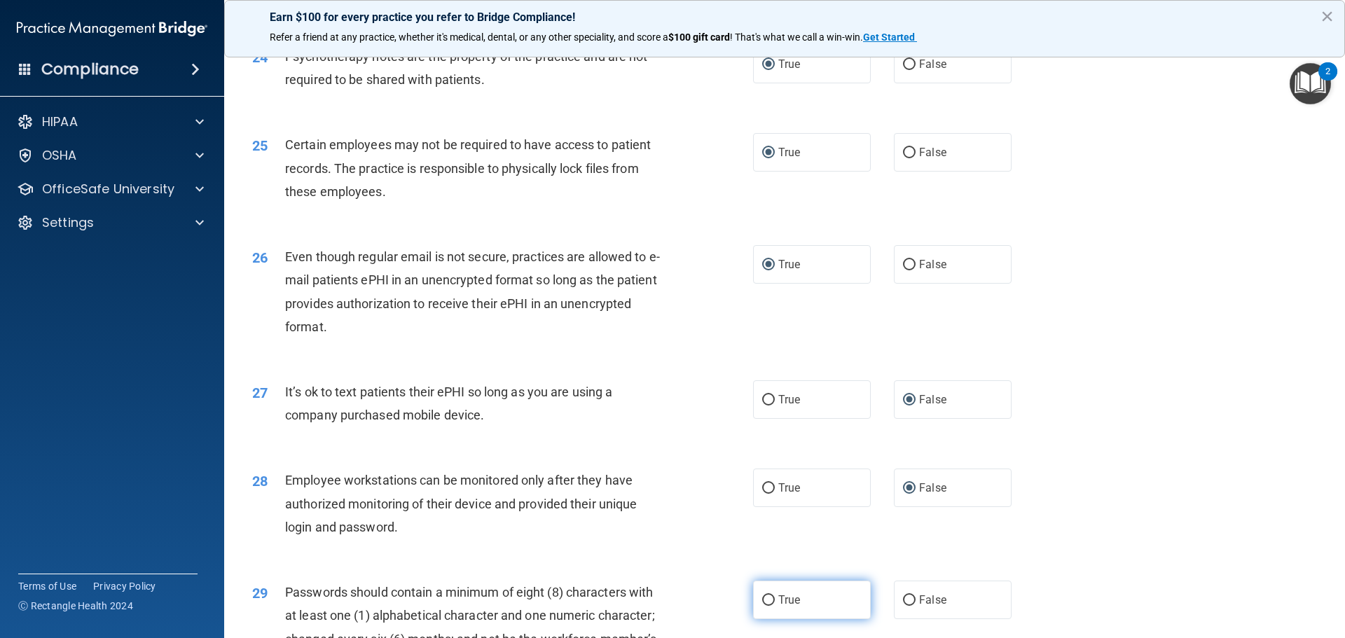
click at [762, 606] on input "True" at bounding box center [768, 601] width 13 height 11
radio input "true"
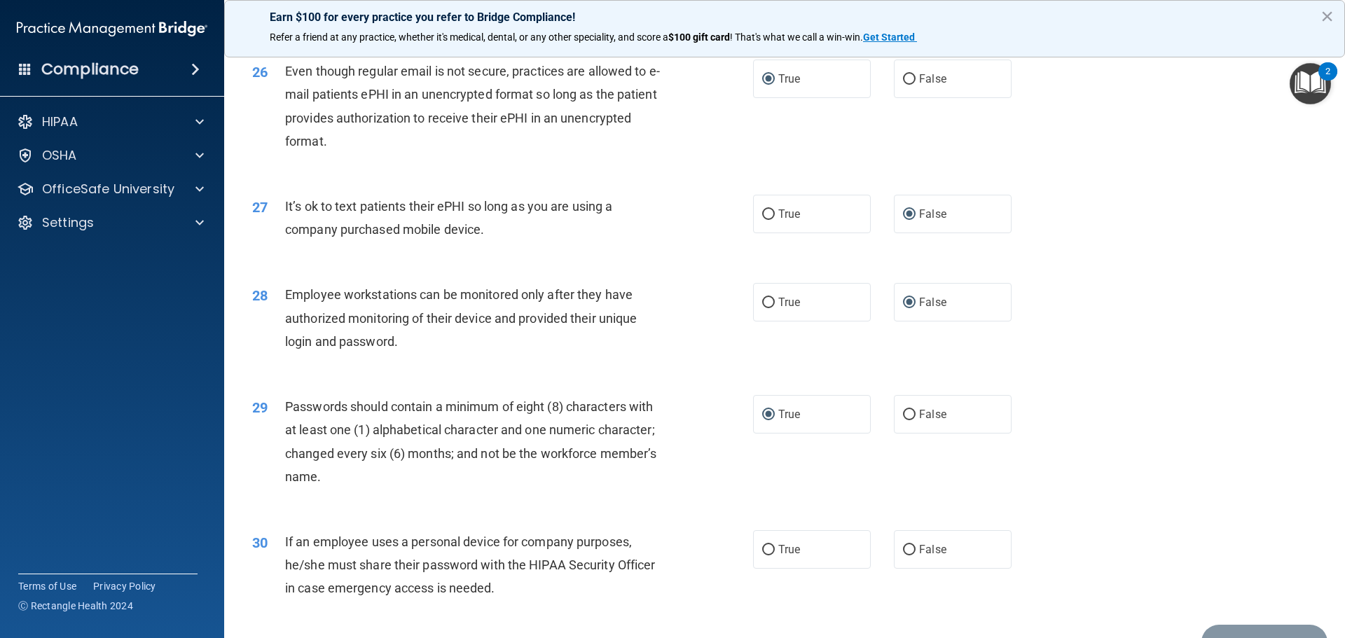
scroll to position [2802, 0]
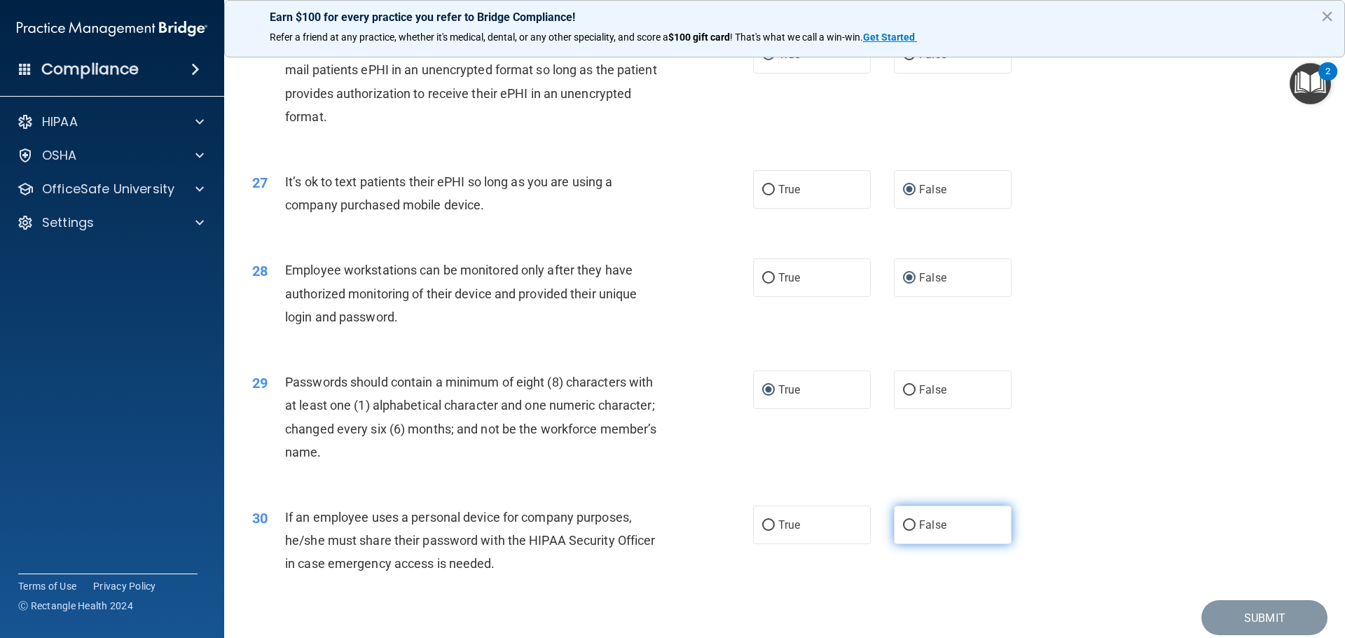
click at [907, 531] on input "False" at bounding box center [909, 526] width 13 height 11
radio input "true"
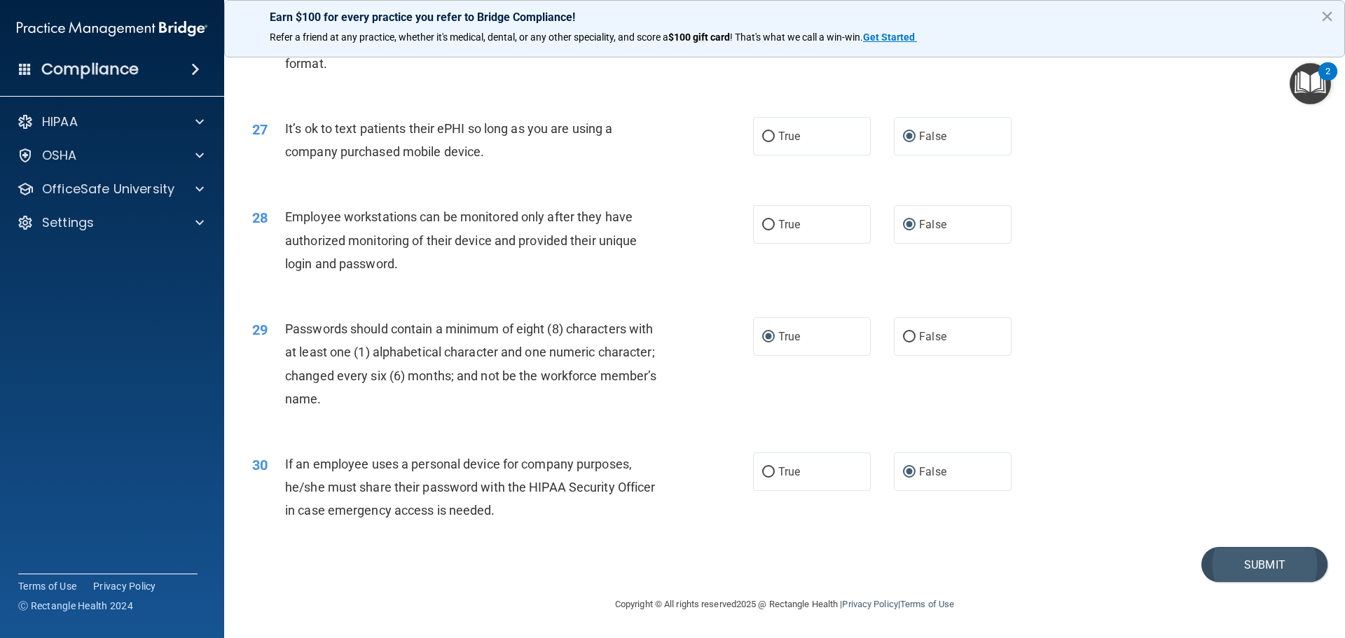
scroll to position [2879, 0]
click at [1272, 560] on button "Submit" at bounding box center [1265, 565] width 126 height 36
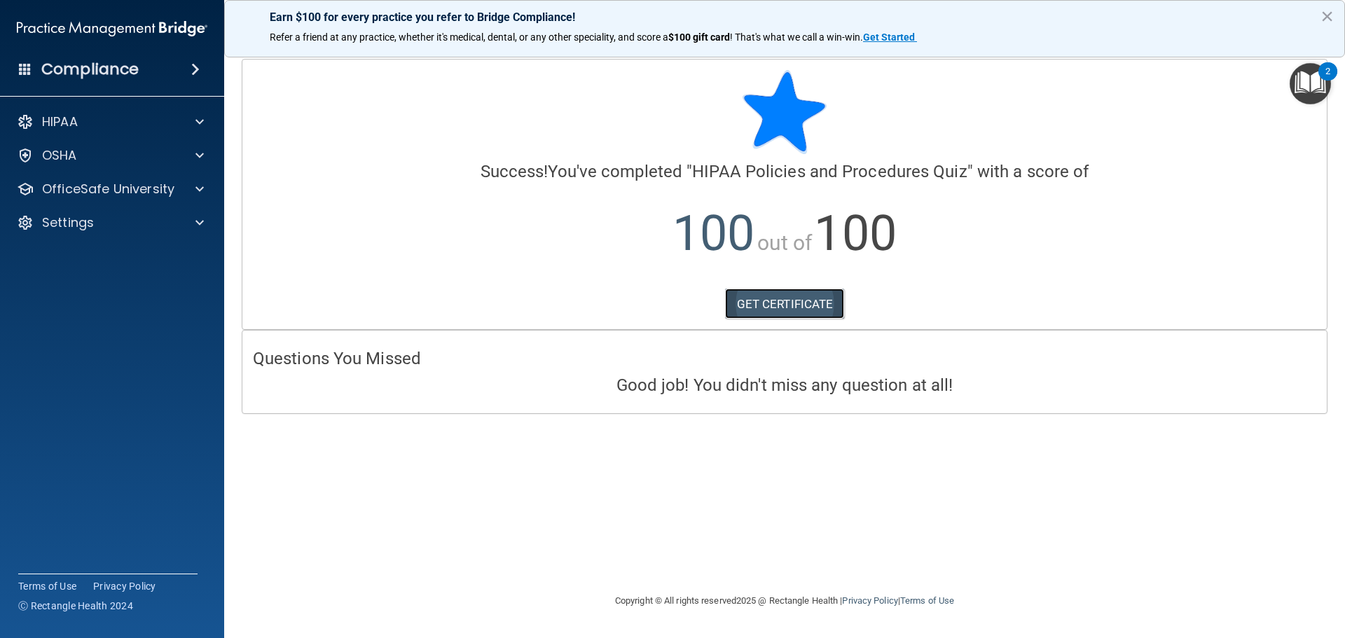
click at [788, 305] on link "GET CERTIFICATE" at bounding box center [785, 304] width 120 height 31
click at [66, 196] on p "OfficeSafe University" at bounding box center [108, 189] width 132 height 17
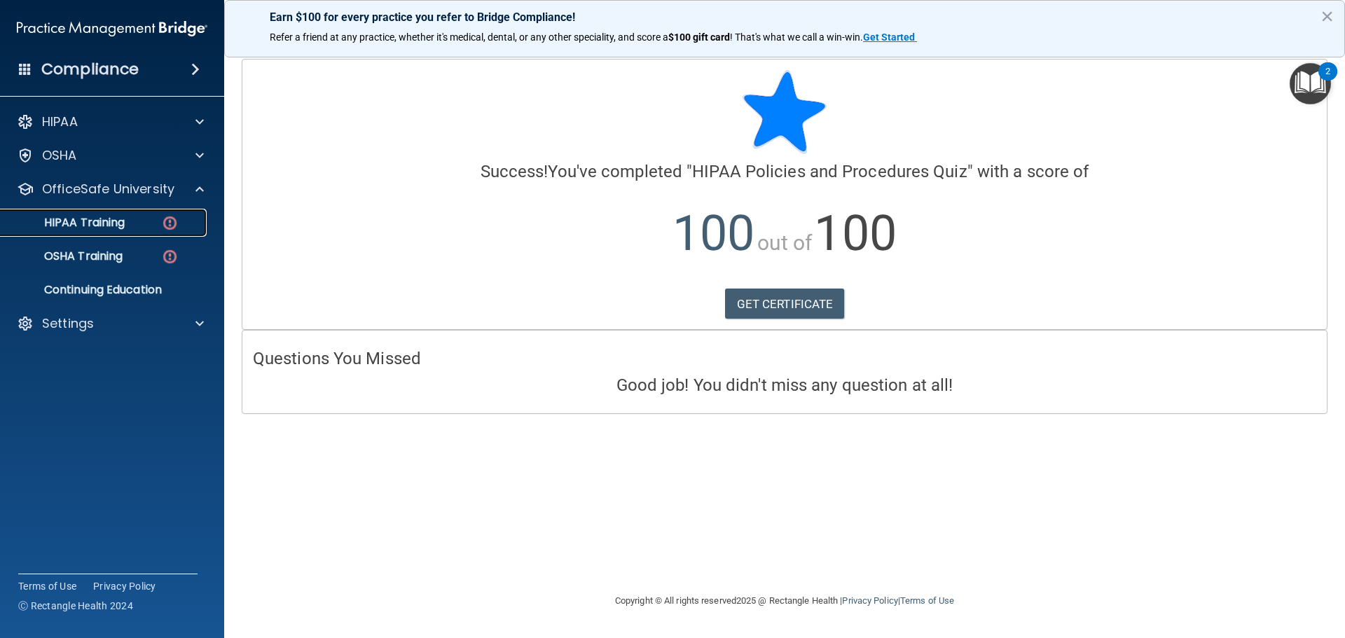
click at [79, 221] on p "HIPAA Training" at bounding box center [67, 223] width 116 height 14
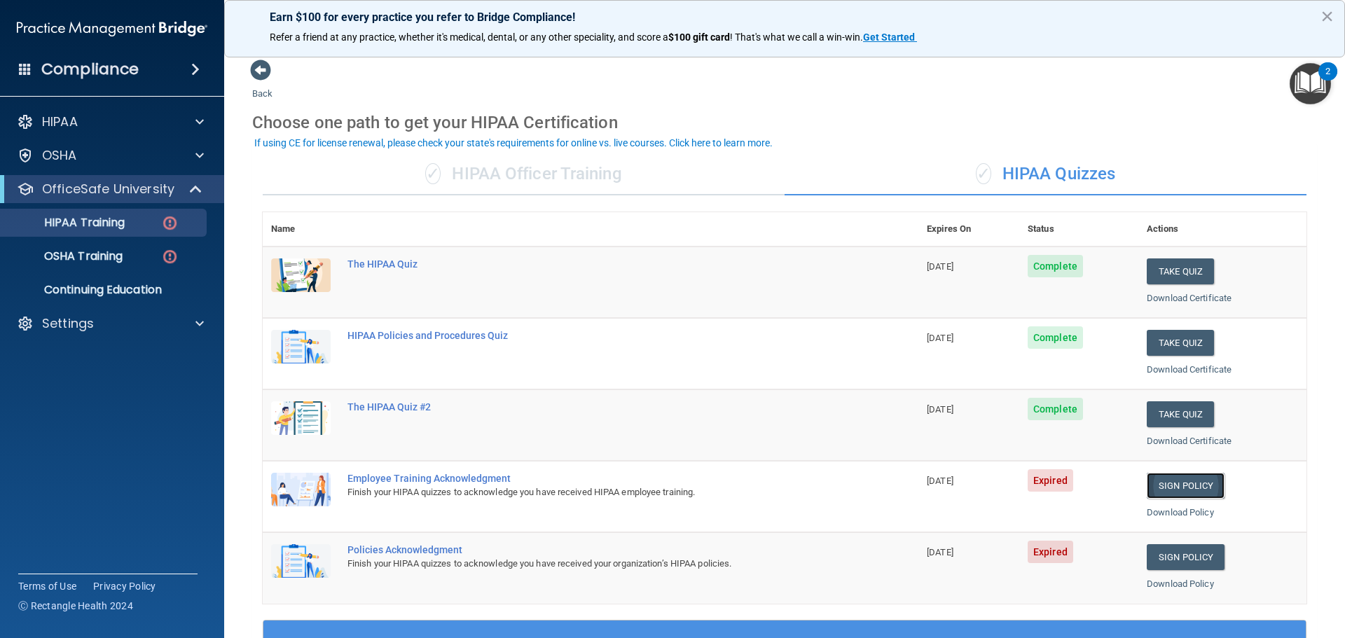
click at [1183, 490] on link "Sign Policy" at bounding box center [1186, 486] width 78 height 26
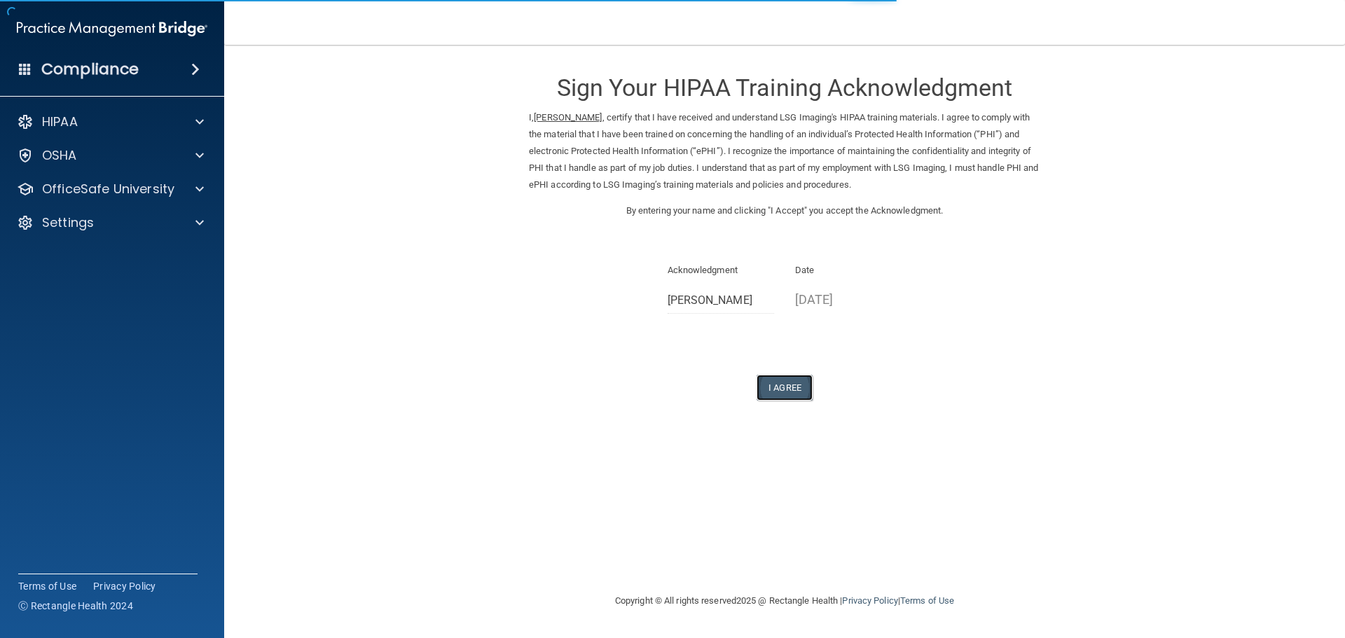
click at [774, 385] on button "I Agree" at bounding box center [785, 388] width 56 height 26
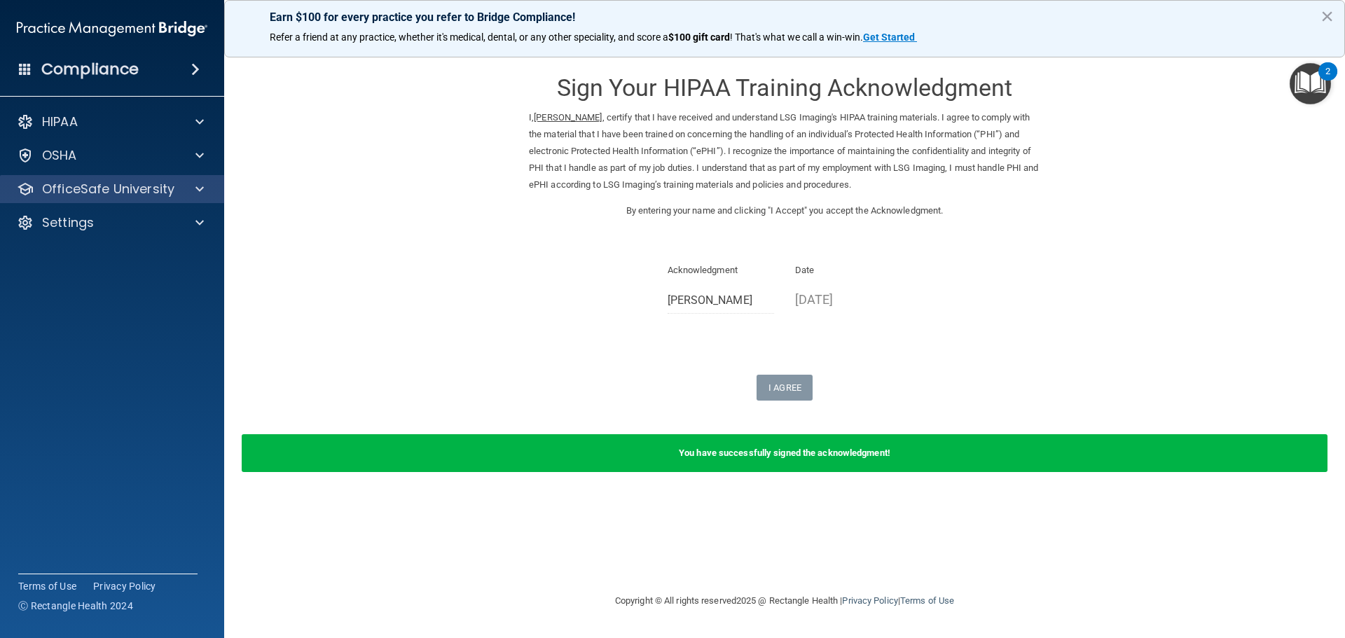
click at [186, 179] on div "OfficeSafe University" at bounding box center [112, 189] width 225 height 28
click at [196, 188] on span at bounding box center [199, 189] width 8 height 17
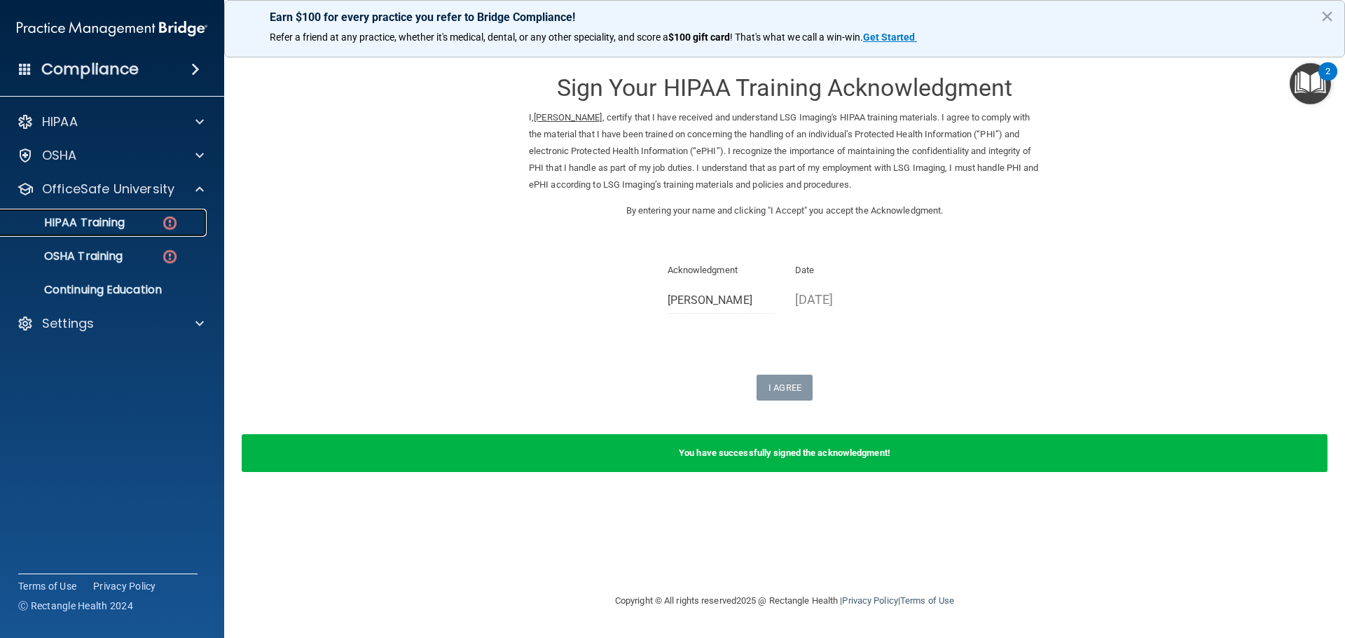
click at [169, 224] on img at bounding box center [170, 223] width 18 height 18
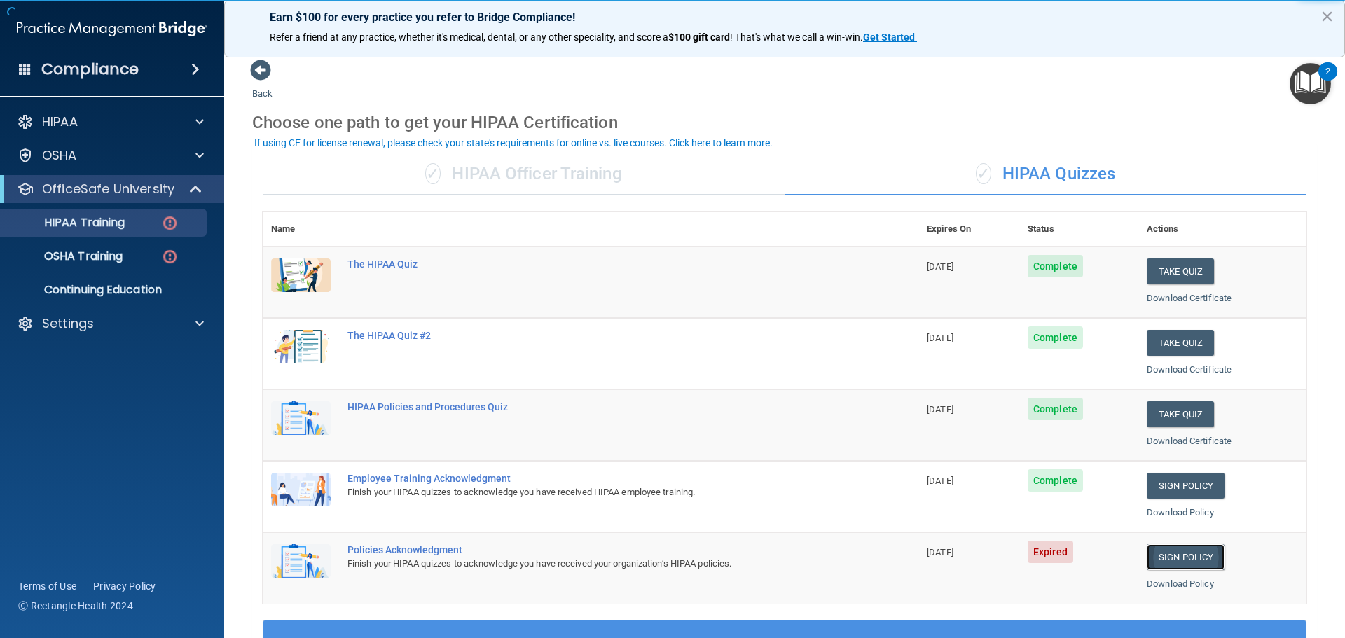
click at [1186, 557] on link "Sign Policy" at bounding box center [1186, 557] width 78 height 26
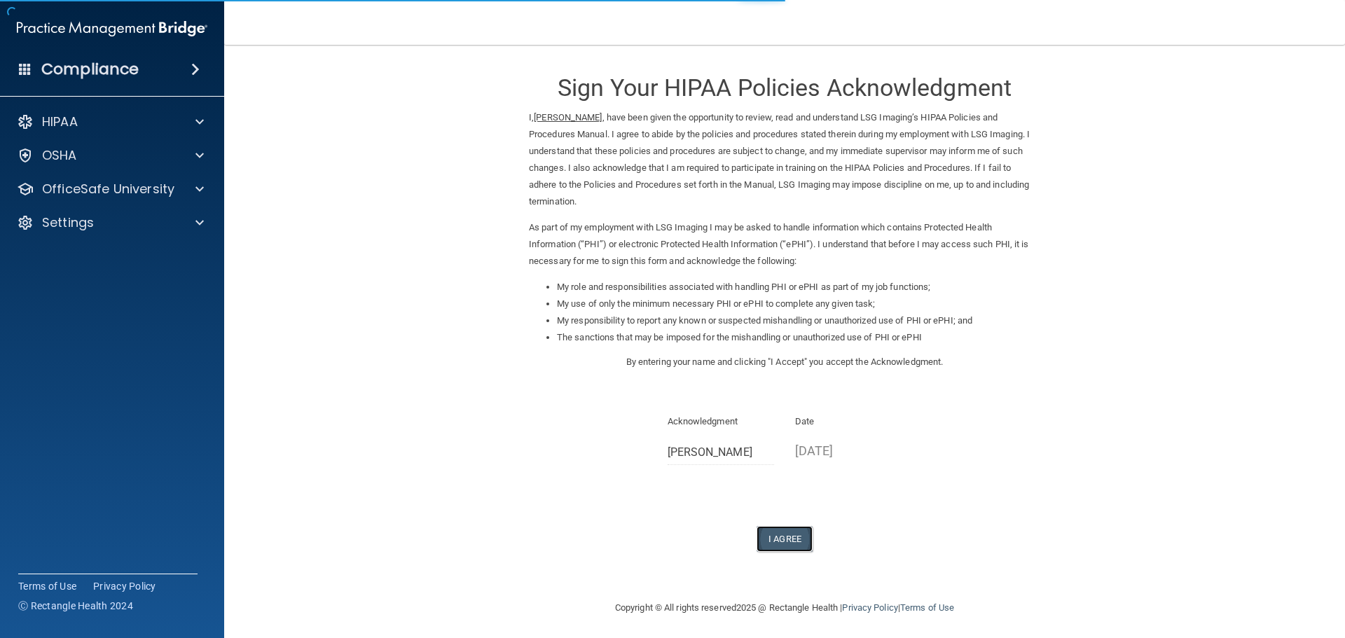
click at [787, 530] on button "I Agree" at bounding box center [785, 539] width 56 height 26
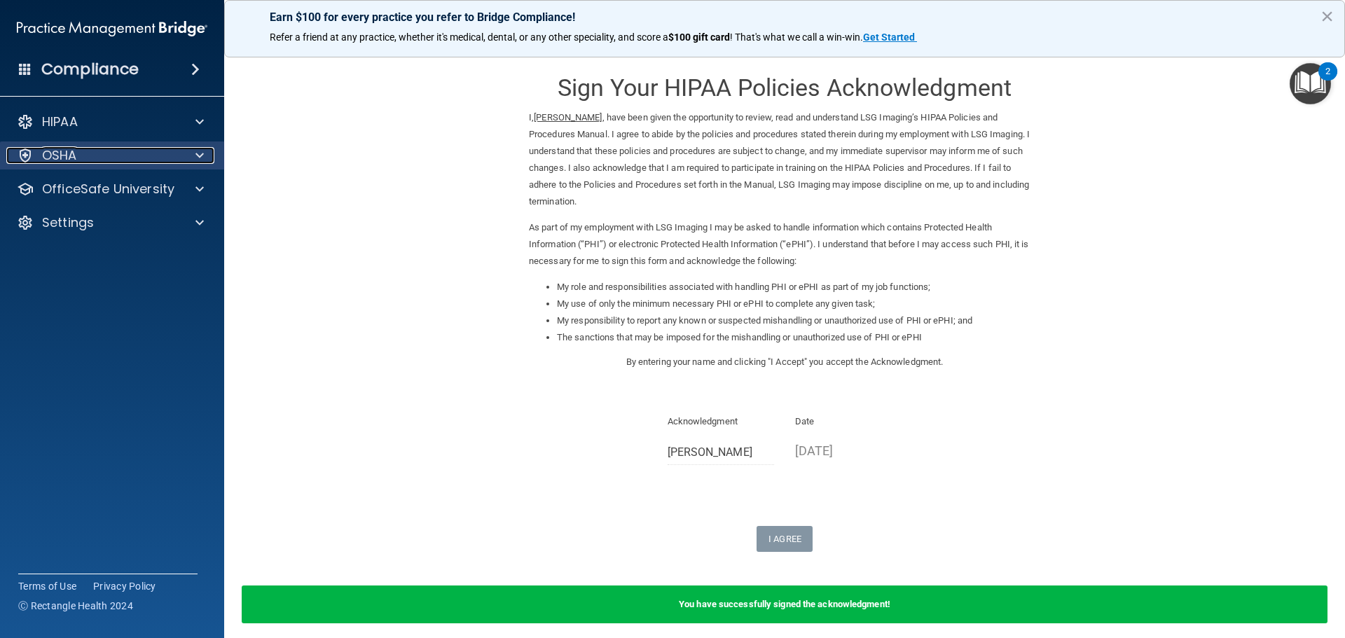
click at [118, 153] on div "OSHA" at bounding box center [93, 155] width 174 height 17
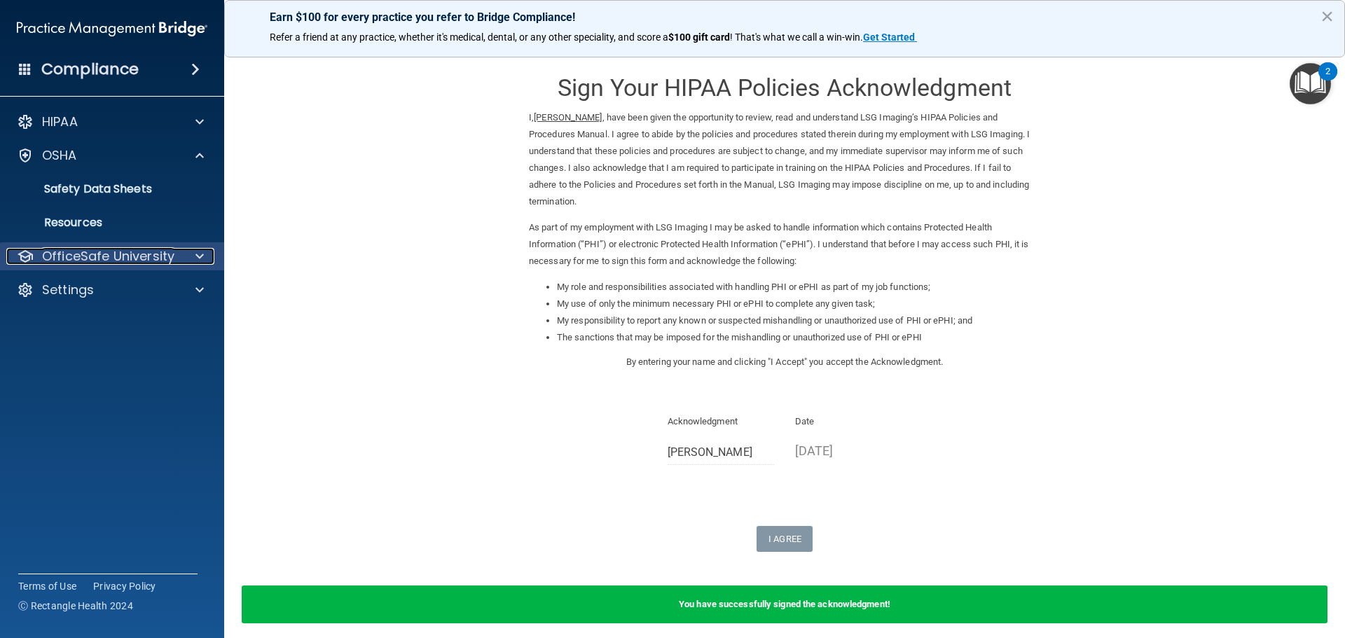
click at [122, 254] on p "OfficeSafe University" at bounding box center [108, 256] width 132 height 17
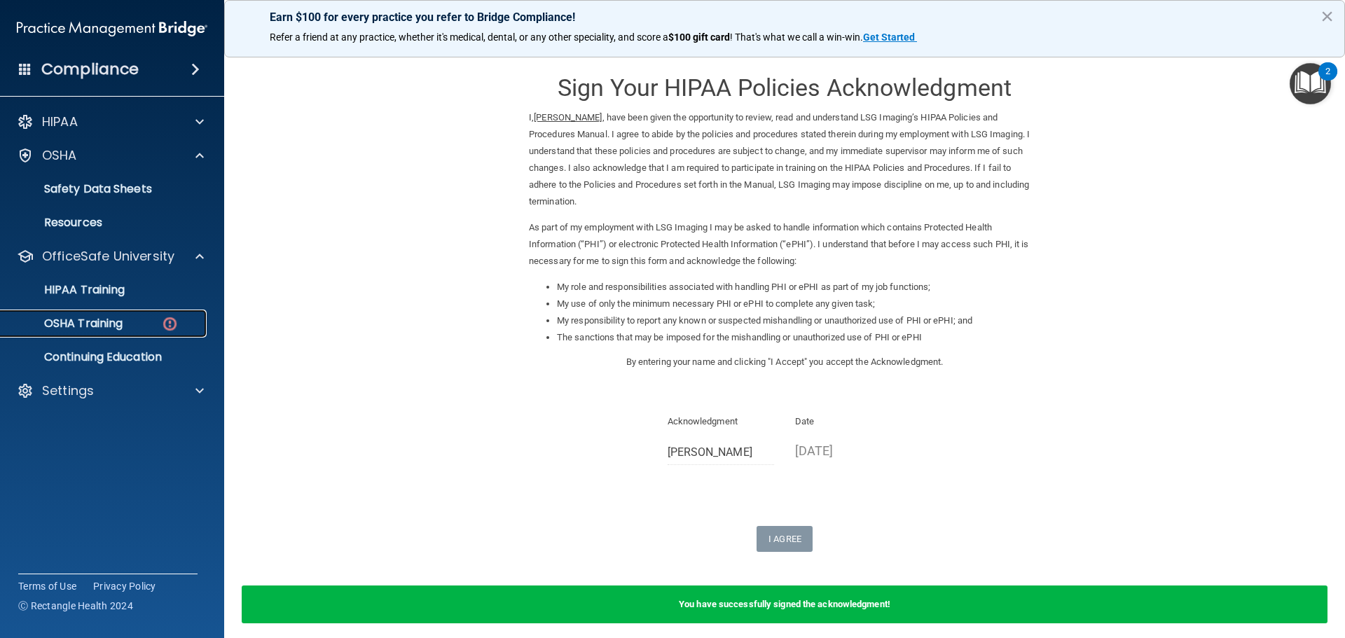
click at [99, 330] on p "OSHA Training" at bounding box center [65, 324] width 113 height 14
